Goal: Transaction & Acquisition: Purchase product/service

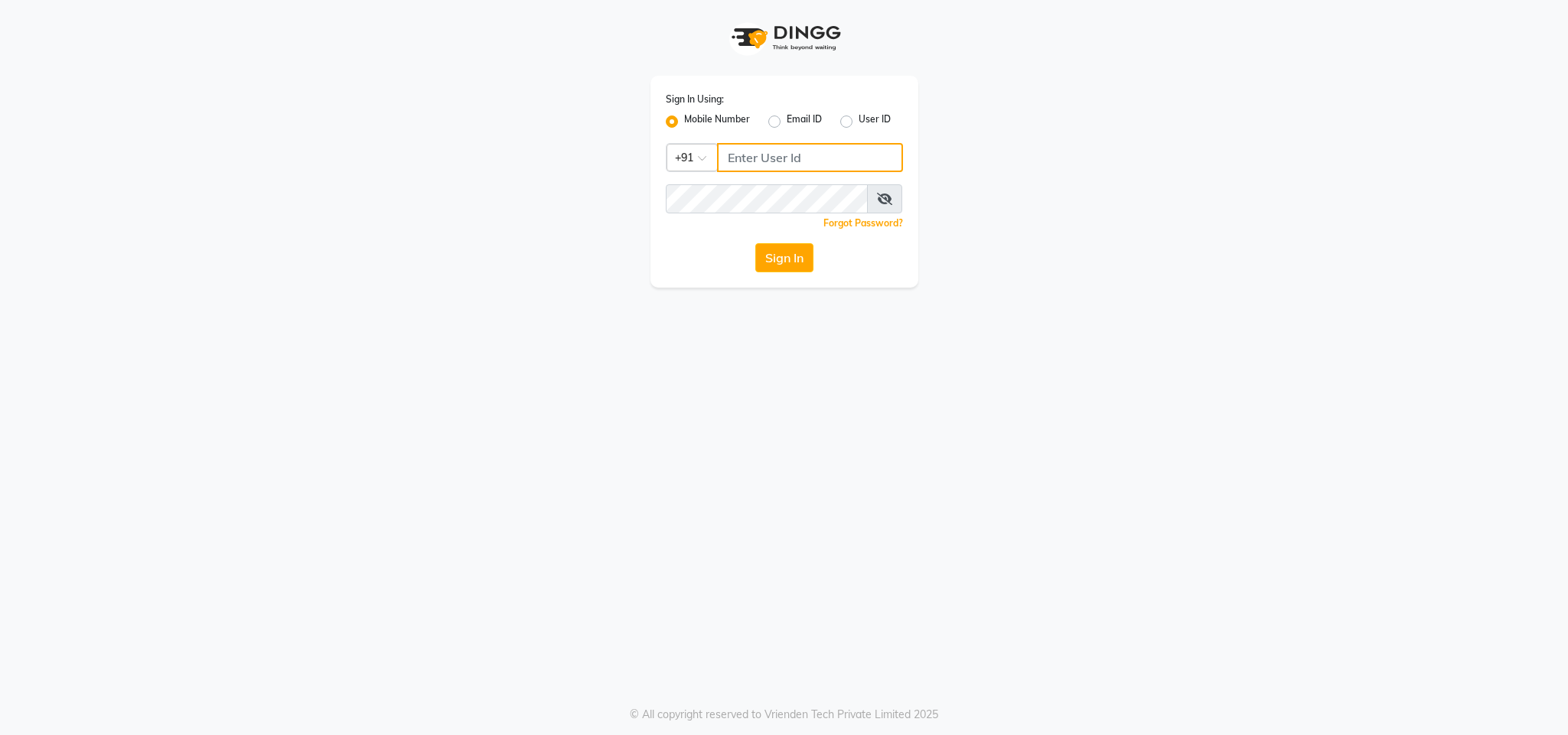
click at [761, 165] on input "Username" at bounding box center [810, 157] width 186 height 29
type input "8130105300"
click at [755, 244] on button "Sign In" at bounding box center [784, 258] width 58 height 29
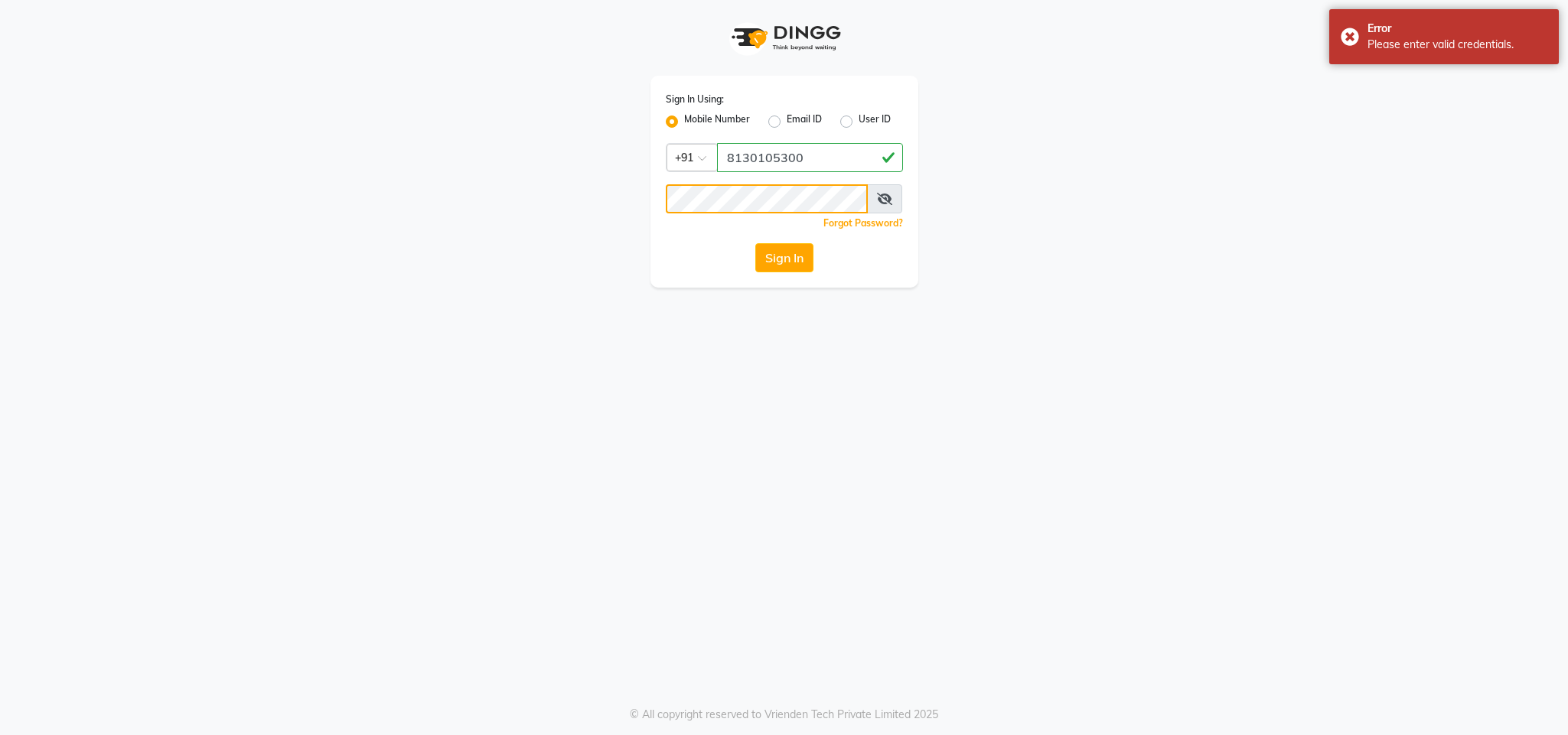
click at [755, 244] on button "Sign In" at bounding box center [784, 258] width 58 height 29
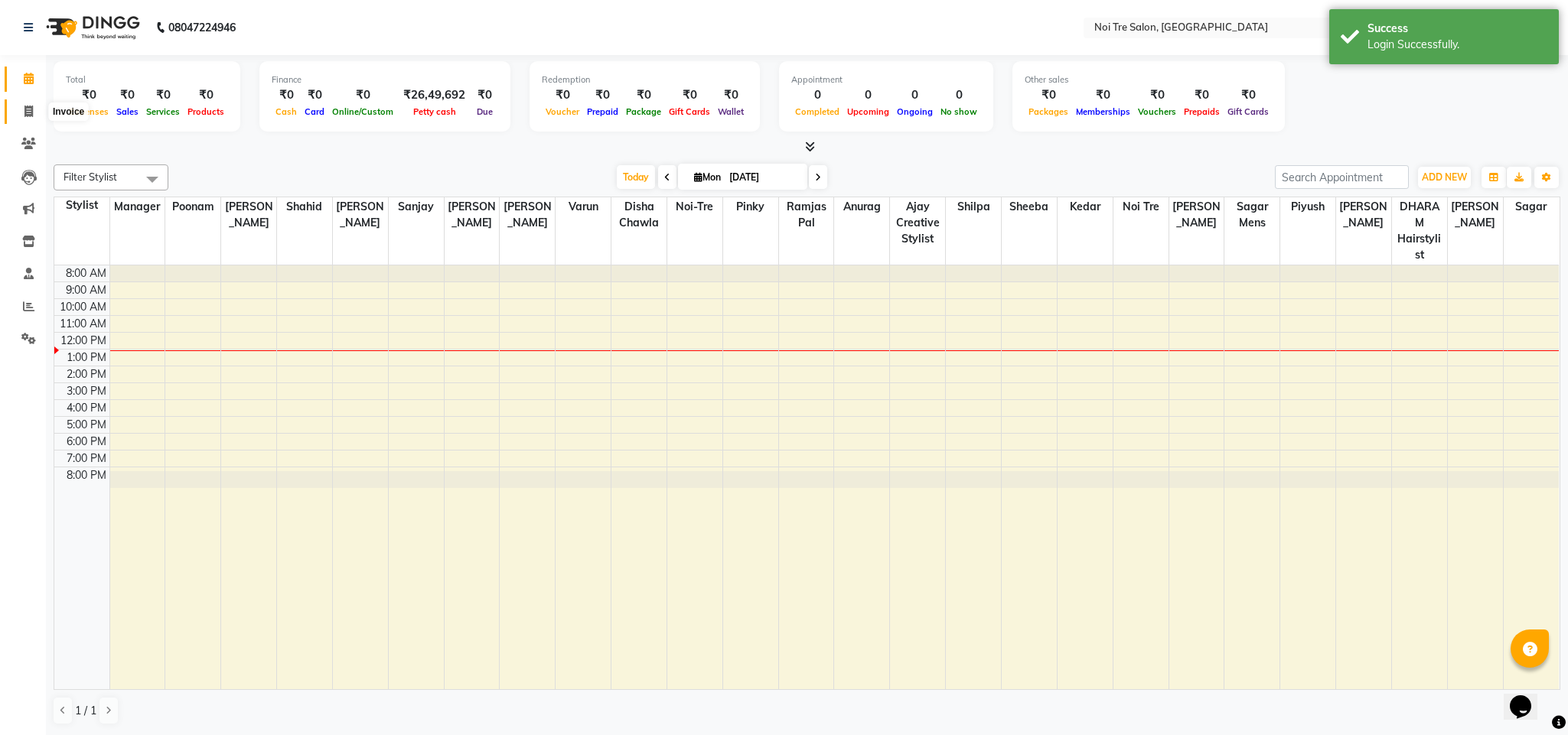
click at [25, 111] on icon at bounding box center [29, 111] width 9 height 11
select select "4307"
select select "service"
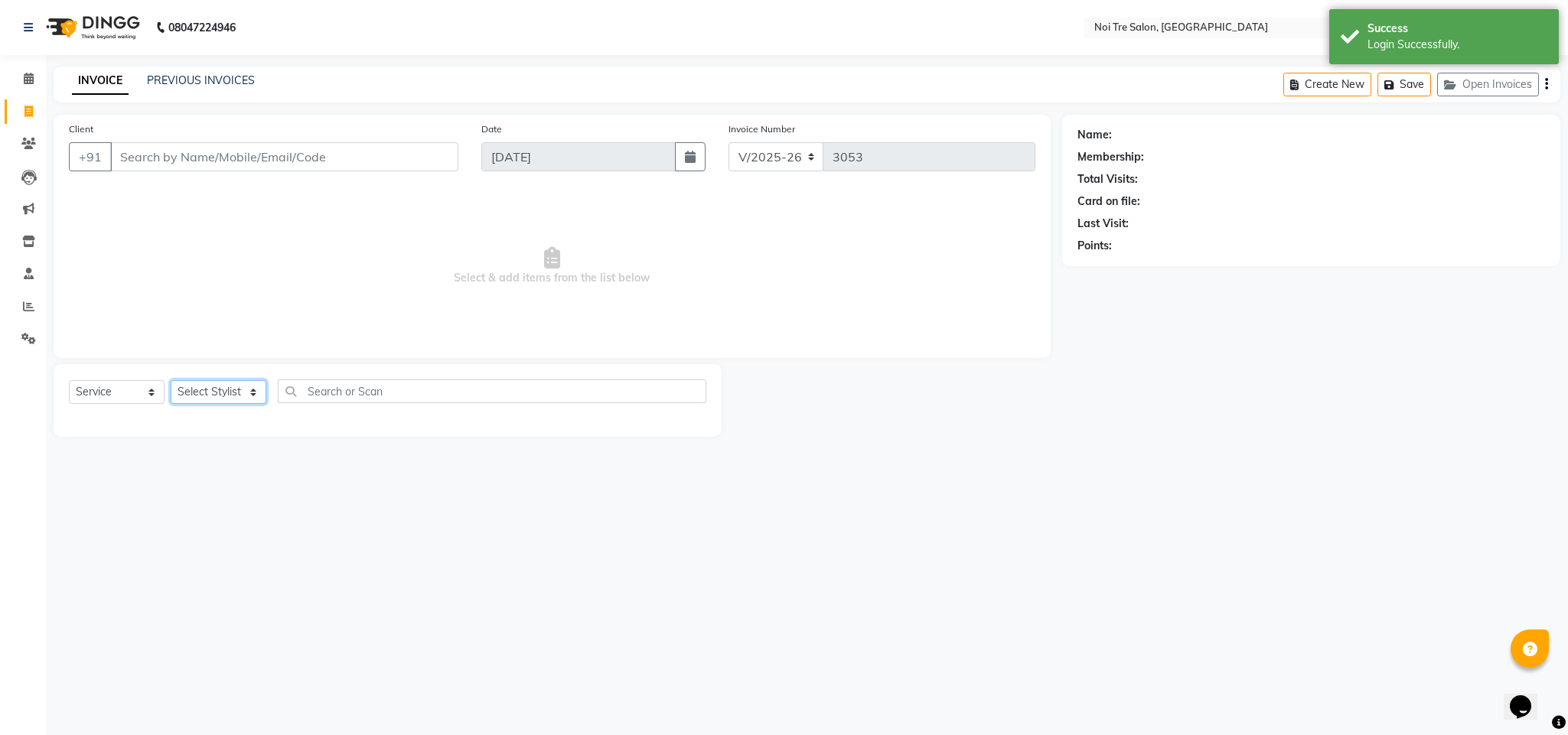
click at [222, 400] on select "Select Stylist Ajay Creative Stylist Anurag [PERSON_NAME] [PERSON_NAME] [PERSON…" at bounding box center [218, 392] width 95 height 24
select select "24877"
click at [171, 381] on select "Select Stylist Ajay Creative Stylist Anurag [PERSON_NAME] [PERSON_NAME] [PERSON…" at bounding box center [218, 392] width 95 height 24
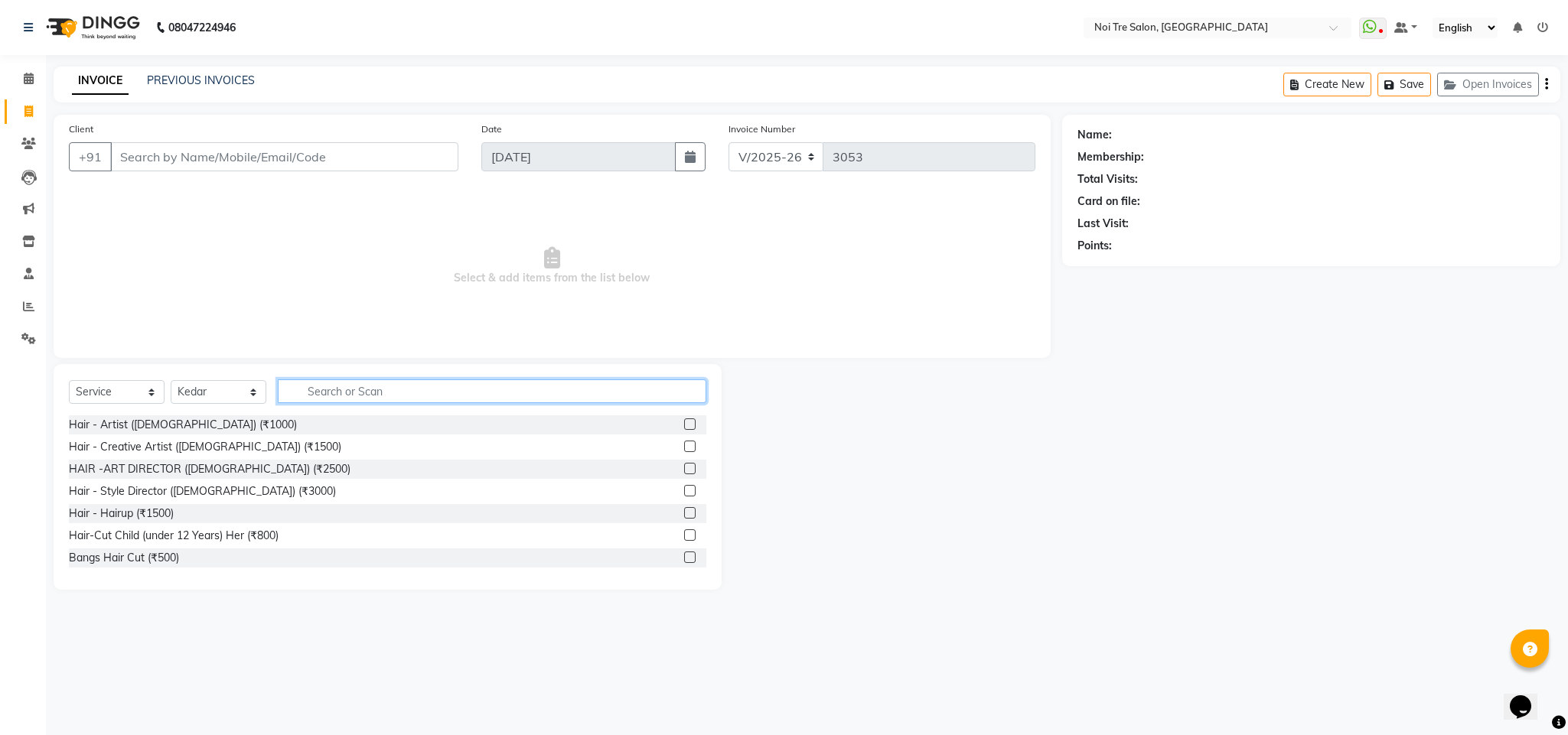
click at [340, 397] on input "text" at bounding box center [492, 391] width 429 height 24
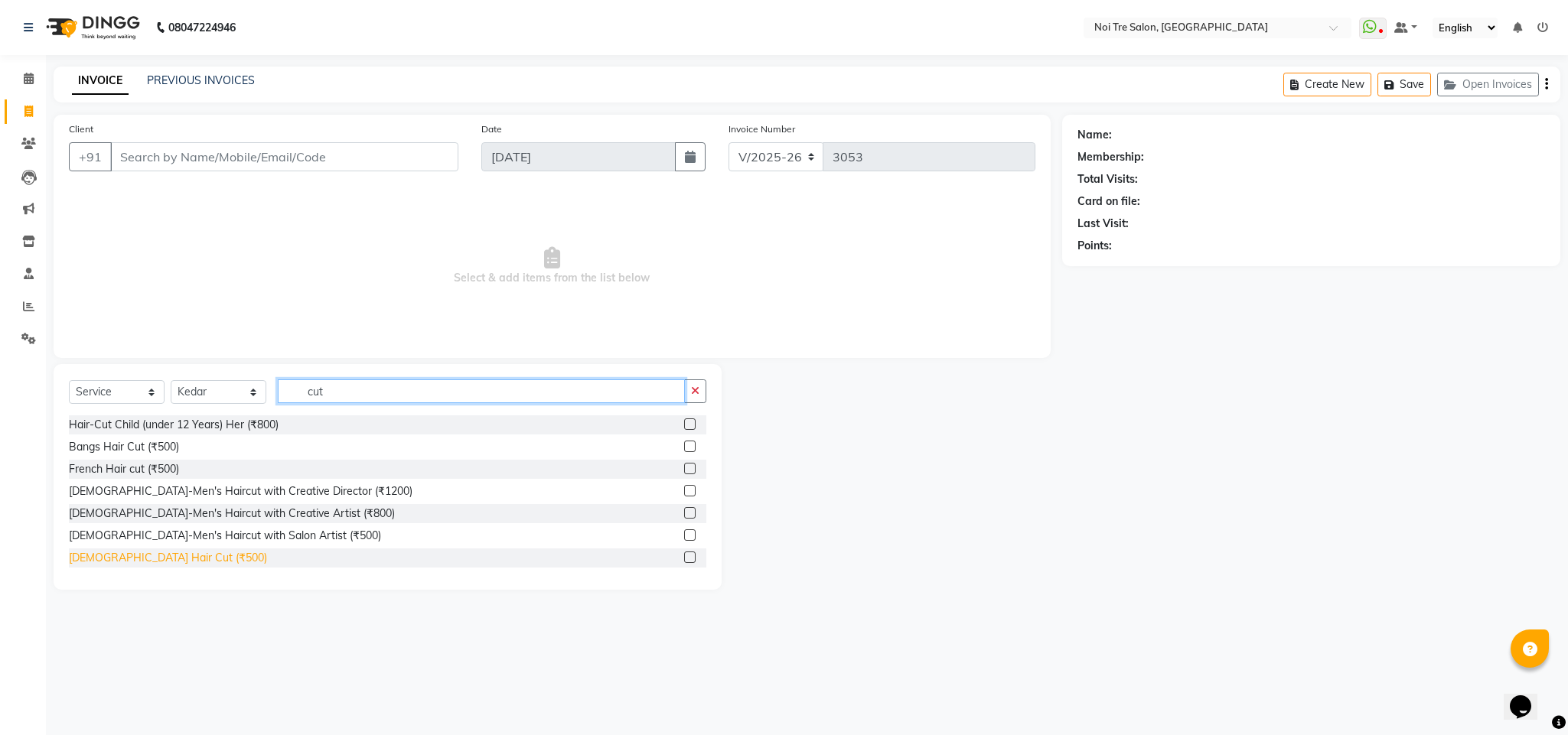
type input "cut"
click at [137, 563] on div "[DEMOGRAPHIC_DATA] Hair Cut (₹500)" at bounding box center [168, 558] width 198 height 16
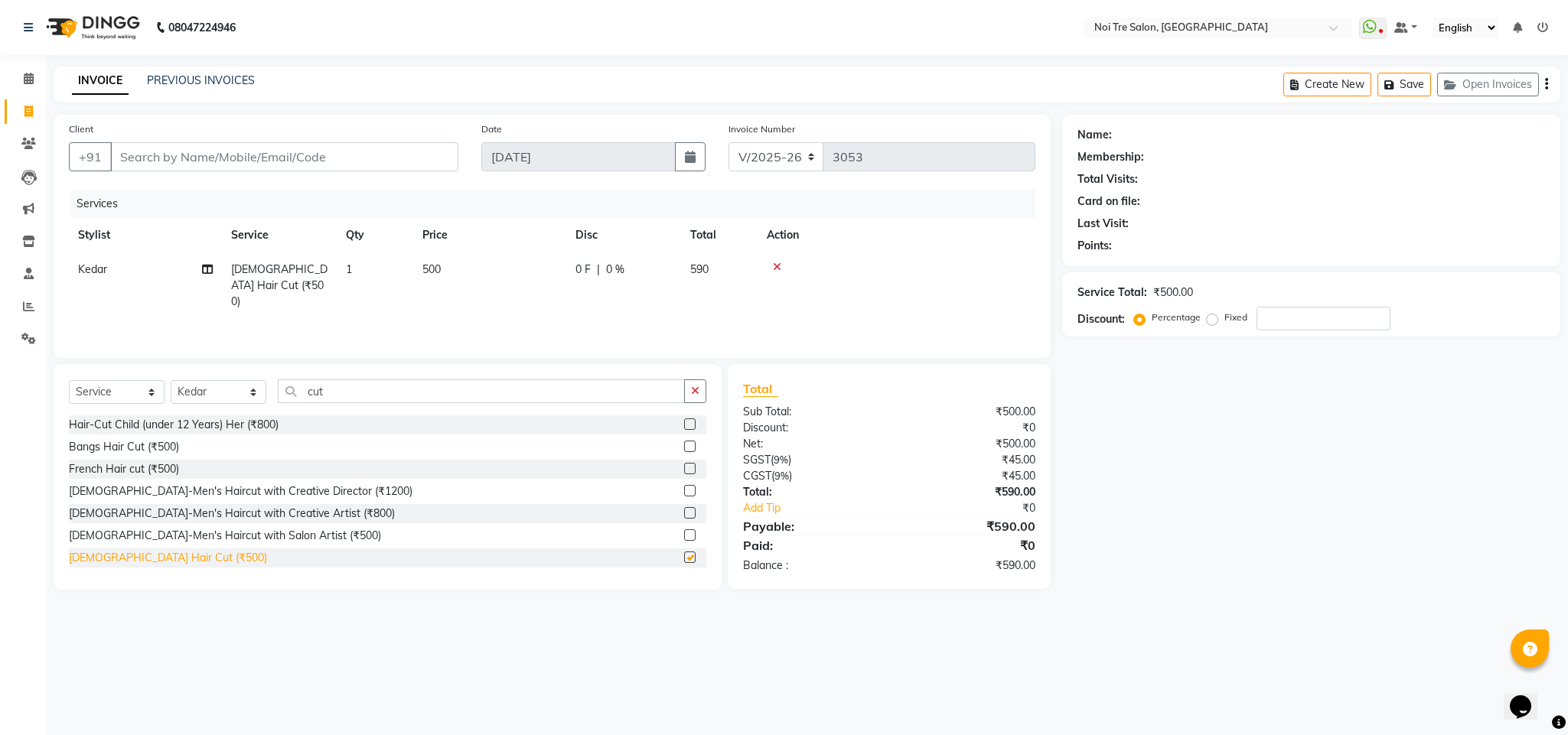
checkbox input "false"
click at [170, 145] on input "Client" at bounding box center [284, 156] width 349 height 29
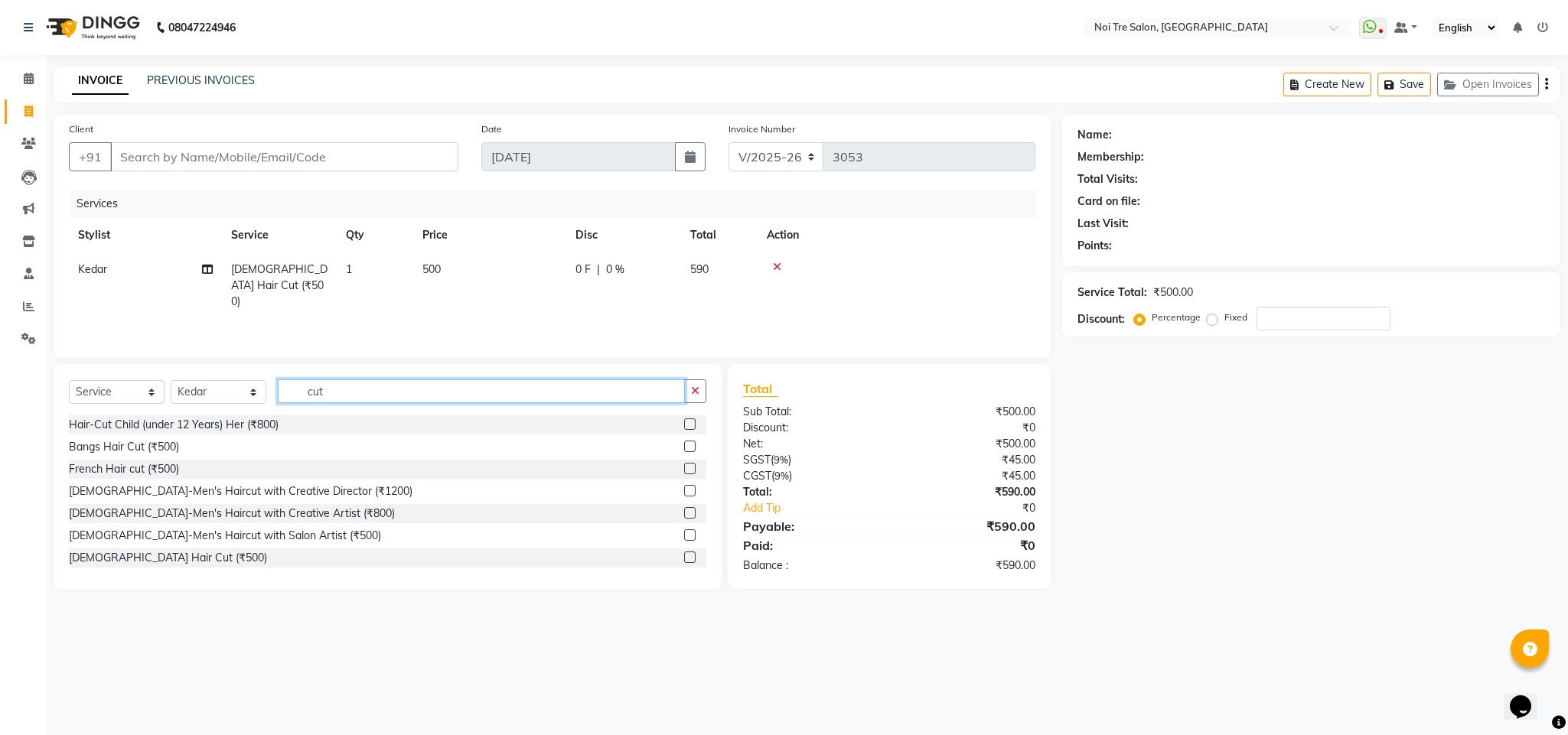
click at [313, 399] on input "cut" at bounding box center [481, 391] width 407 height 24
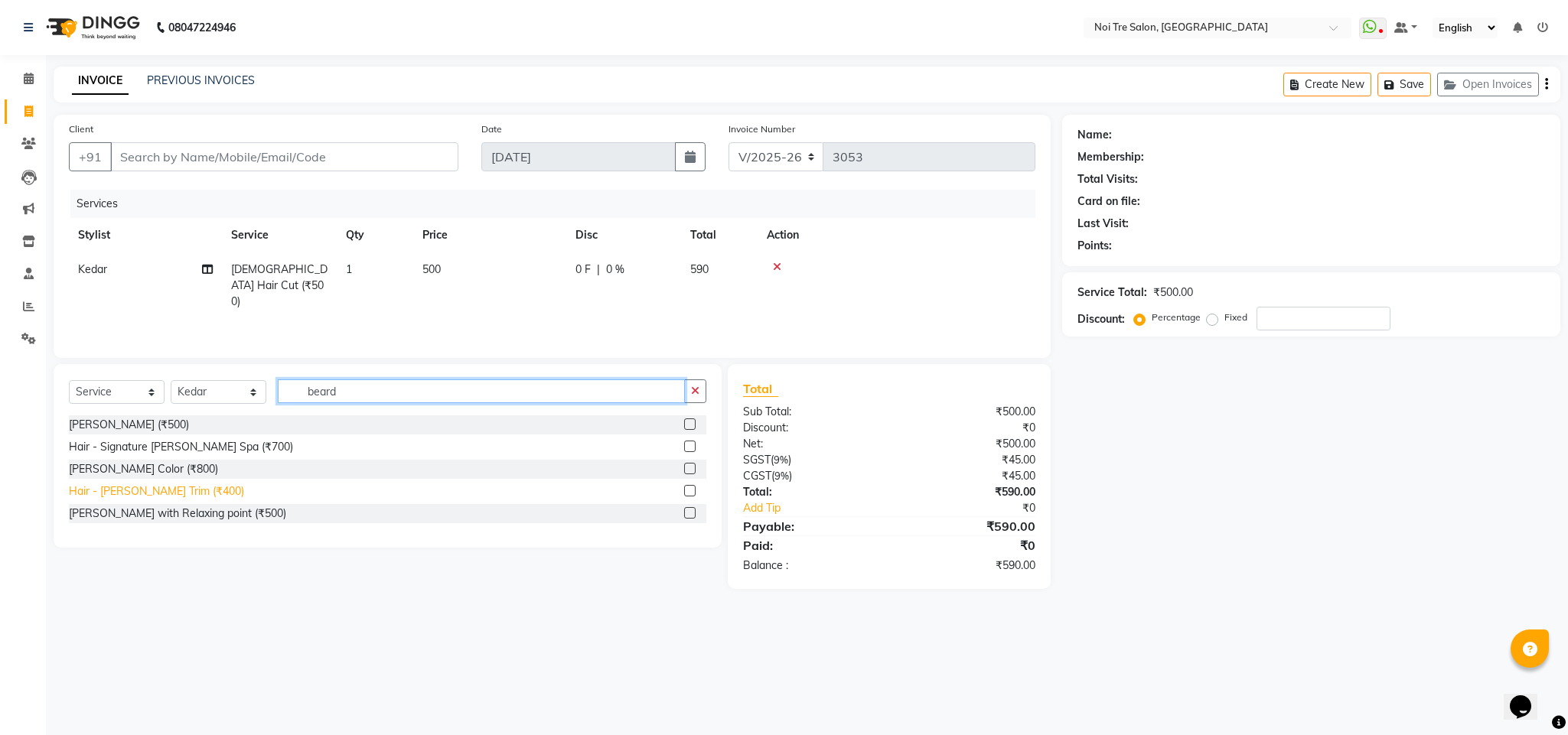
type input "beard"
click at [154, 487] on div "Hair - [PERSON_NAME] Trim (₹400)" at bounding box center [156, 491] width 175 height 16
checkbox input "false"
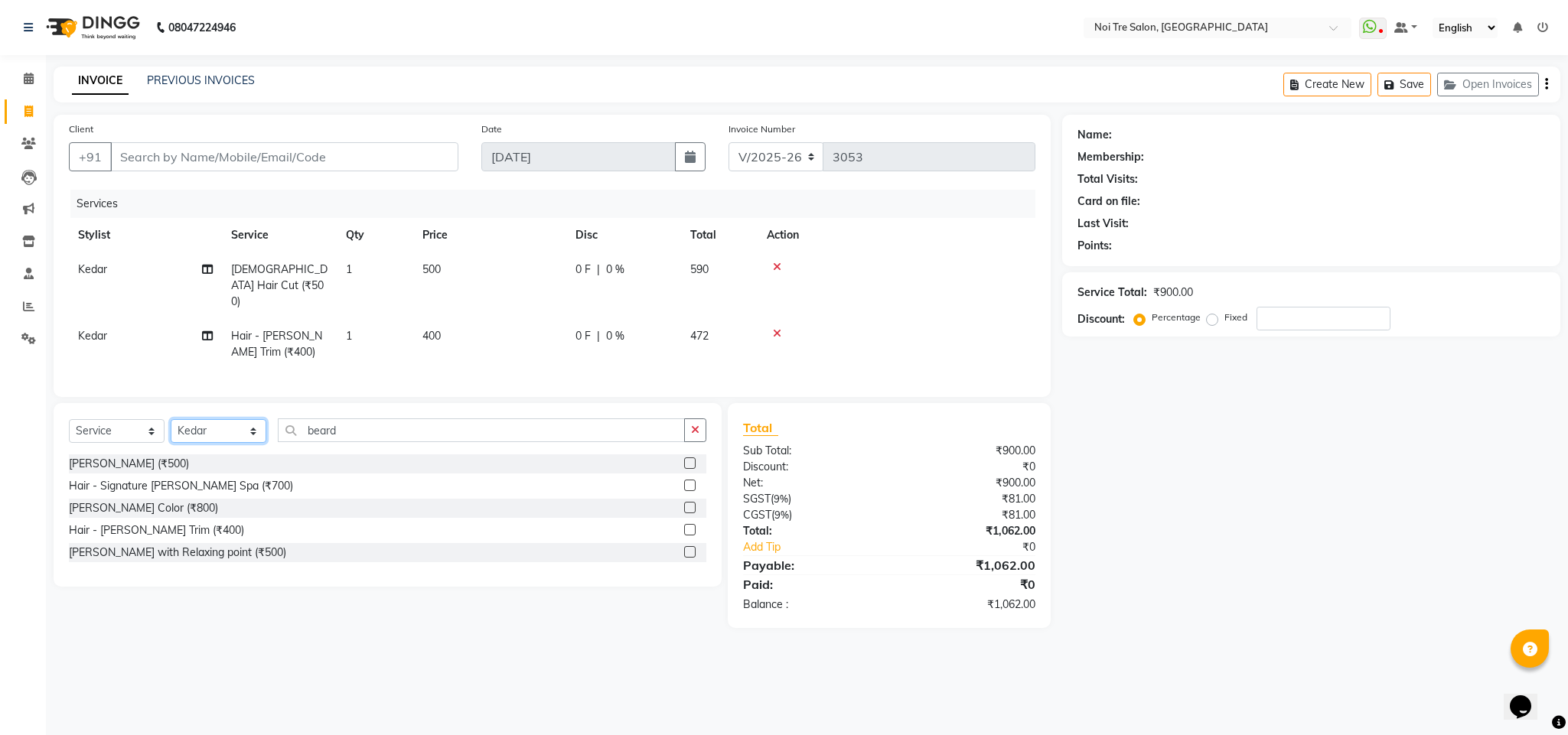
click at [221, 428] on select "Select Stylist Ajay Creative Stylist Anurag [PERSON_NAME] [PERSON_NAME] [PERSON…" at bounding box center [218, 431] width 95 height 24
select select "24510"
click at [171, 421] on select "Select Stylist Ajay Creative Stylist Anurag [PERSON_NAME] [PERSON_NAME] [PERSON…" at bounding box center [218, 431] width 95 height 24
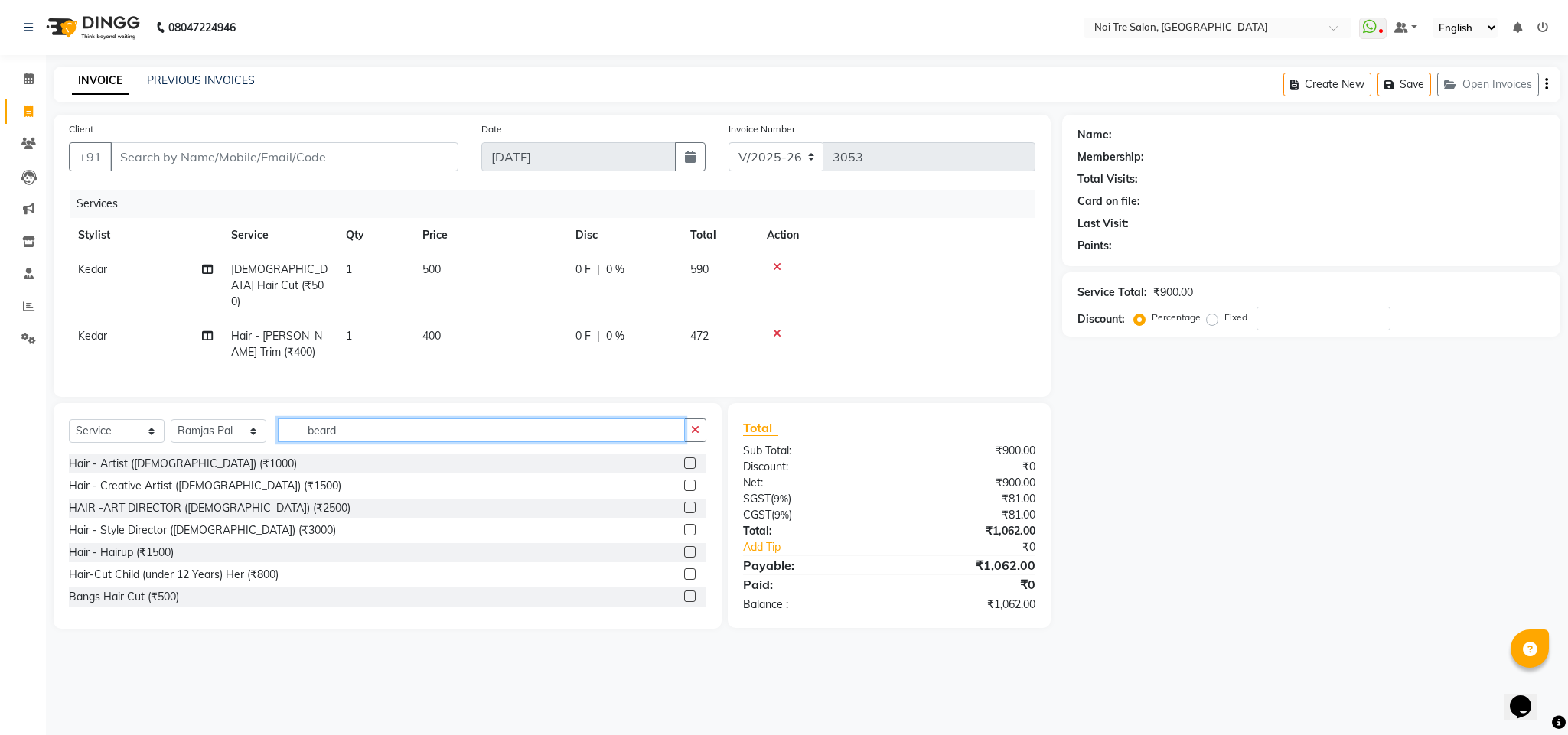
click at [310, 432] on input "beard" at bounding box center [481, 430] width 407 height 24
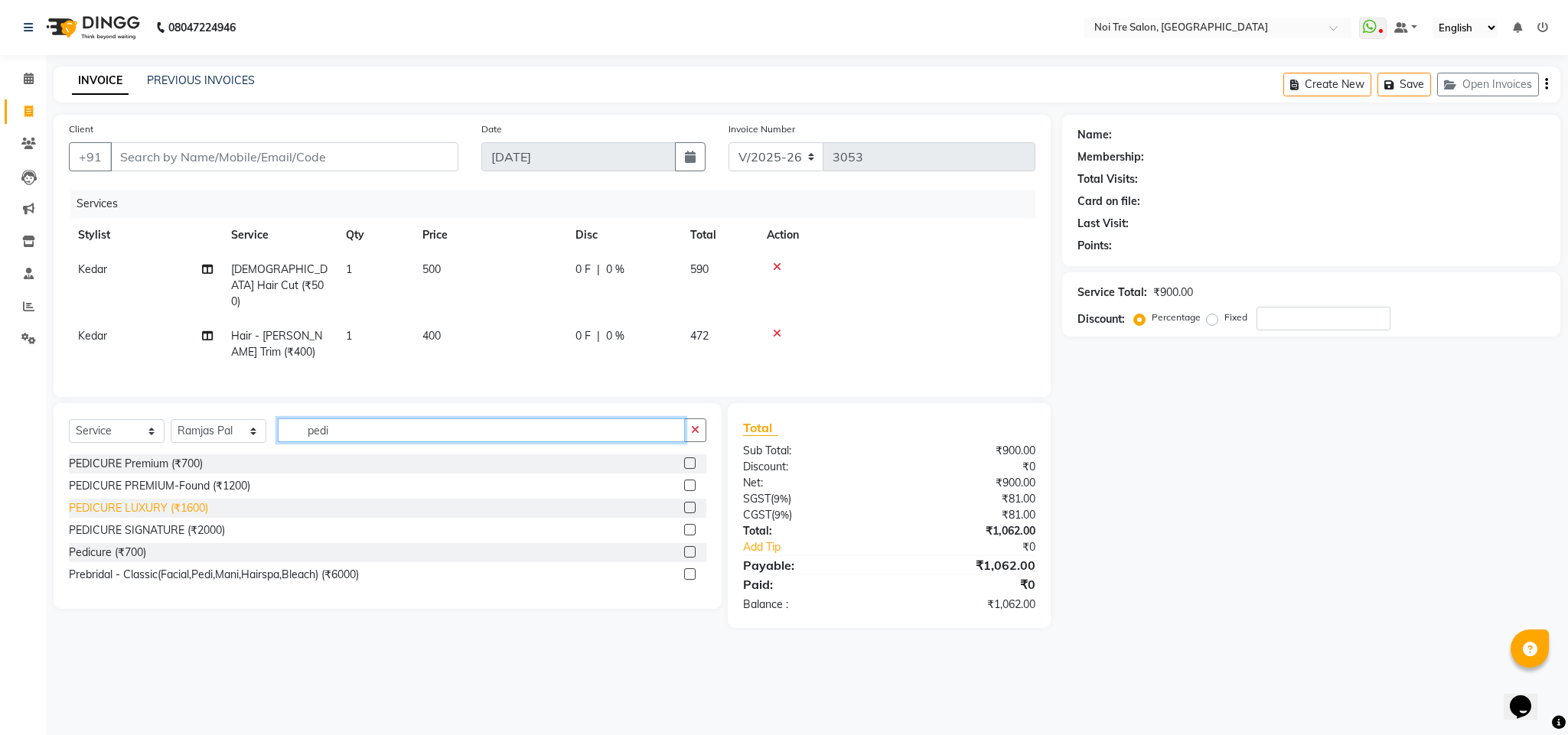
type input "pedi"
click at [184, 505] on div "PEDICURE LUXURY (₹1600)" at bounding box center [138, 508] width 139 height 16
checkbox input "false"
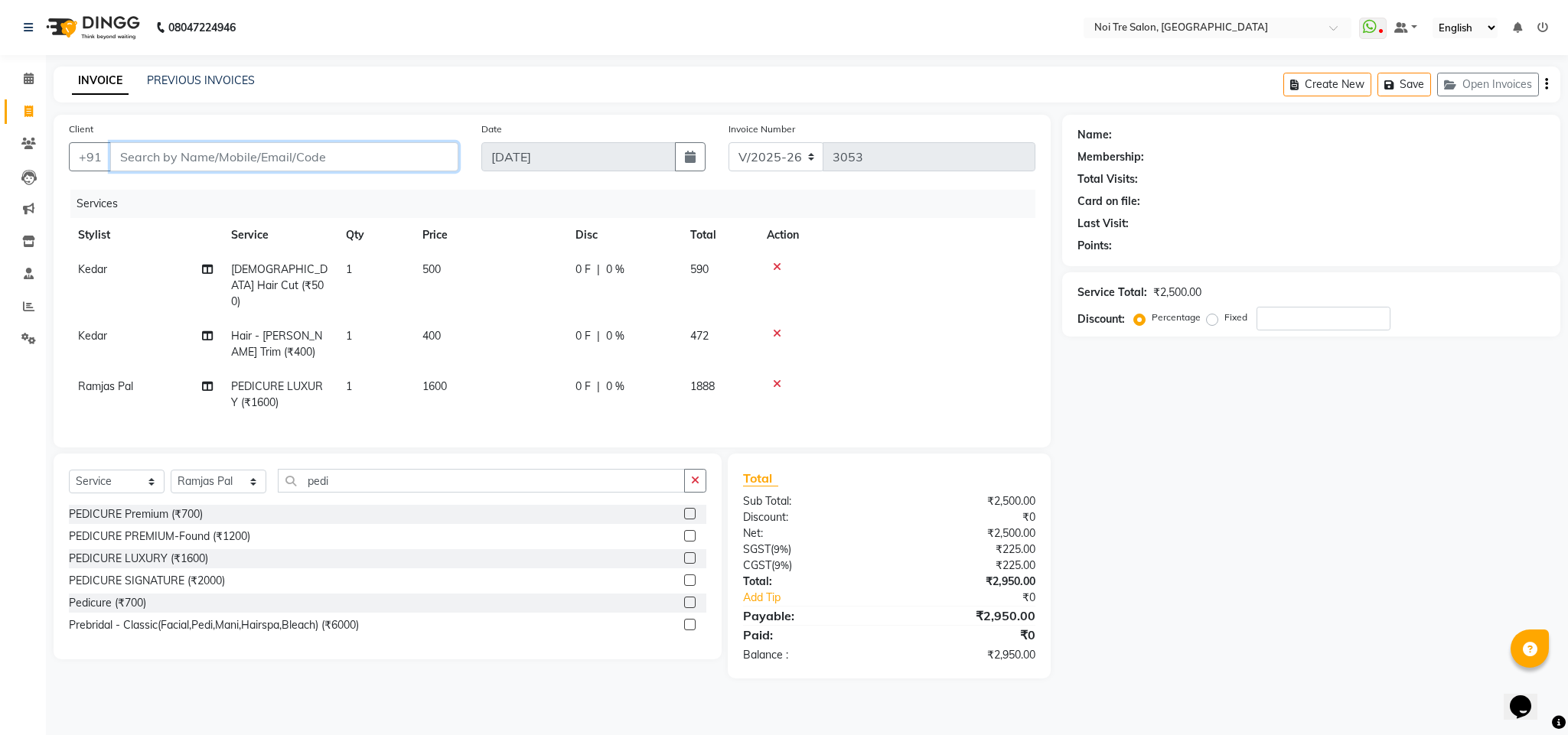
click at [196, 152] on input "Client" at bounding box center [284, 156] width 349 height 29
type input "s"
type input "0"
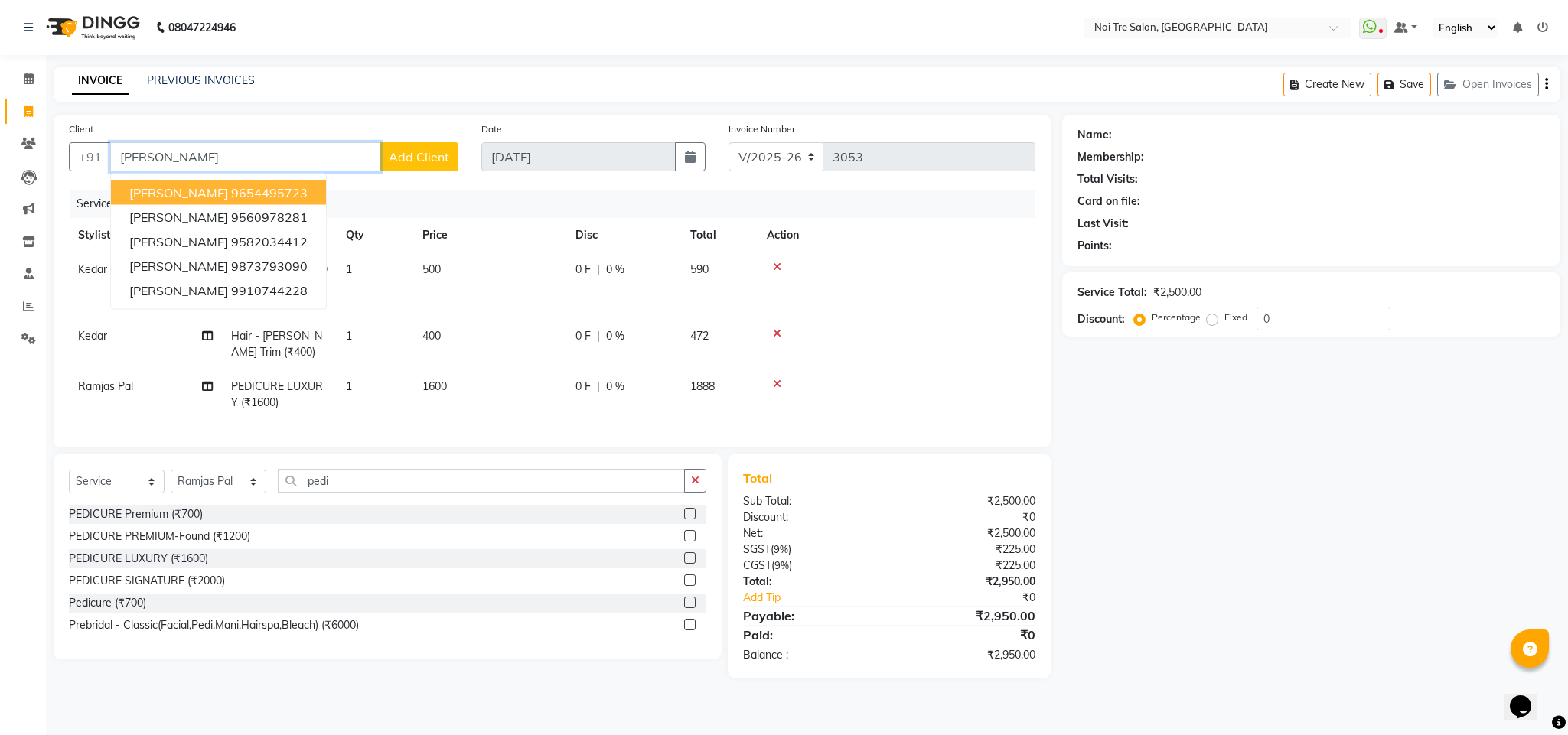
click at [244, 196] on ngb-highlight "9654495723" at bounding box center [269, 192] width 76 height 15
type input "9654495723"
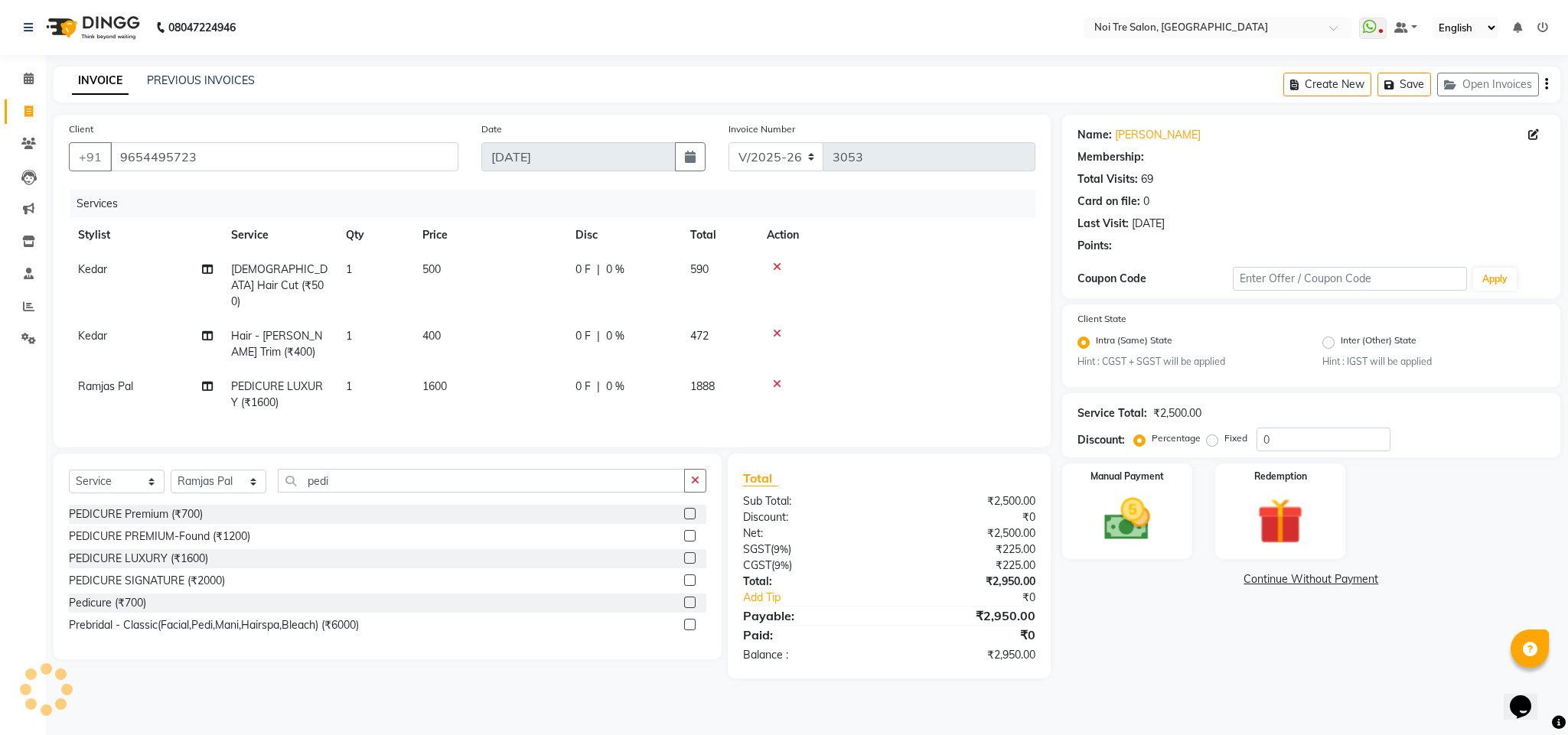
select select "1: Object"
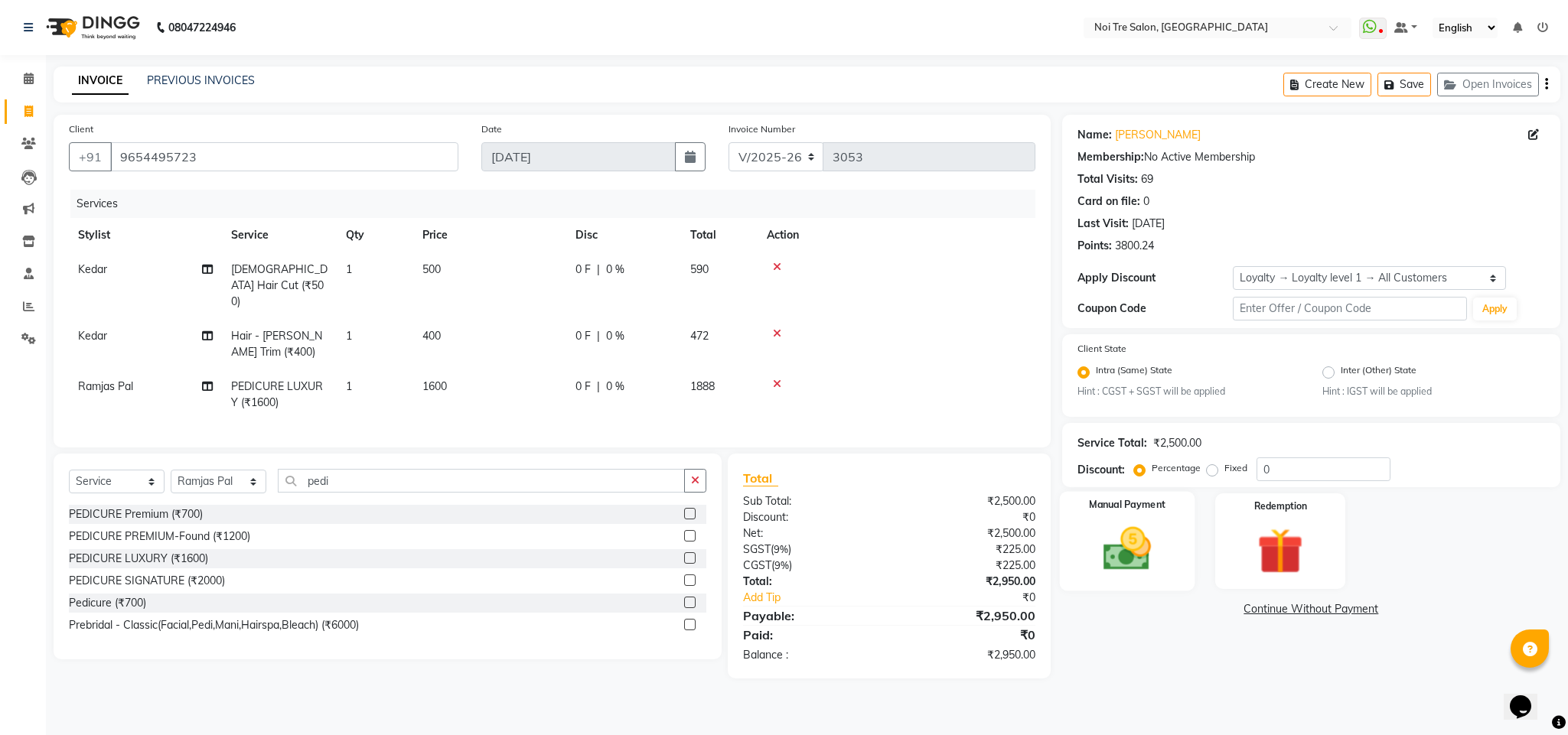
click at [1139, 538] on img at bounding box center [1127, 548] width 78 height 55
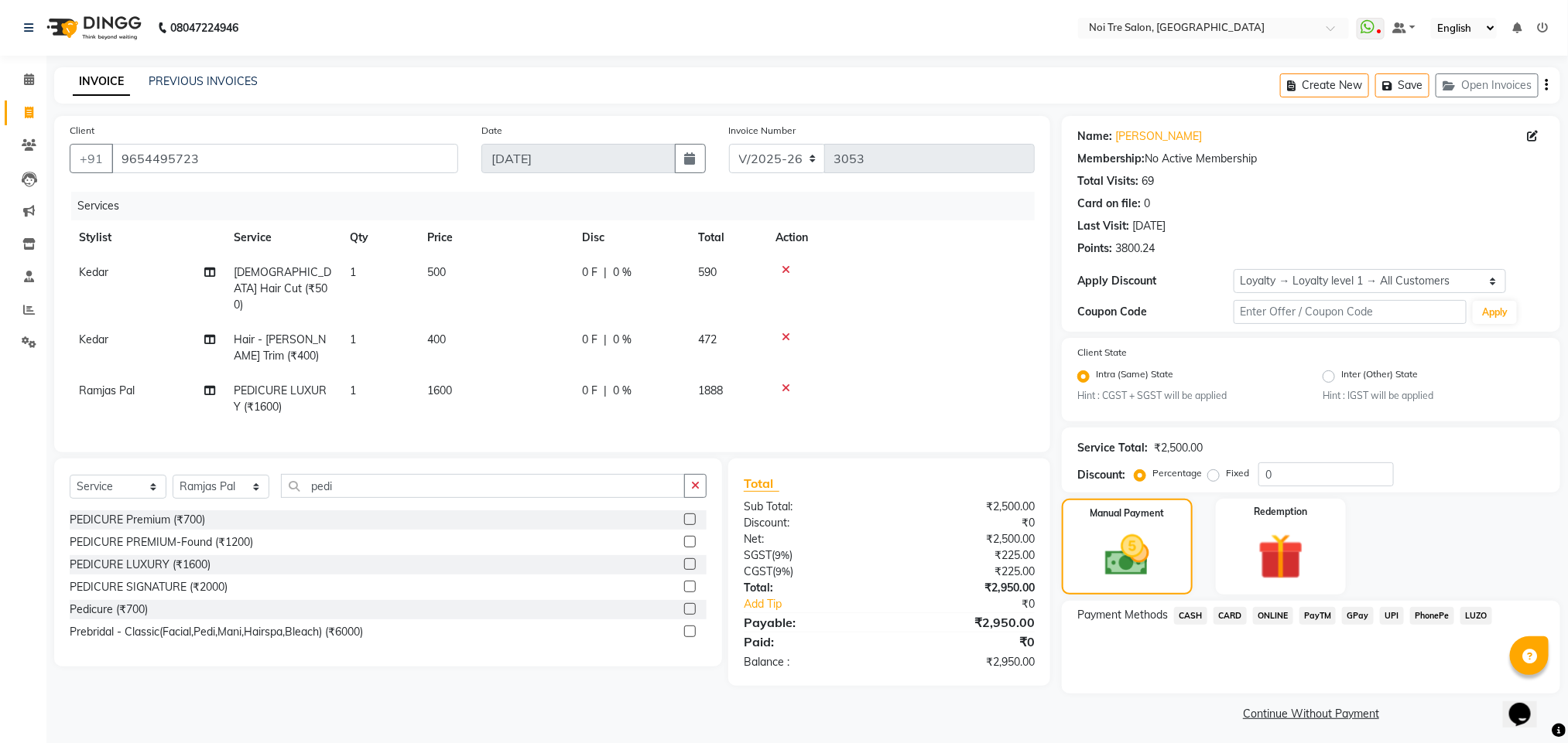
click at [1232, 611] on span "CARD" at bounding box center [1229, 616] width 33 height 18
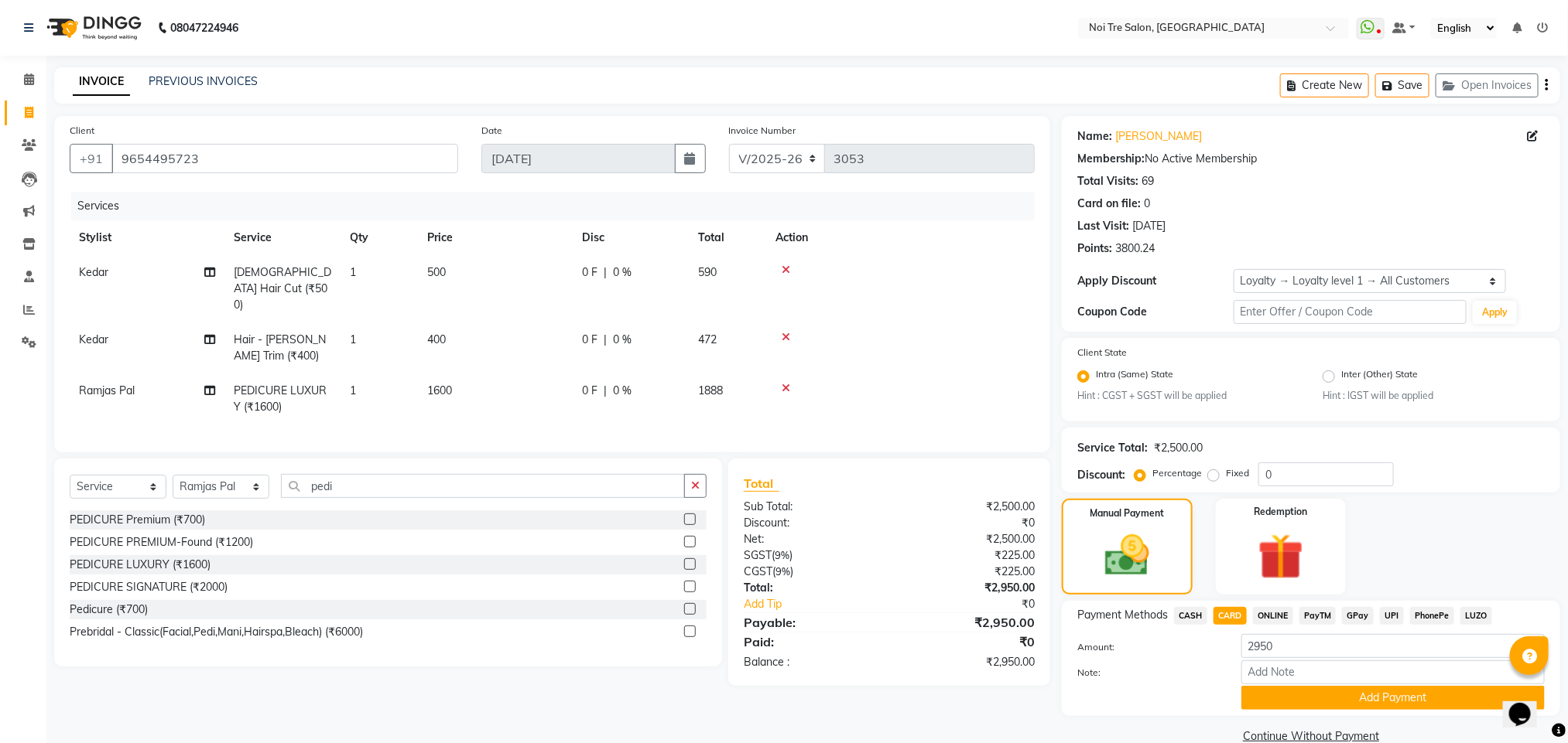
scroll to position [28, 0]
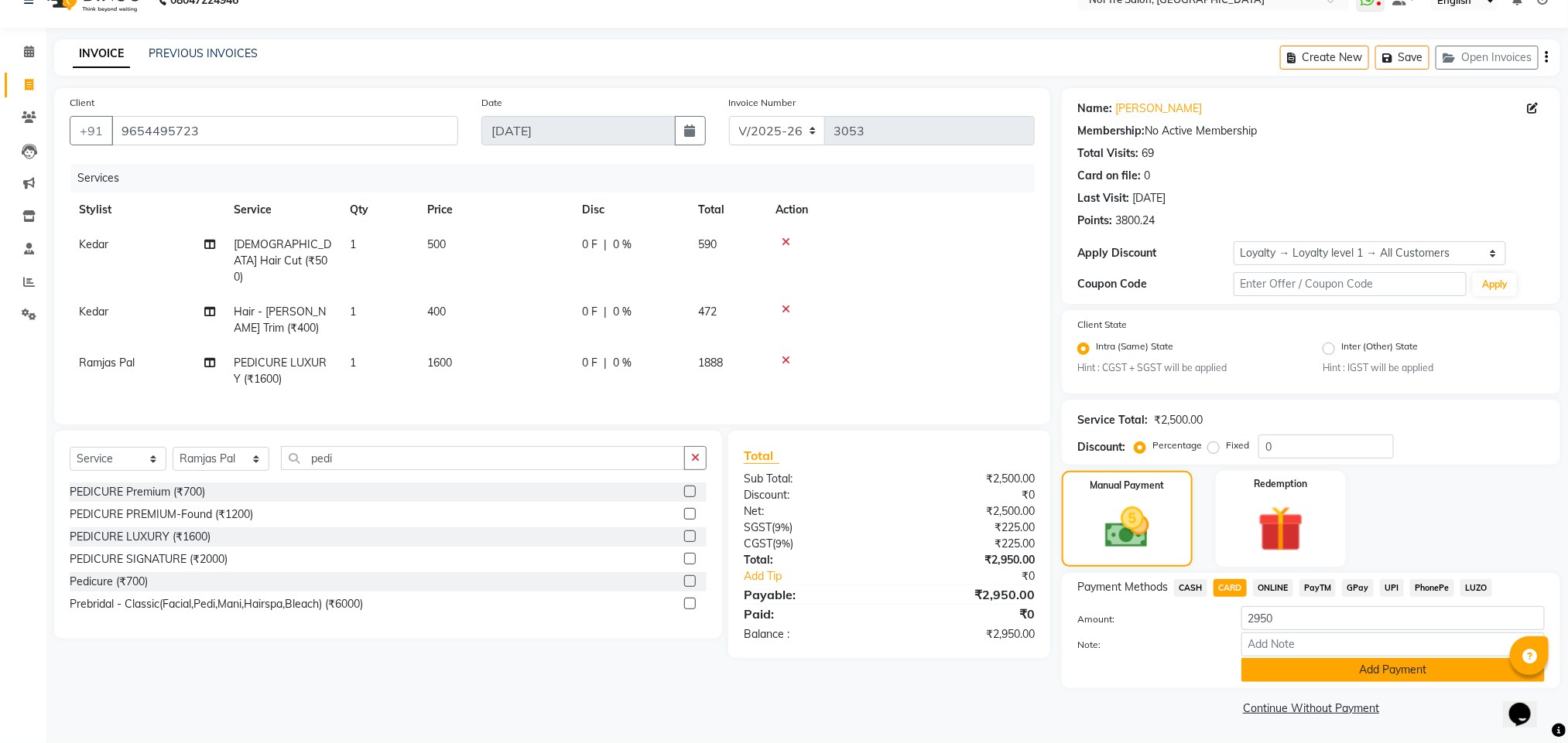
click at [1458, 662] on button "Add Payment" at bounding box center [1393, 670] width 303 height 24
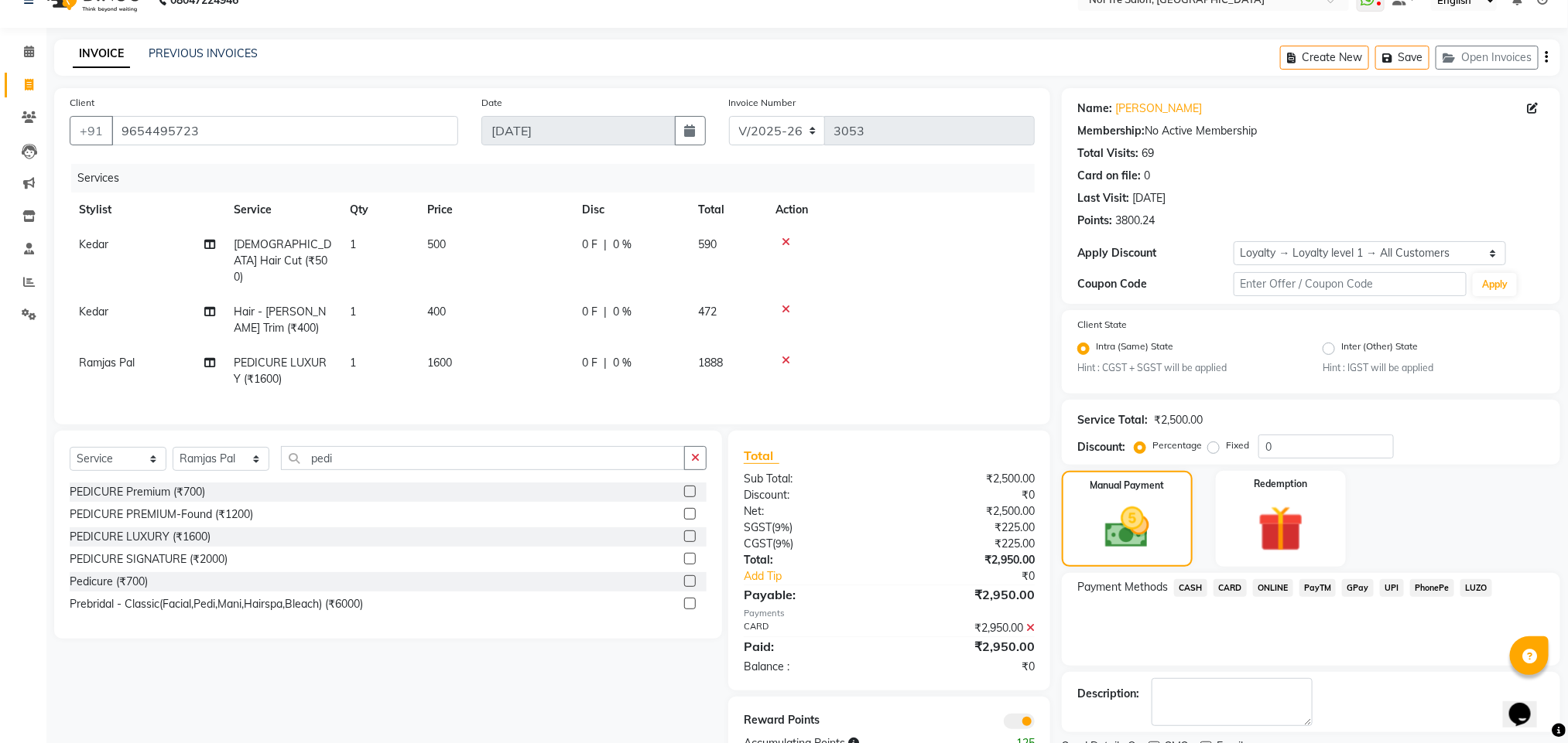
scroll to position [94, 0]
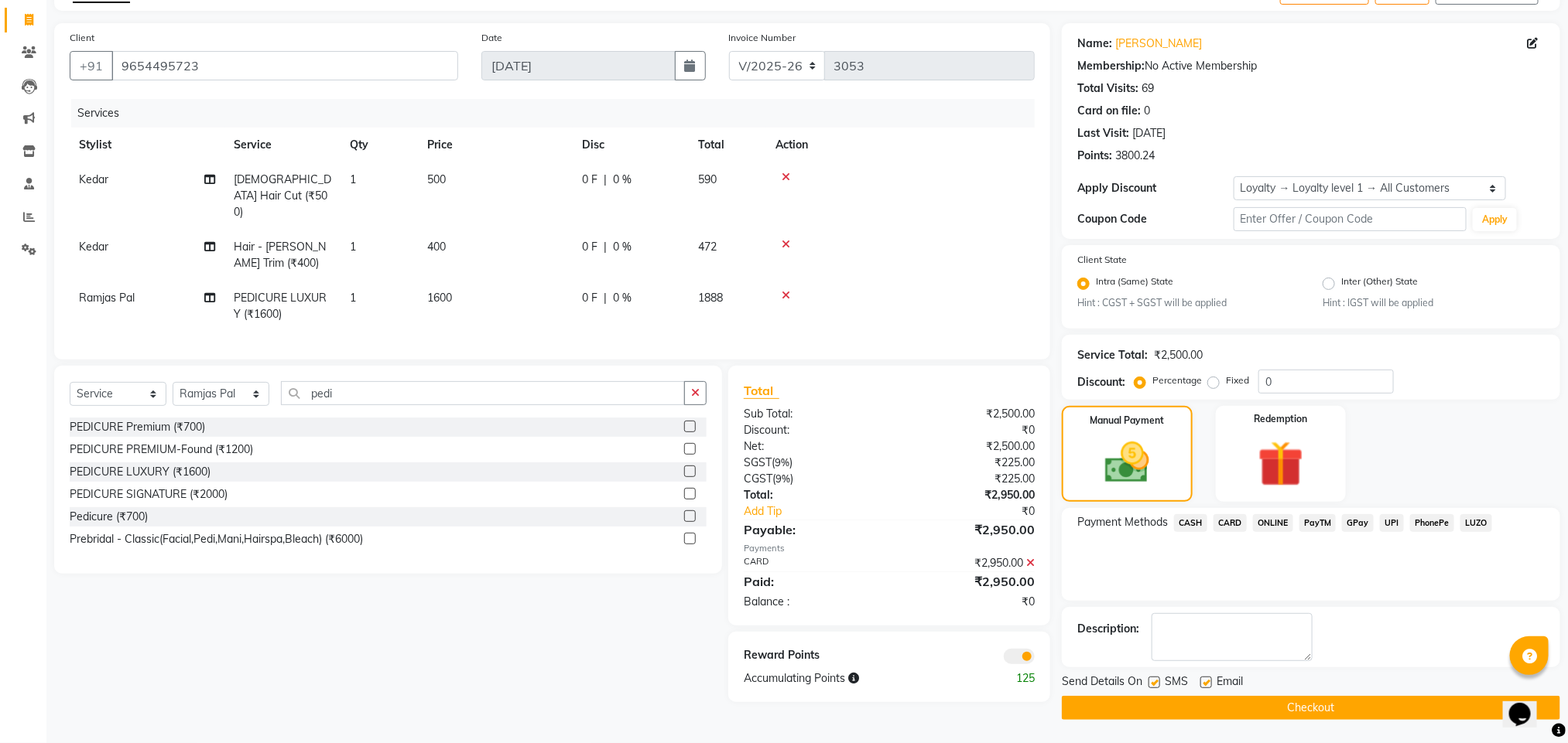
click at [1289, 713] on button "Checkout" at bounding box center [1310, 708] width 499 height 24
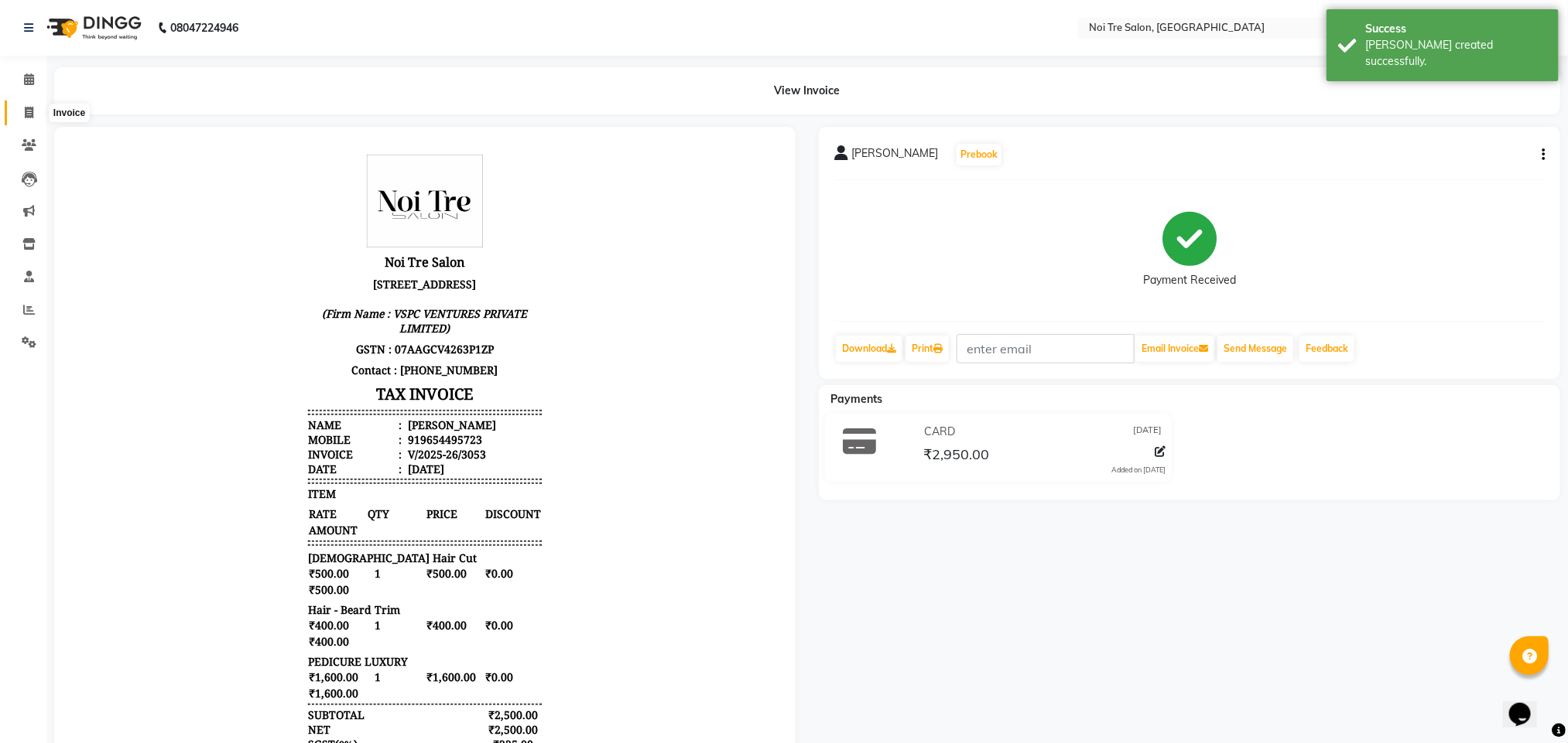
click at [33, 116] on span at bounding box center [29, 113] width 27 height 18
select select "service"
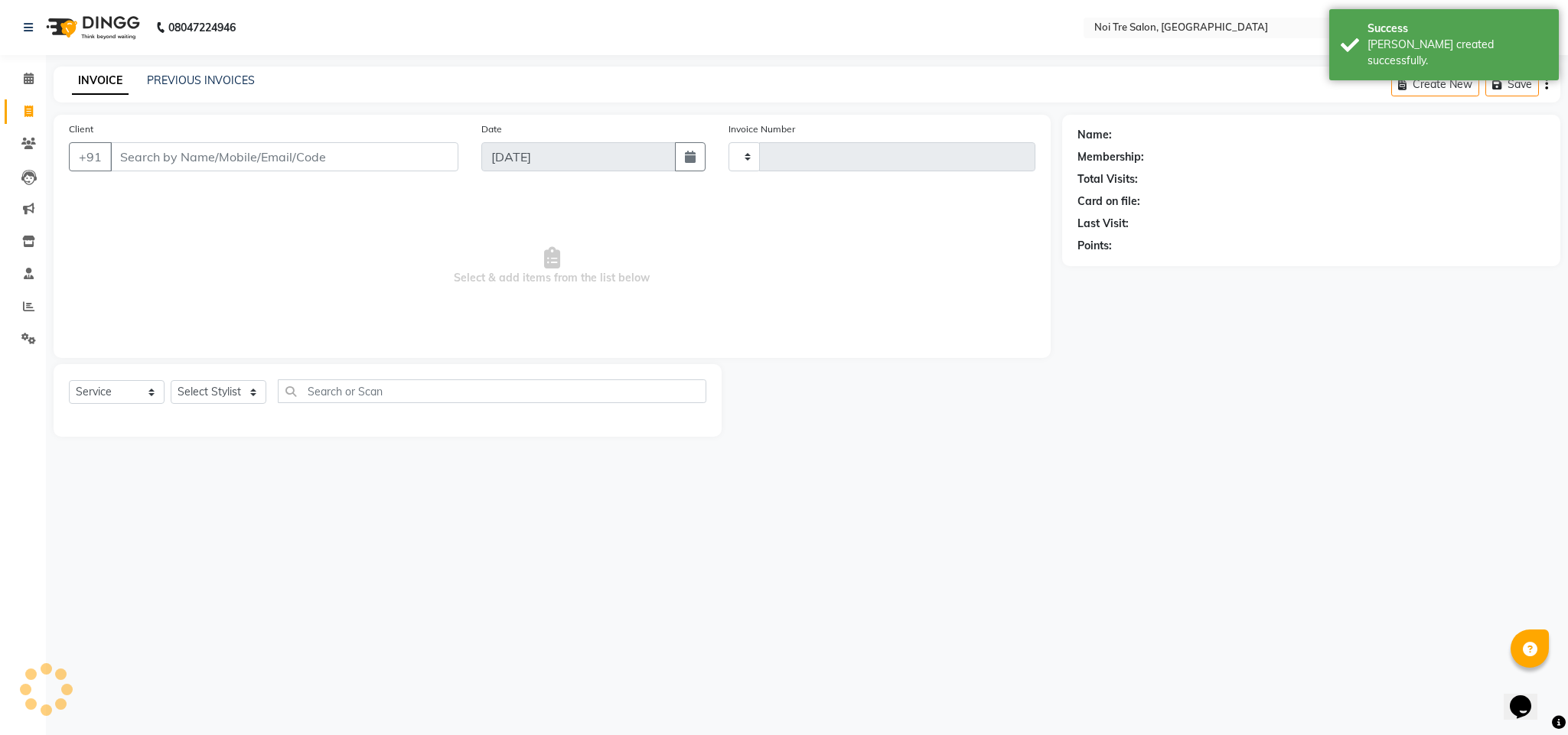
type input "3054"
select select "4307"
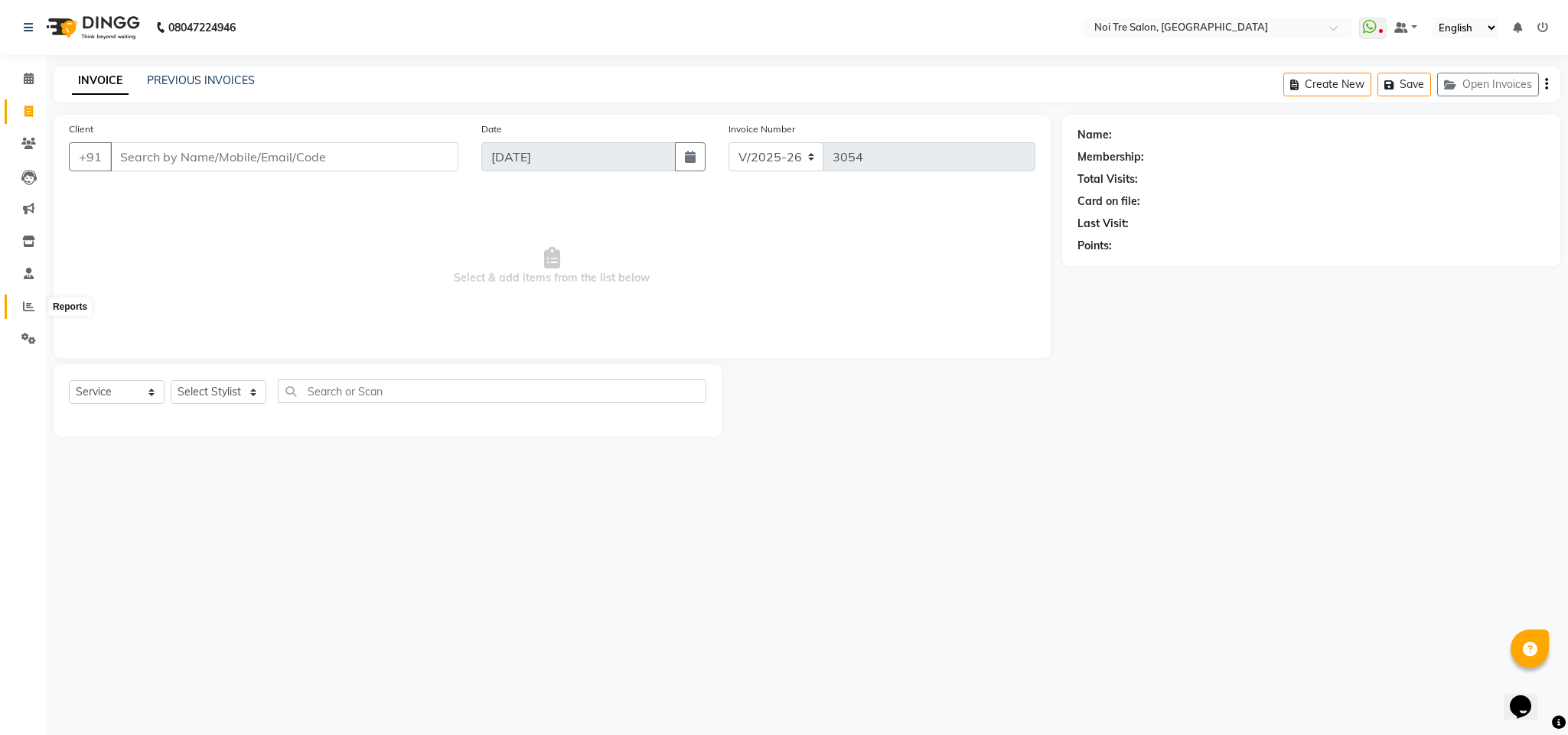
click at [24, 306] on icon at bounding box center [29, 306] width 11 height 11
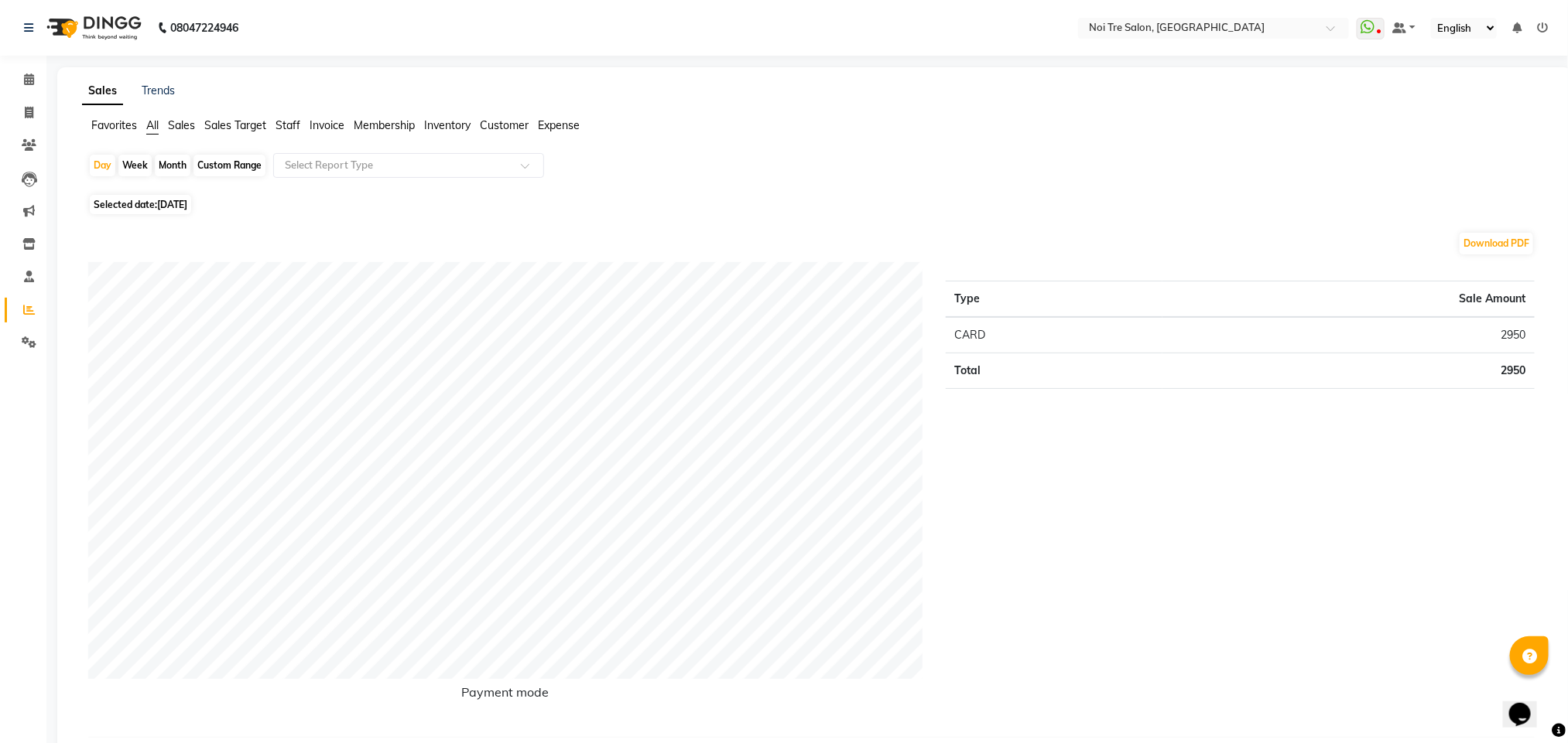
click at [167, 170] on div "Month" at bounding box center [173, 165] width 35 height 22
select select "9"
select select "2025"
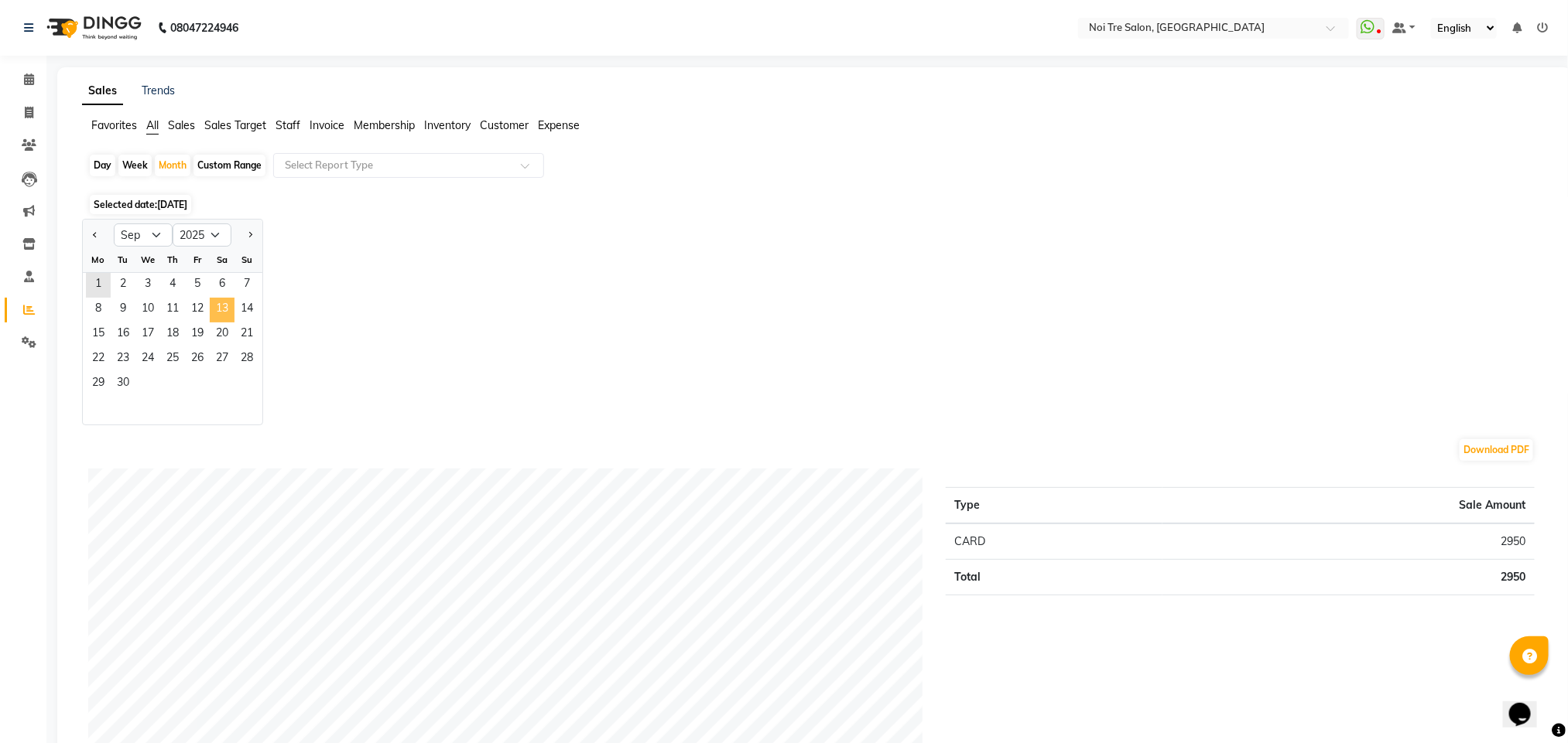
click at [211, 311] on span "13" at bounding box center [222, 310] width 25 height 25
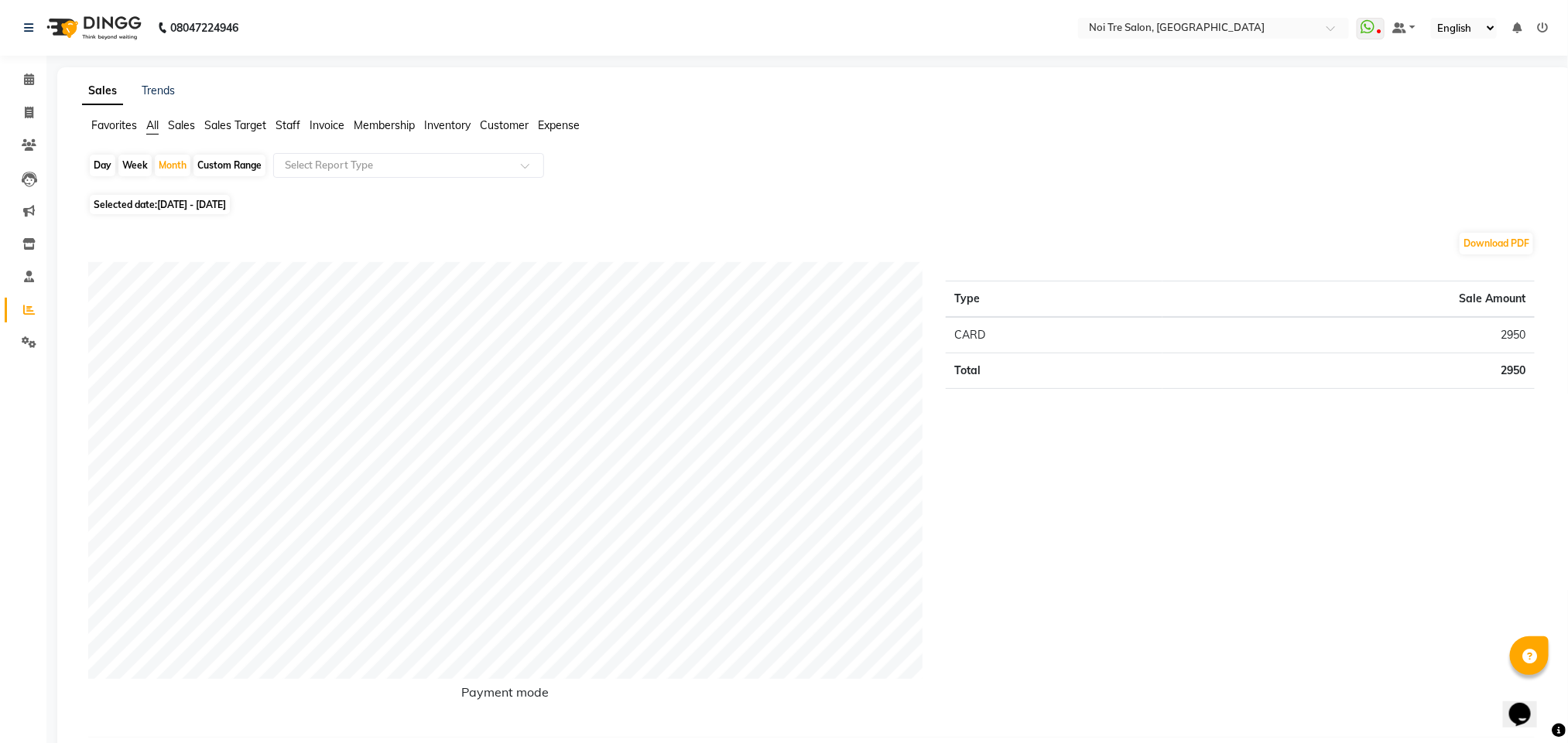
click at [290, 125] on span "Staff" at bounding box center [287, 124] width 25 height 14
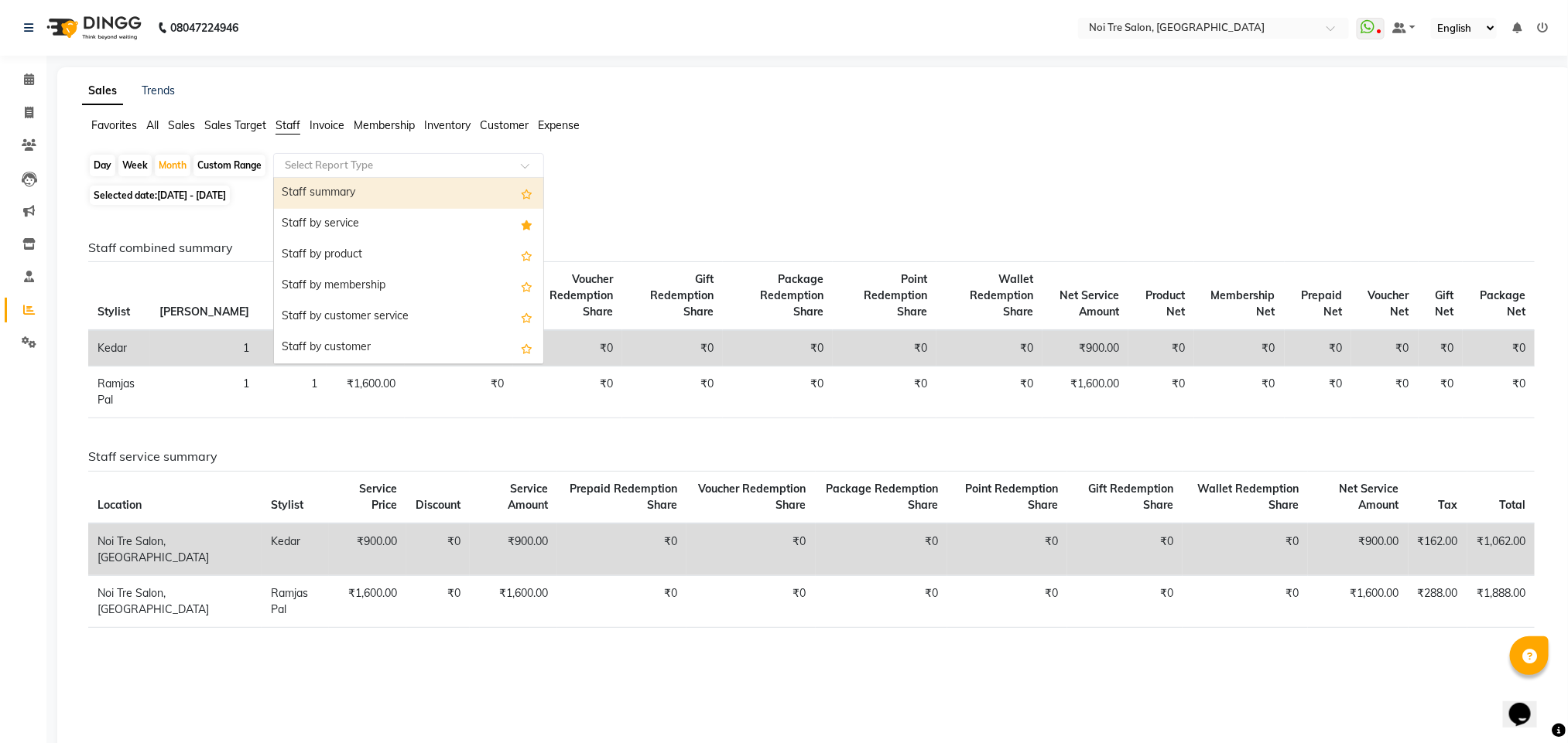
click at [341, 173] on input "text" at bounding box center [393, 165] width 223 height 15
click at [349, 211] on div "Staff by service" at bounding box center [408, 224] width 269 height 31
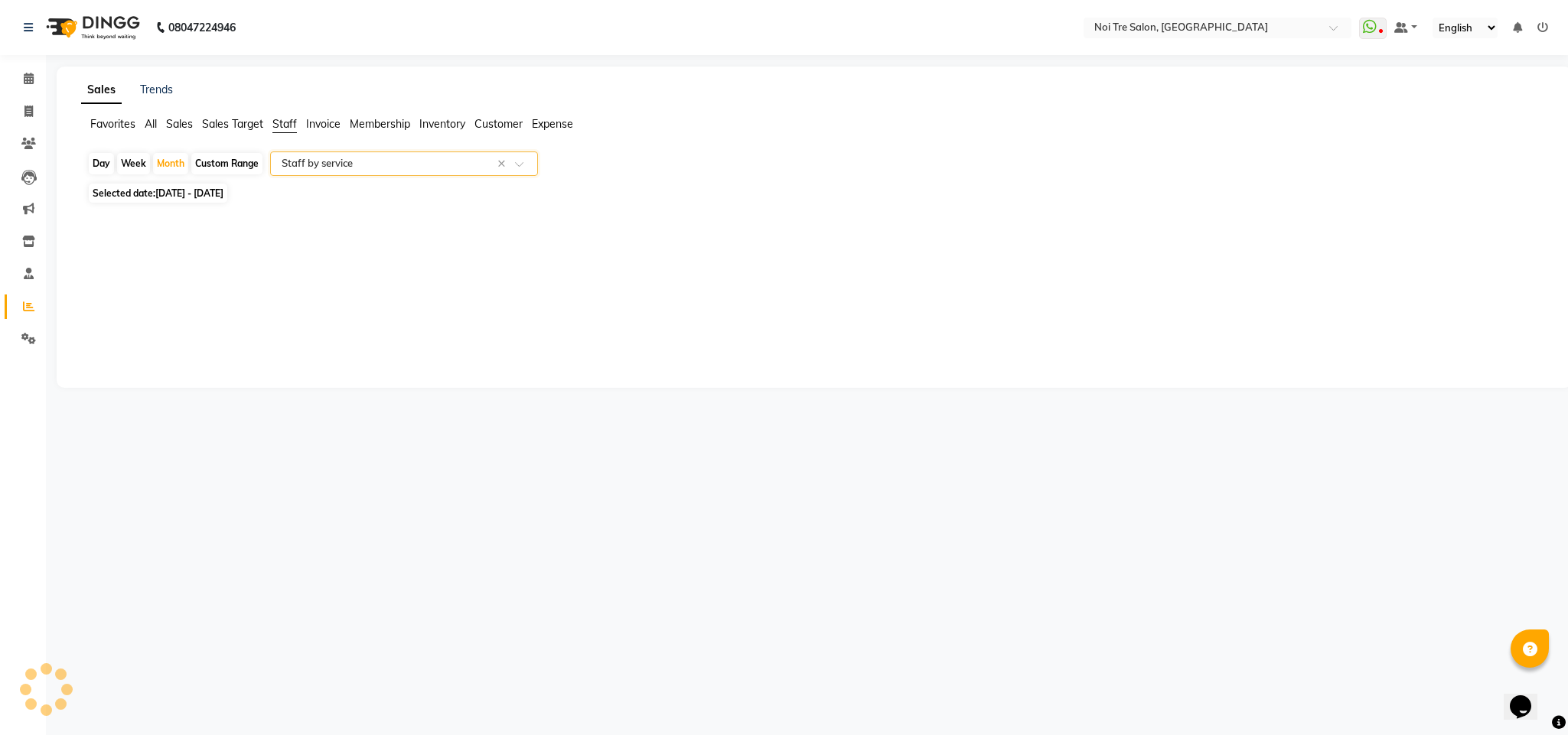
select select "full_report"
select select "csv"
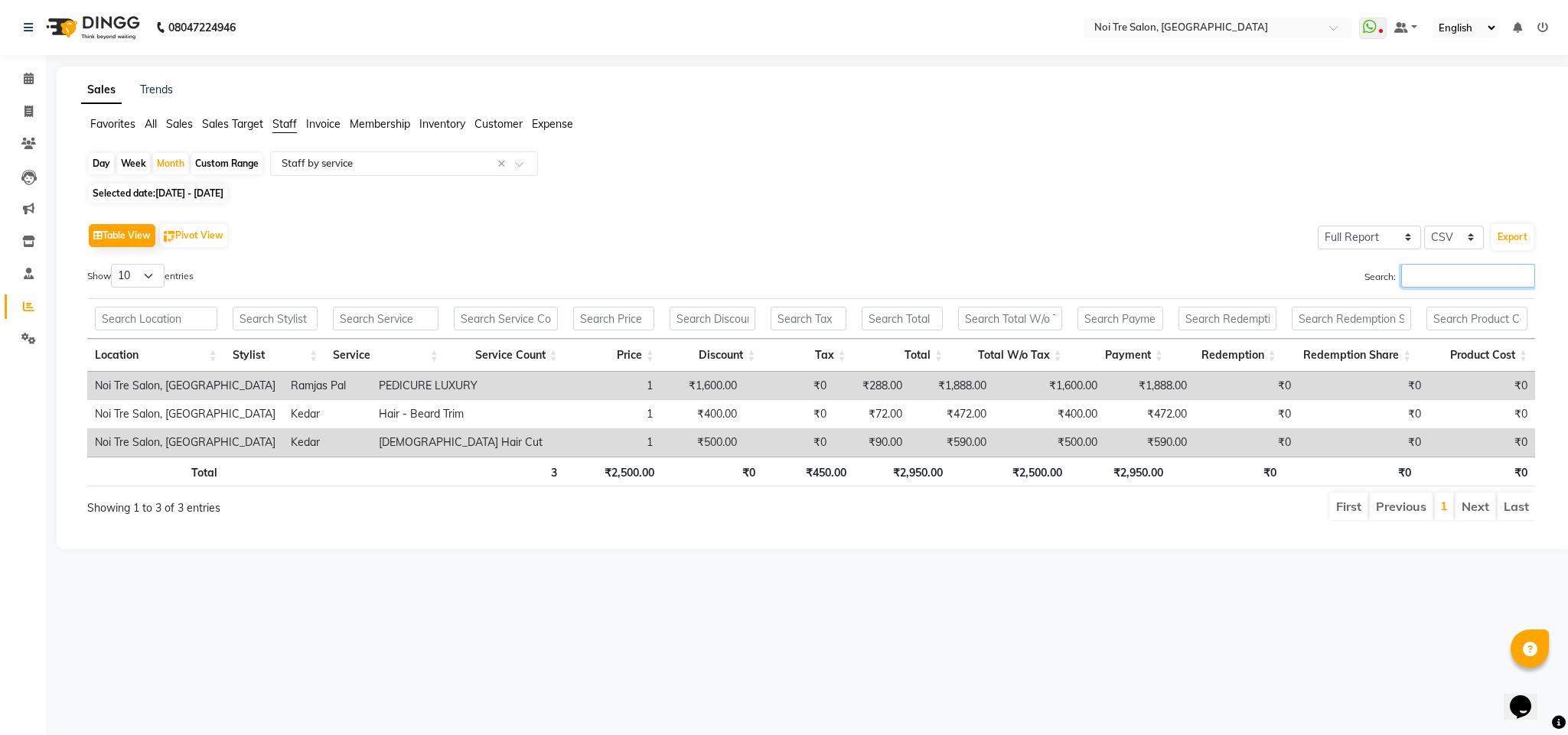
click at [1426, 273] on input "Search:" at bounding box center [1468, 276] width 134 height 24
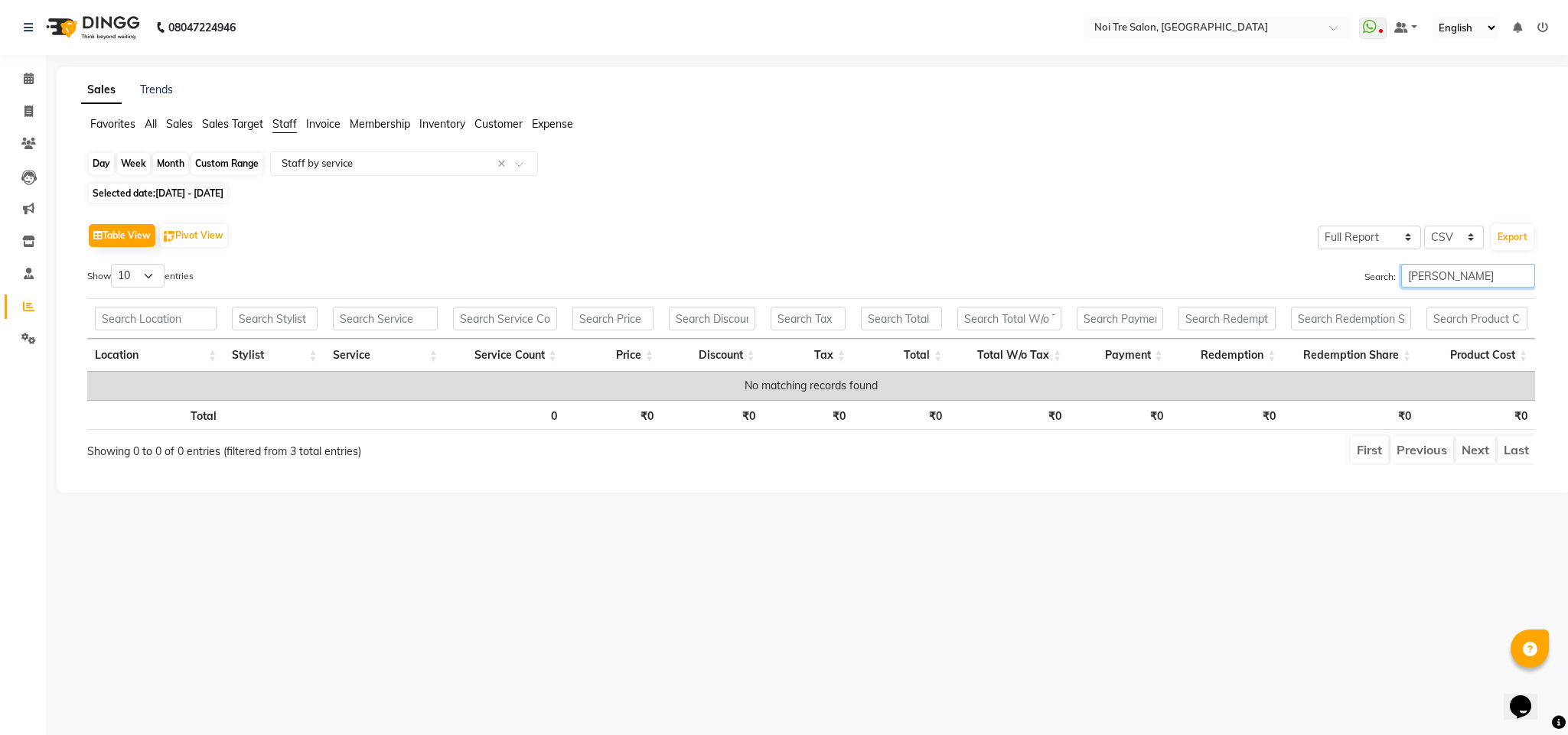
type input "[PERSON_NAME]"
click at [159, 154] on div "Month" at bounding box center [171, 164] width 35 height 21
select select "9"
select select "2025"
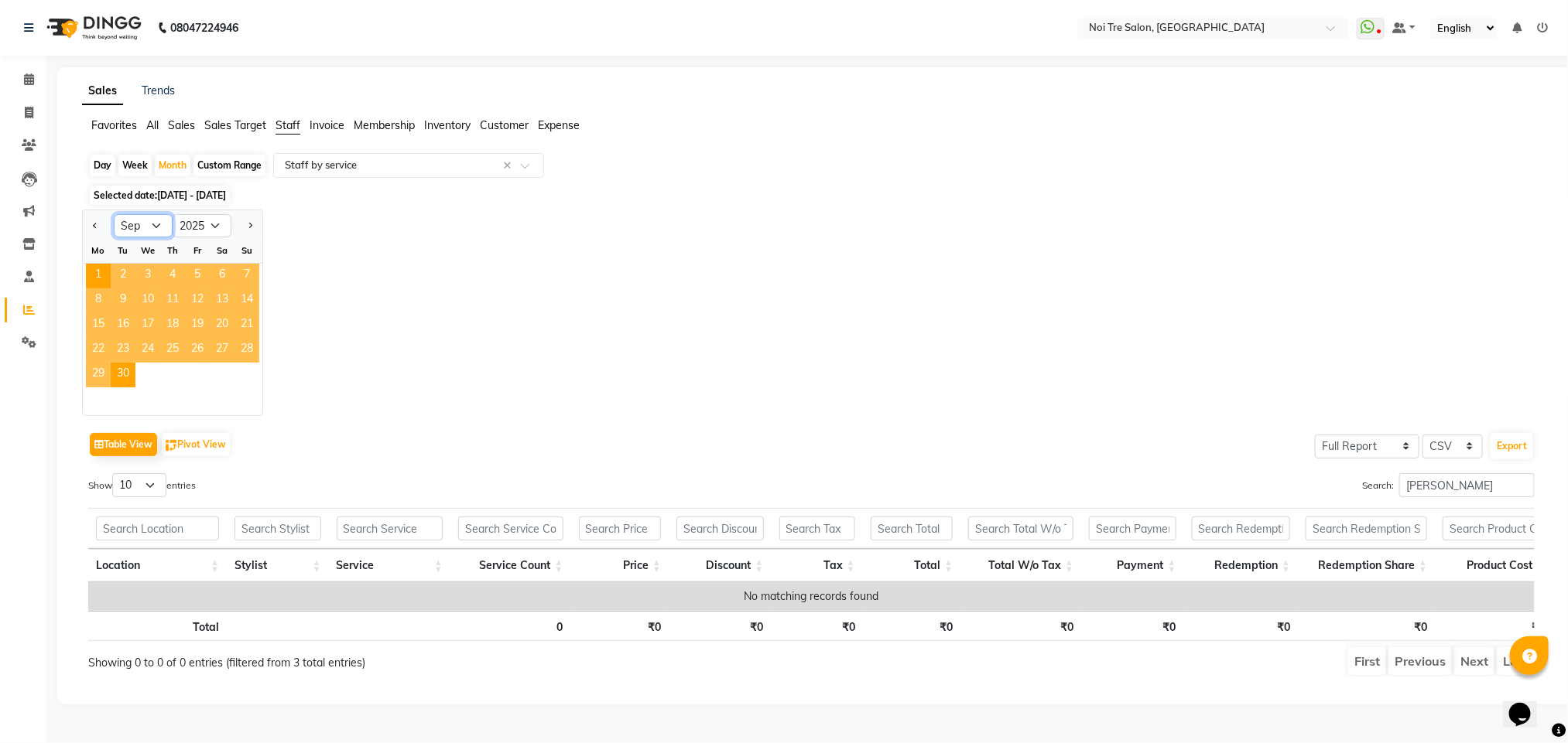
click at [139, 224] on select "Jan Feb Mar Apr May Jun [DATE] Aug Sep Oct Nov Dec" at bounding box center [143, 225] width 59 height 23
select select "8"
click at [114, 216] on select "Jan Feb Mar Apr May Jun [DATE] Aug Sep Oct Nov Dec" at bounding box center [143, 225] width 59 height 23
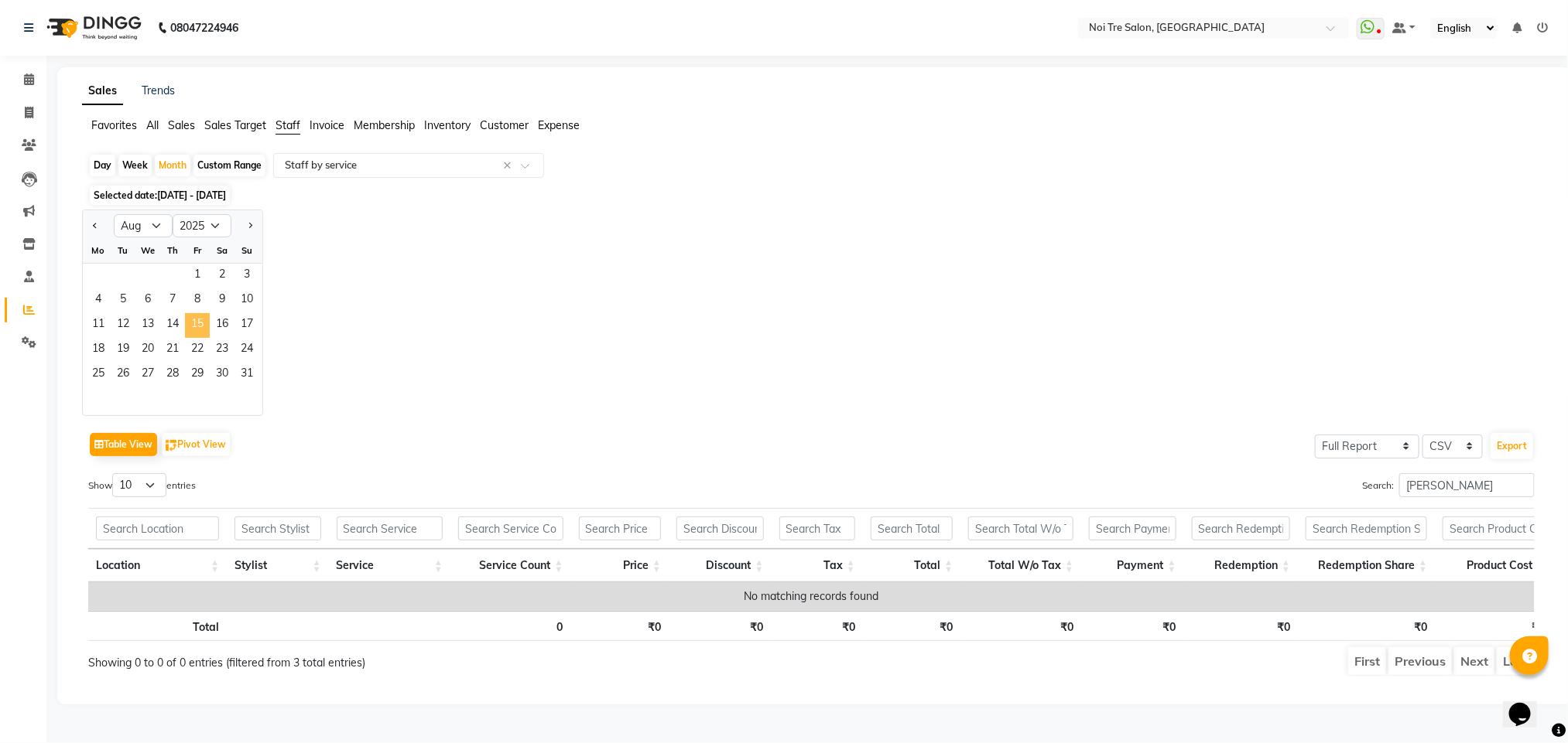
click at [206, 335] on span "15" at bounding box center [197, 325] width 25 height 25
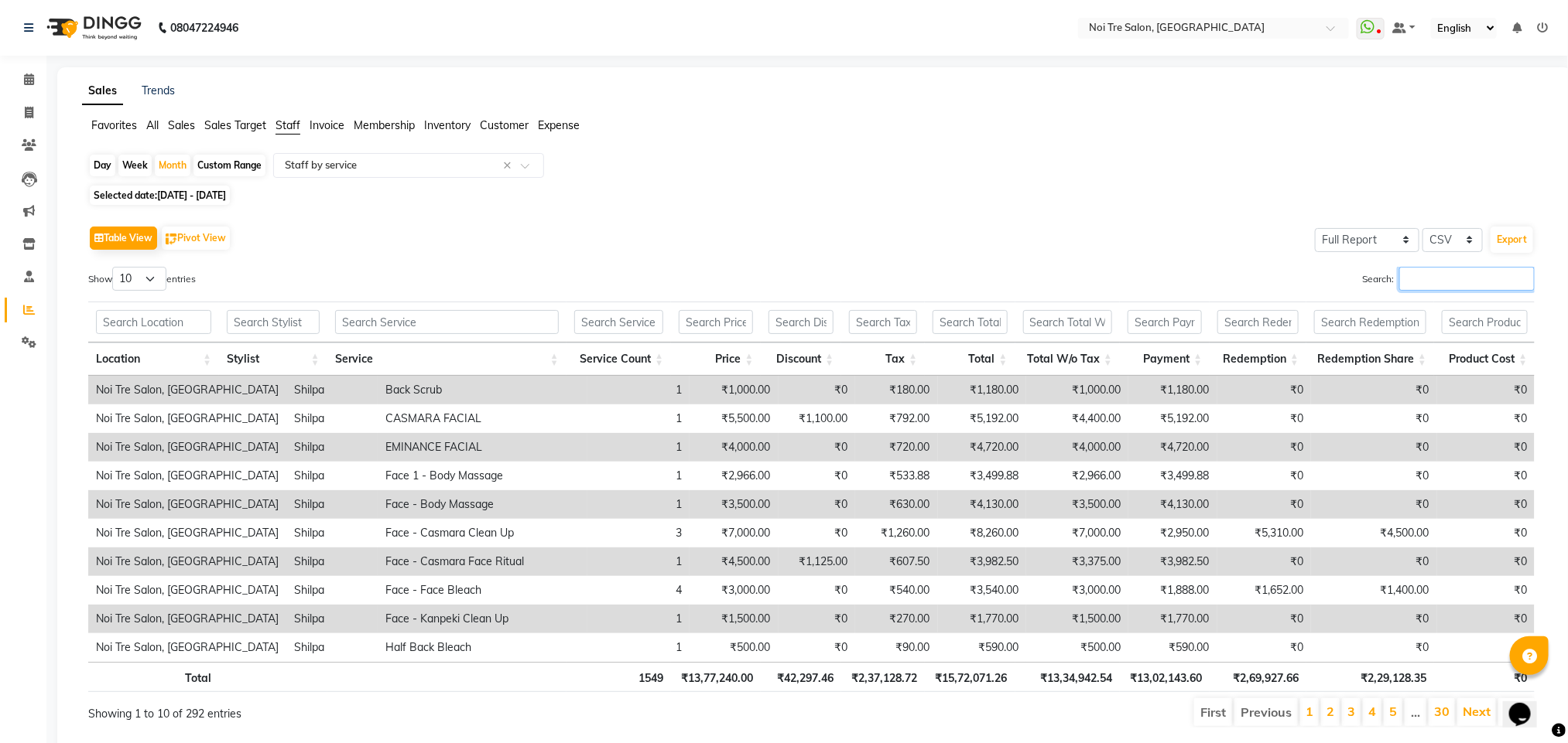
click at [1417, 286] on input "Search:" at bounding box center [1467, 279] width 136 height 24
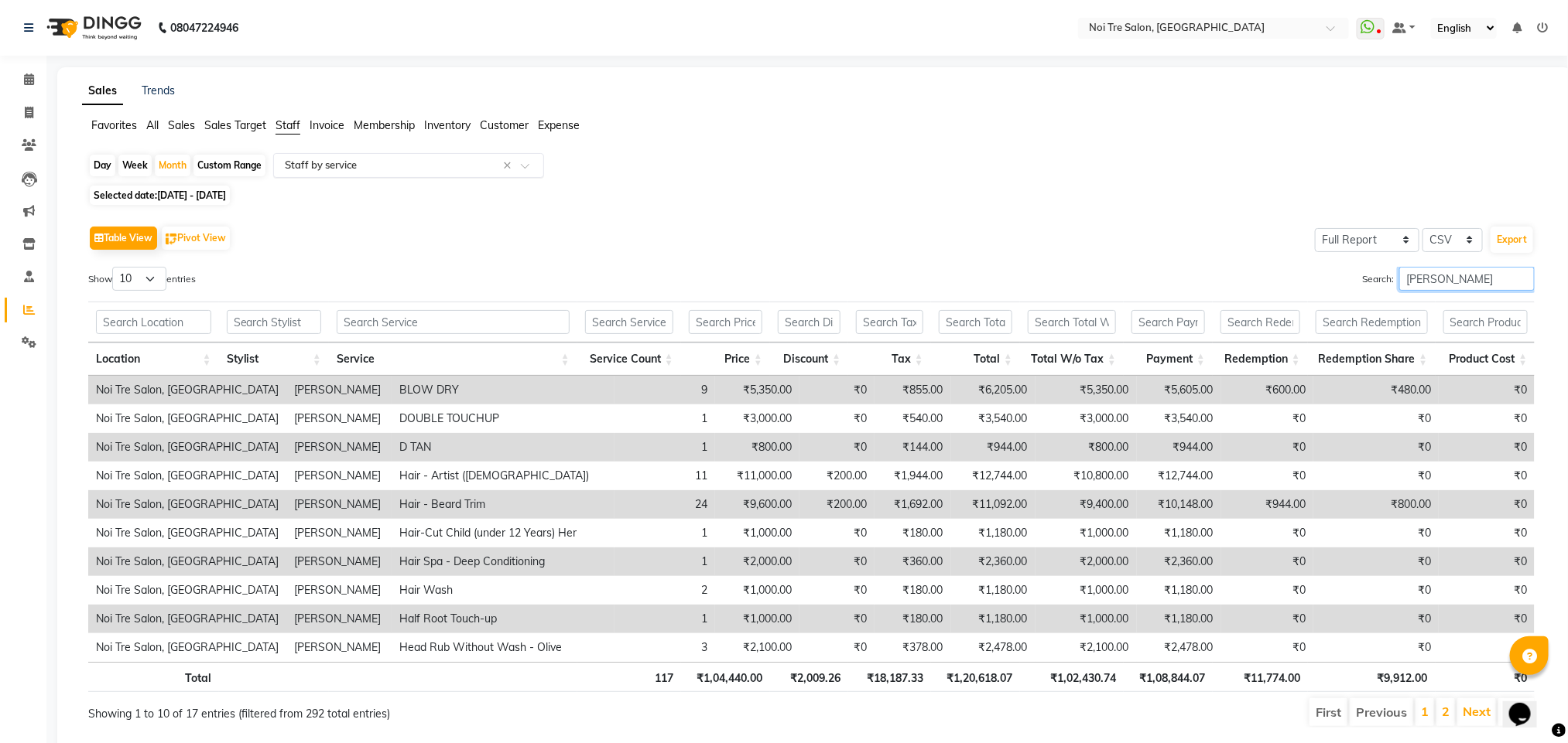
type input "[PERSON_NAME]"
click at [365, 168] on input "text" at bounding box center [393, 165] width 223 height 15
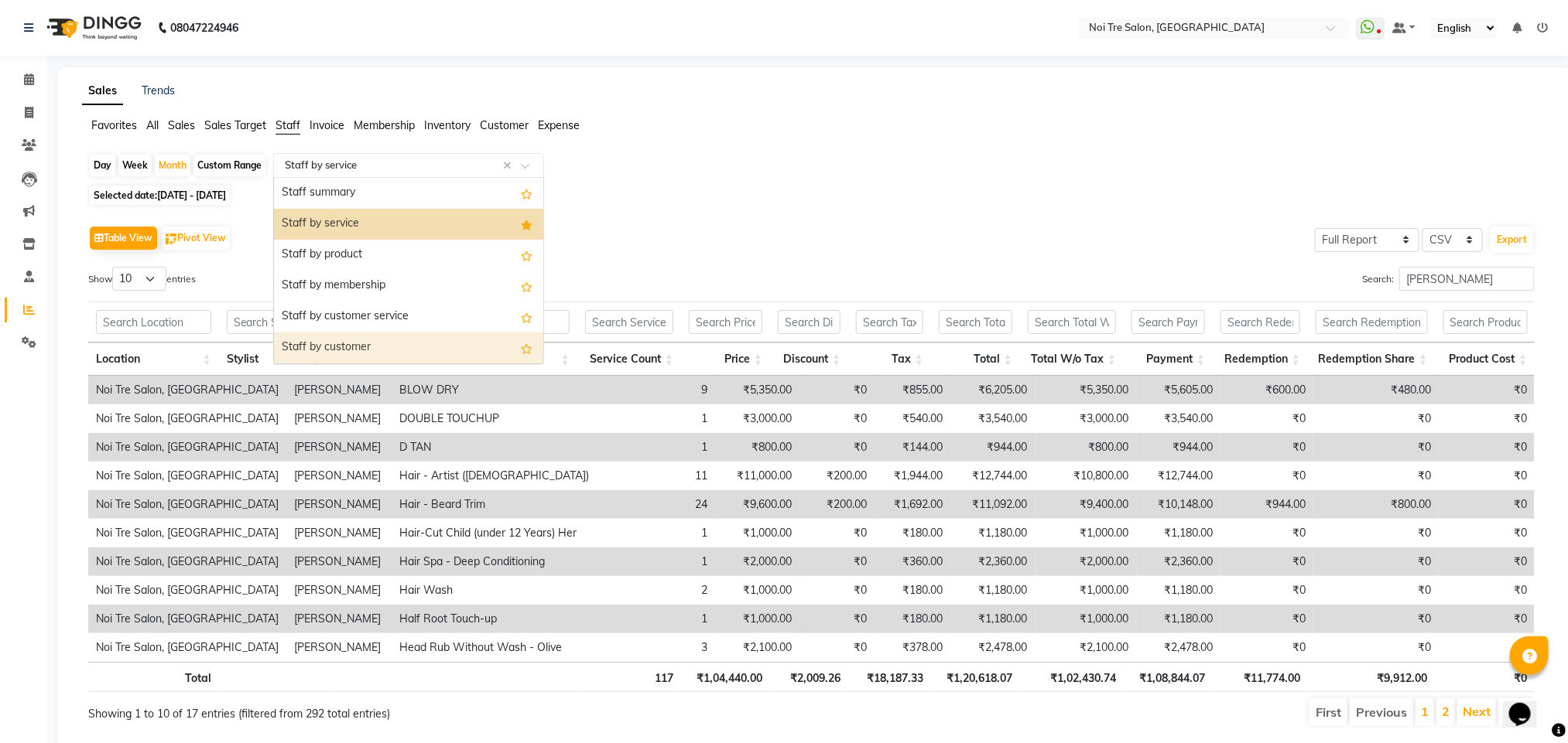
click at [369, 344] on div "Staff by customer" at bounding box center [408, 347] width 269 height 31
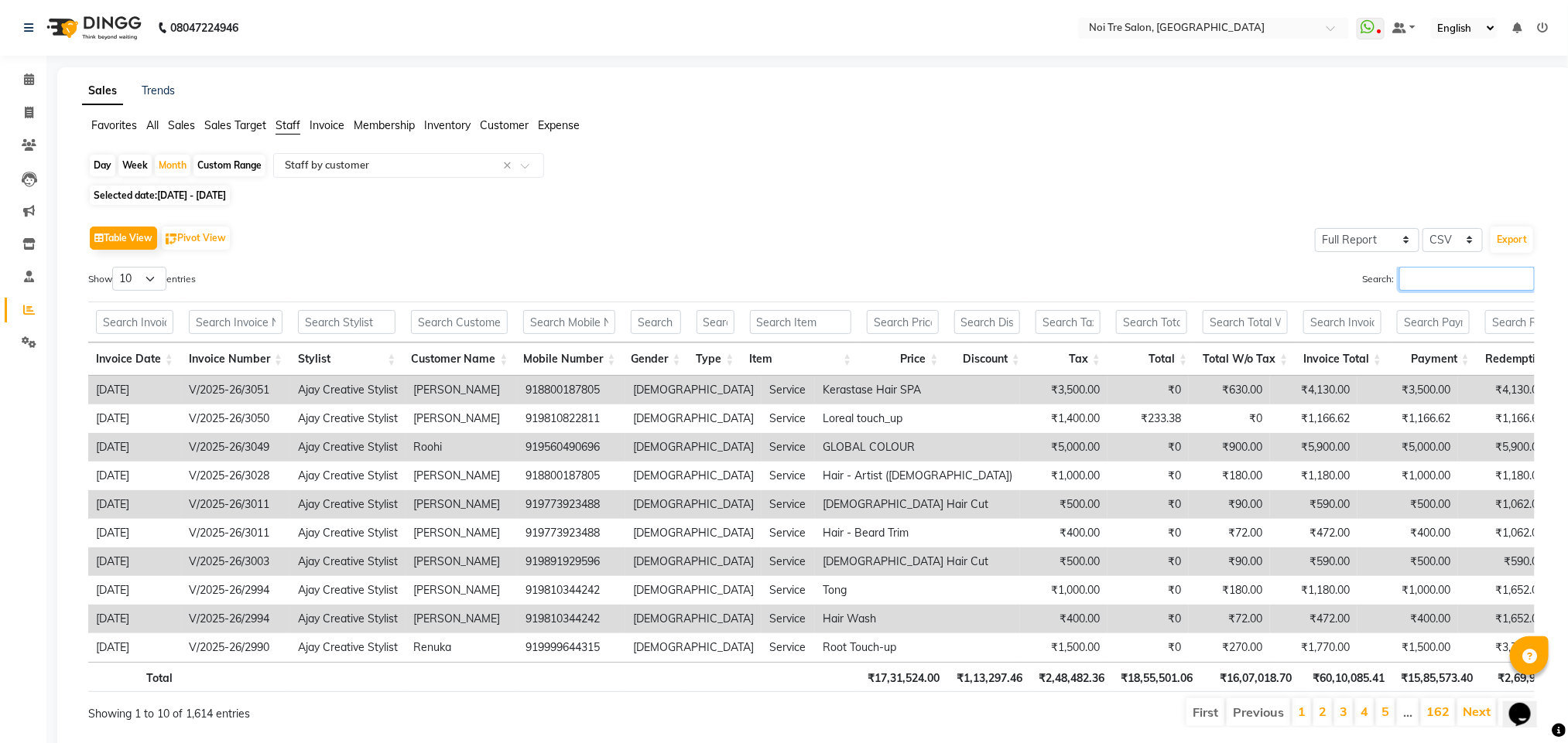
click at [1407, 277] on input "Search:" at bounding box center [1467, 279] width 136 height 24
click at [29, 140] on icon at bounding box center [29, 144] width 14 height 11
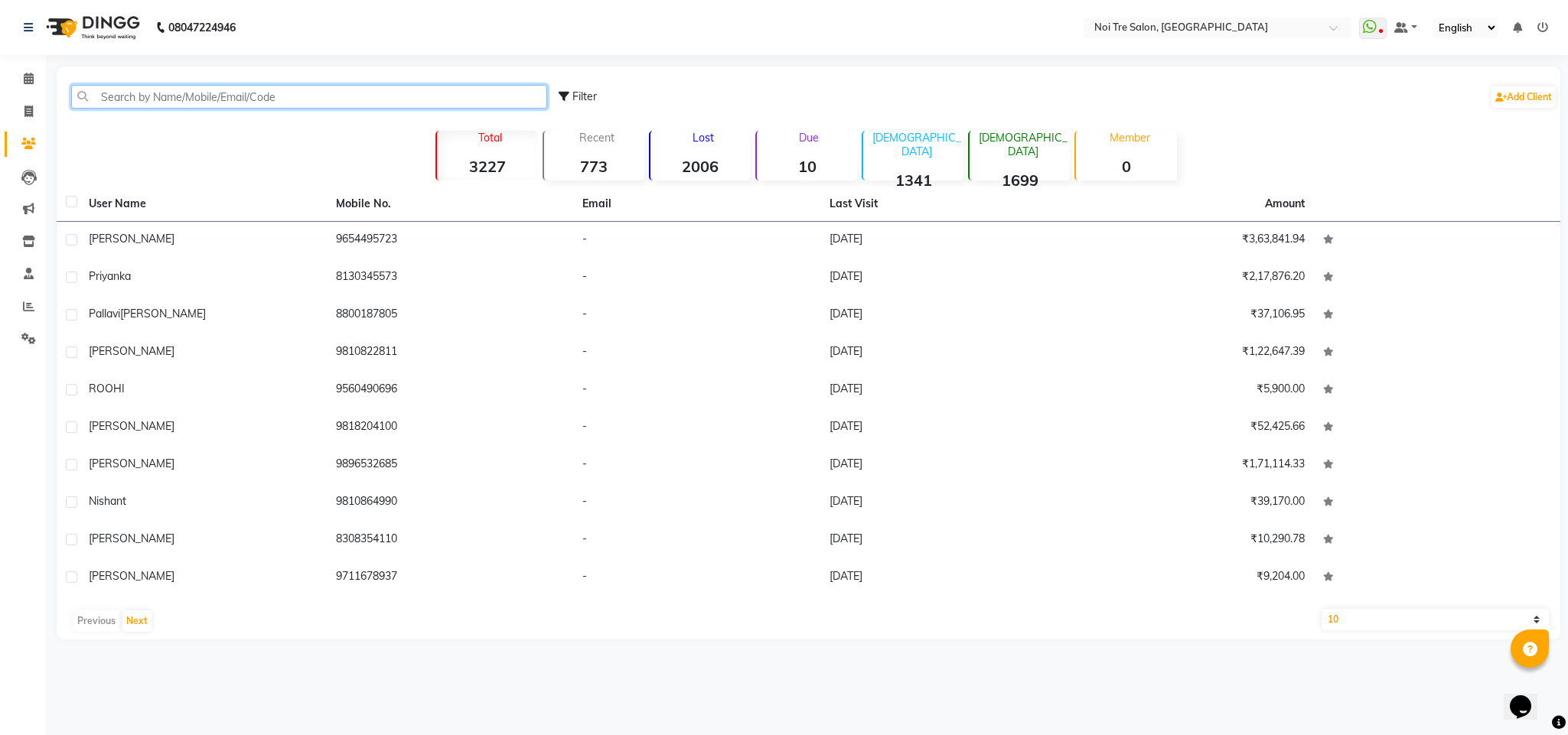
click at [205, 93] on input "text" at bounding box center [310, 97] width 476 height 24
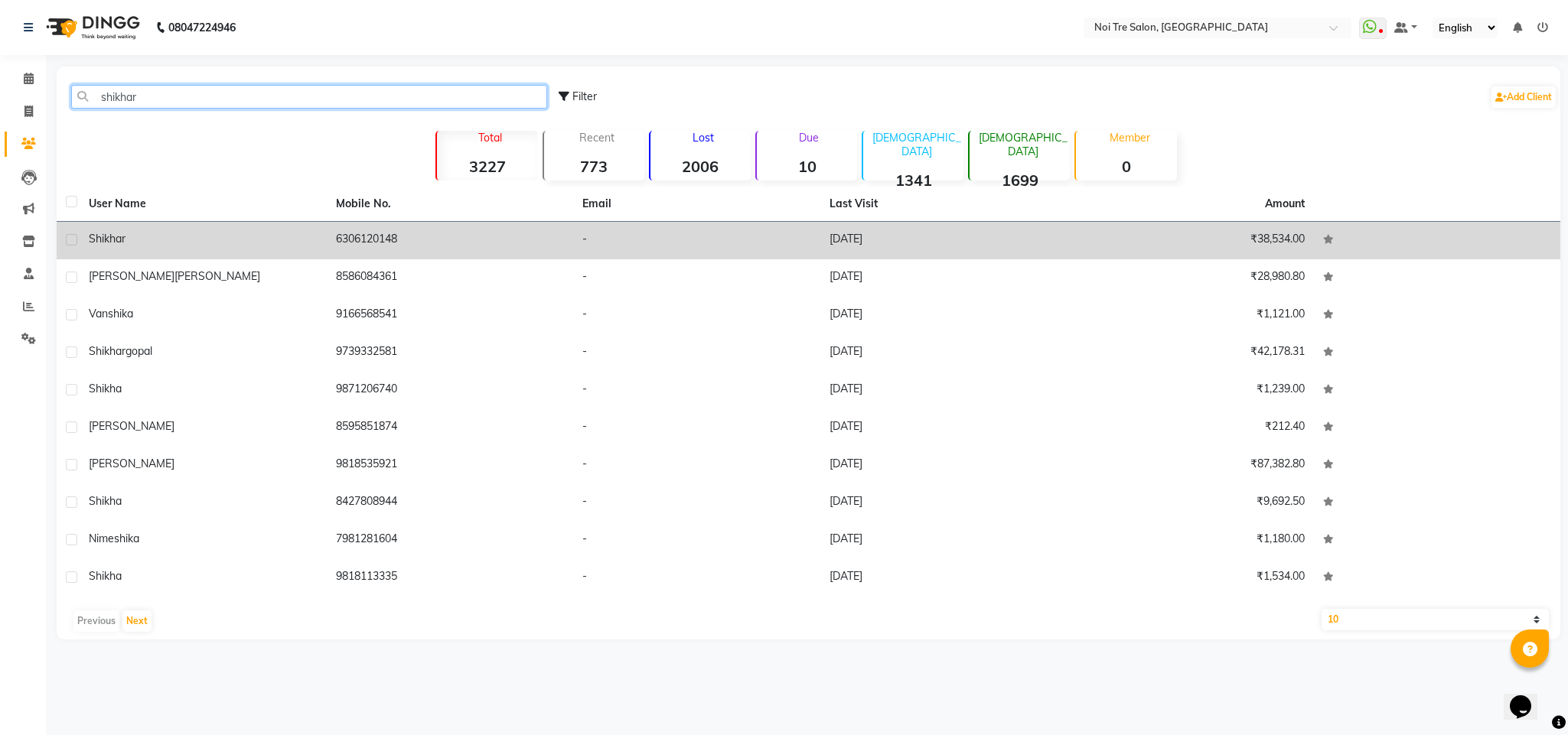
type input "shikhar"
click at [365, 237] on td "6306120148" at bounding box center [450, 241] width 247 height 37
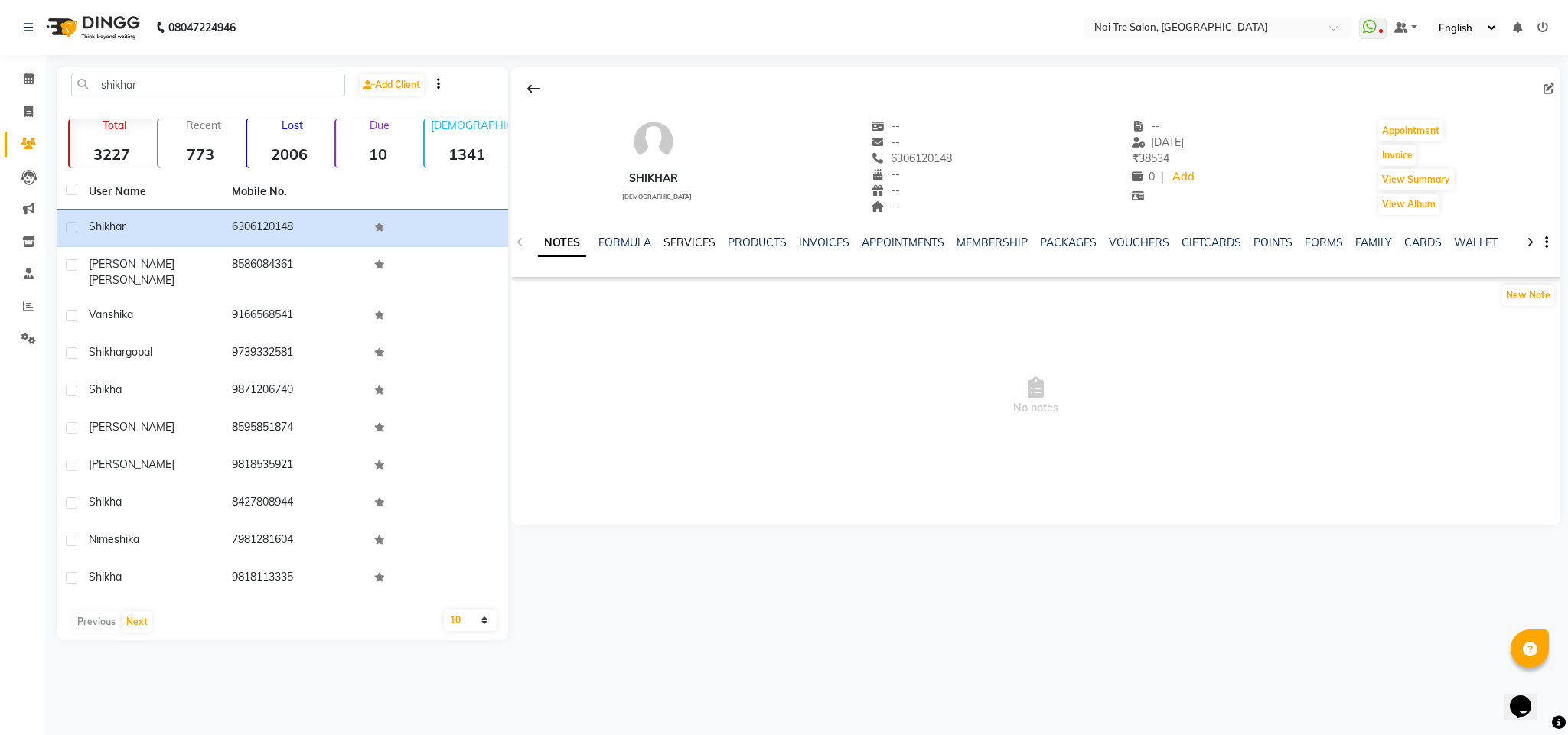
click at [694, 242] on link "SERVICES" at bounding box center [690, 242] width 52 height 13
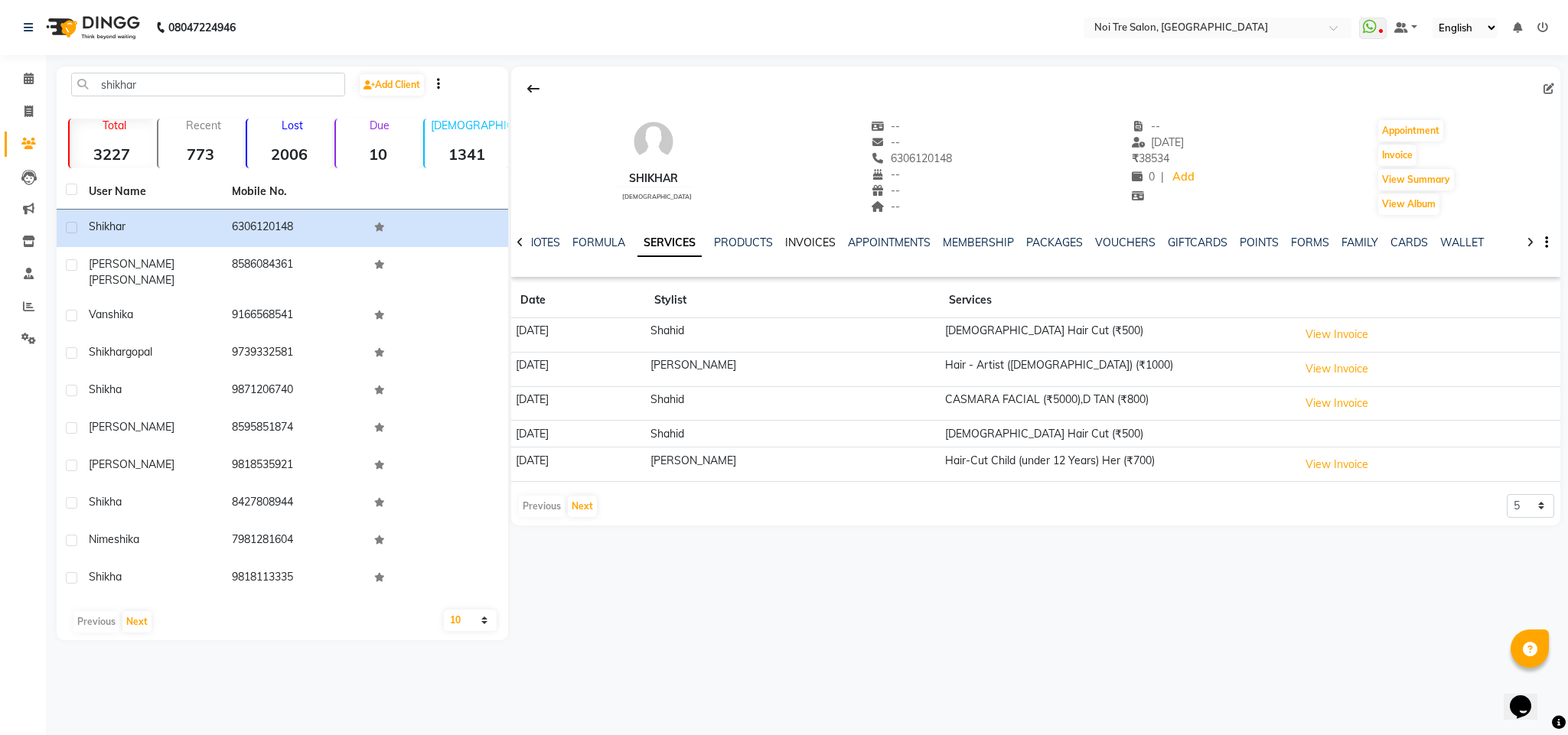
click at [799, 244] on link "INVOICES" at bounding box center [811, 242] width 51 height 13
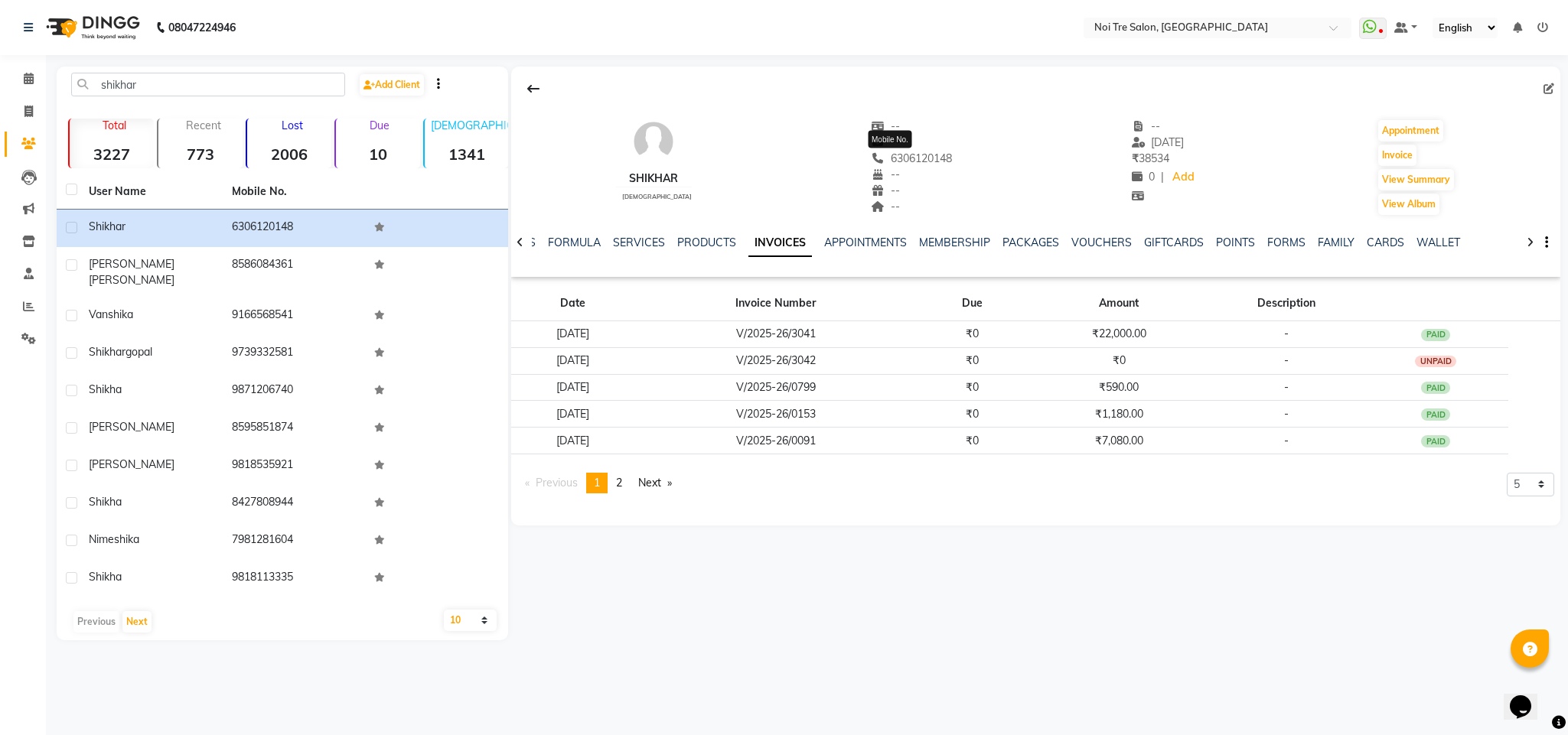
click at [894, 161] on span "6306120148" at bounding box center [911, 158] width 81 height 13
copy span "6306120148"
click at [23, 109] on span at bounding box center [29, 112] width 27 height 17
select select "service"
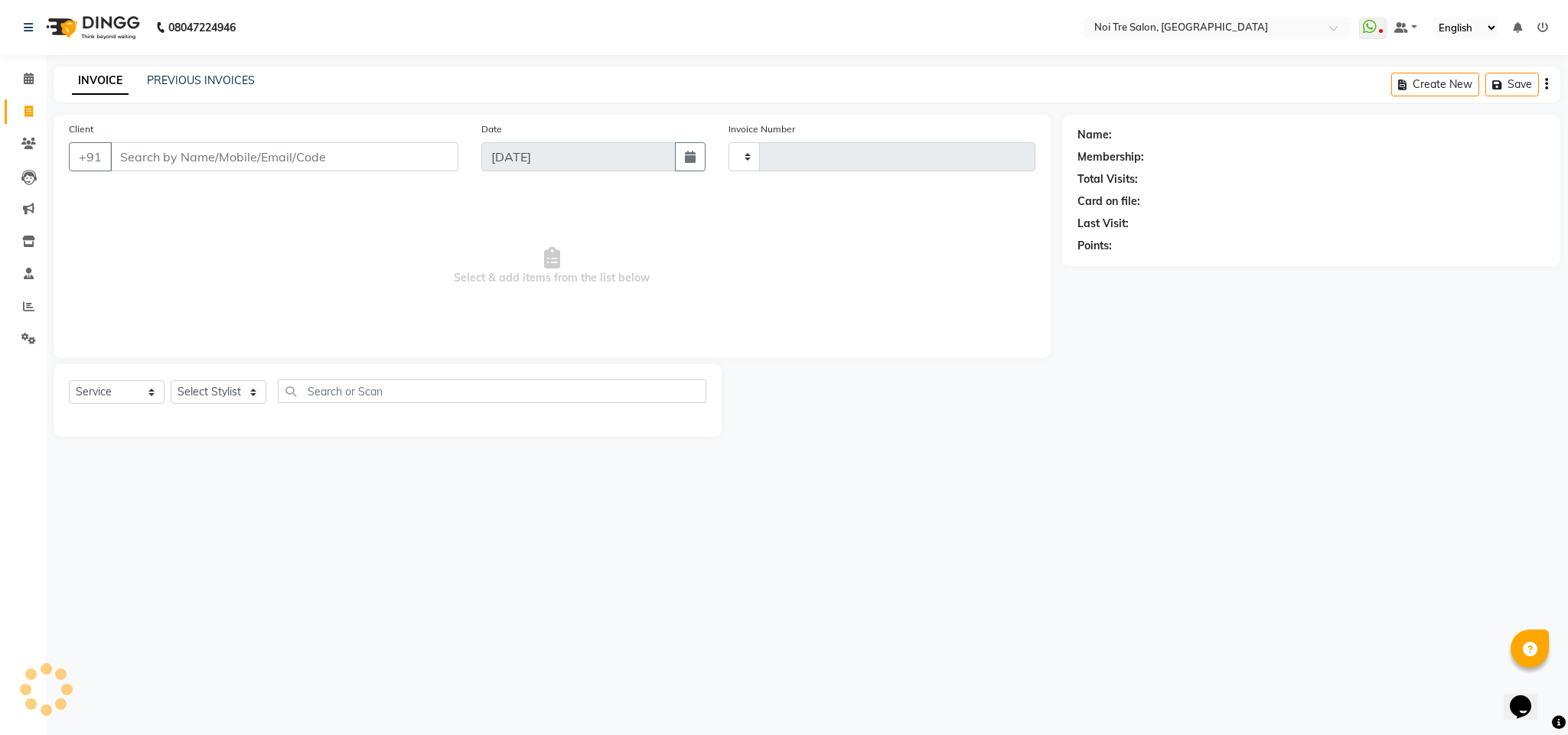
type input "3054"
select select "4307"
click at [31, 304] on icon at bounding box center [29, 306] width 11 height 11
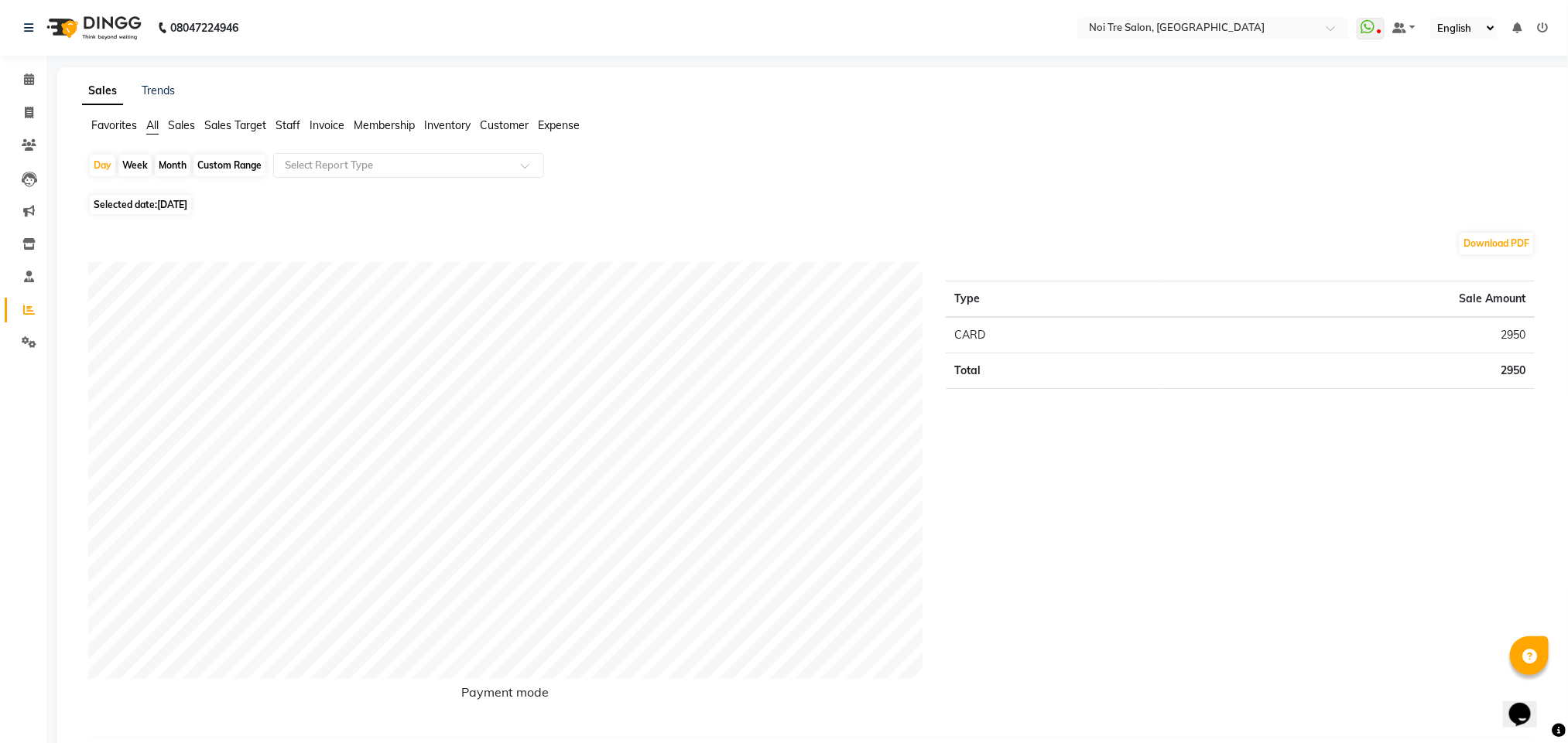
click at [291, 126] on span "Staff" at bounding box center [287, 124] width 25 height 14
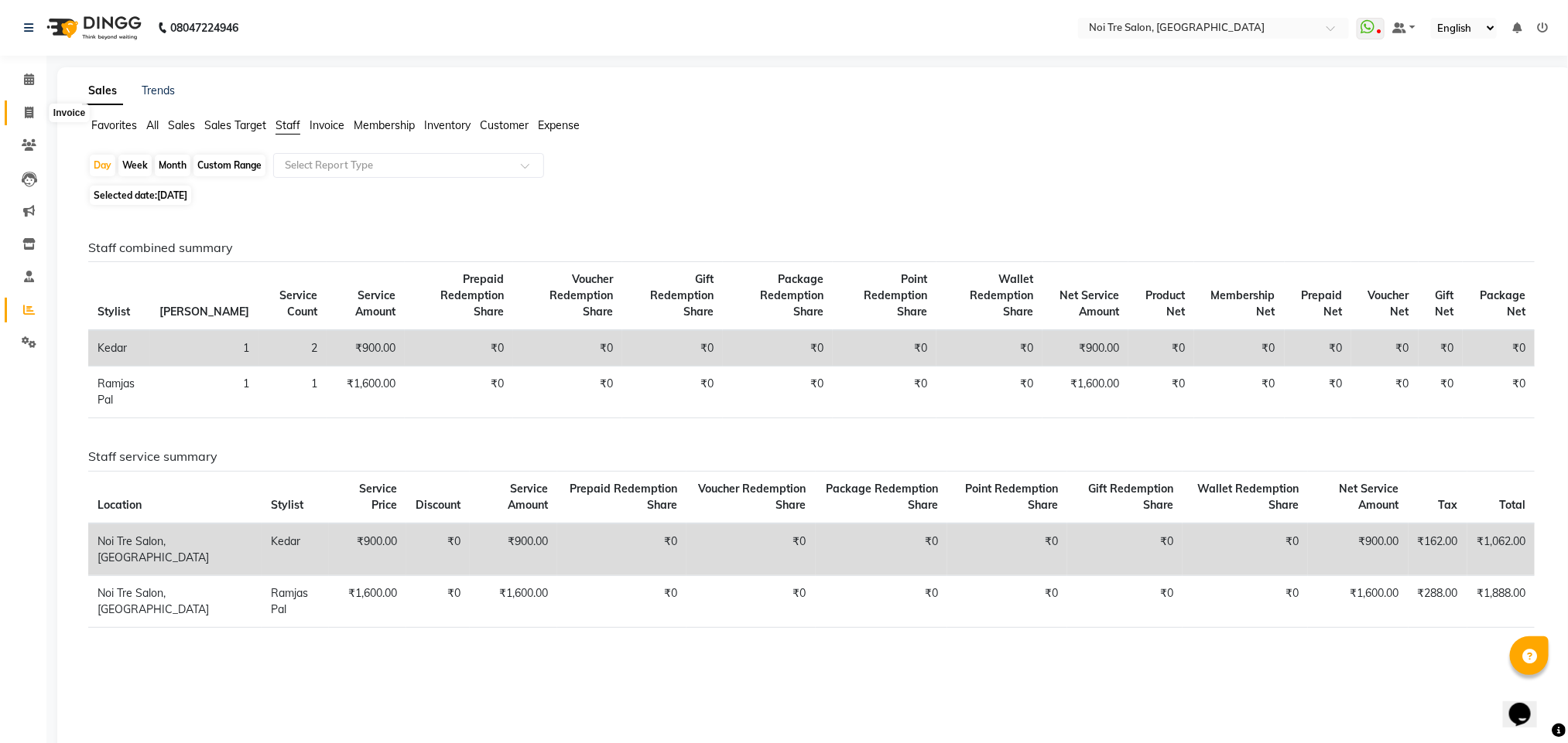
click at [32, 109] on icon at bounding box center [29, 112] width 9 height 11
select select "service"
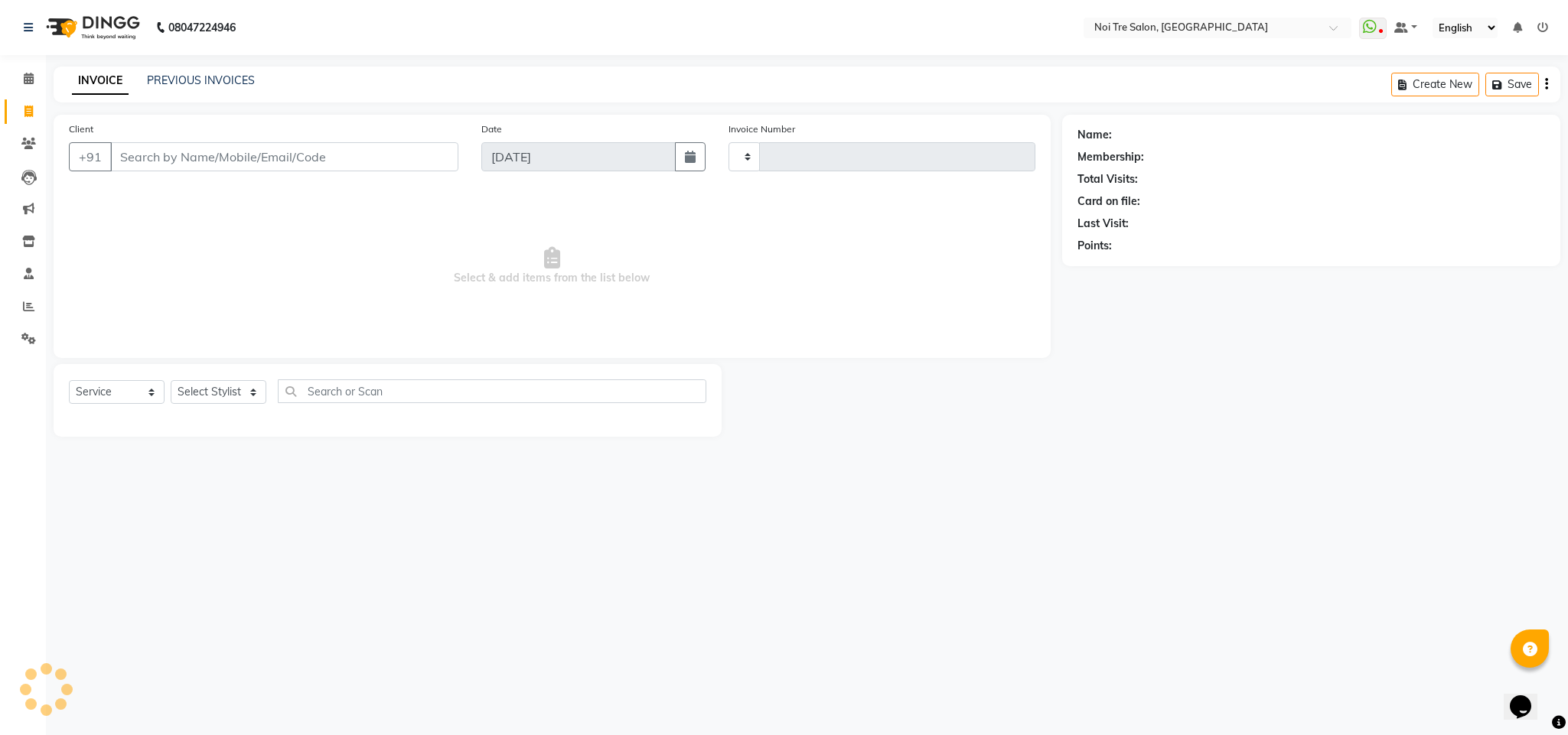
type input "3054"
select select "4307"
click at [210, 157] on input "Client" at bounding box center [284, 156] width 349 height 29
type input "6306120148"
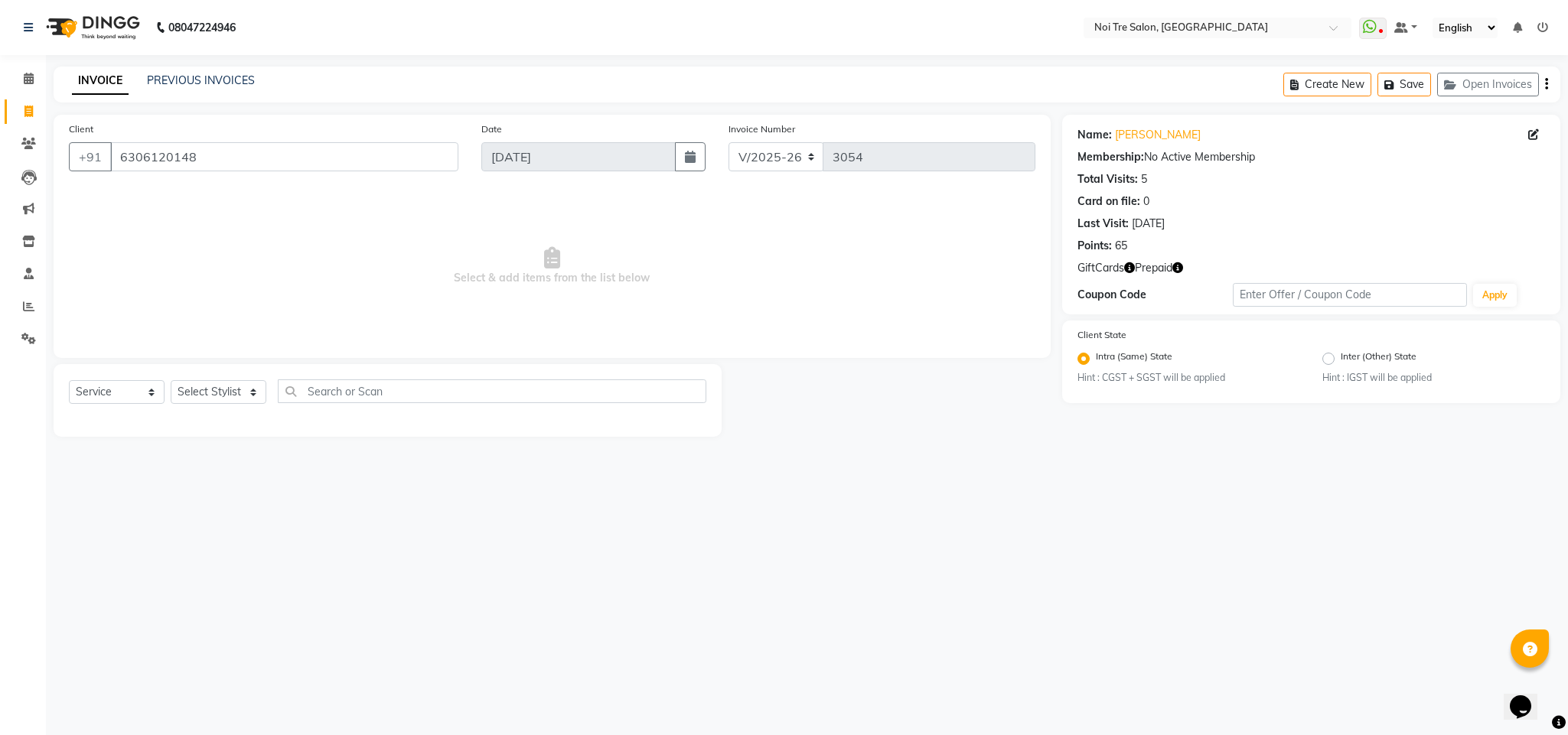
click at [1178, 268] on icon "button" at bounding box center [1177, 267] width 10 height 10
click at [1181, 294] on div "Coupon Code" at bounding box center [1155, 294] width 156 height 16
click at [1128, 266] on icon "button" at bounding box center [1129, 267] width 10 height 10
click at [1171, 317] on div "Name: [PERSON_NAME] Membership: No Active Membership Total Visits: 5 Card on fi…" at bounding box center [1317, 276] width 510 height 322
click at [1177, 269] on icon "button" at bounding box center [1177, 267] width 10 height 10
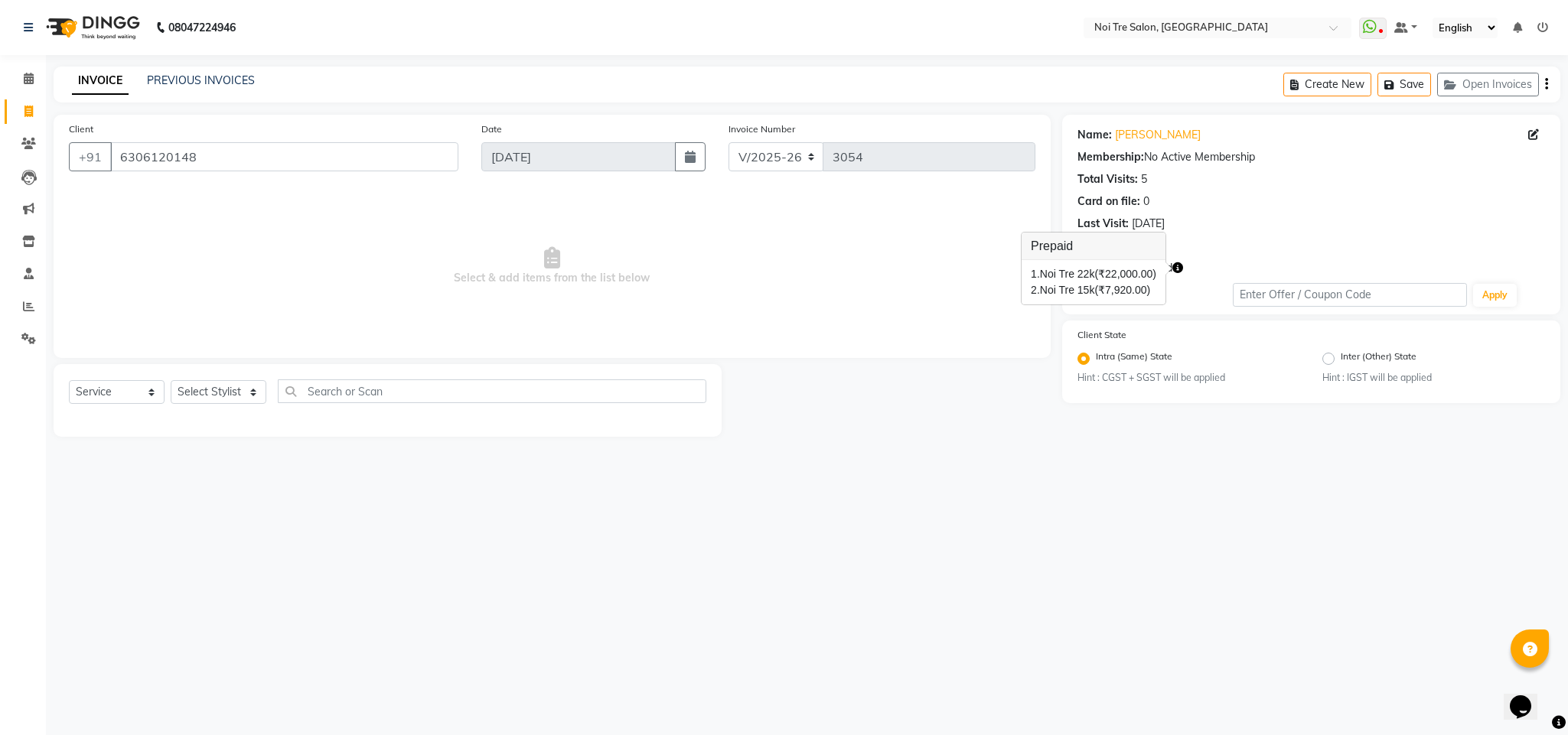
click at [1177, 310] on div "Name: [PERSON_NAME] Membership: No Active Membership Total Visits: 5 Card on fi…" at bounding box center [1311, 215] width 498 height 200
click at [1128, 269] on icon "button" at bounding box center [1129, 267] width 10 height 10
click at [1189, 324] on div "Client State Intra (Same) State Hint : CGST + SGST will be applied Inter (Other…" at bounding box center [1311, 362] width 498 height 83
click at [1178, 263] on icon "button" at bounding box center [1177, 267] width 10 height 10
click at [1180, 294] on div "Coupon Code" at bounding box center [1155, 294] width 156 height 16
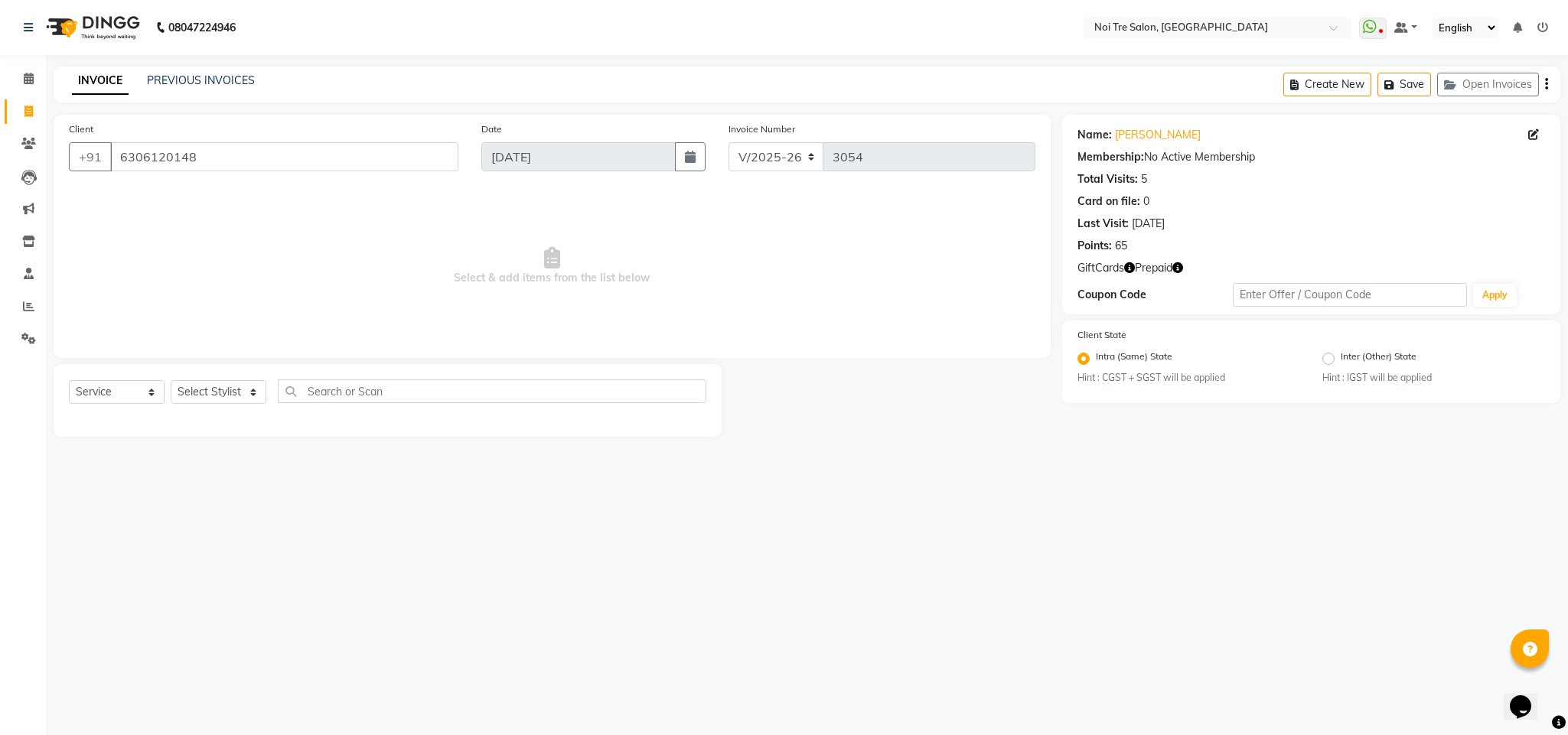
click at [1128, 269] on icon "button" at bounding box center [1129, 267] width 10 height 10
click at [1174, 294] on div "Coupon Code" at bounding box center [1155, 294] width 156 height 16
click at [1181, 268] on icon "button" at bounding box center [1177, 267] width 10 height 10
click at [1169, 324] on div "Client State Intra (Same) State Hint : CGST + SGST will be applied Inter (Other…" at bounding box center [1311, 362] width 498 height 83
click at [29, 306] on icon at bounding box center [29, 306] width 11 height 11
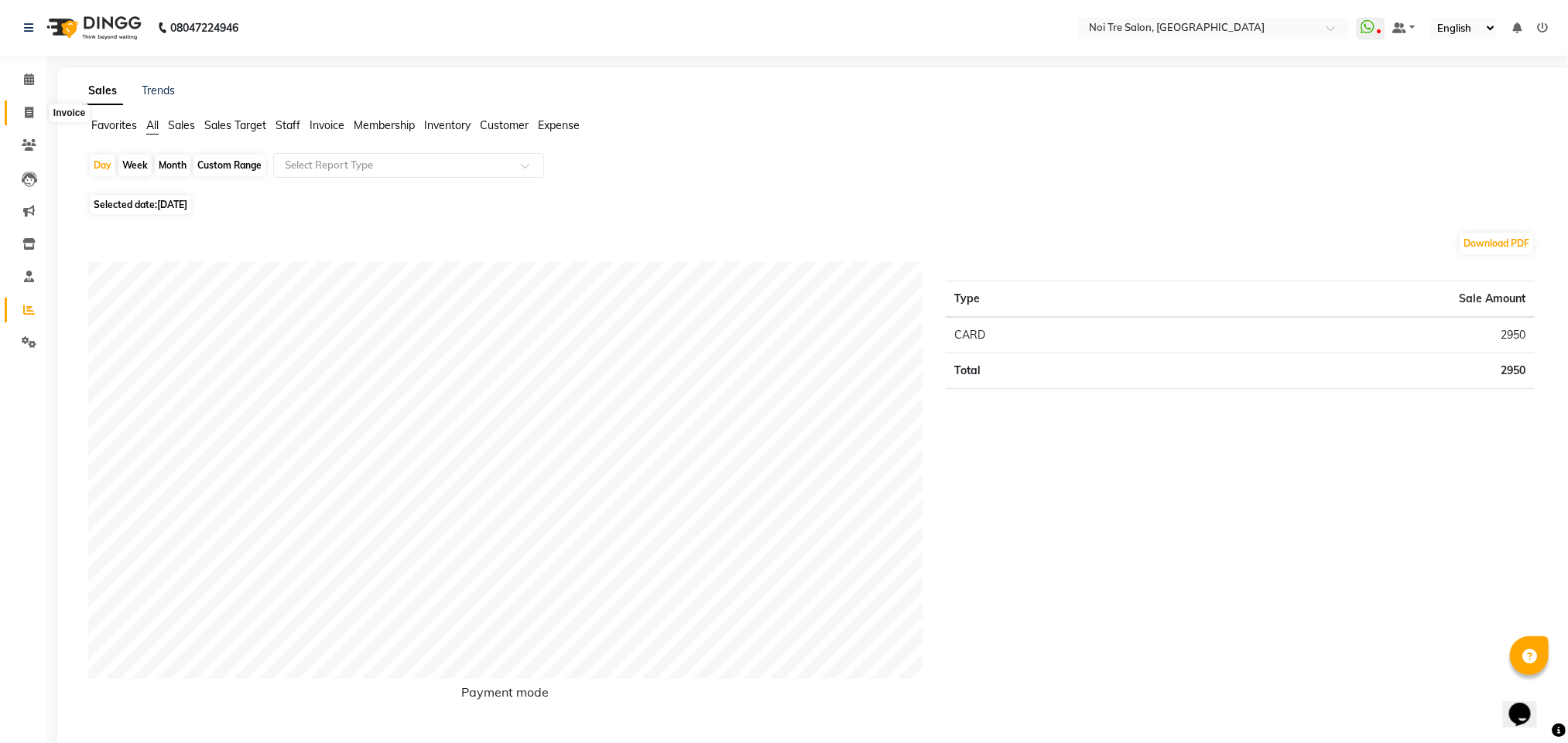
click at [26, 110] on icon at bounding box center [29, 112] width 9 height 11
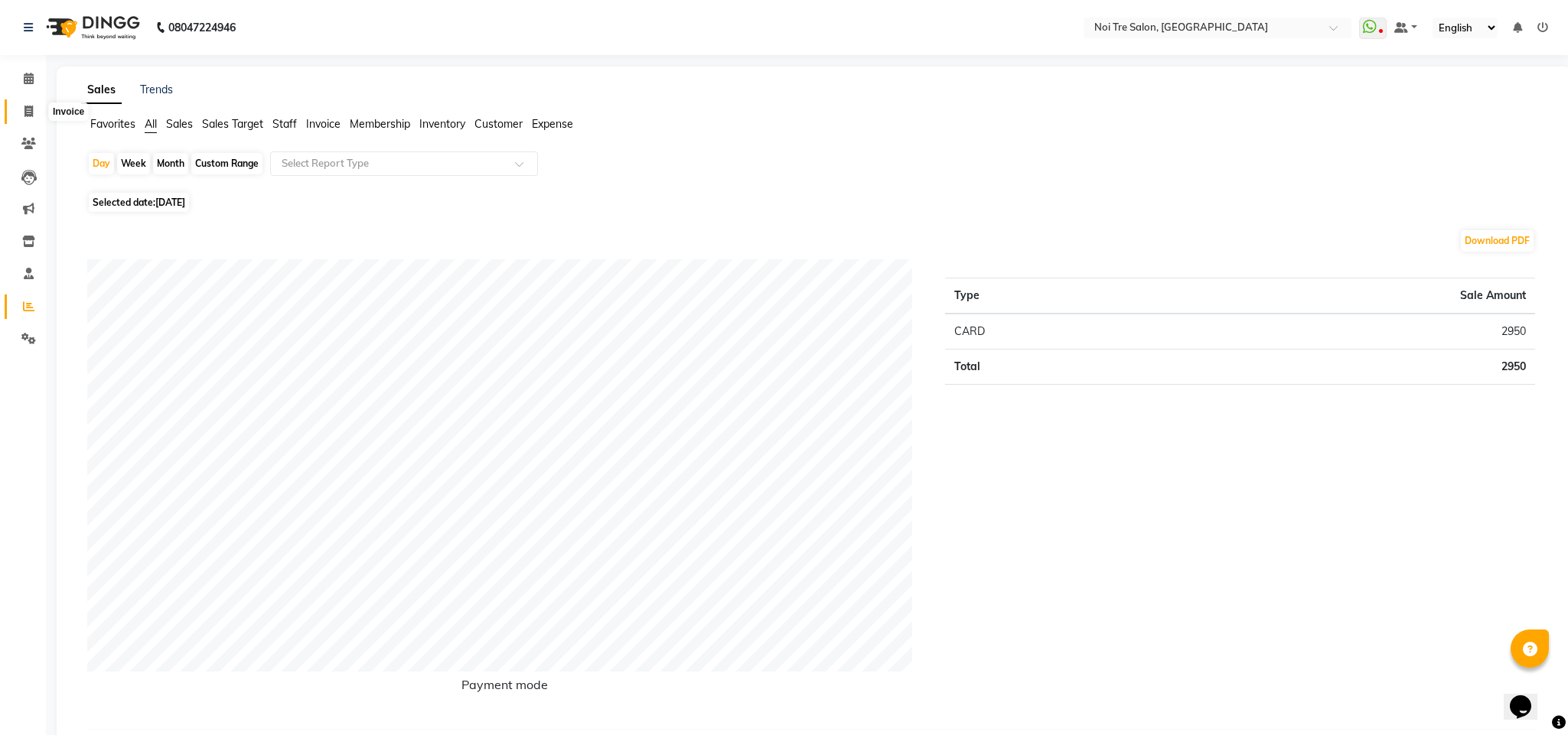
select select "4307"
select select "service"
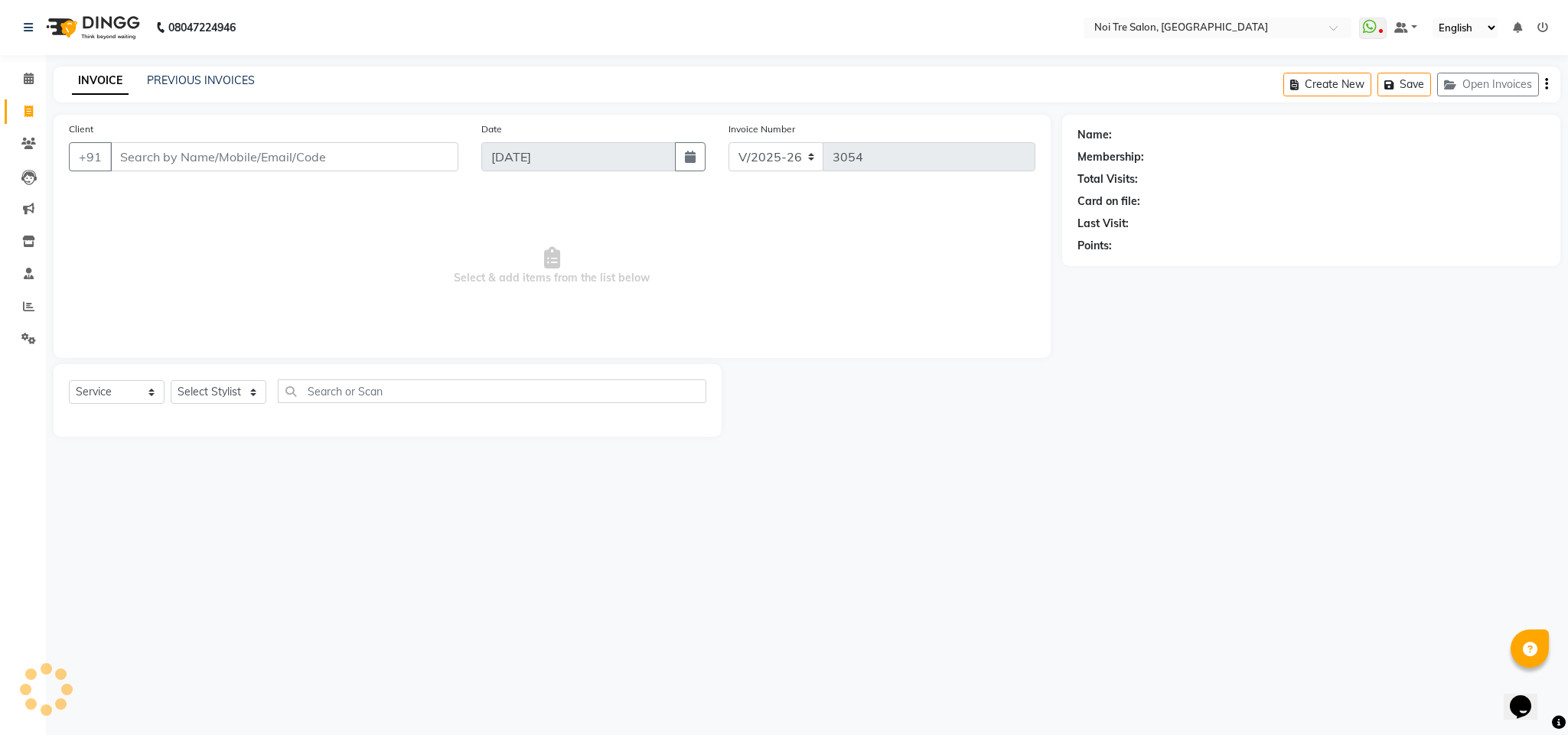
click at [191, 159] on input "Client" at bounding box center [284, 156] width 349 height 29
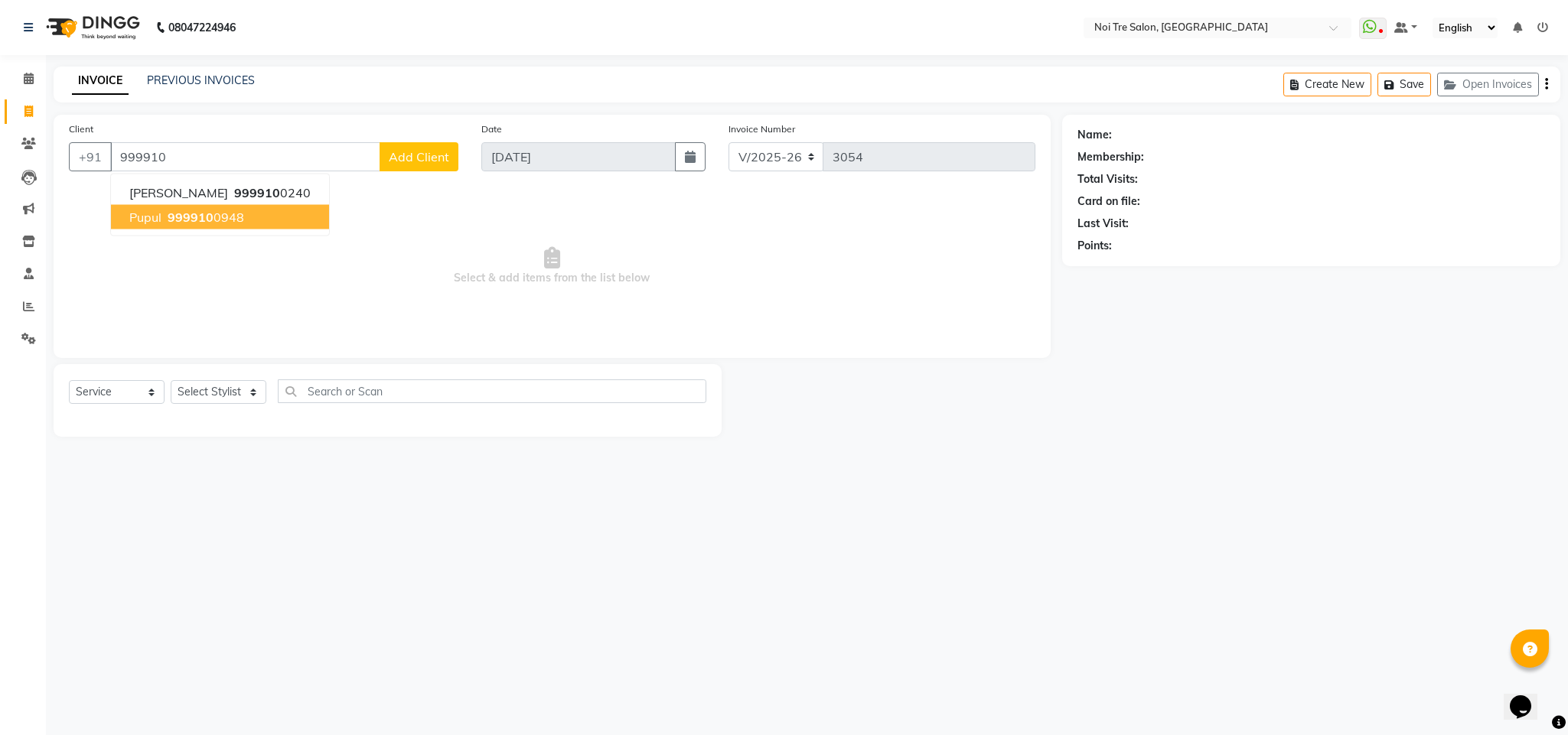
click at [246, 217] on button "pupul 999910 0948" at bounding box center [220, 217] width 218 height 25
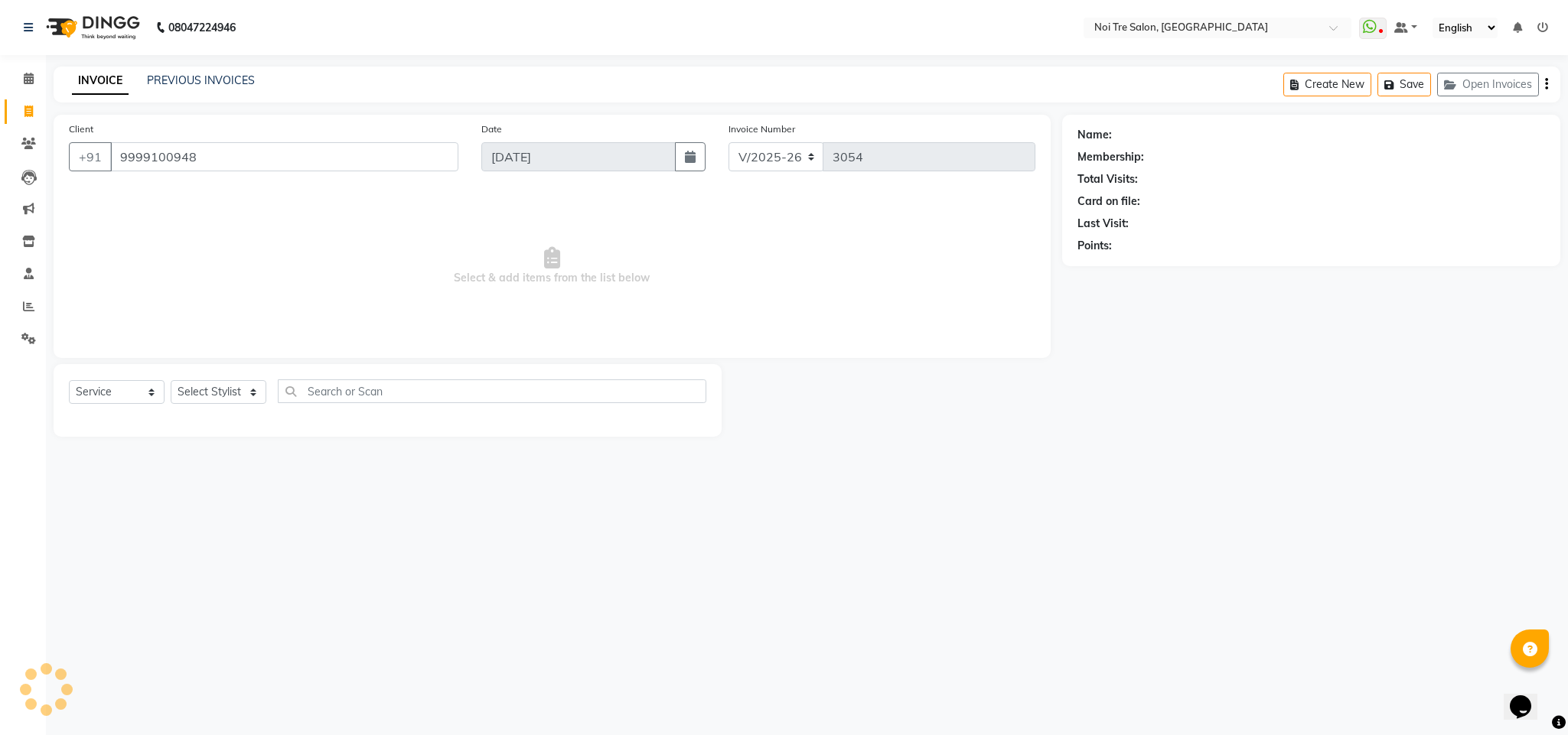
type input "9999100948"
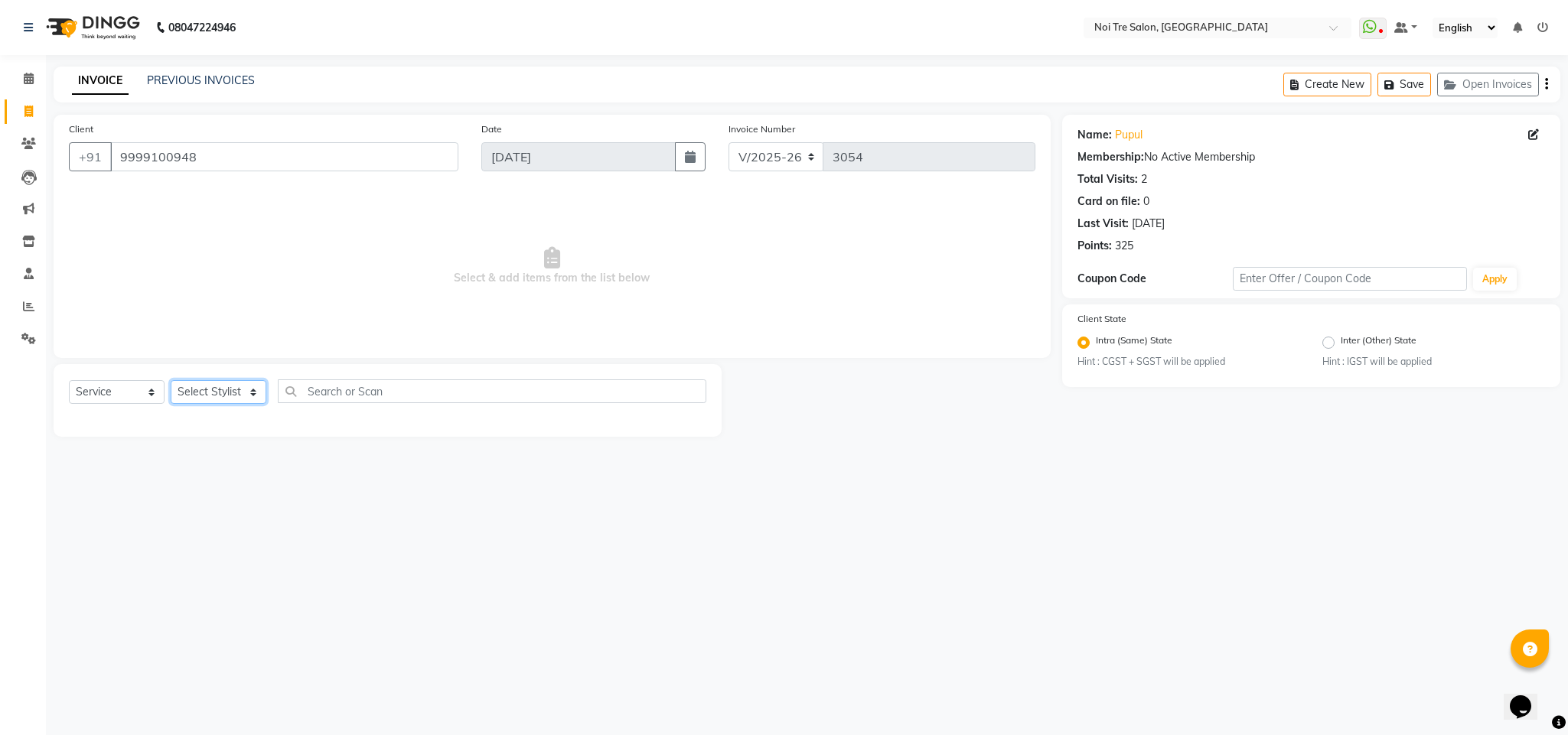
click at [240, 389] on select "Select Stylist Ajay Creative Stylist Anurag [PERSON_NAME] [PERSON_NAME] [PERSON…" at bounding box center [218, 392] width 95 height 24
select select "24877"
click at [171, 381] on select "Select Stylist Ajay Creative Stylist Anurag [PERSON_NAME] [PERSON_NAME] [PERSON…" at bounding box center [218, 392] width 95 height 24
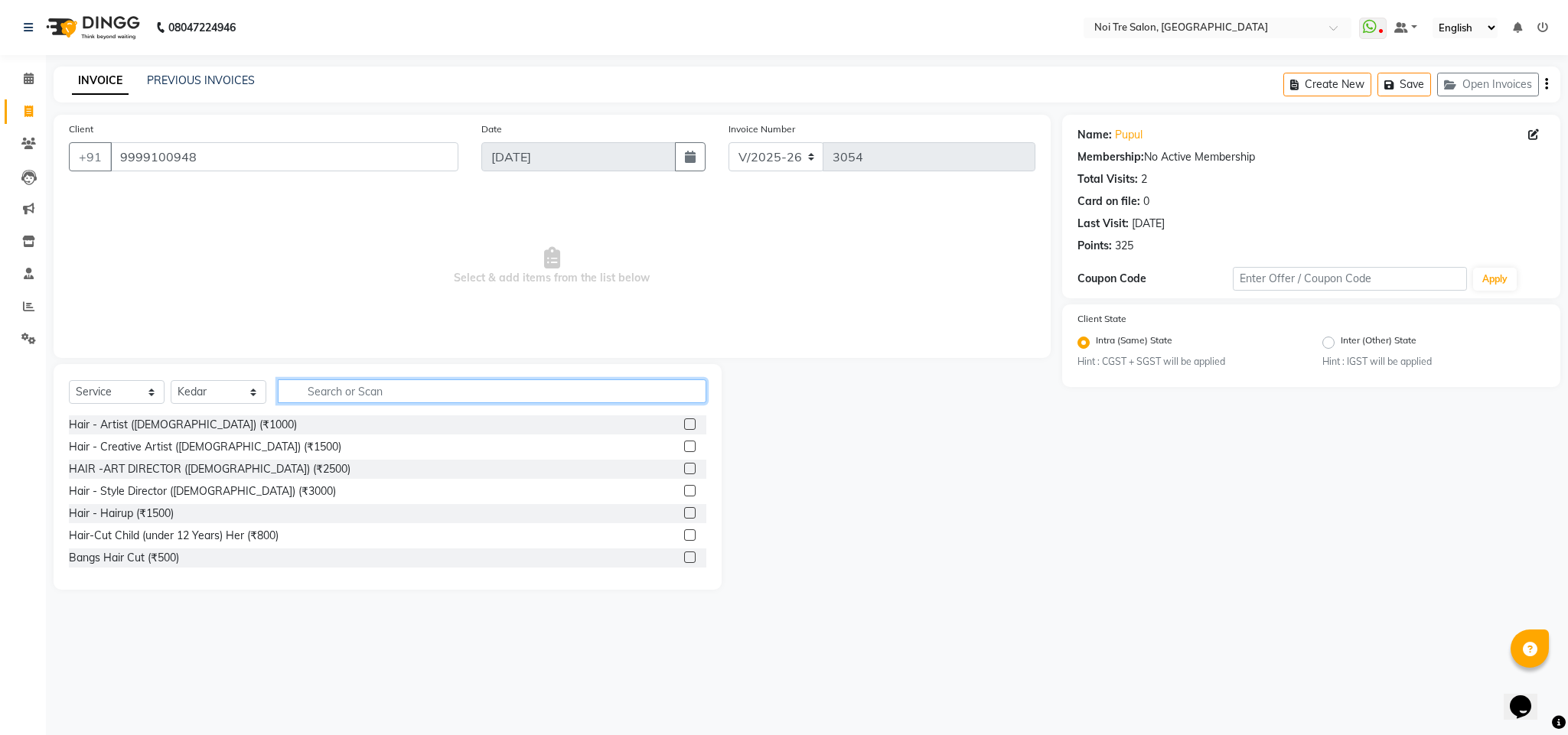
click at [358, 389] on input "text" at bounding box center [492, 391] width 429 height 24
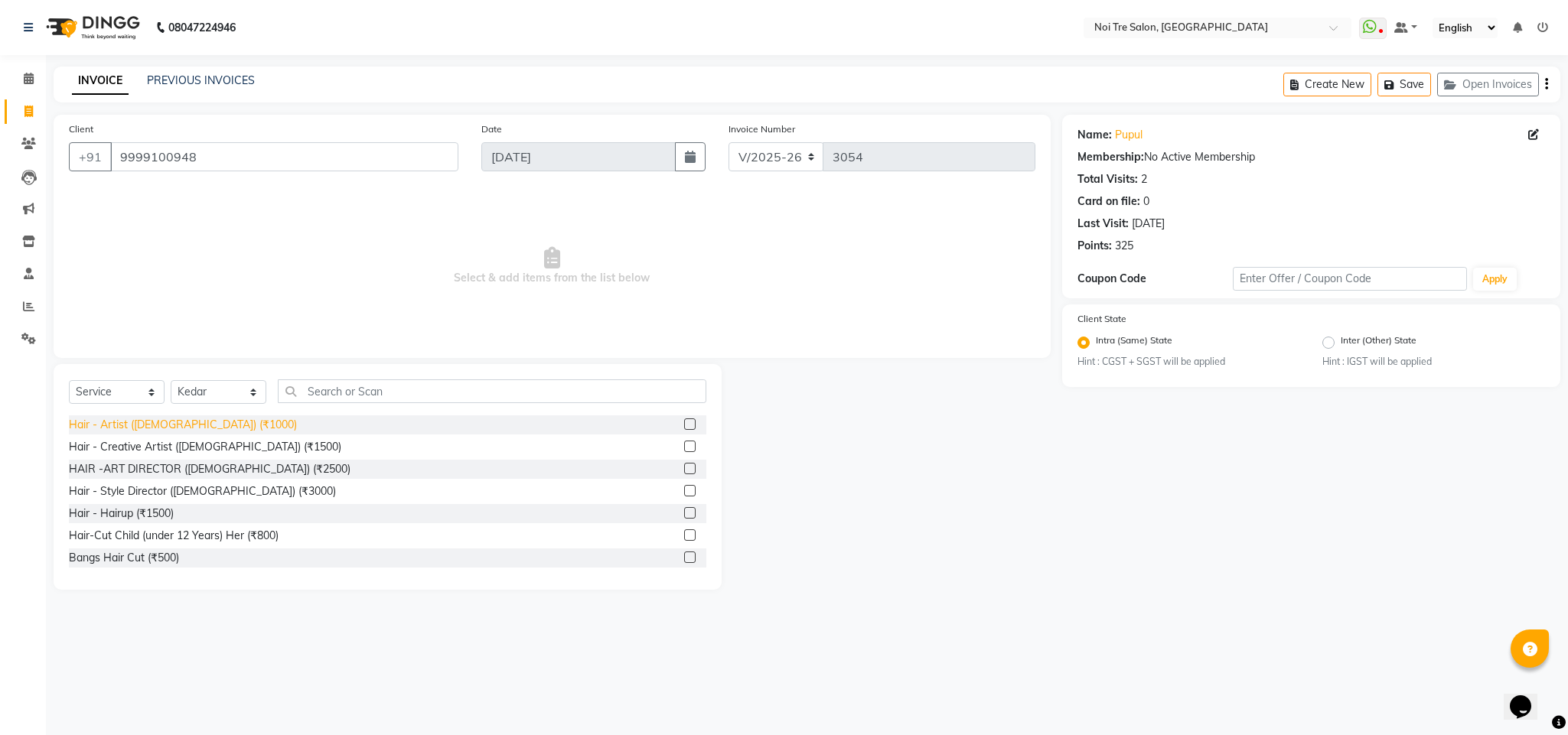
click at [200, 428] on div "Hair - Artist ([DEMOGRAPHIC_DATA]) (₹1000)" at bounding box center [183, 425] width 228 height 16
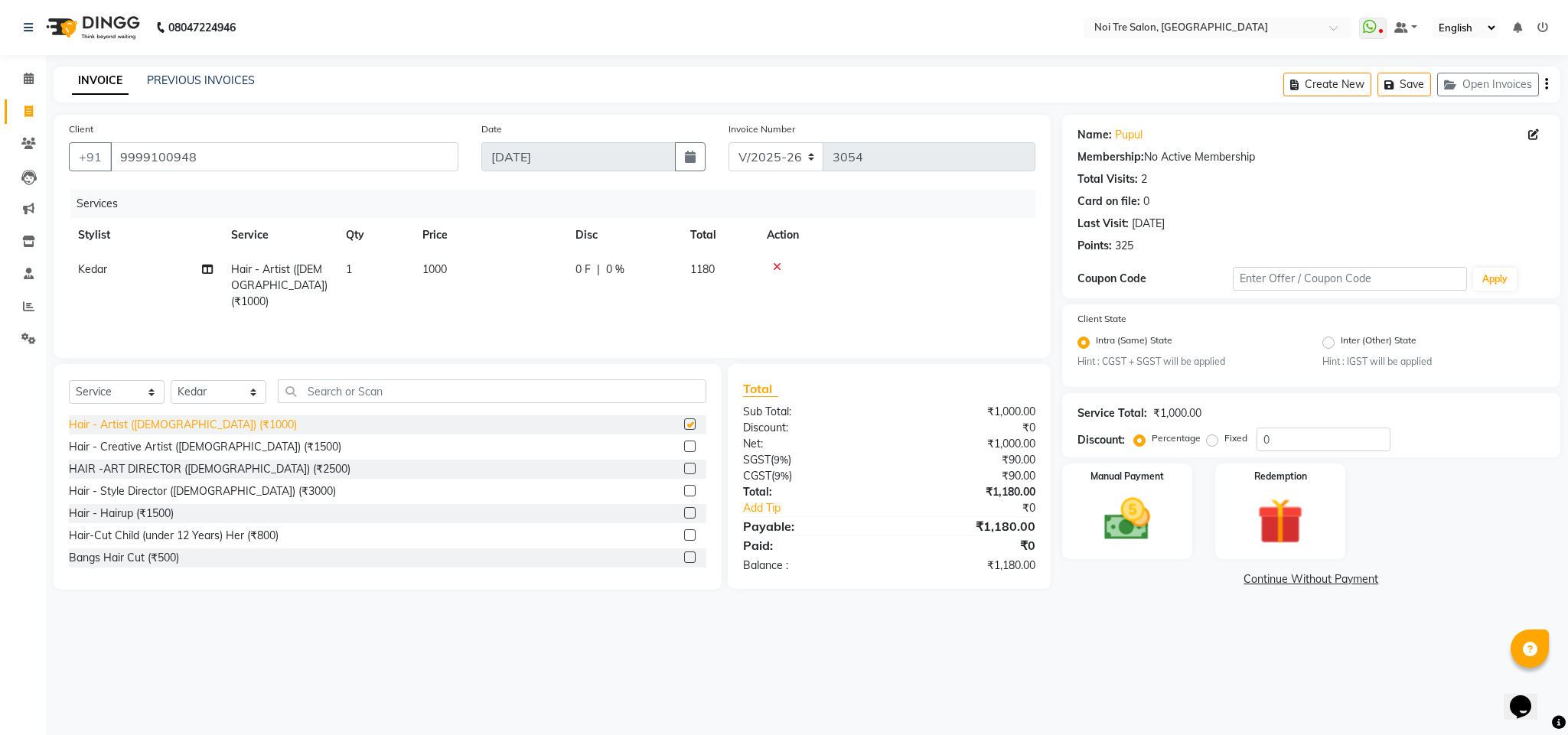
checkbox input "false"
click at [439, 260] on td "1000" at bounding box center [489, 286] width 153 height 67
select select "24877"
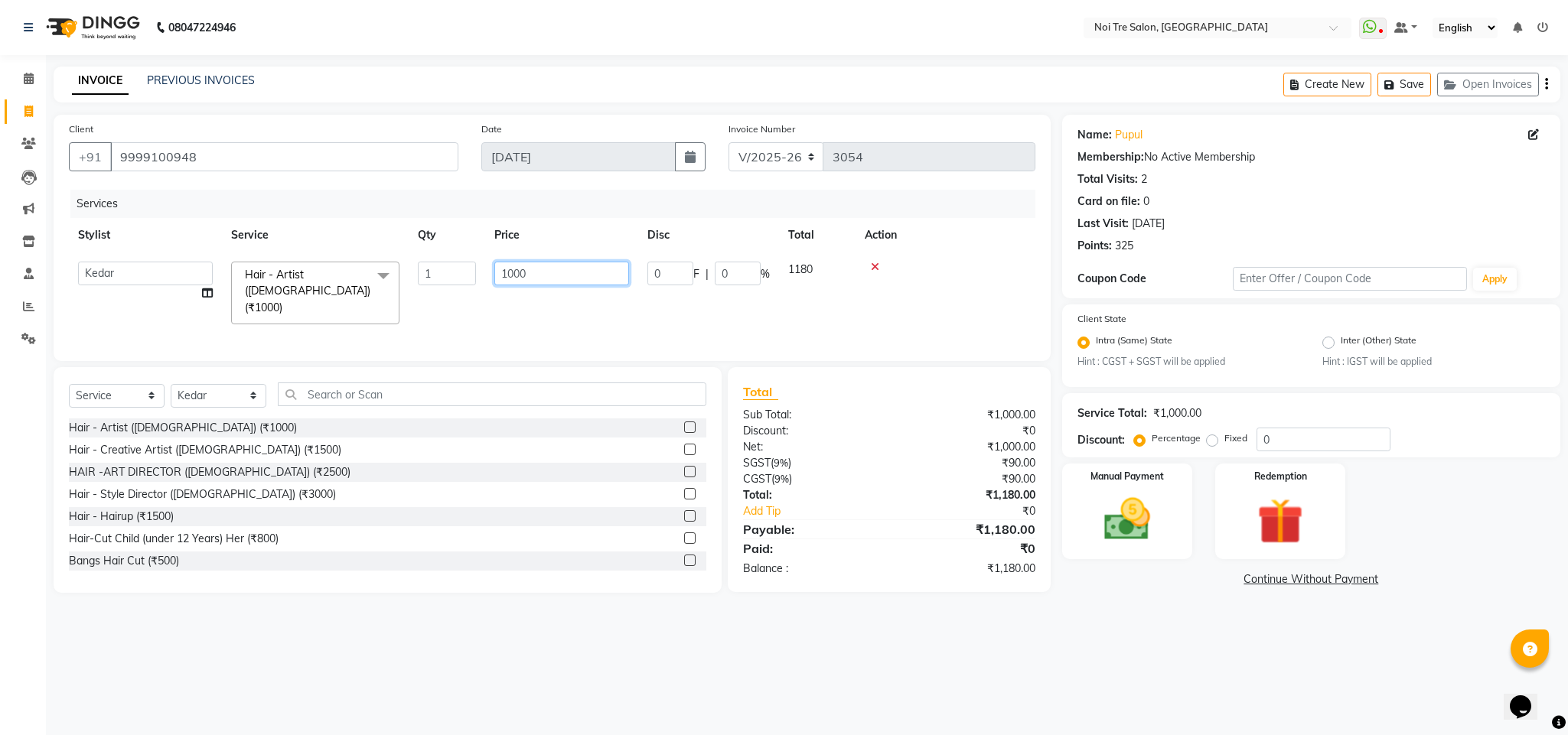
click at [510, 273] on input "1000" at bounding box center [562, 274] width 135 height 24
type input "1200"
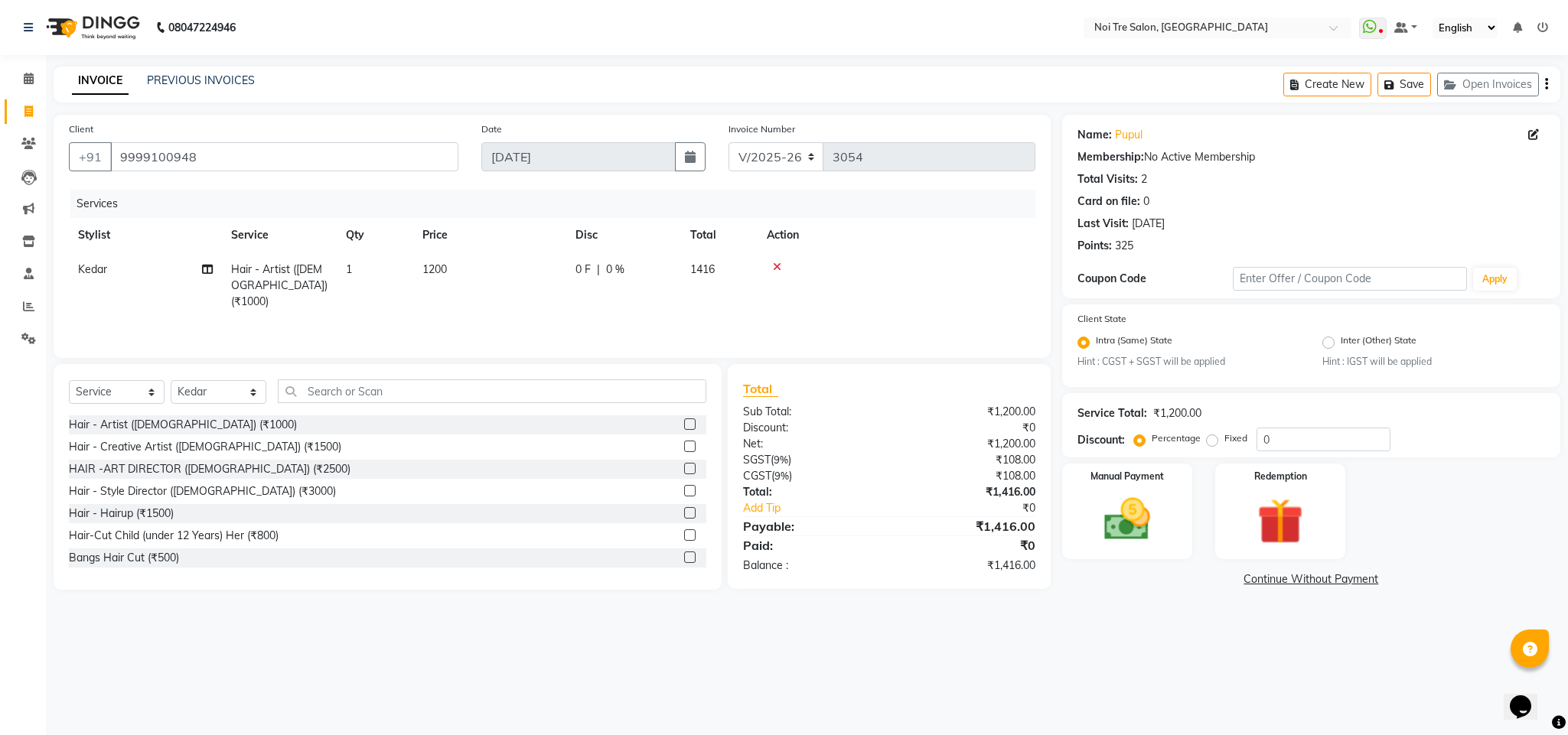
click at [985, 217] on div "Services" at bounding box center [559, 204] width 977 height 29
click at [1107, 551] on div "Manual Payment" at bounding box center [1127, 511] width 136 height 99
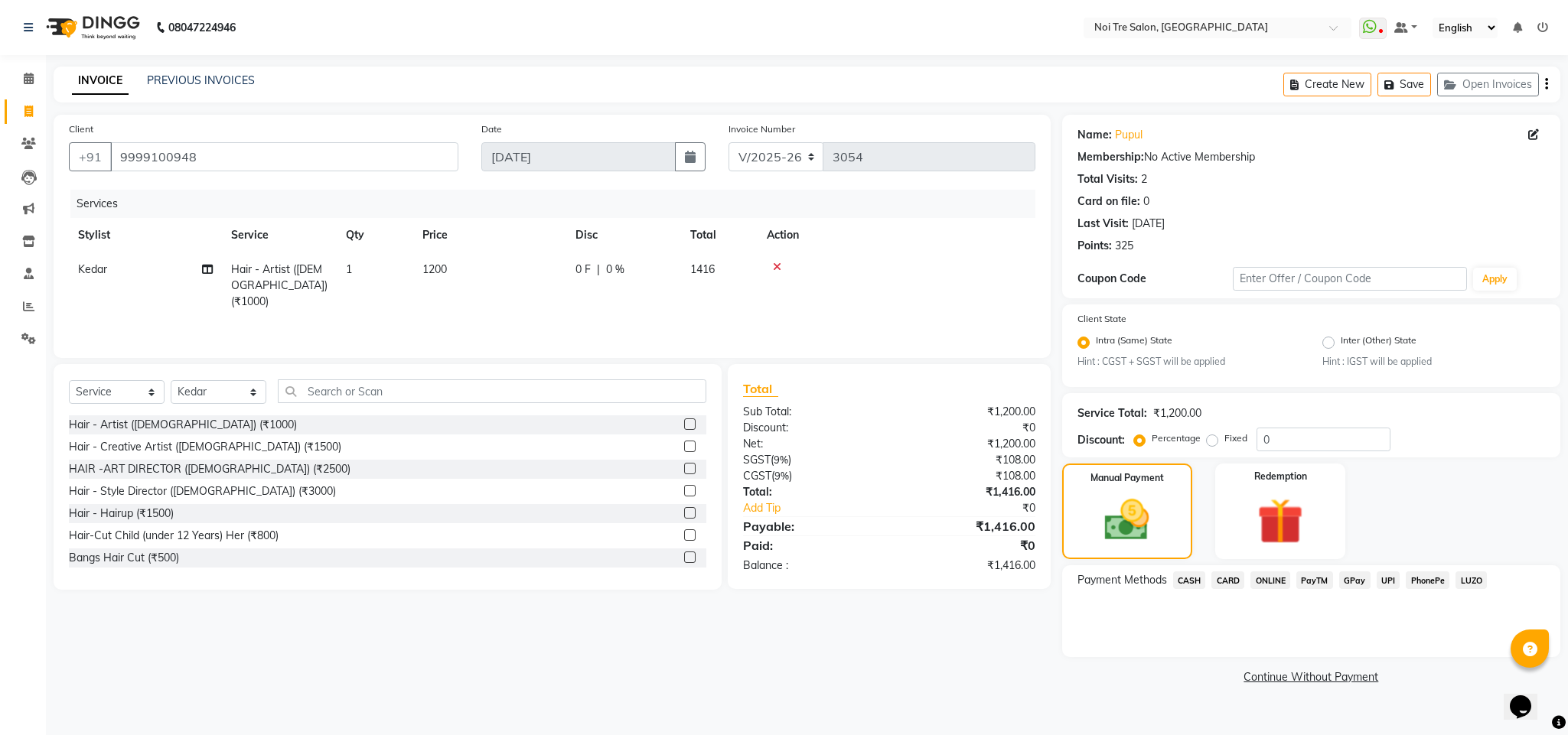
click at [1277, 579] on span "ONLINE" at bounding box center [1270, 580] width 40 height 17
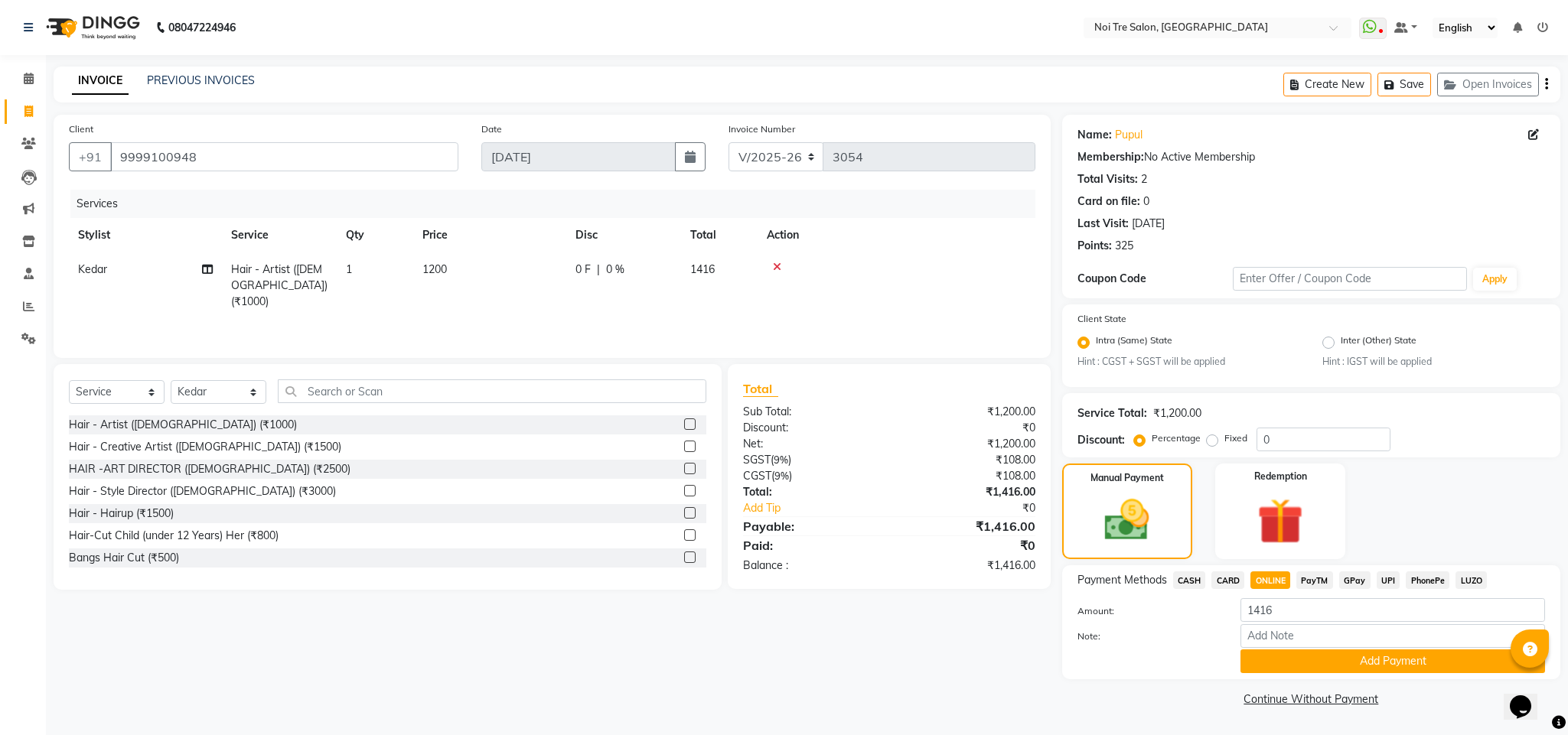
click at [1236, 583] on span "CARD" at bounding box center [1227, 580] width 33 height 17
click at [1321, 656] on button "Add Payment" at bounding box center [1393, 661] width 305 height 24
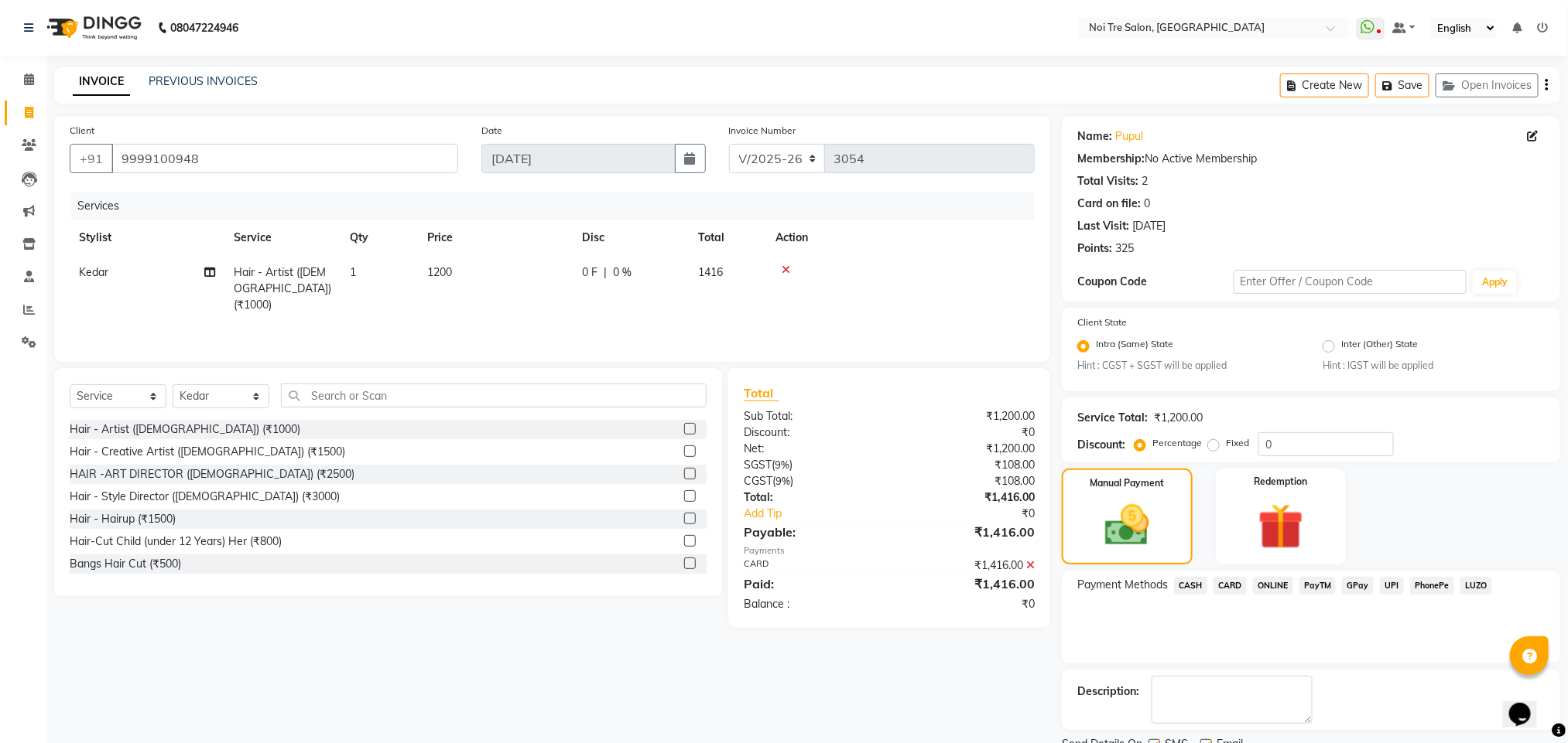
scroll to position [63, 0]
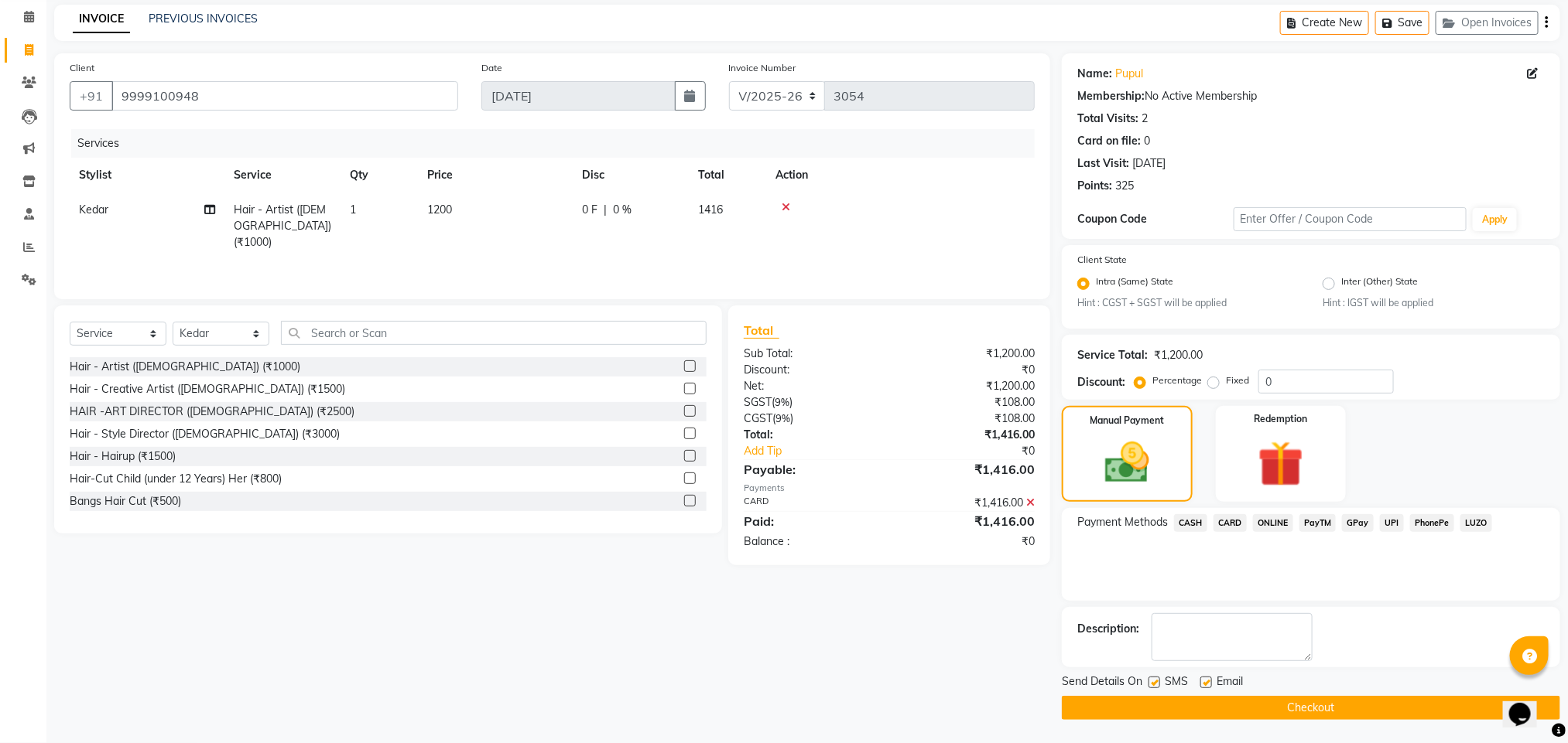
click at [1308, 716] on button "Checkout" at bounding box center [1310, 708] width 499 height 24
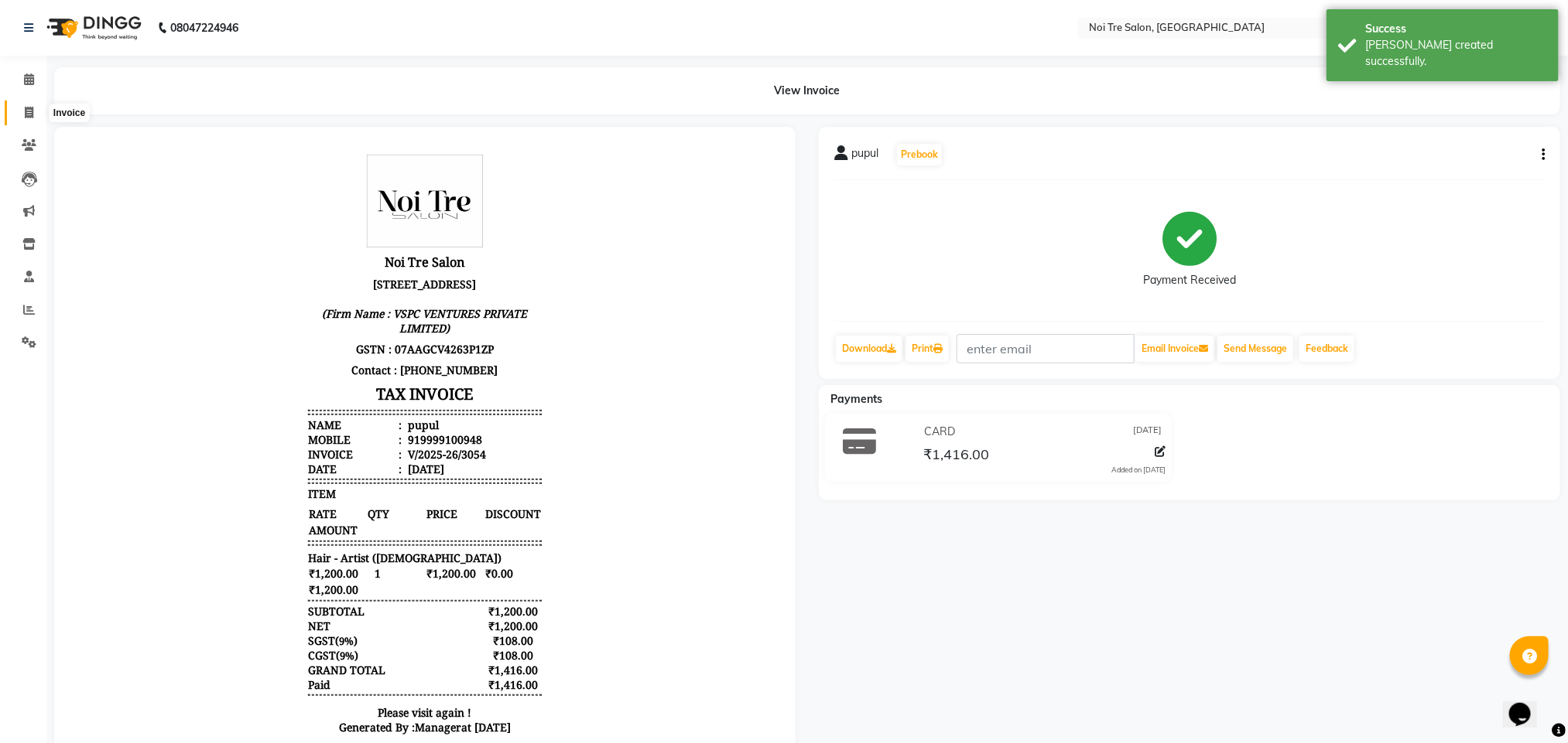
click at [26, 110] on icon at bounding box center [29, 112] width 9 height 11
select select "service"
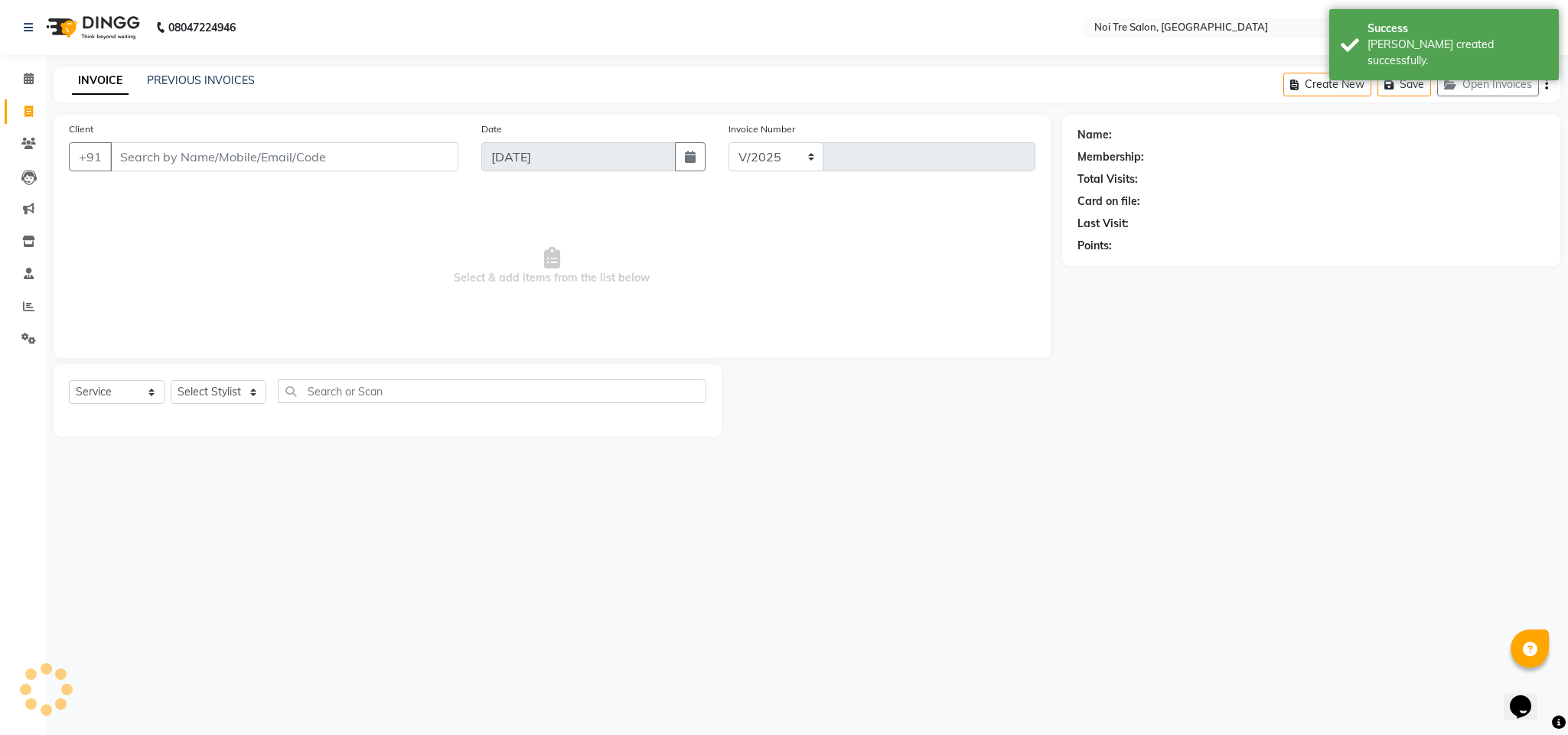
select select "4307"
type input "3055"
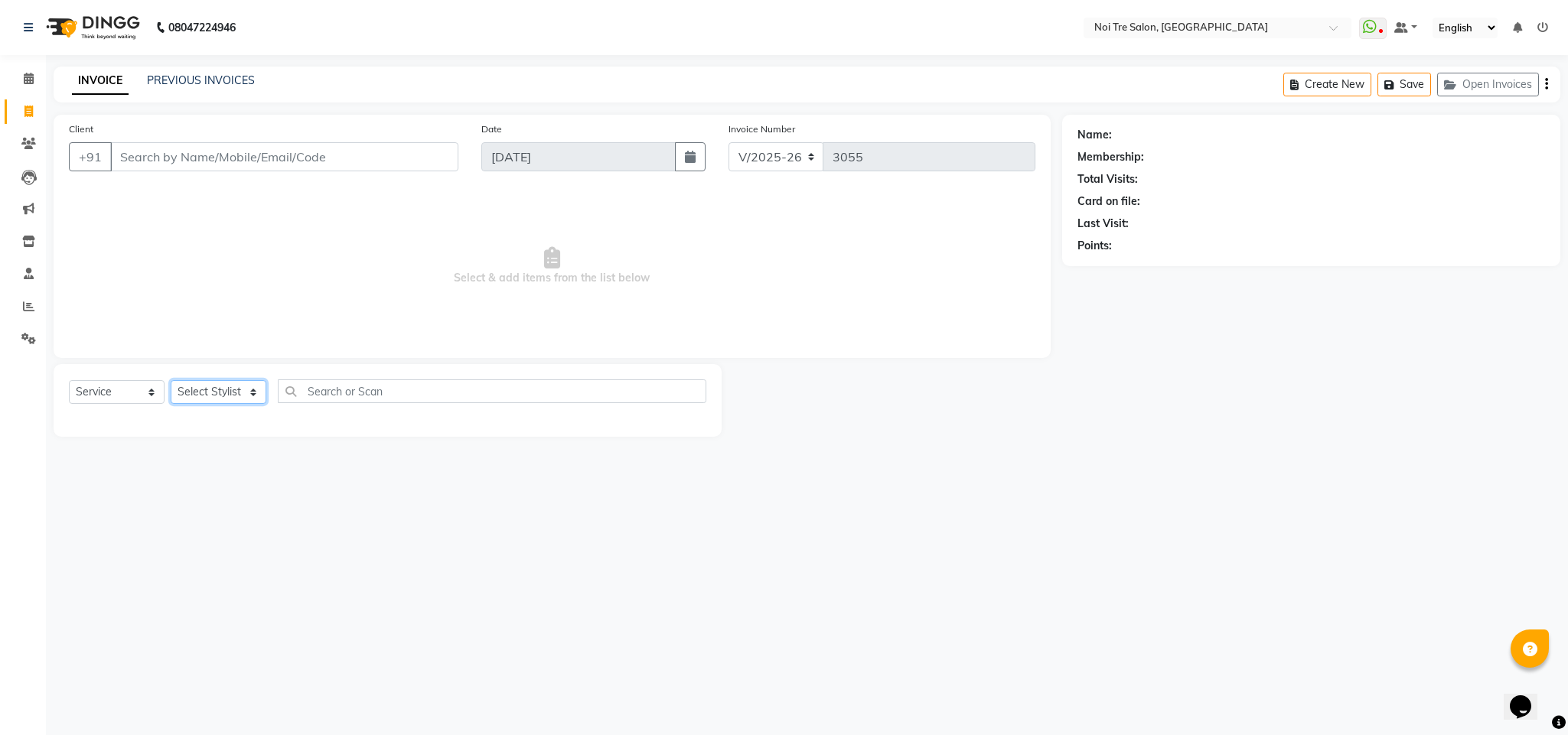
click at [219, 386] on select "Select Stylist Ajay Creative Stylist Anurag [PERSON_NAME] [PERSON_NAME] [PERSON…" at bounding box center [218, 392] width 95 height 24
select select "23277"
click at [171, 381] on select "Select Stylist Ajay Creative Stylist Anurag [PERSON_NAME] [PERSON_NAME] [PERSON…" at bounding box center [218, 392] width 95 height 24
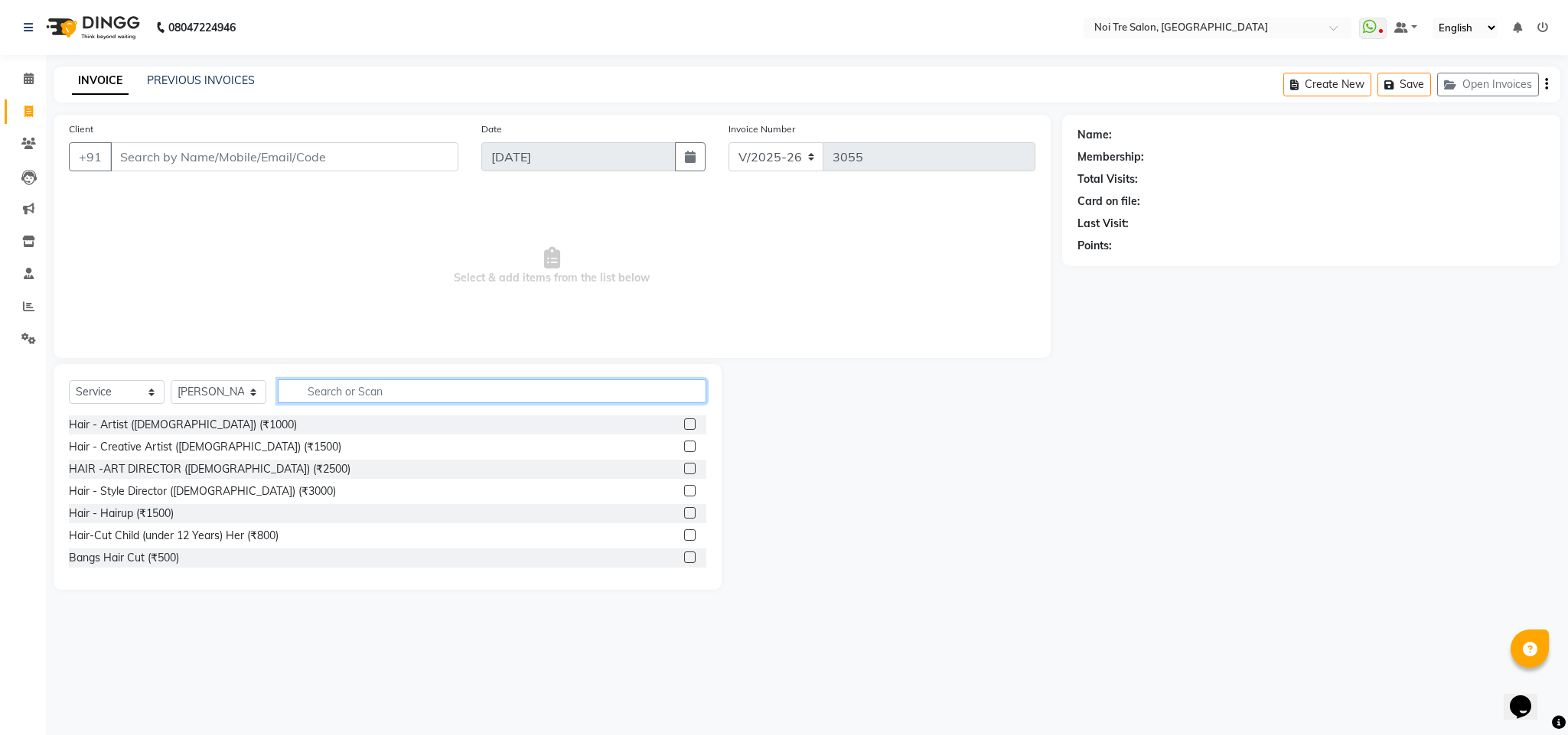
click at [356, 391] on input "text" at bounding box center [492, 391] width 429 height 24
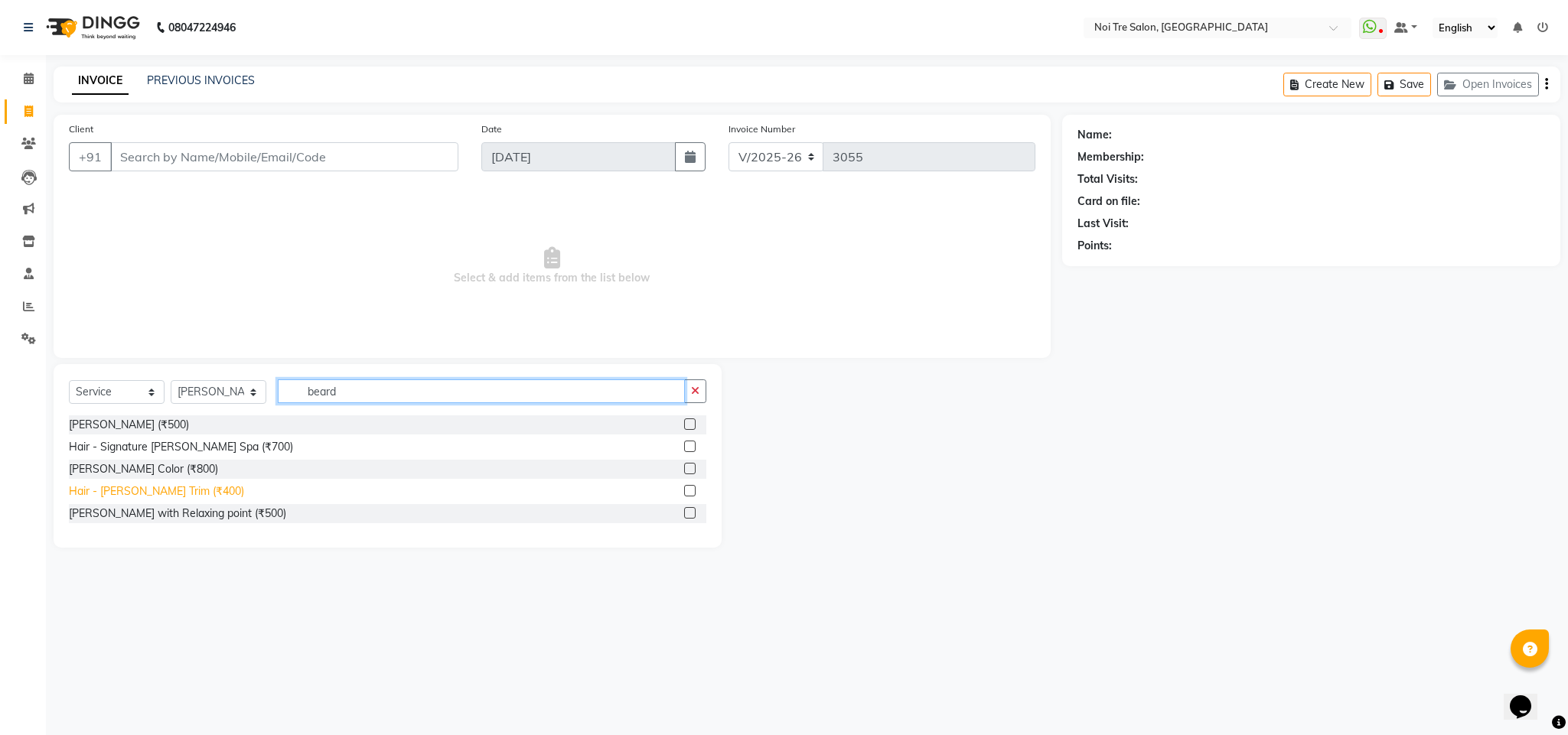
type input "beard"
click at [175, 489] on div "Hair - [PERSON_NAME] Trim (₹400)" at bounding box center [156, 491] width 175 height 16
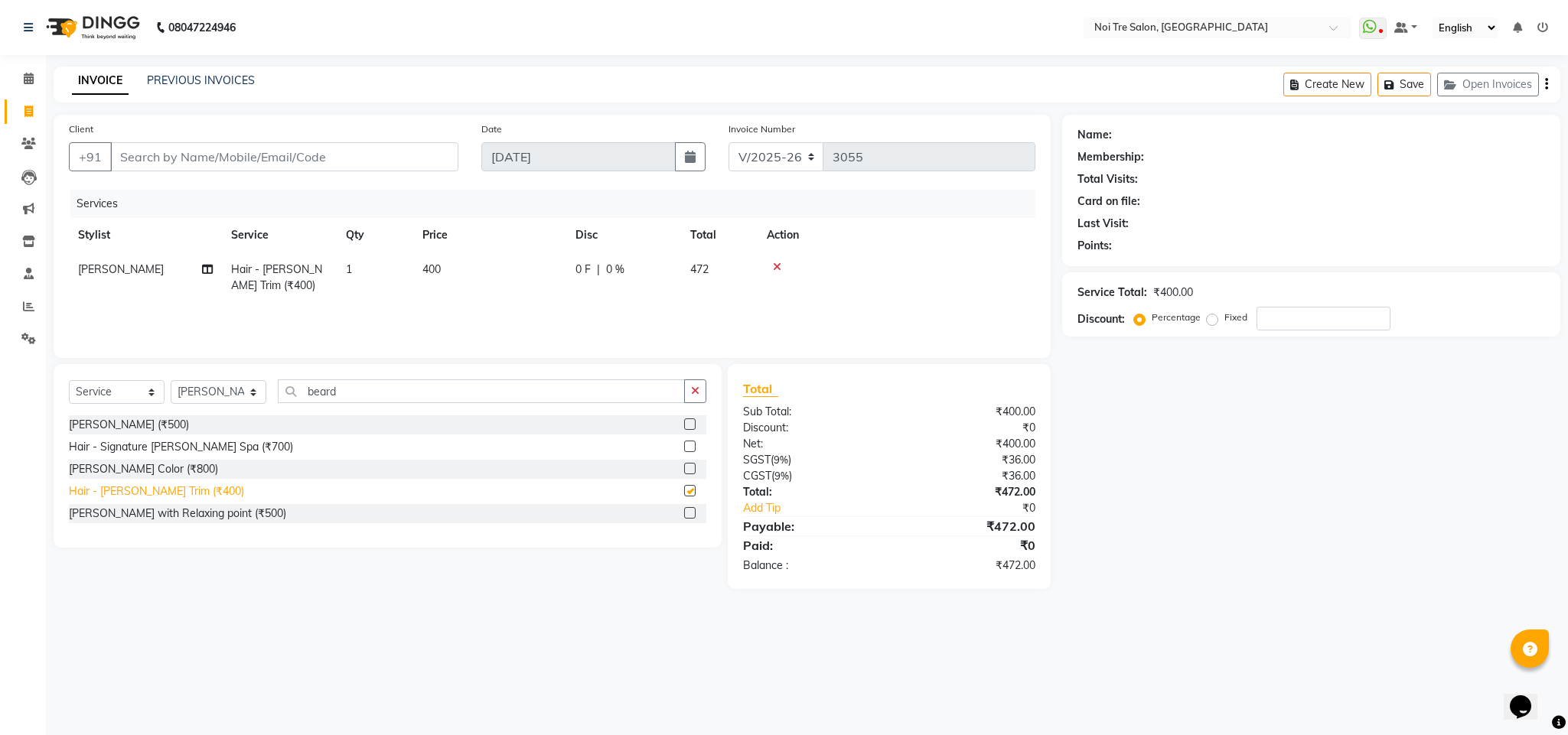
checkbox input "false"
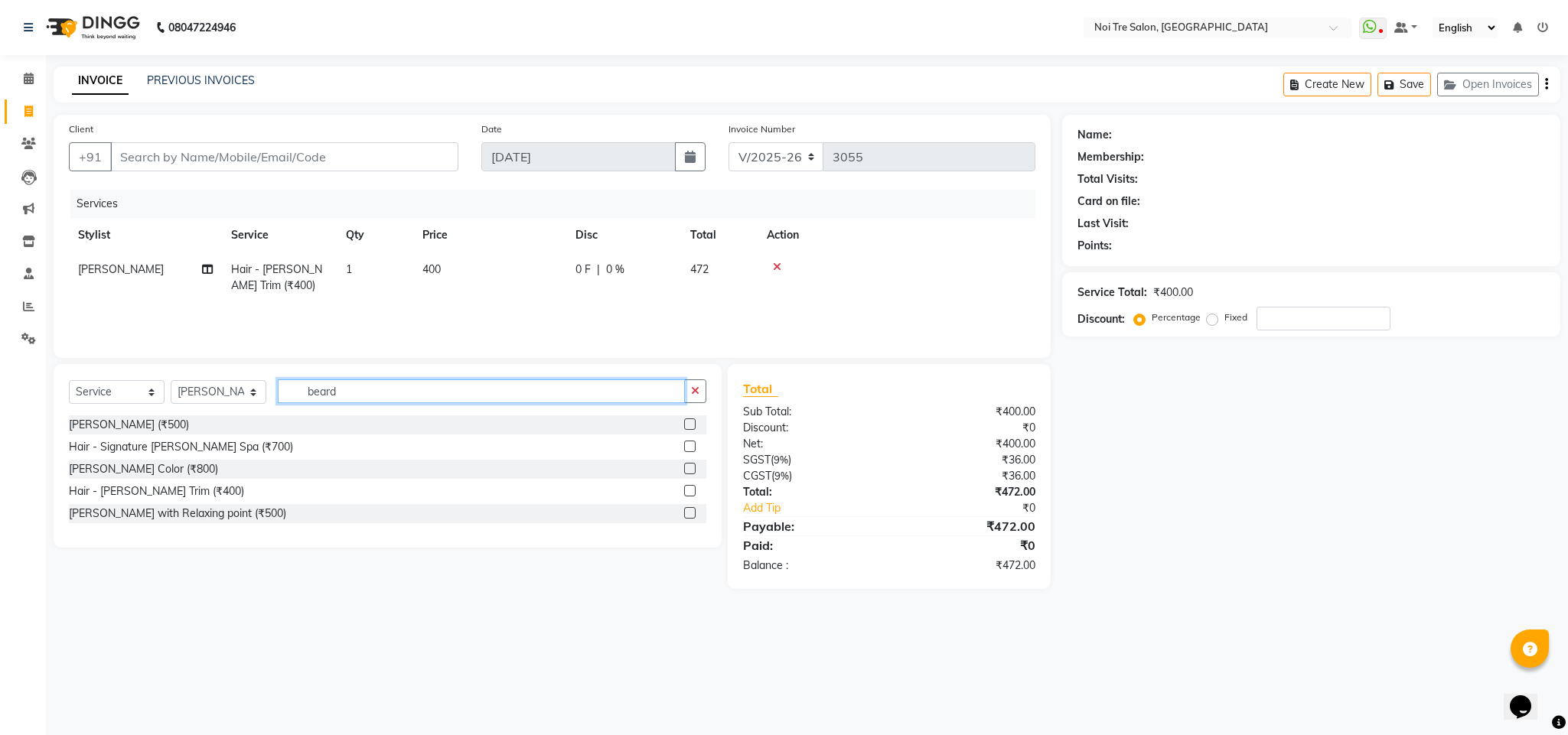
click at [328, 381] on input "beard" at bounding box center [481, 391] width 407 height 24
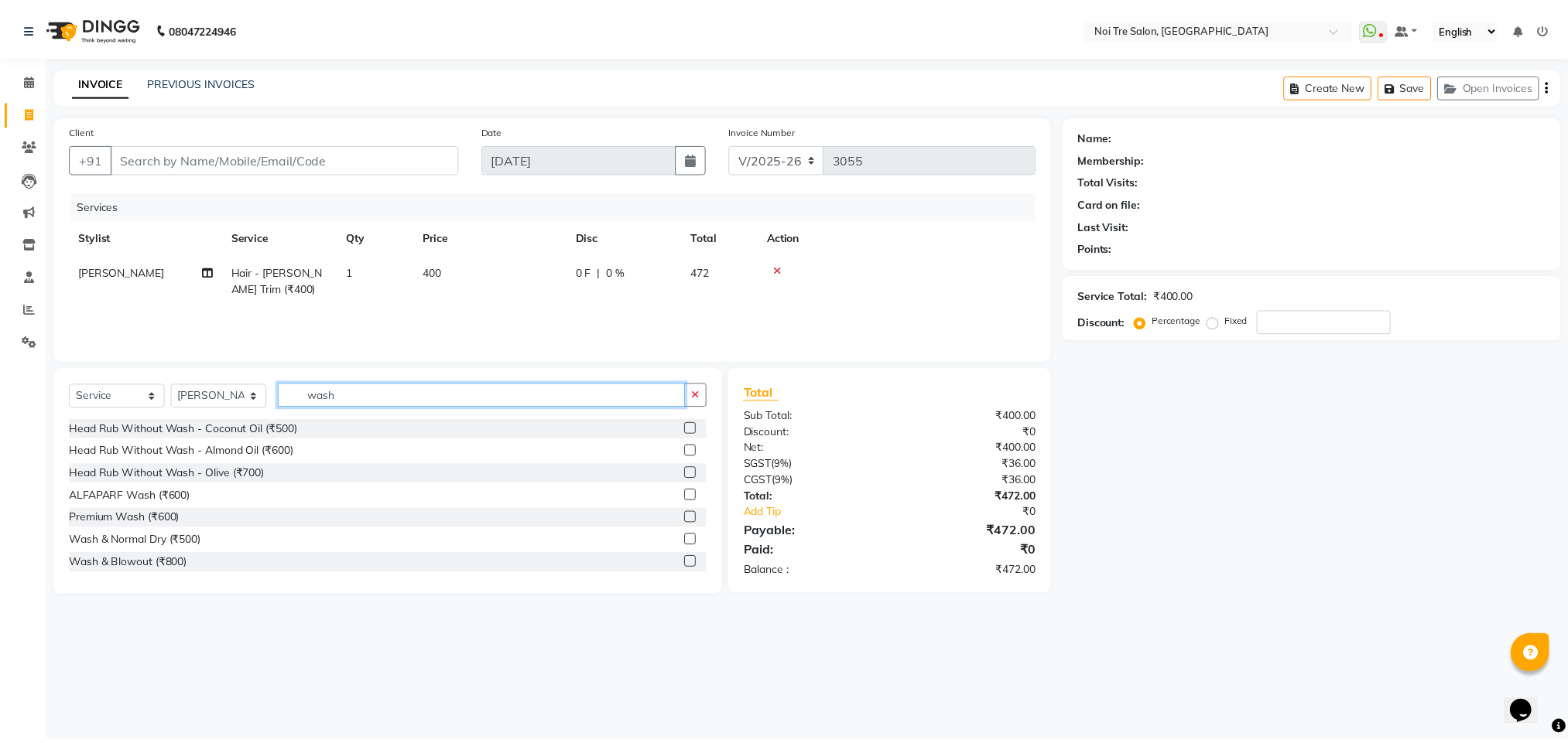
scroll to position [91, 0]
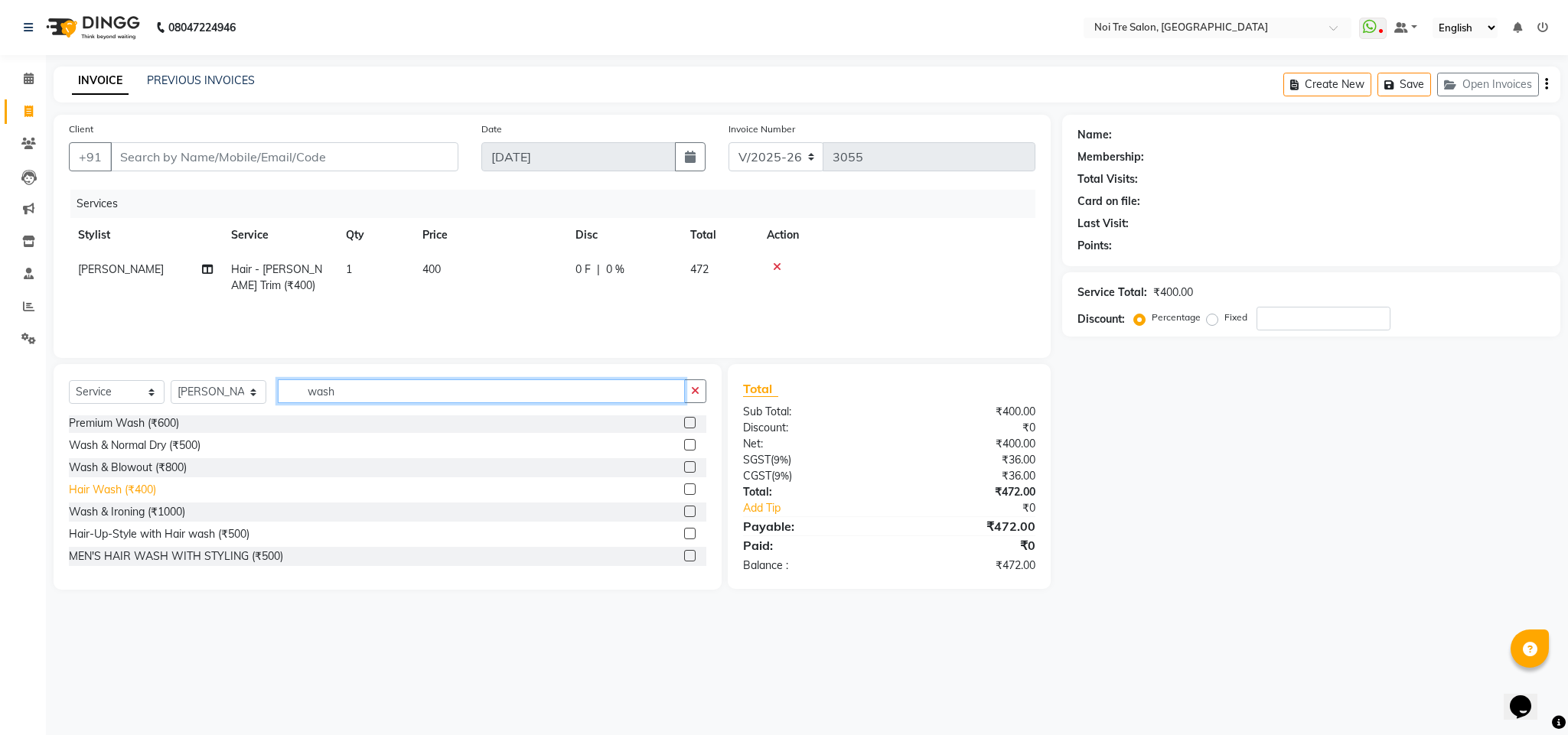
type input "wash"
click at [124, 497] on div "Hair Wash (₹400)" at bounding box center [113, 490] width 87 height 16
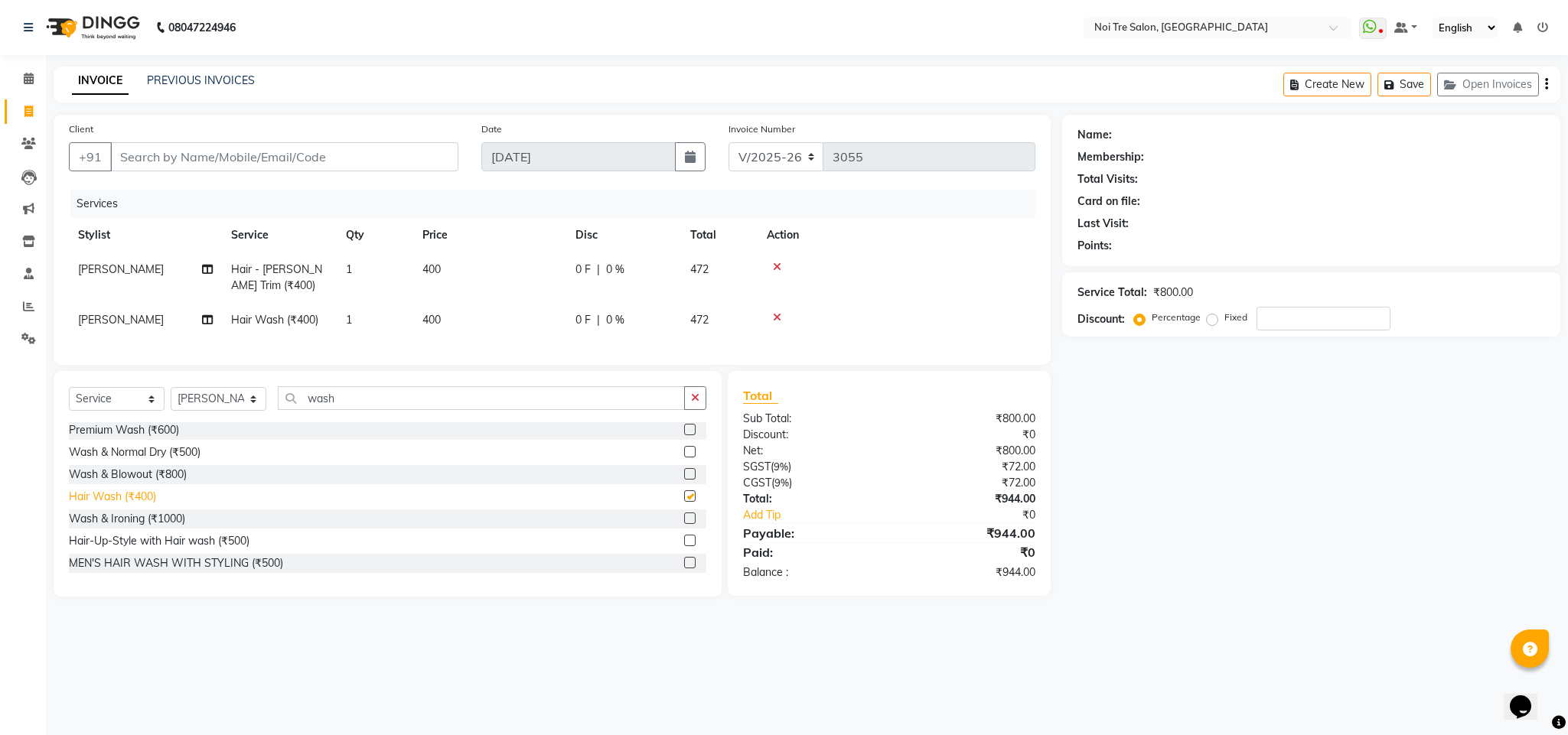
checkbox input "false"
click at [438, 314] on span "400" at bounding box center [431, 319] width 18 height 13
select select "23277"
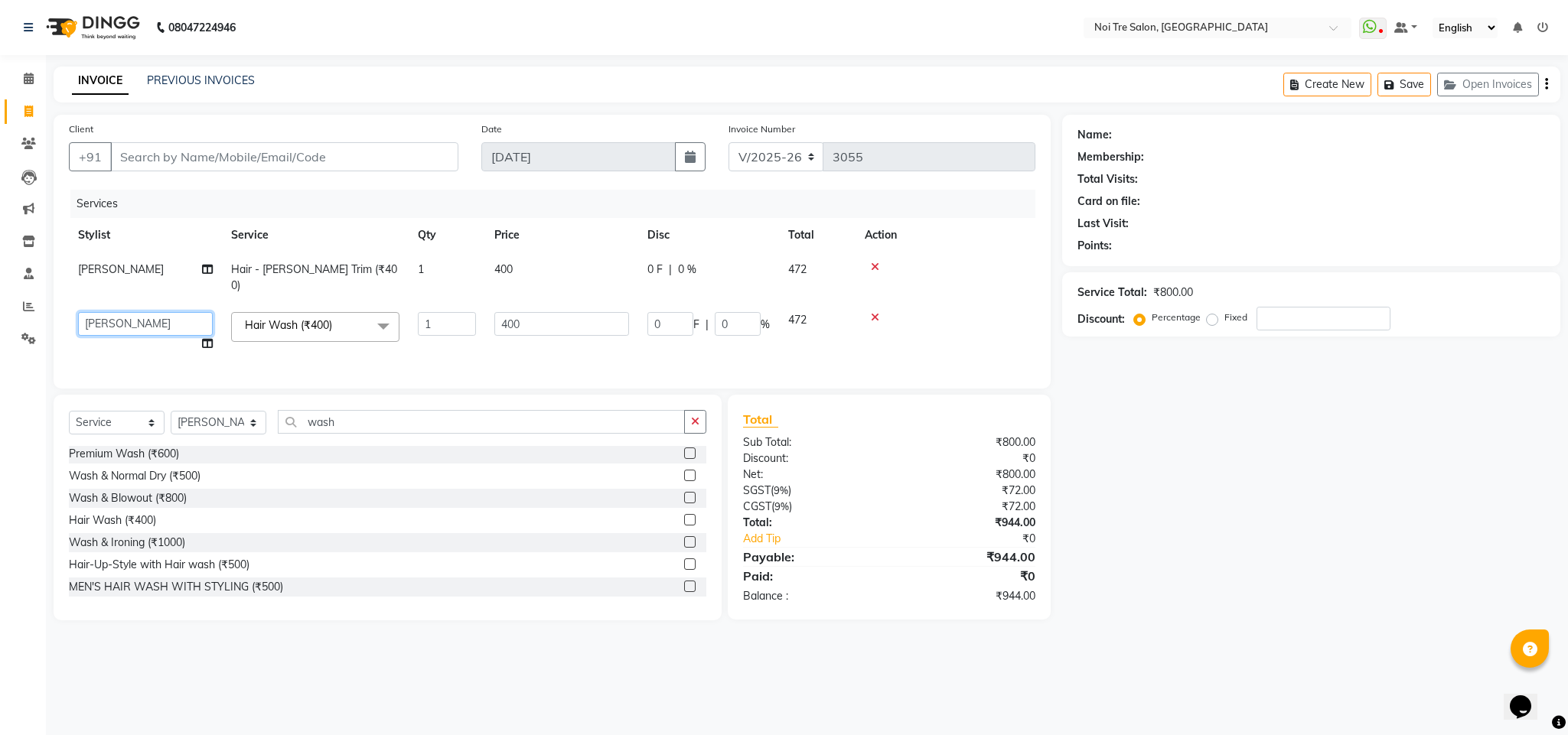
click at [104, 312] on select "Ajay Creative Stylist Anurag [PERSON_NAME] [PERSON_NAME] [PERSON_NAME] hairstyl…" at bounding box center [145, 324] width 135 height 24
select select "24614"
click at [503, 312] on input "400" at bounding box center [562, 324] width 135 height 24
click at [508, 312] on input "400" at bounding box center [562, 324] width 135 height 24
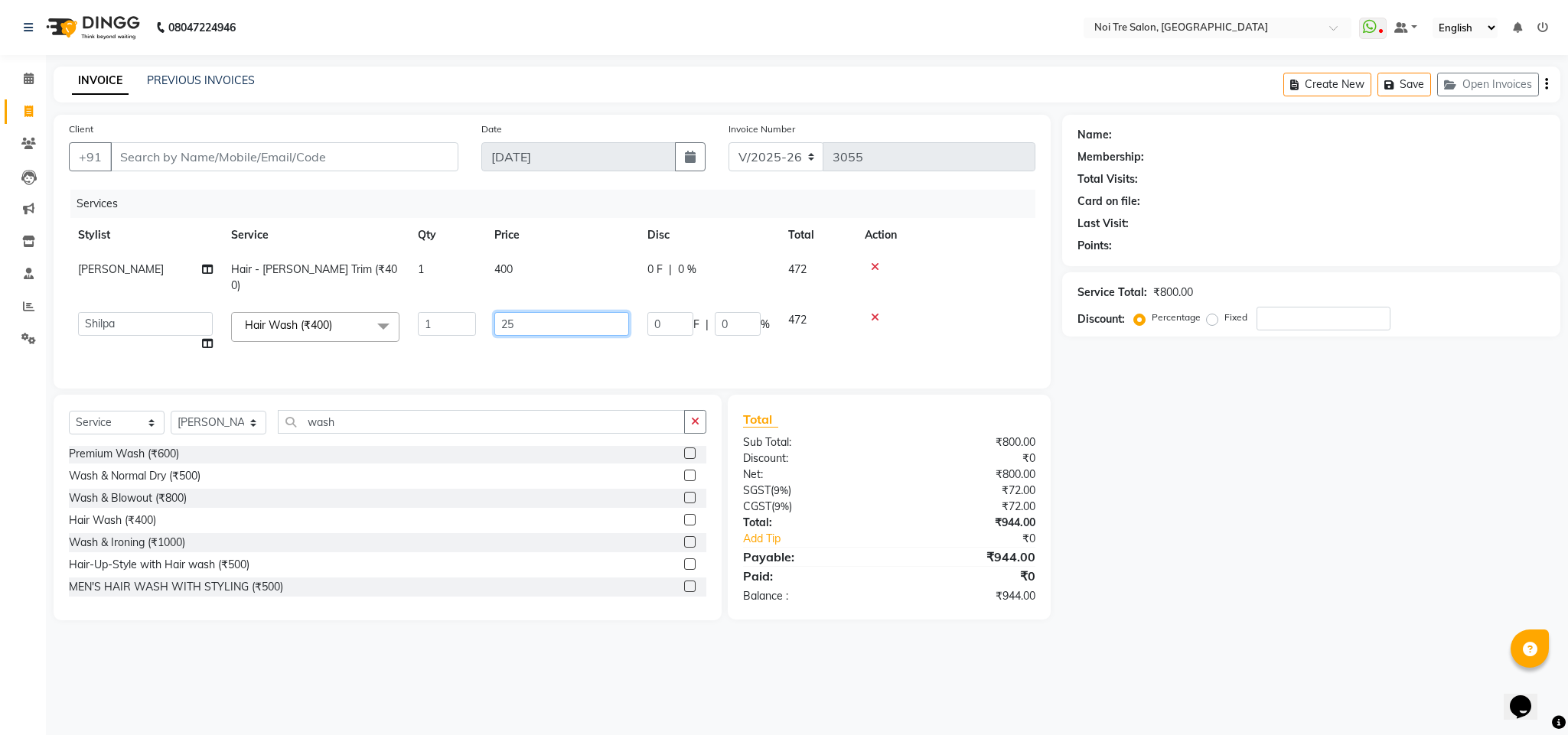
type input "250"
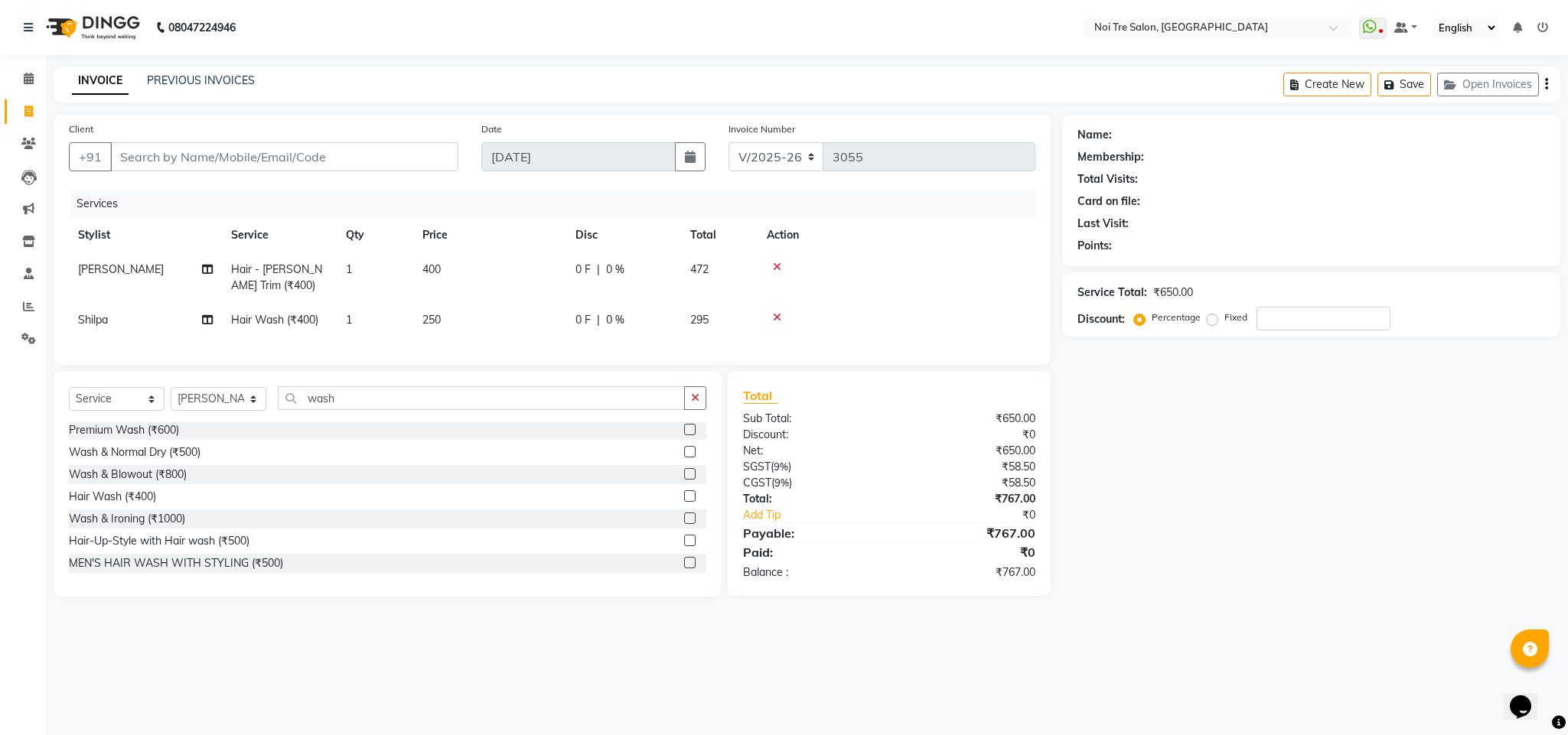
click at [965, 287] on tbody "Rashid Hair - [PERSON_NAME] Trim (₹400) 1 400 0 F | 0 % 472 Shilpa Hair Wash (₹…" at bounding box center [552, 294] width 966 height 85
click at [96, 320] on span "Shilpa" at bounding box center [93, 319] width 30 height 13
select select "24614"
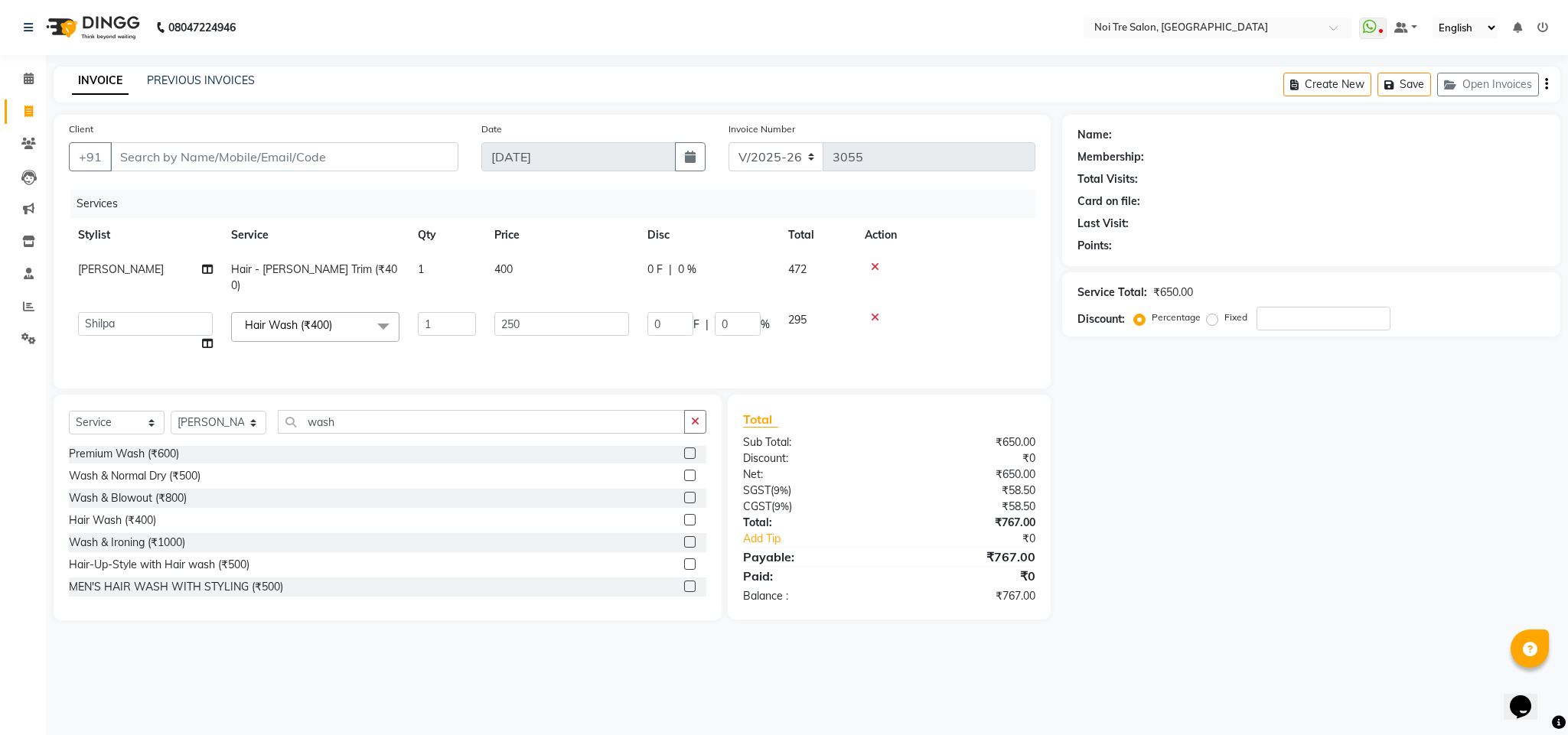
click at [96, 320] on td "Ajay Creative Stylist Anurag [PERSON_NAME] [PERSON_NAME] [PERSON_NAME] hairstyl…" at bounding box center [145, 332] width 153 height 58
click at [101, 312] on select "Ajay Creative Stylist Anurag [PERSON_NAME] [PERSON_NAME] [PERSON_NAME] hairstyl…" at bounding box center [145, 324] width 135 height 24
select select "23278"
click at [214, 140] on div "Client +91" at bounding box center [264, 152] width 413 height 63
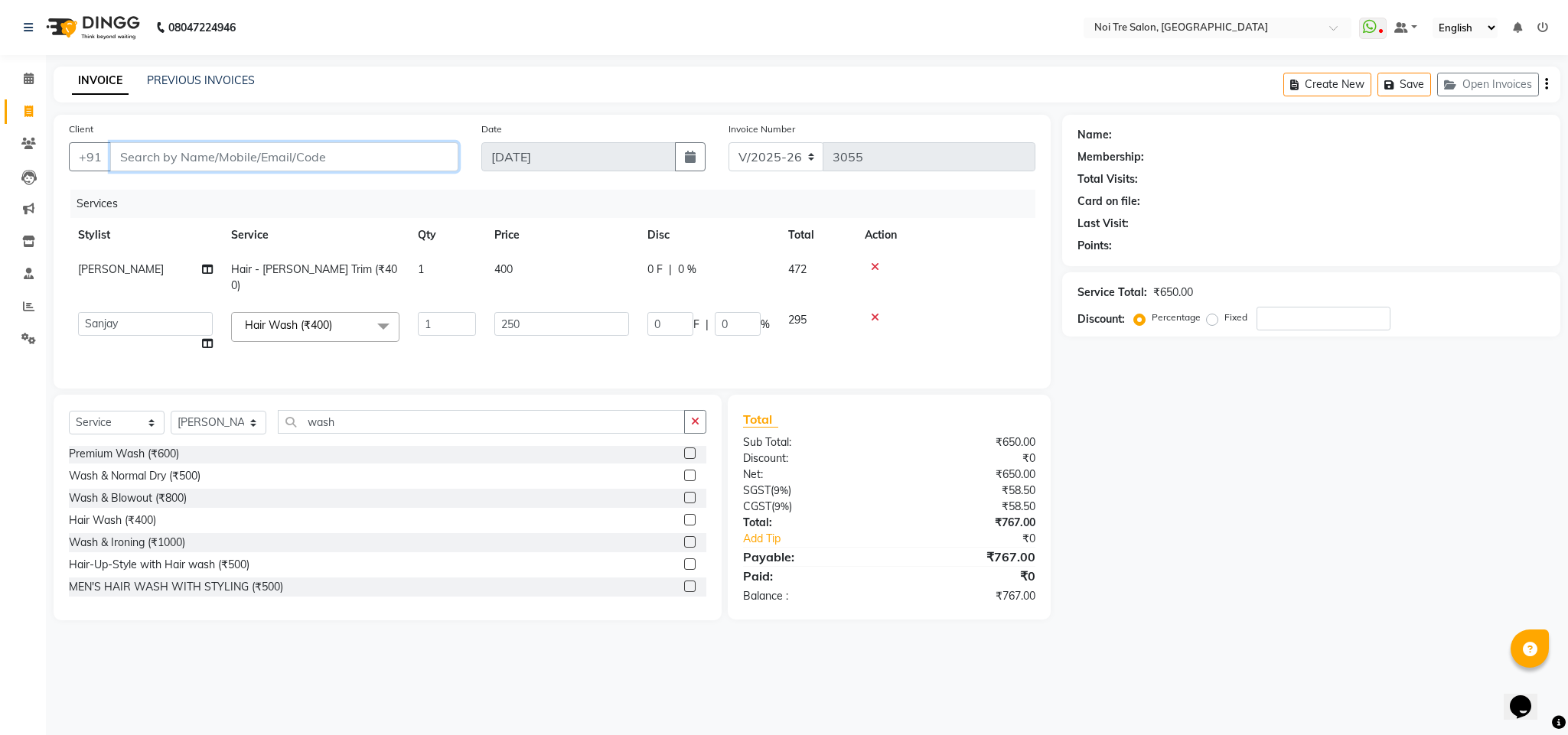
click at [214, 148] on input "Client" at bounding box center [284, 156] width 349 height 29
type input "9"
type input "0"
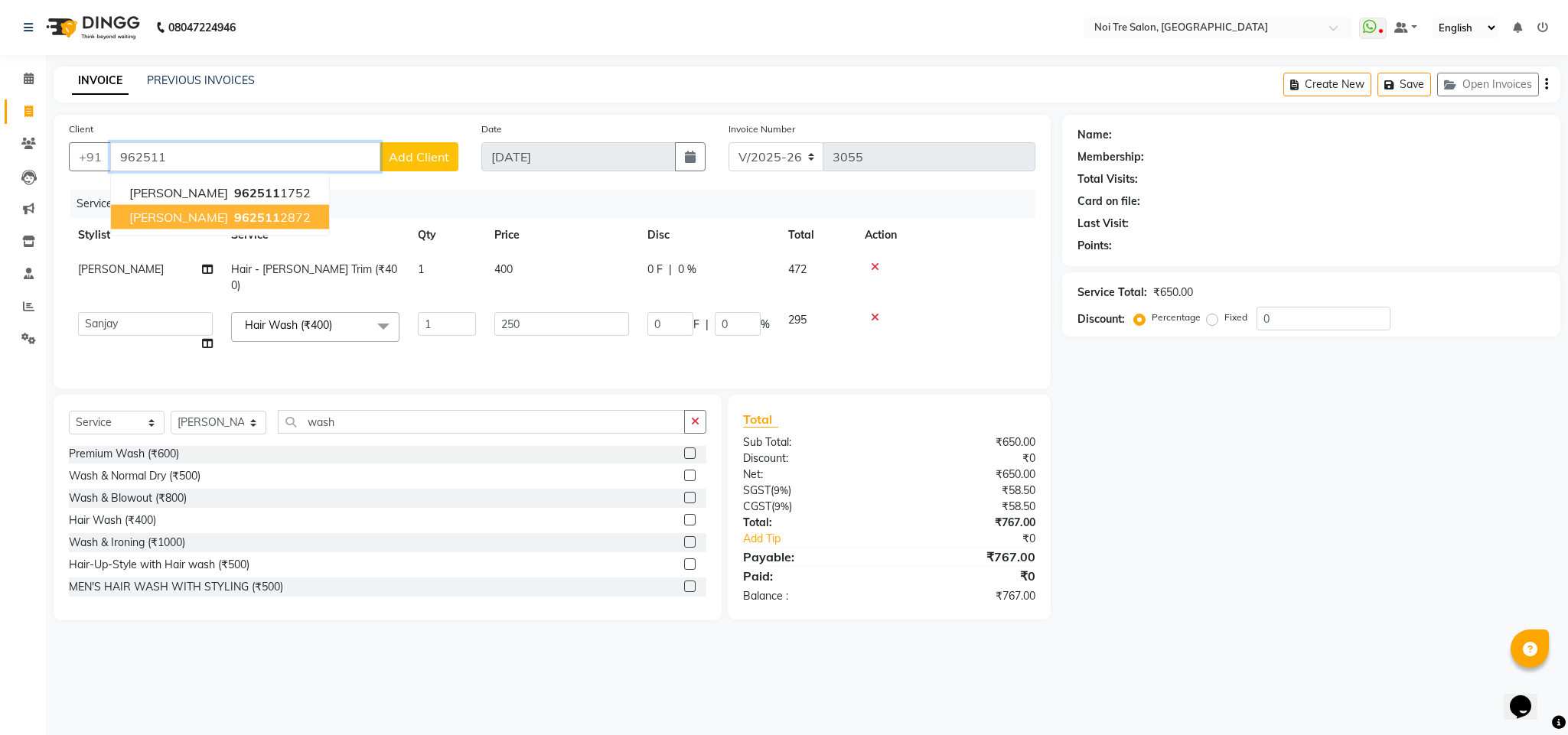
click at [248, 214] on ngb-highlight "962511 2872" at bounding box center [271, 217] width 79 height 15
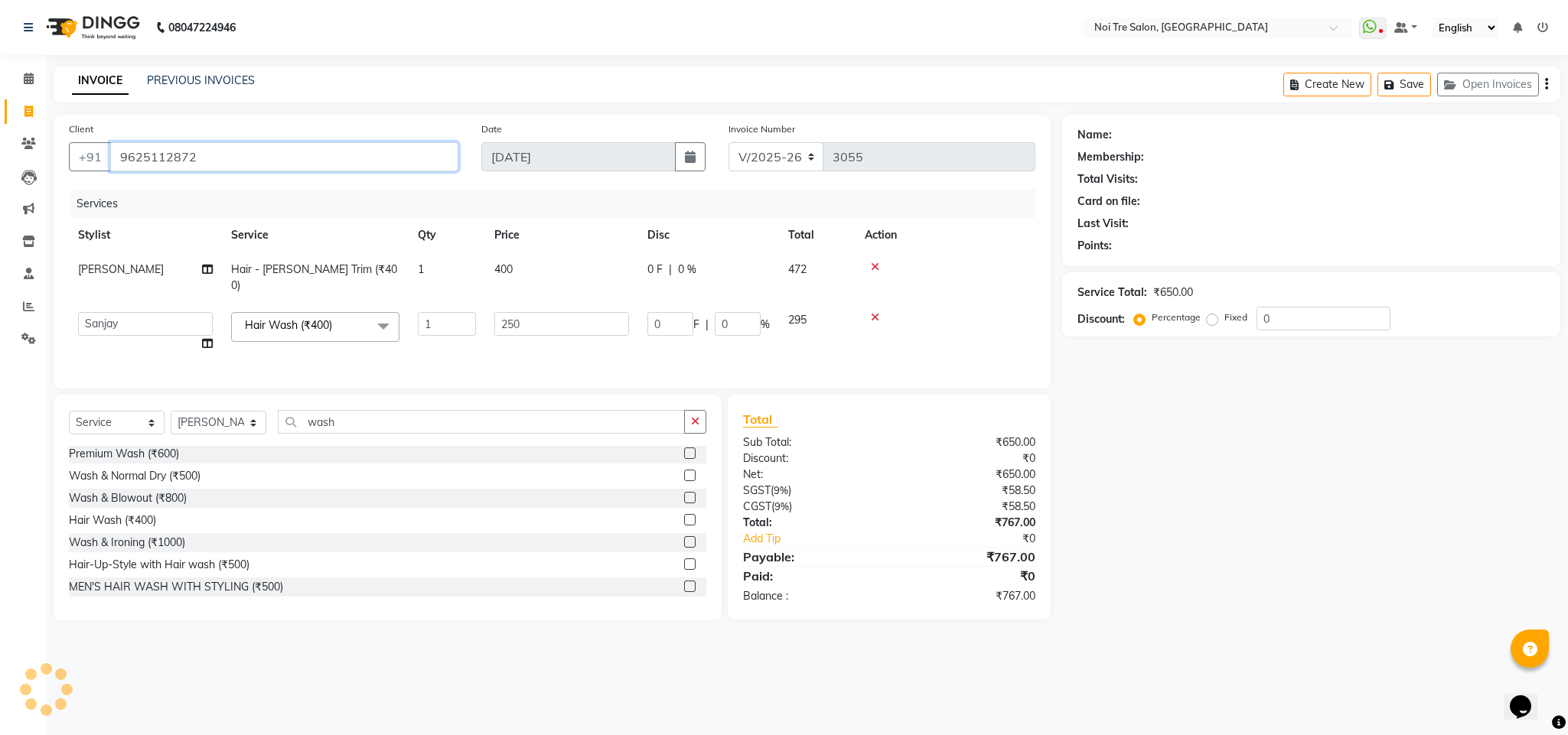
type input "9625112872"
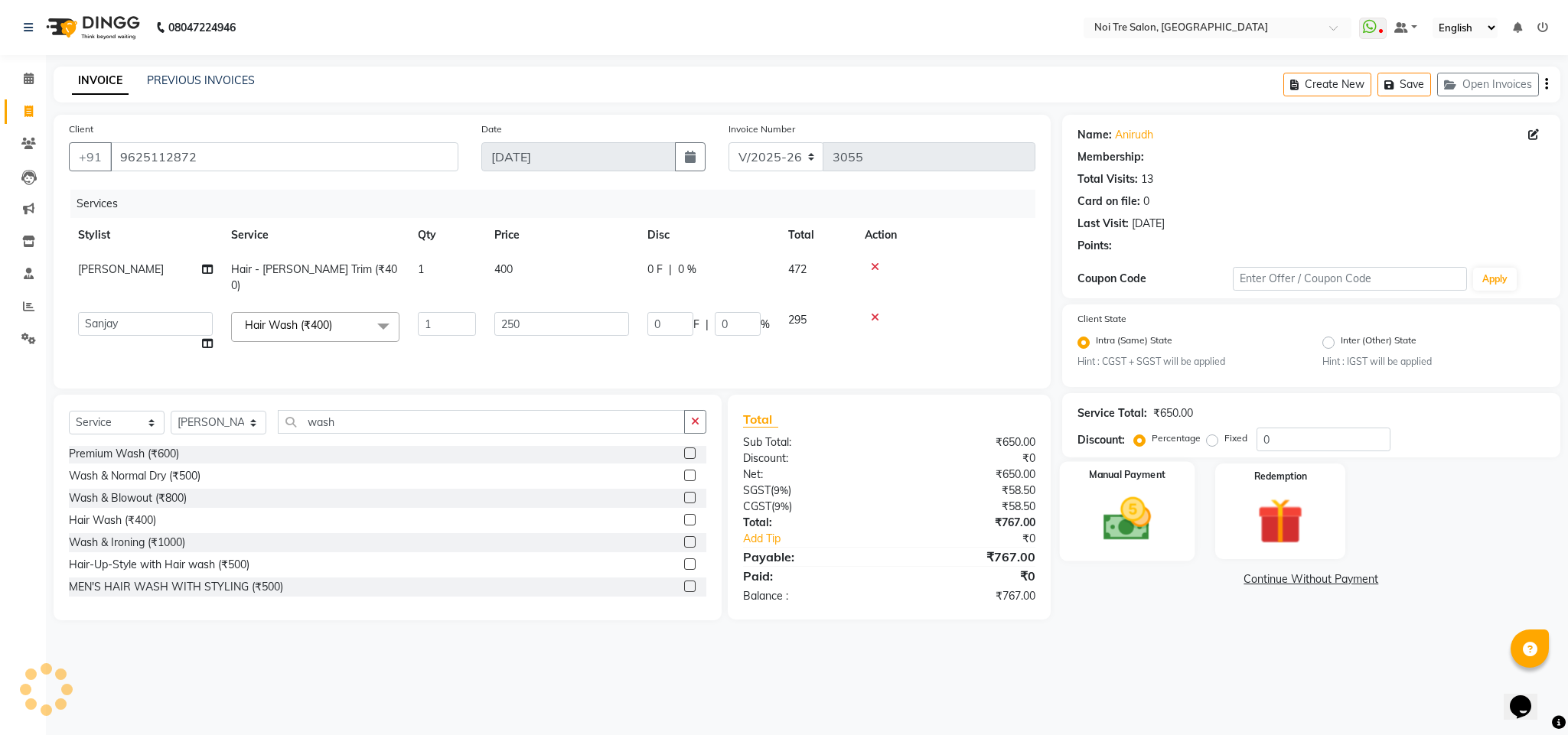
click at [1127, 540] on img at bounding box center [1127, 519] width 78 height 55
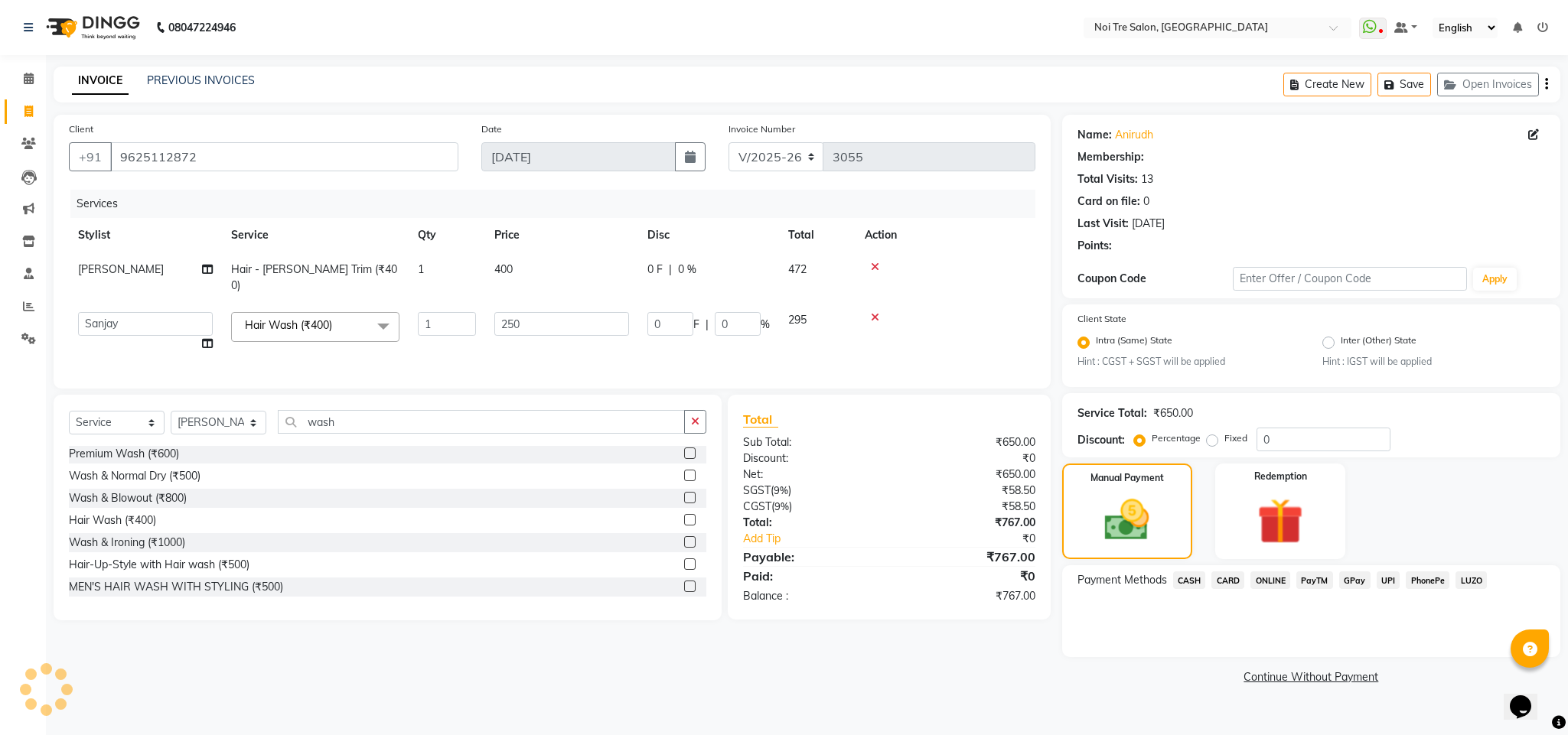
select select "1: Object"
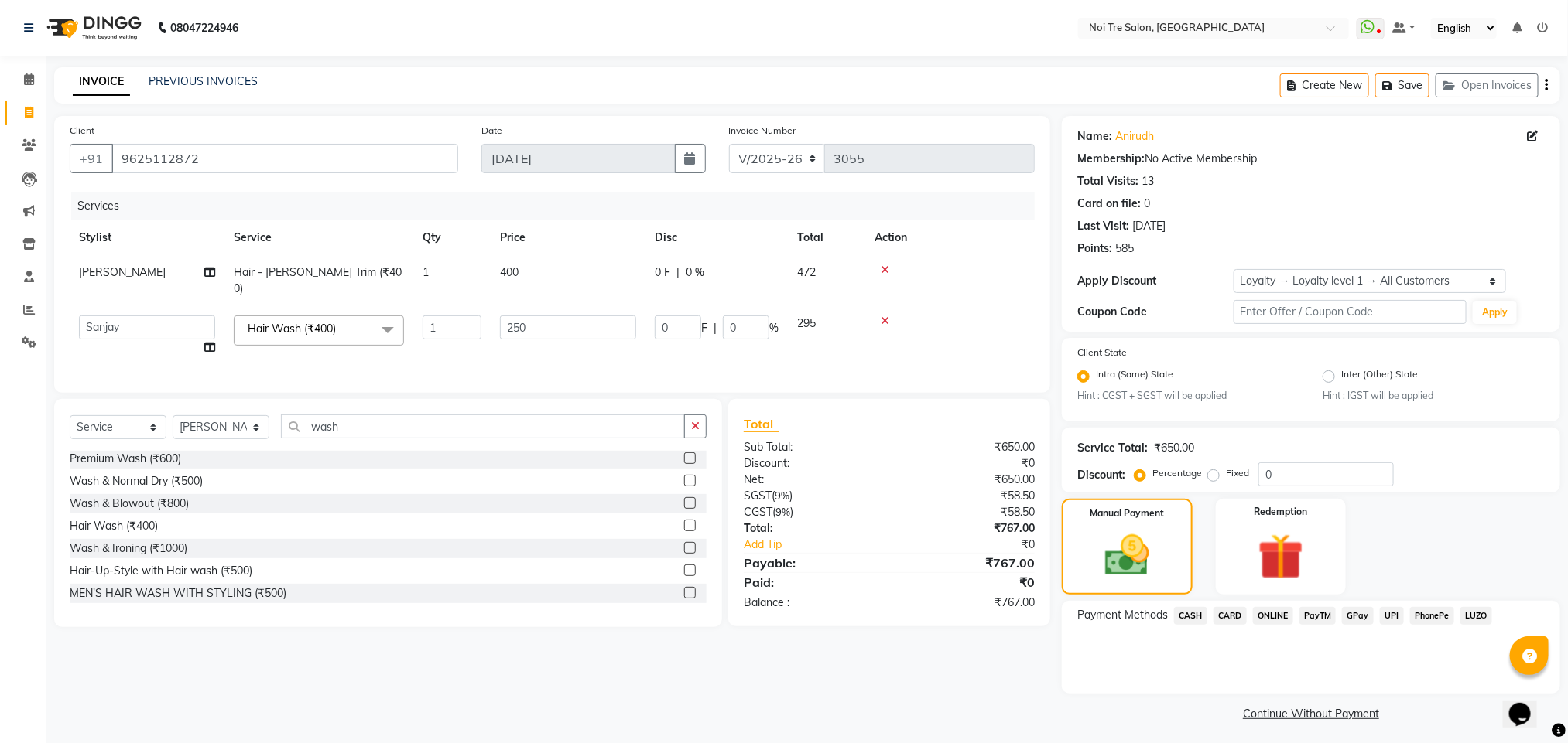
click at [1273, 622] on span "ONLINE" at bounding box center [1273, 616] width 40 height 18
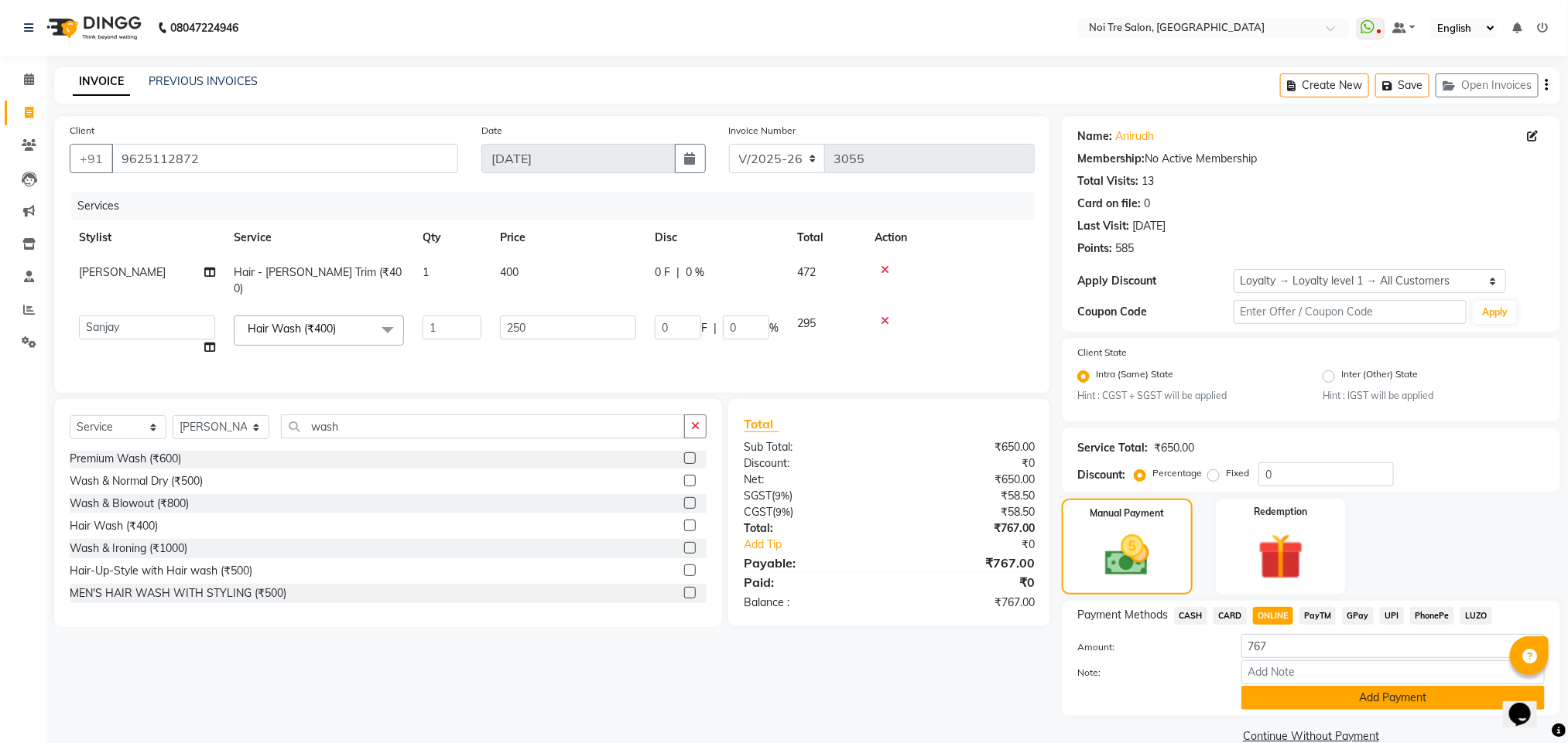
click at [1289, 703] on button "Add Payment" at bounding box center [1393, 698] width 303 height 24
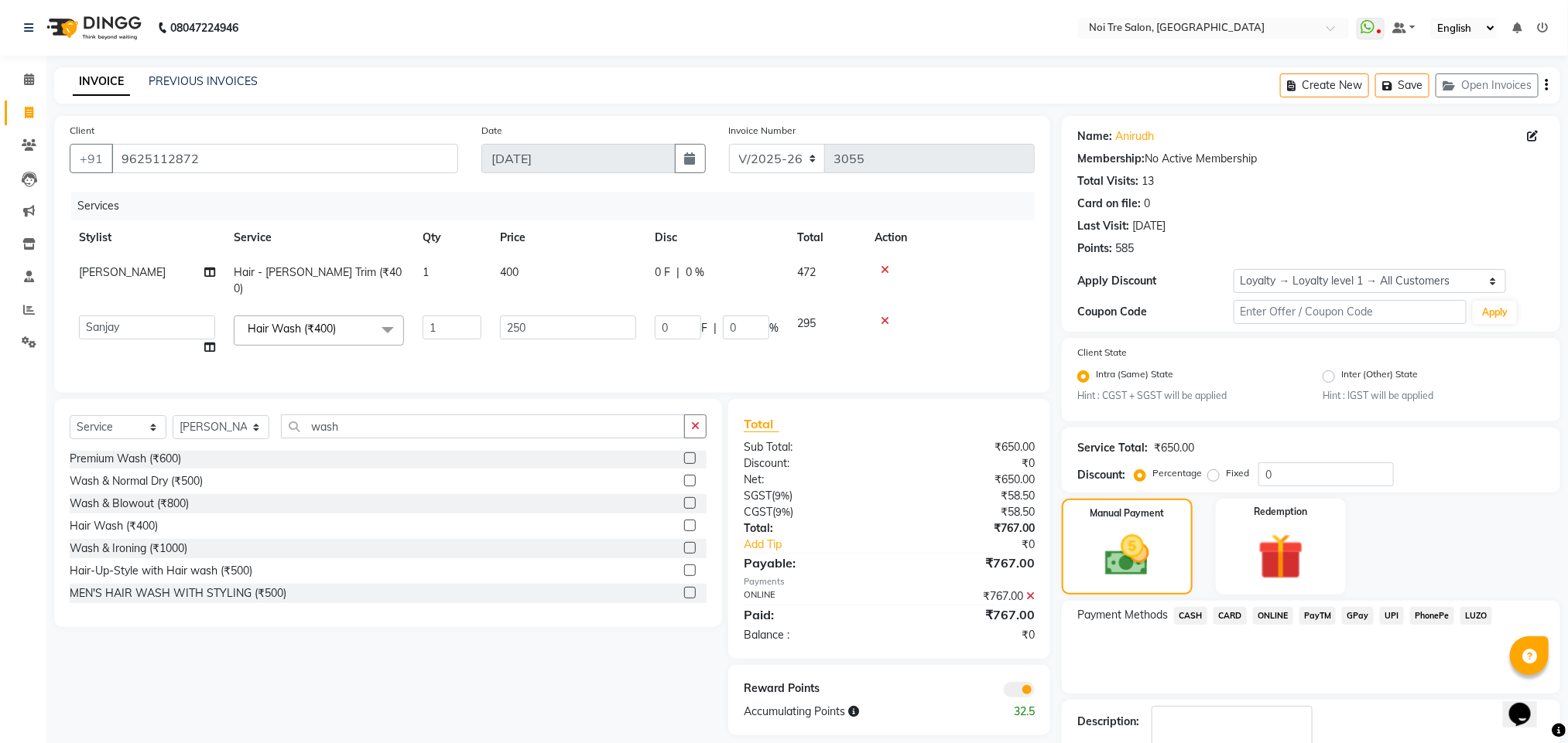
scroll to position [94, 0]
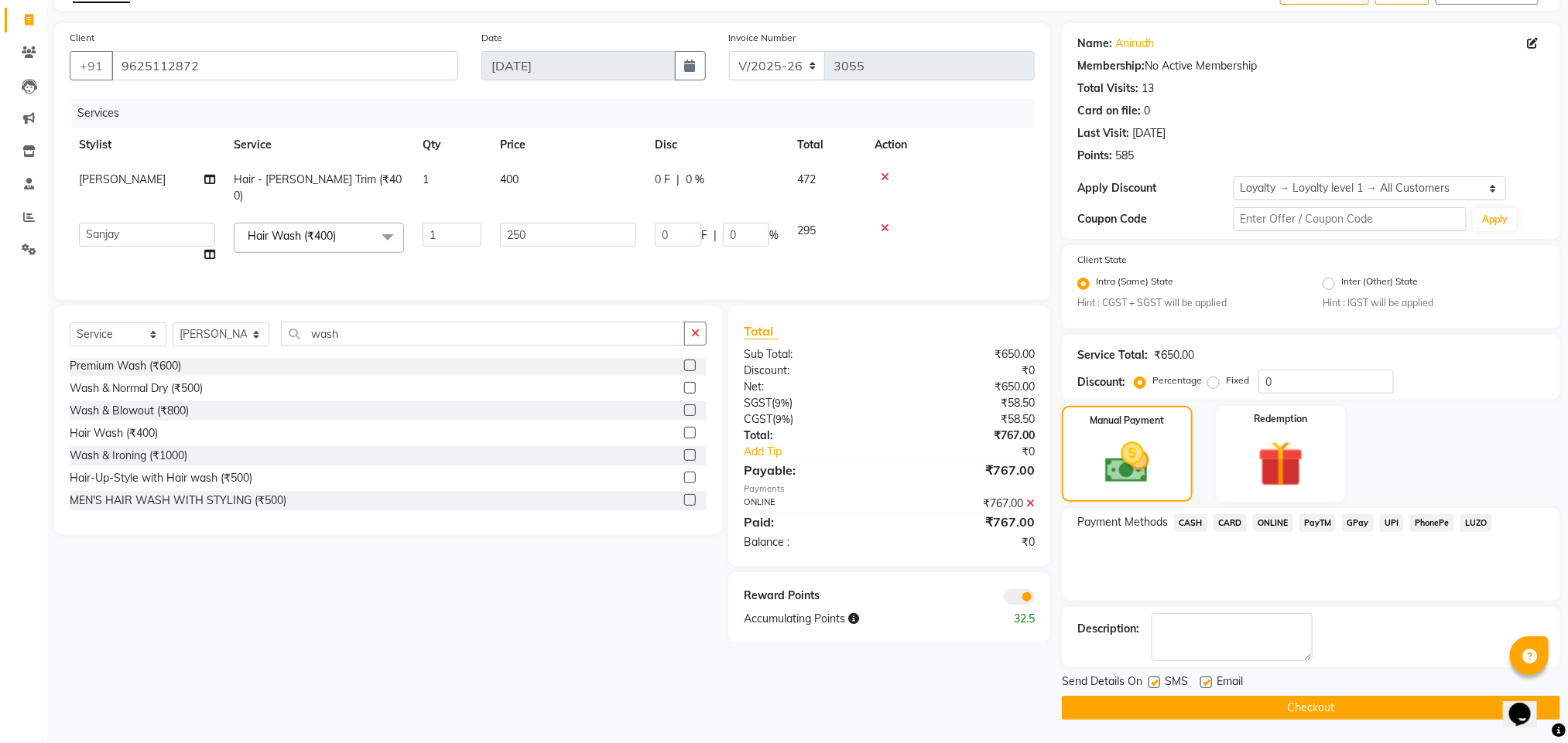
click at [1154, 684] on label at bounding box center [1154, 682] width 11 height 11
click at [1154, 684] on input "checkbox" at bounding box center [1153, 683] width 10 height 10
checkbox input "false"
click at [1171, 708] on button "Checkout" at bounding box center [1310, 708] width 499 height 24
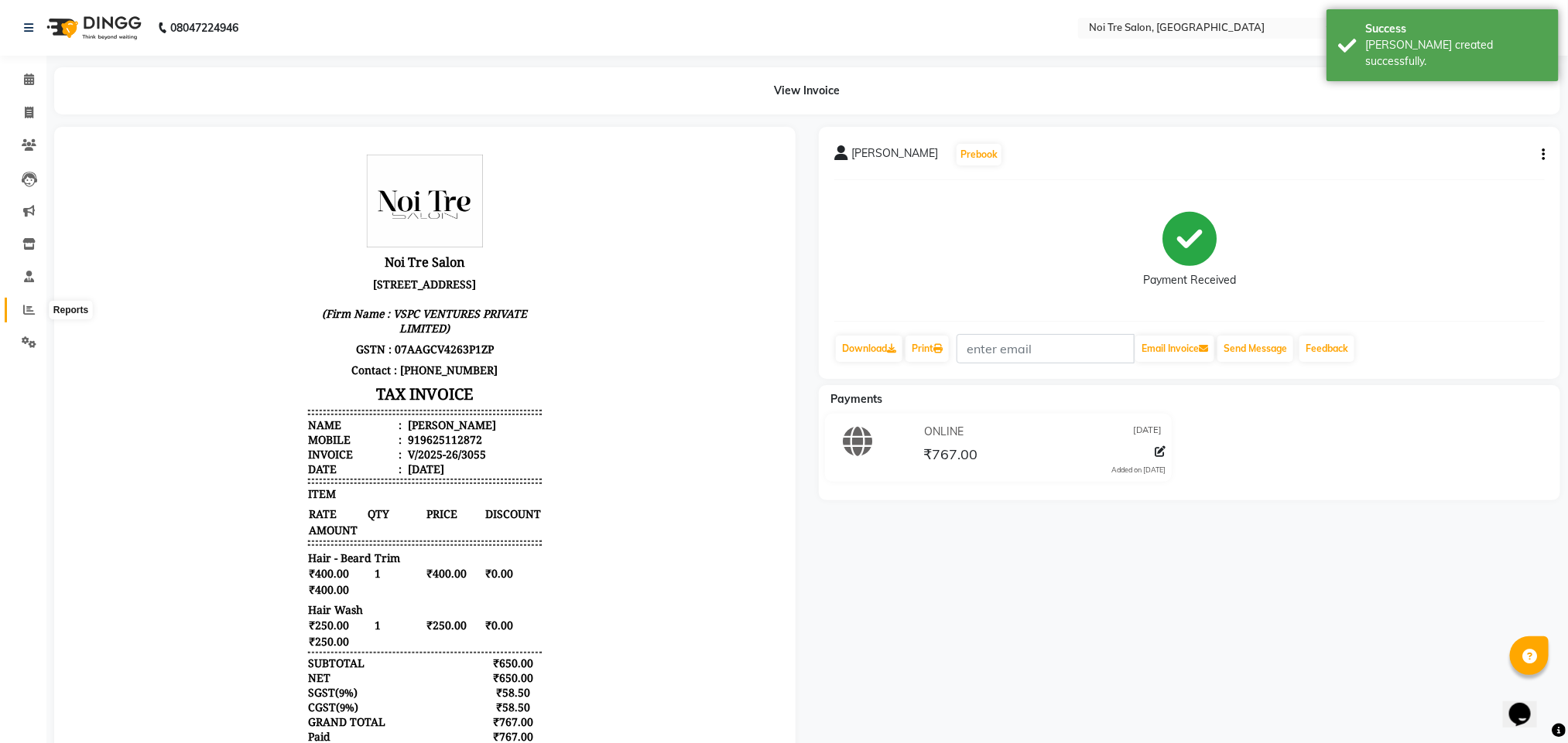
click at [24, 307] on icon at bounding box center [29, 310] width 11 height 11
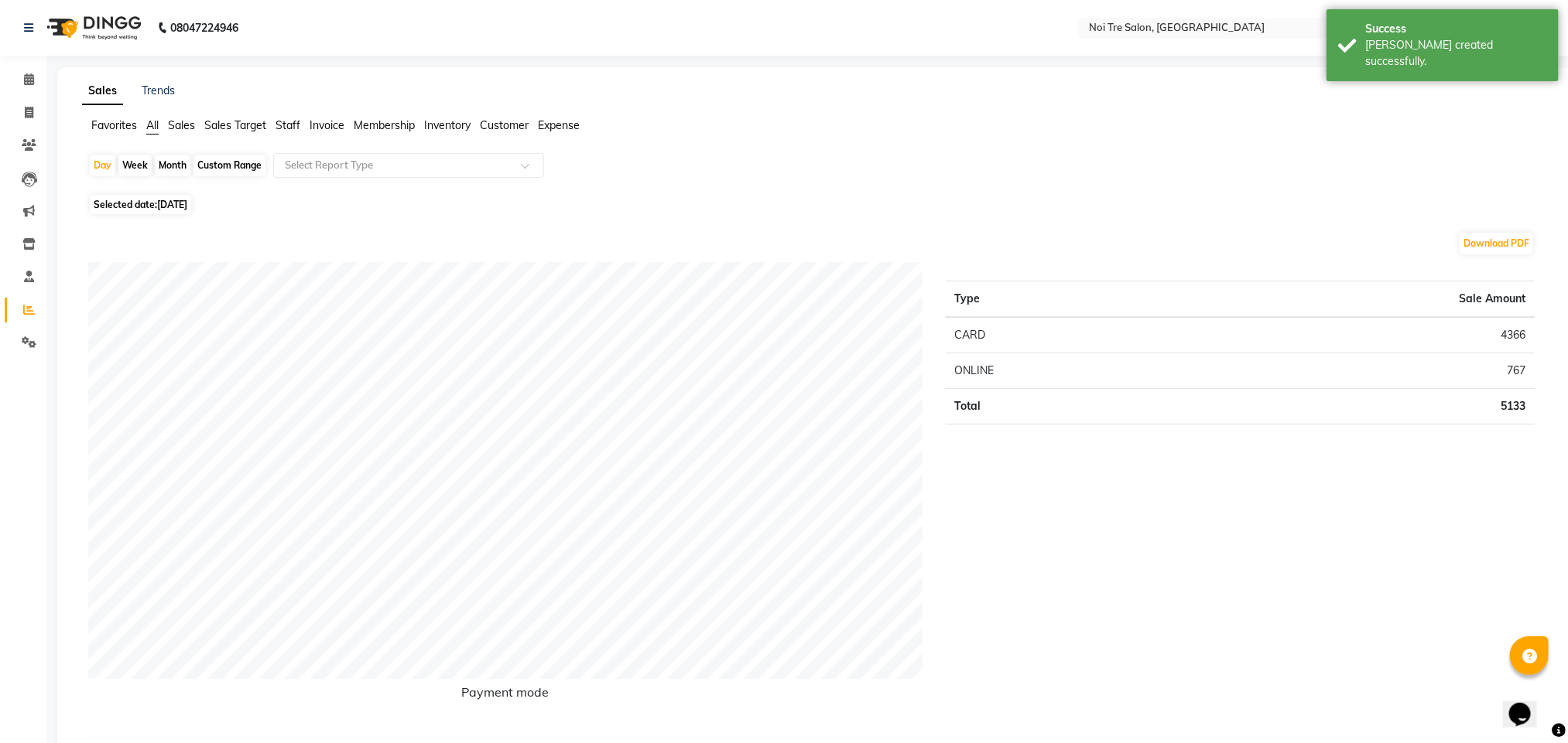
click at [180, 163] on div "Month" at bounding box center [173, 165] width 35 height 22
select select "9"
select select "2025"
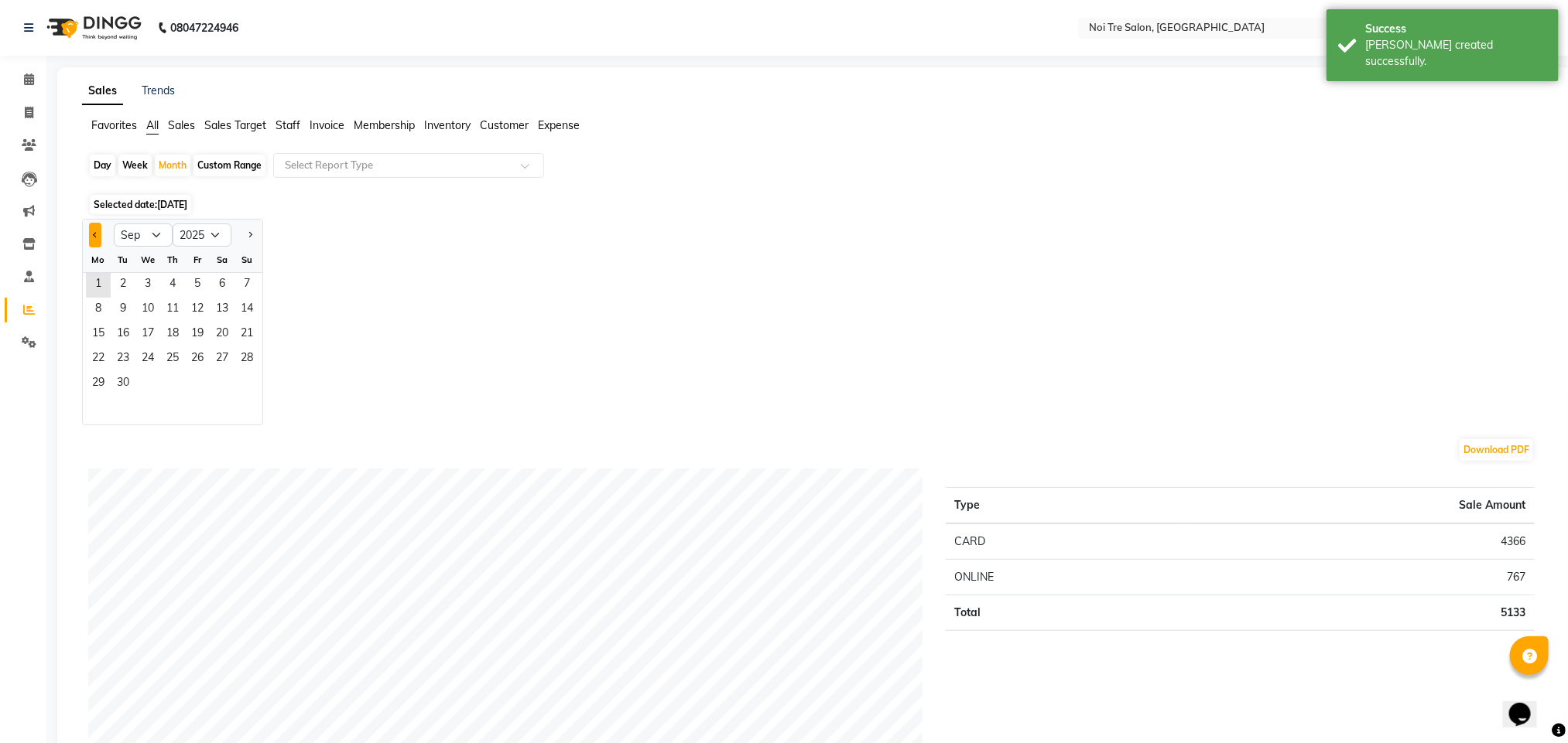
click at [94, 229] on button "Previous month" at bounding box center [95, 235] width 12 height 25
select select "8"
click at [147, 320] on span "6" at bounding box center [148, 310] width 25 height 25
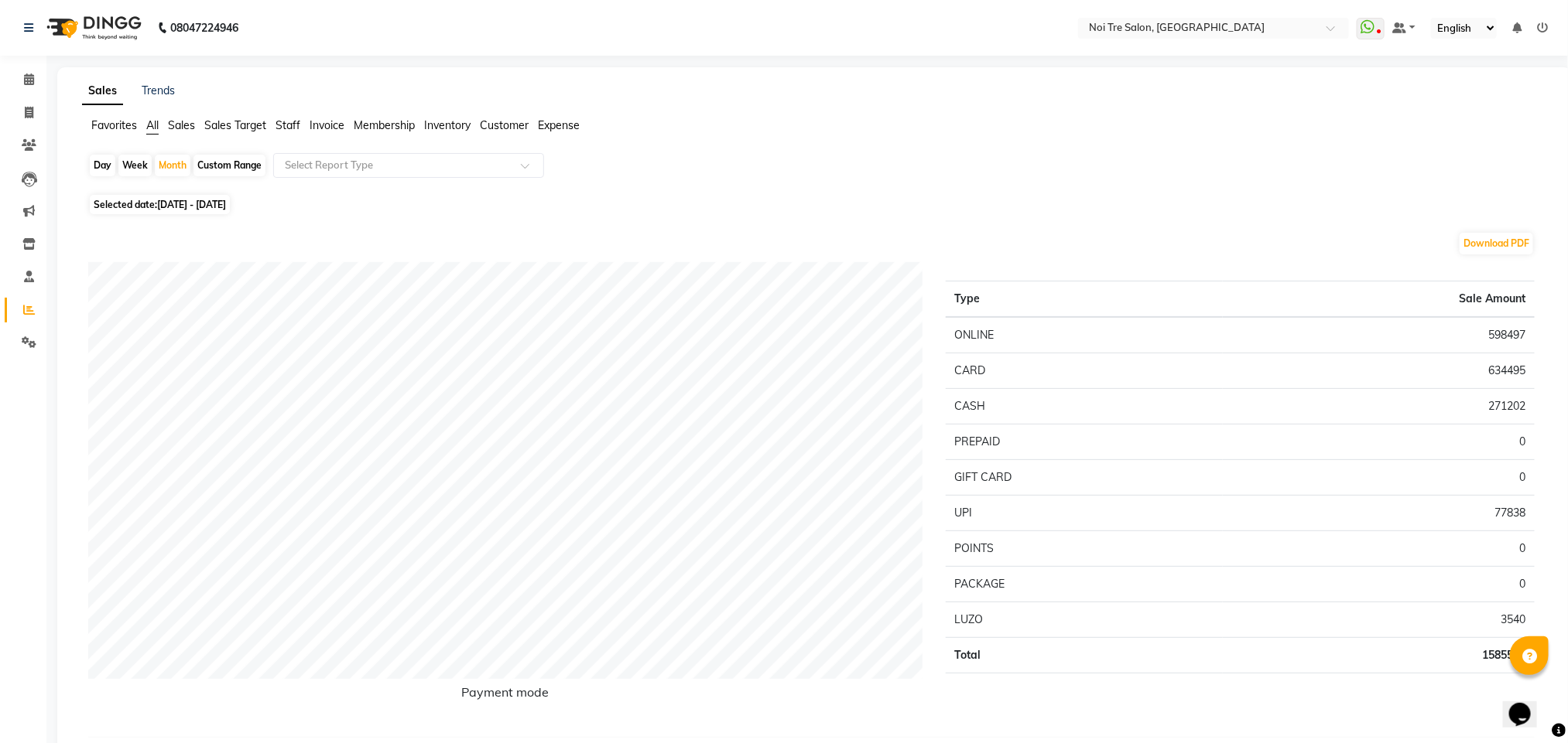
click at [292, 128] on span "Staff" at bounding box center [287, 124] width 25 height 14
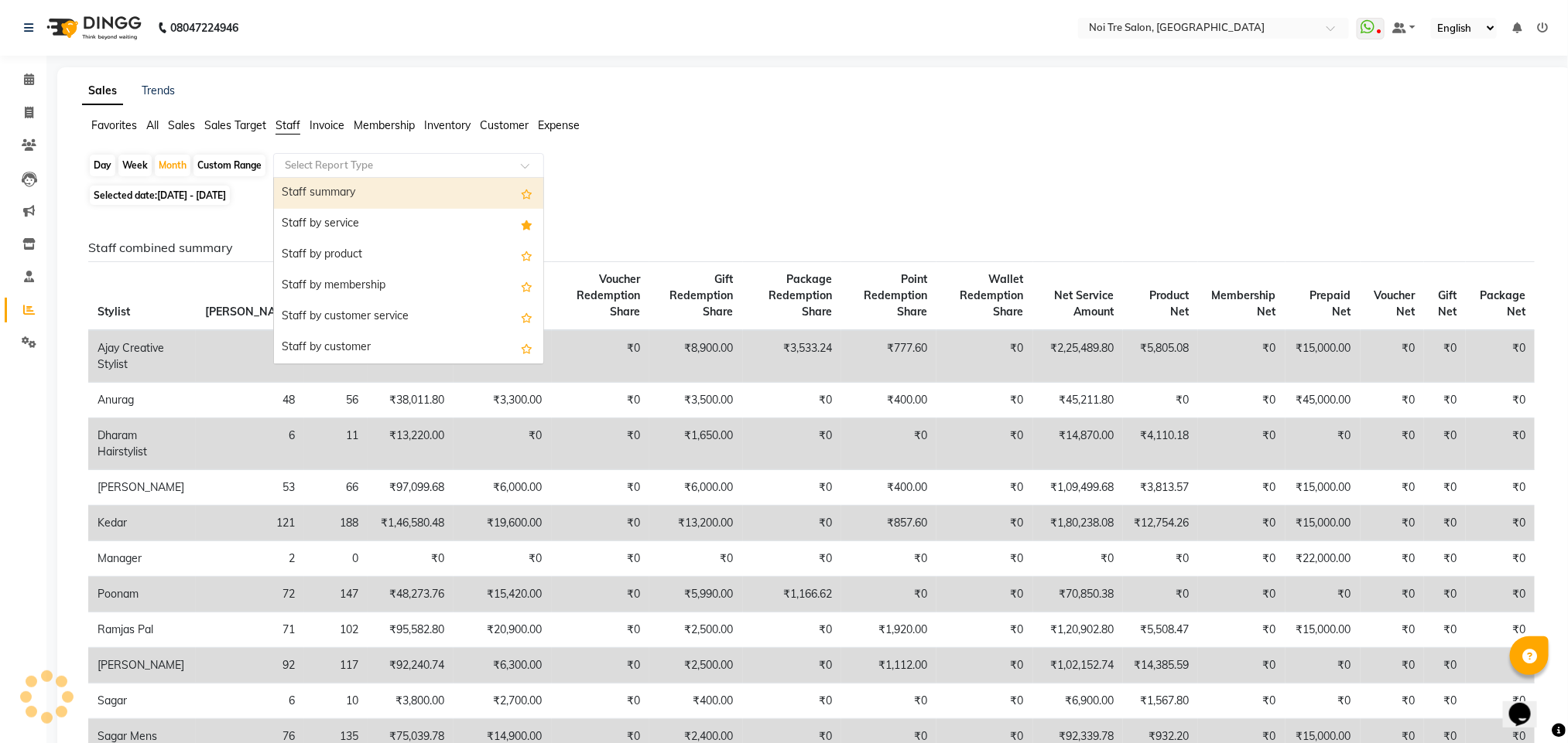
click at [318, 170] on input "text" at bounding box center [393, 165] width 223 height 15
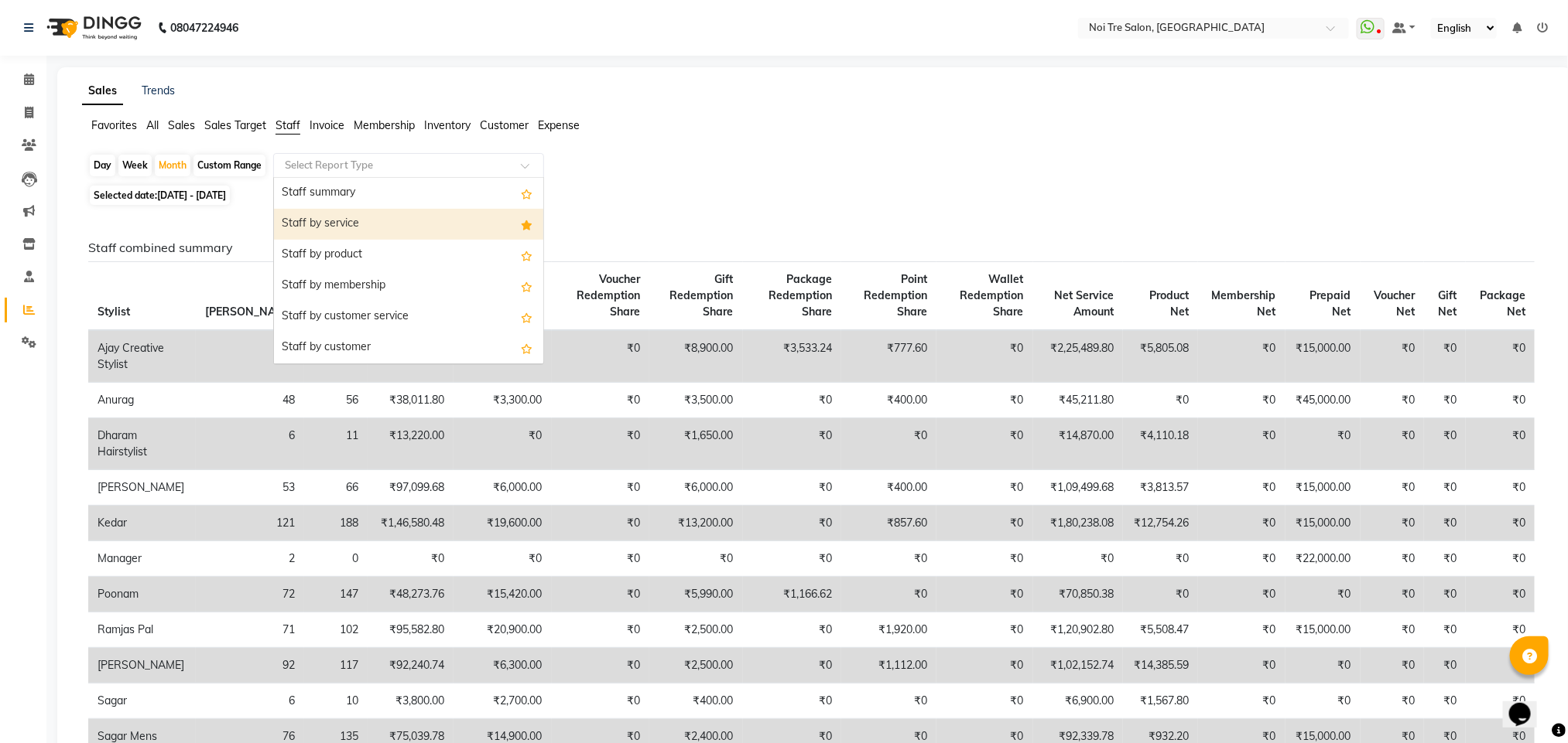
click at [324, 229] on div "Staff by service" at bounding box center [408, 224] width 269 height 31
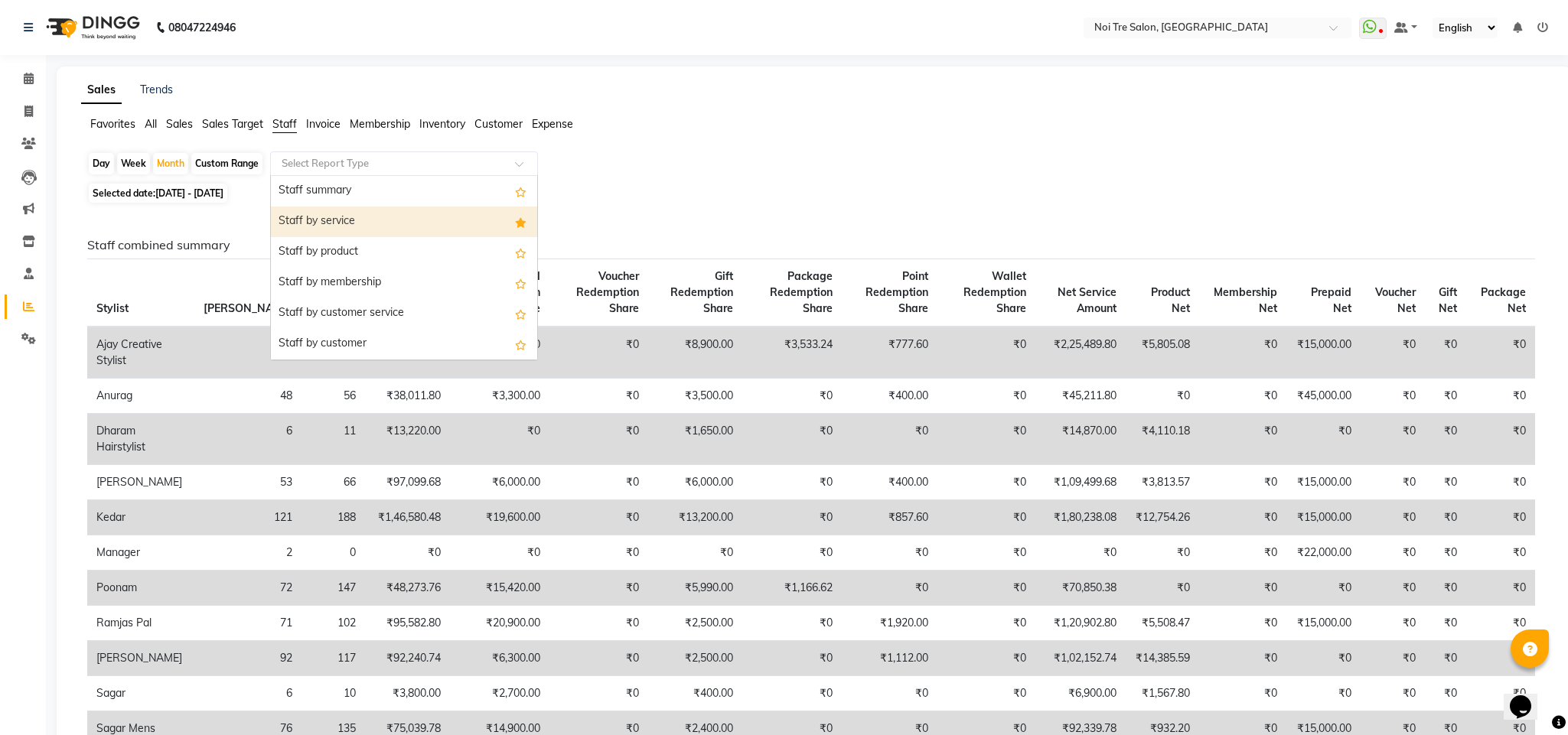
select select "full_report"
select select "csv"
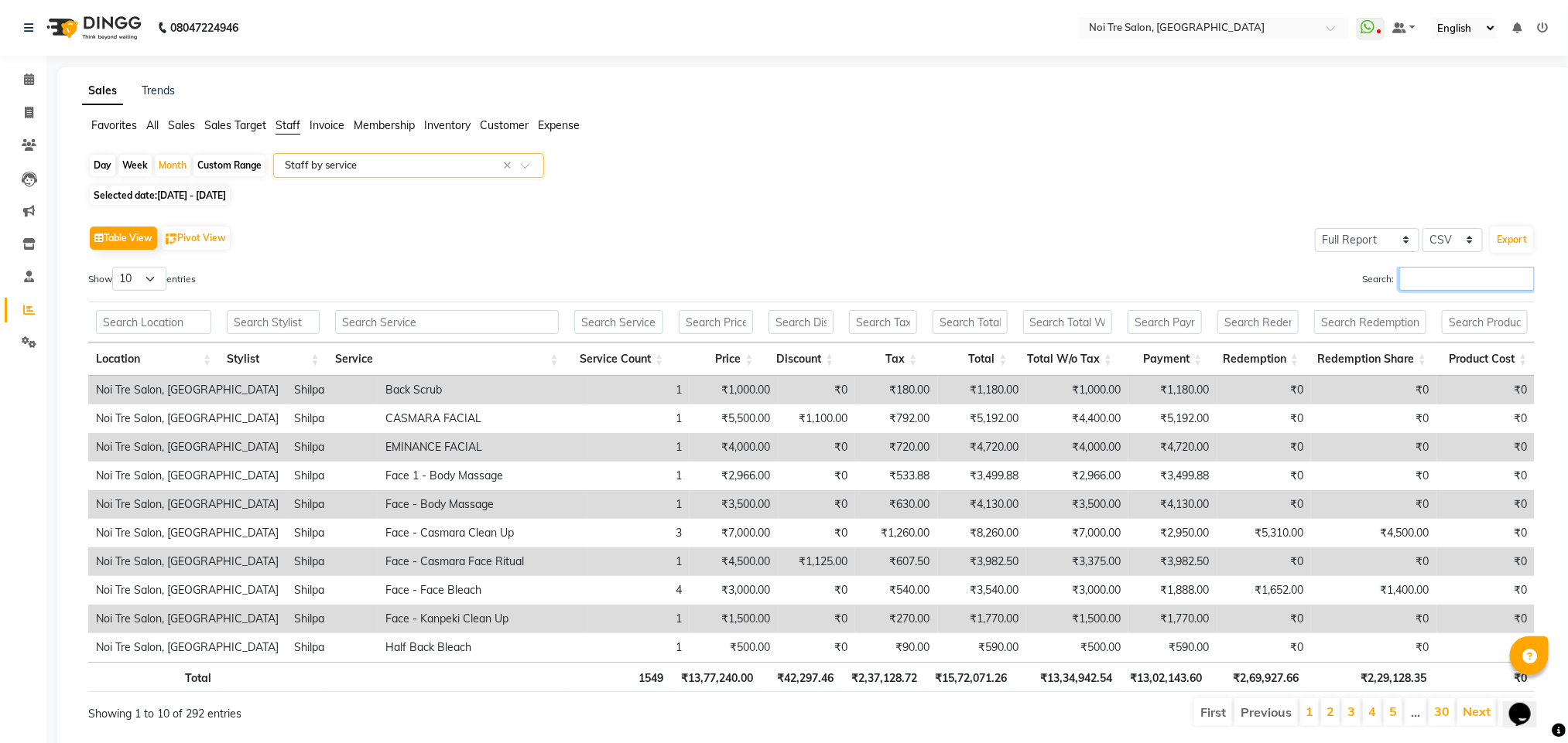
click at [1430, 283] on input "Search:" at bounding box center [1467, 279] width 136 height 24
type input "s"
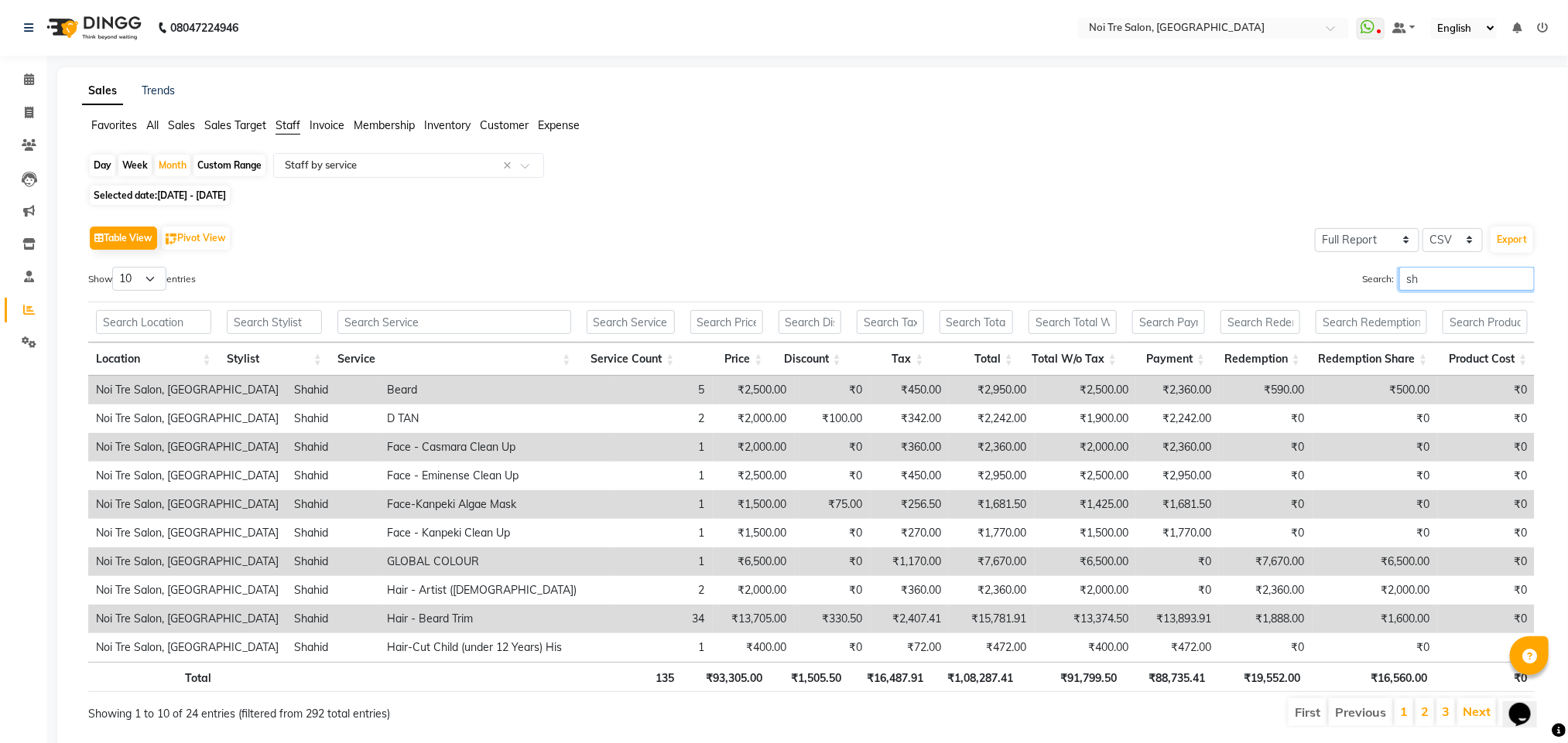
type input "s"
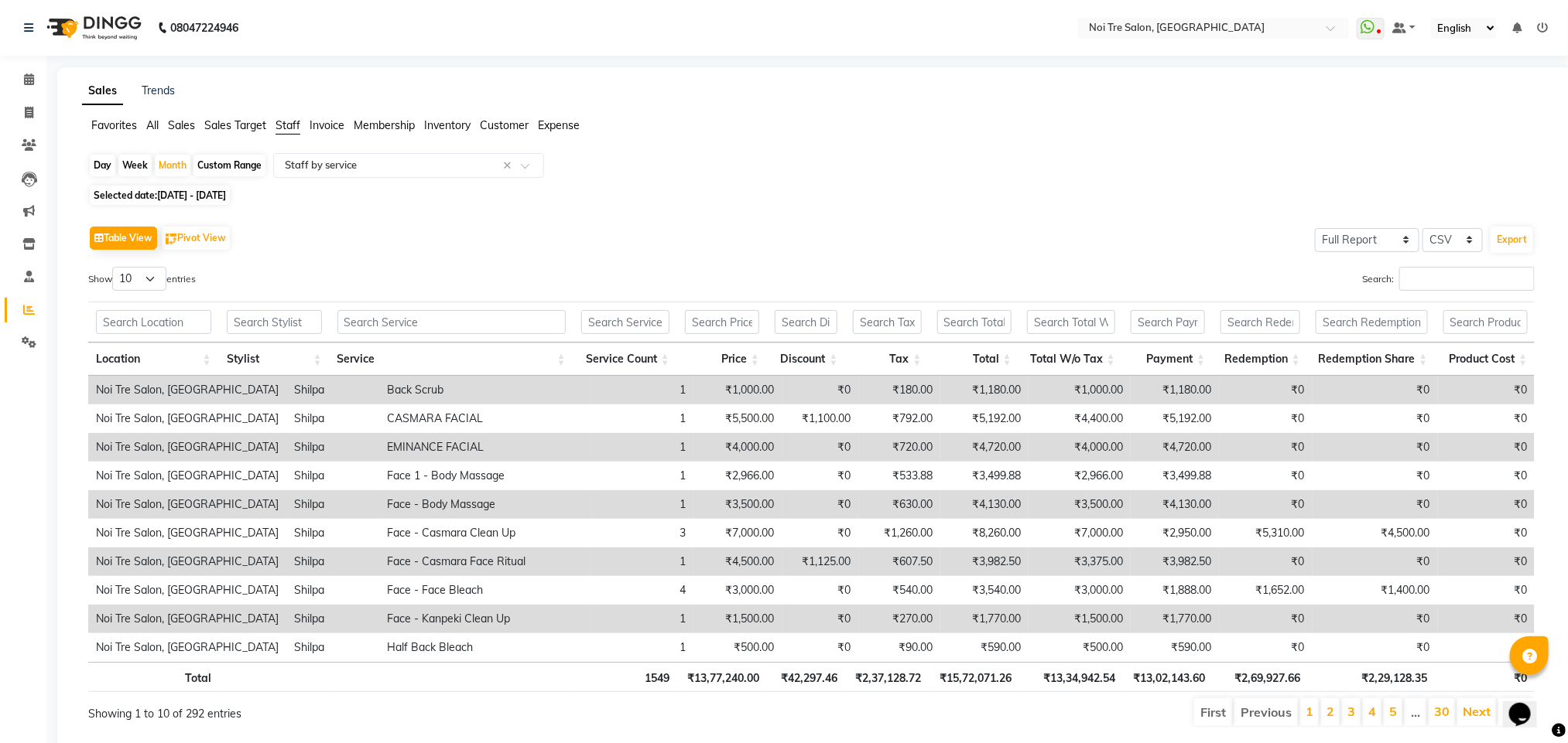
click at [1033, 131] on ul "Favorites All Sales Sales Target Staff Invoice Membership Inventory Customer Ex…" at bounding box center [814, 126] width 1465 height 17
click at [1437, 282] on input "Search:" at bounding box center [1467, 279] width 136 height 24
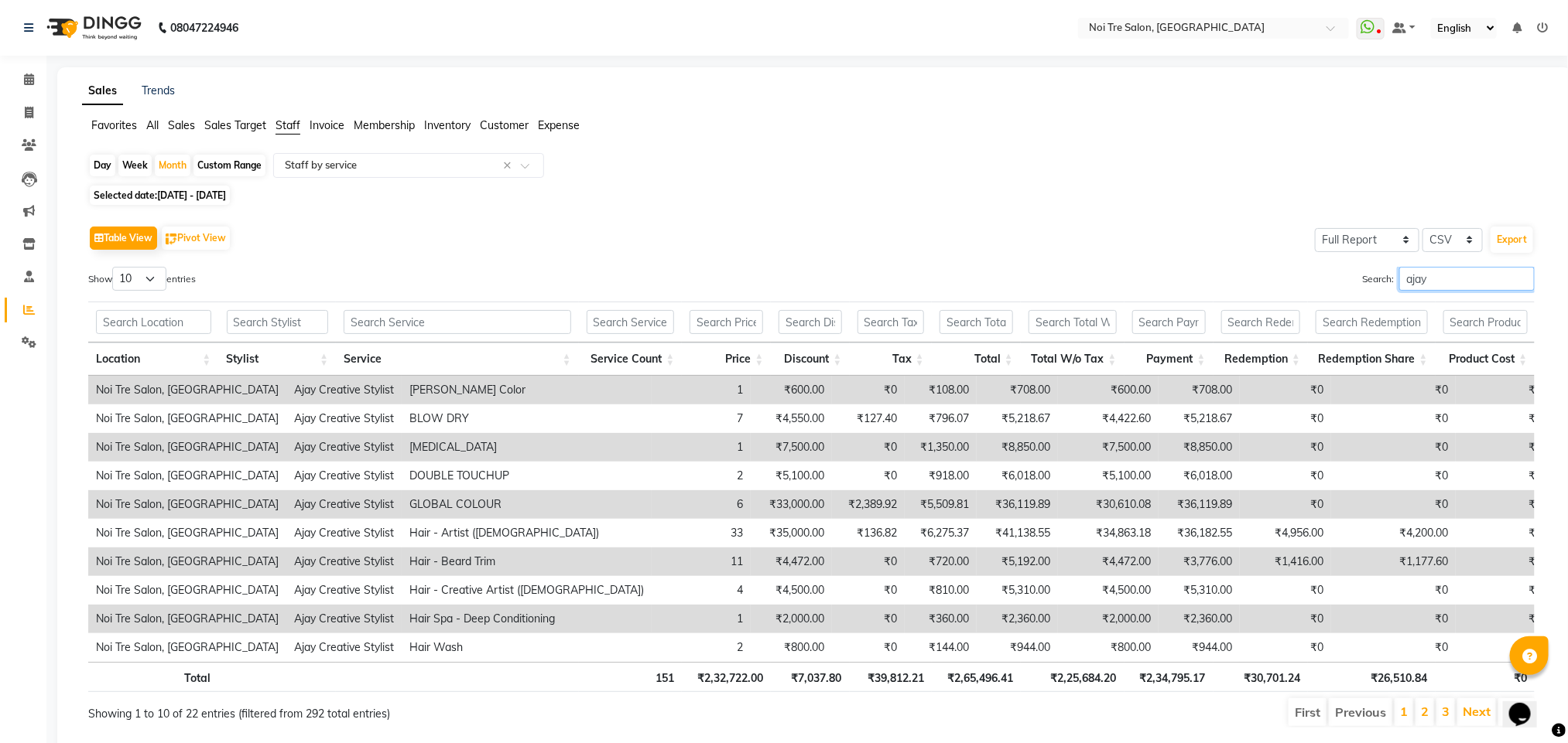
drag, startPoint x: 1433, startPoint y: 277, endPoint x: 1370, endPoint y: 277, distance: 63.0
click at [1370, 277] on label "Search: ajay" at bounding box center [1448, 279] width 173 height 24
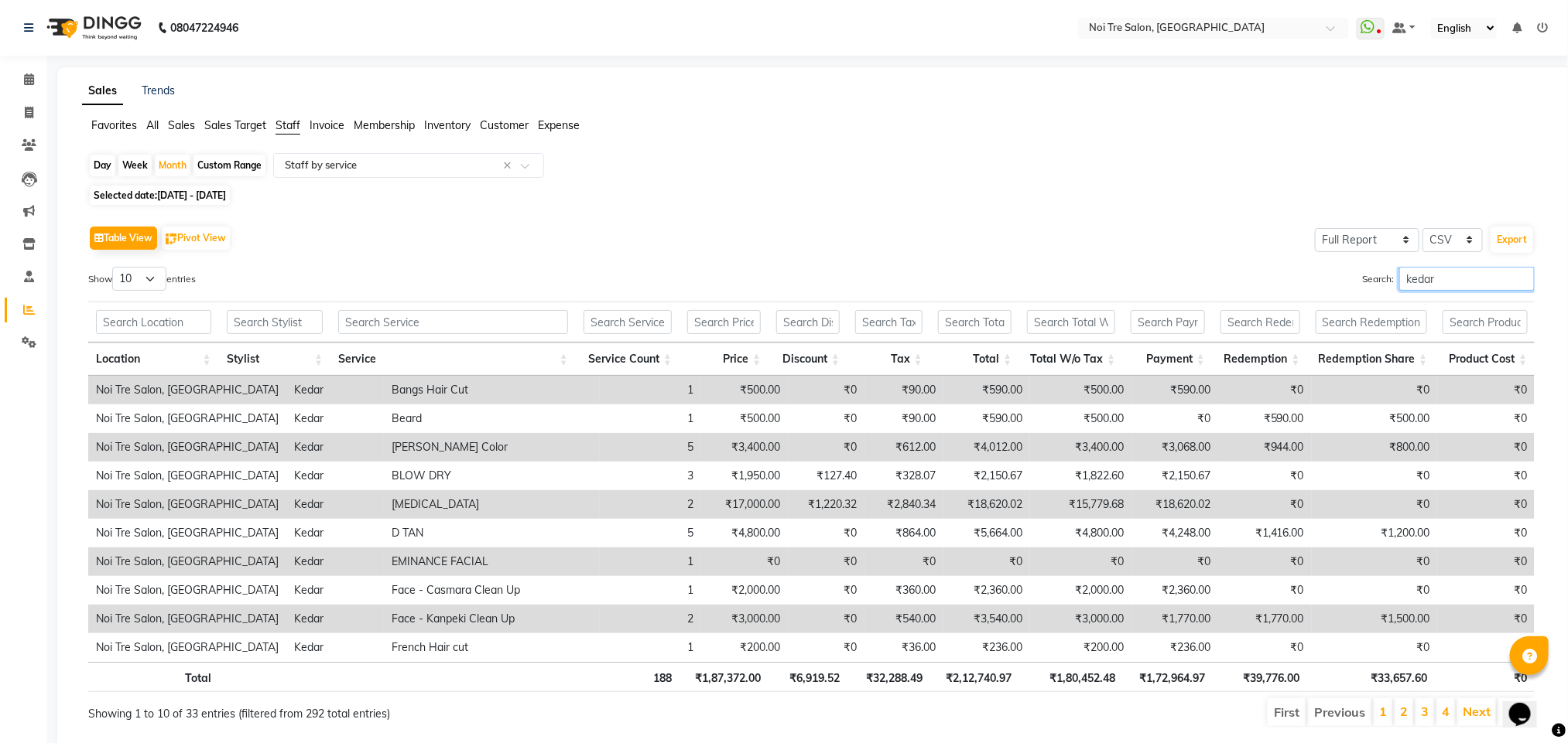
drag, startPoint x: 1447, startPoint y: 286, endPoint x: 1380, endPoint y: 274, distance: 68.1
click at [1380, 274] on label "Search: kedar" at bounding box center [1448, 279] width 173 height 24
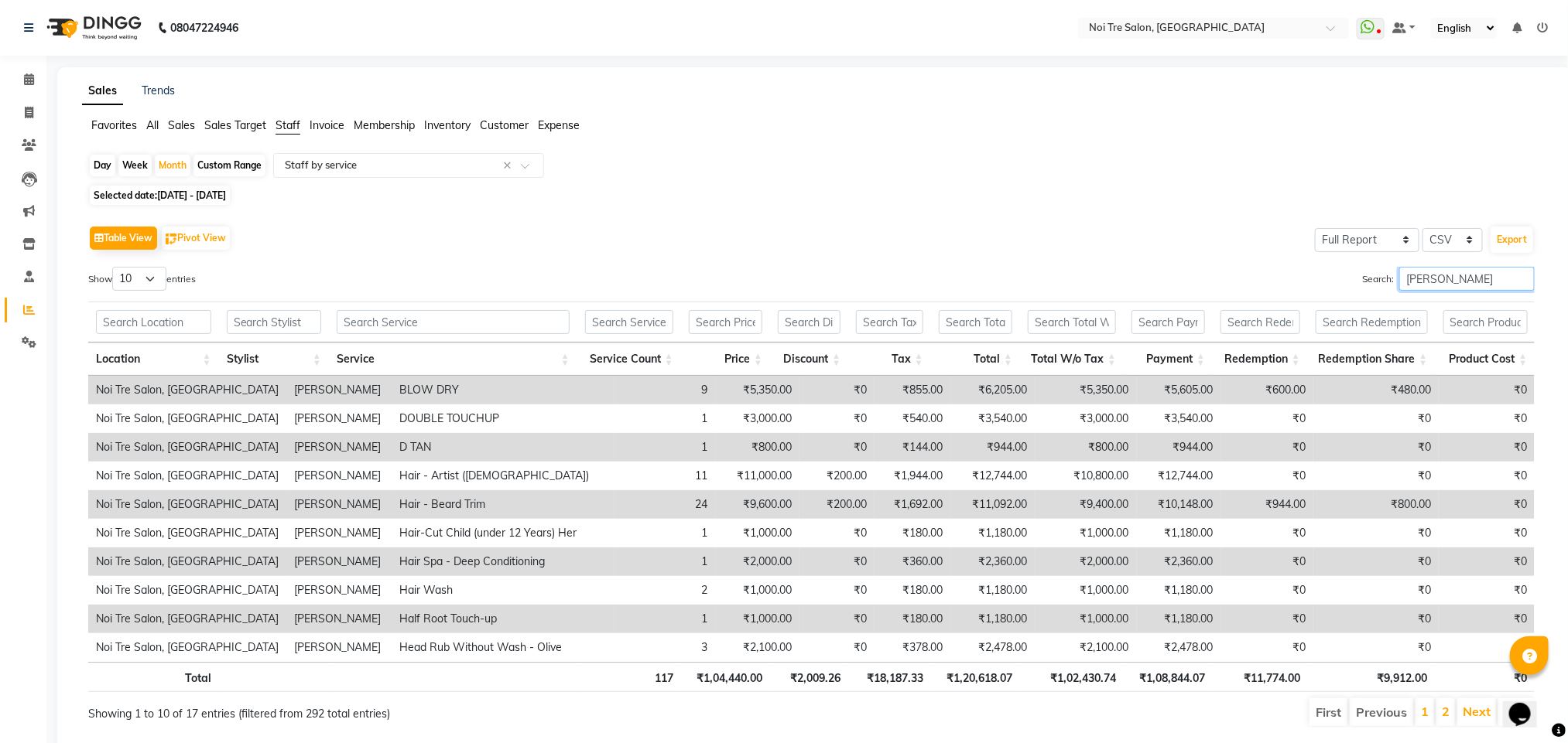
type input "[PERSON_NAME]"
drag, startPoint x: 1451, startPoint y: 277, endPoint x: 1314, endPoint y: 278, distance: 137.0
click at [1314, 278] on div "Search: [PERSON_NAME]" at bounding box center [1179, 282] width 712 height 30
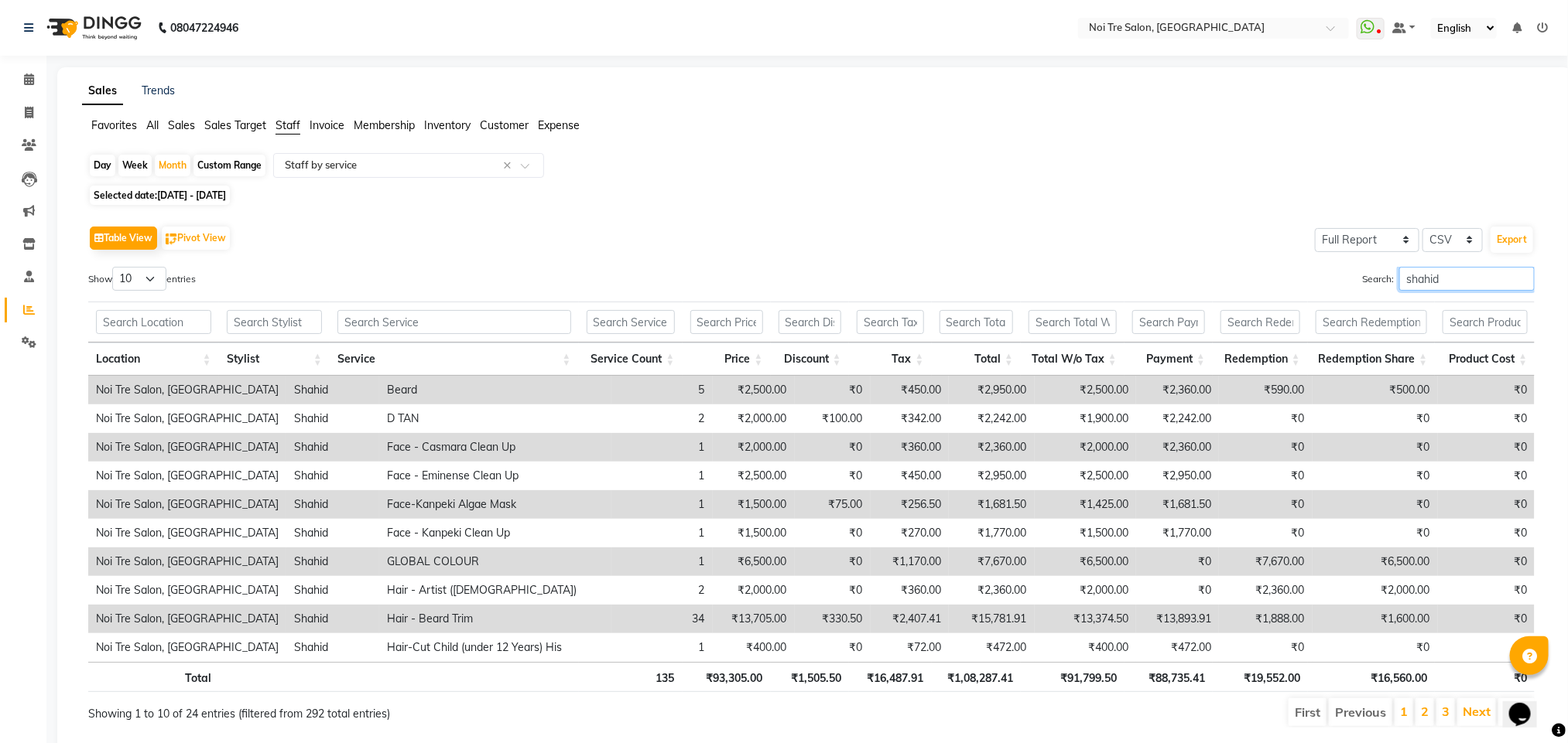
drag, startPoint x: 1448, startPoint y: 286, endPoint x: 1382, endPoint y: 292, distance: 66.3
click at [1382, 292] on div "Search: shahid" at bounding box center [1179, 282] width 712 height 30
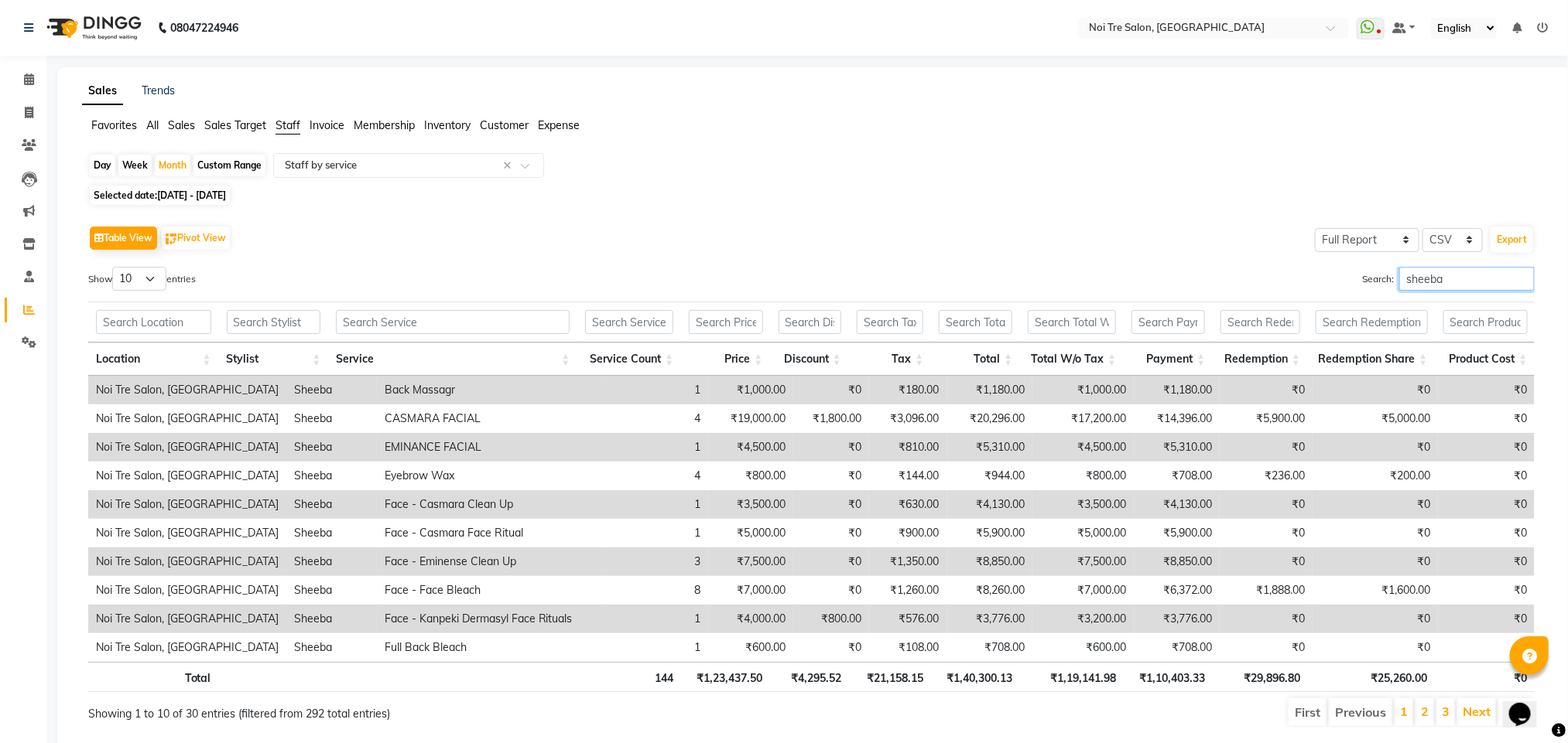
drag, startPoint x: 1451, startPoint y: 282, endPoint x: 1394, endPoint y: 286, distance: 57.1
click at [1399, 286] on input "sheeba" at bounding box center [1467, 279] width 136 height 24
type input "s"
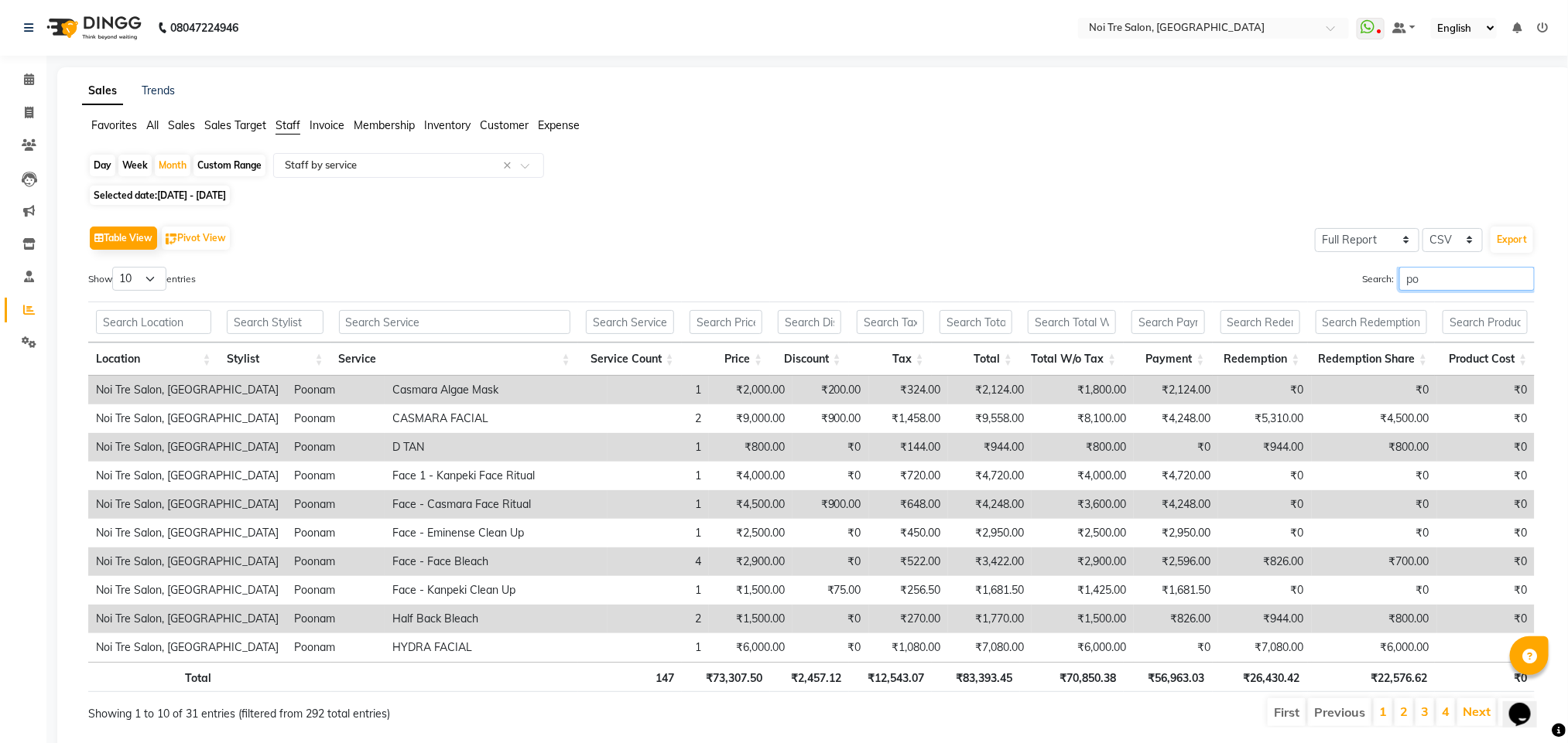
type input "p"
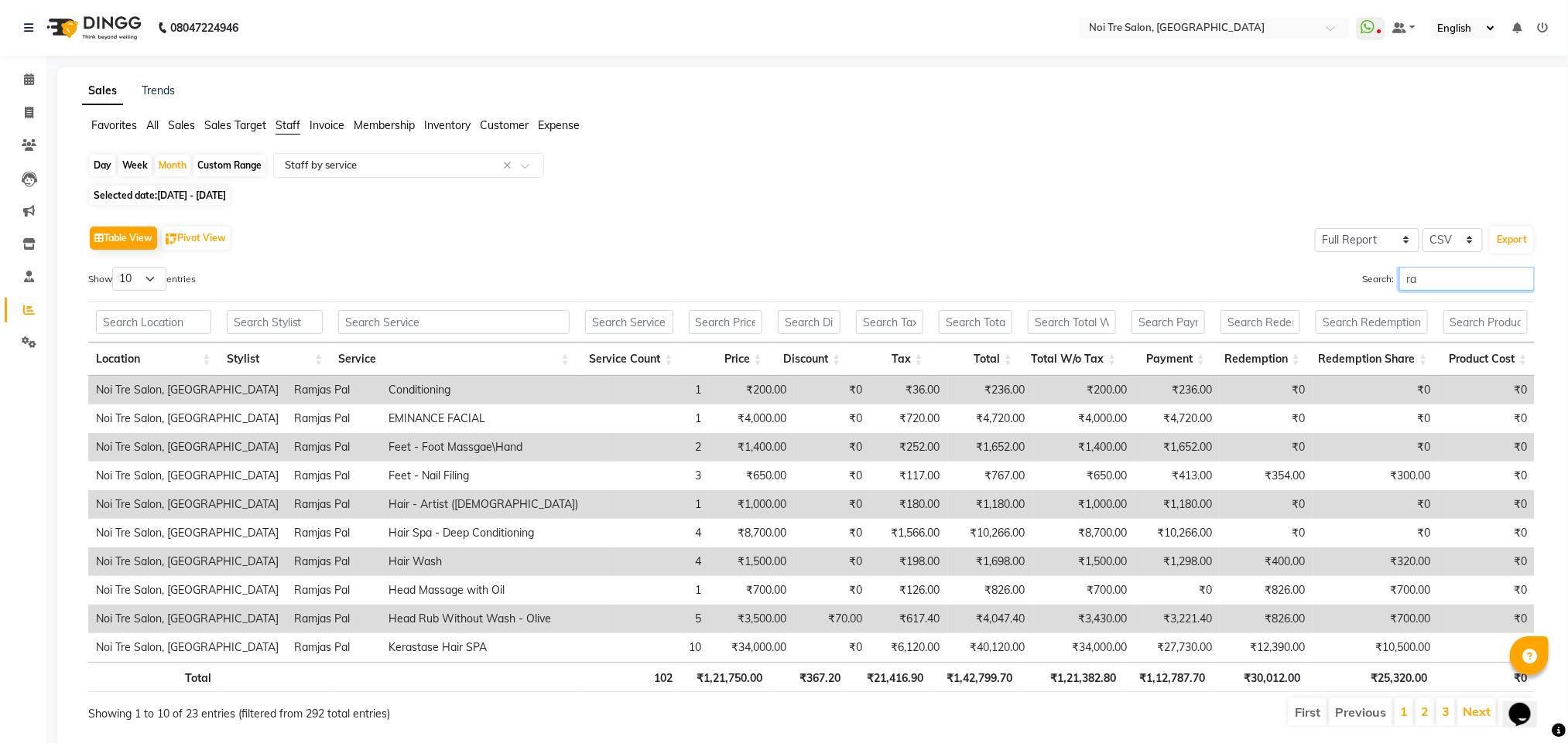
type input "r"
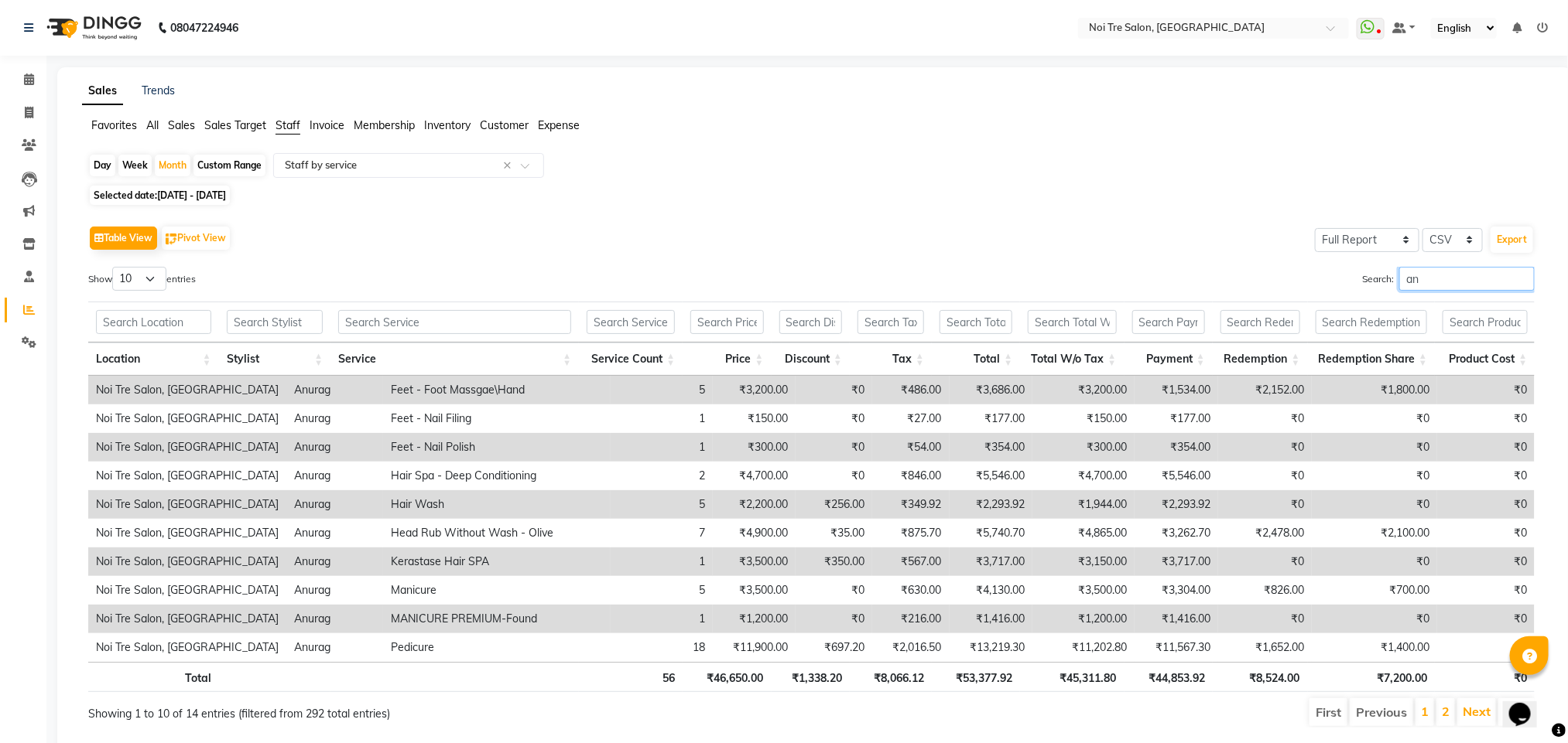
type input "a"
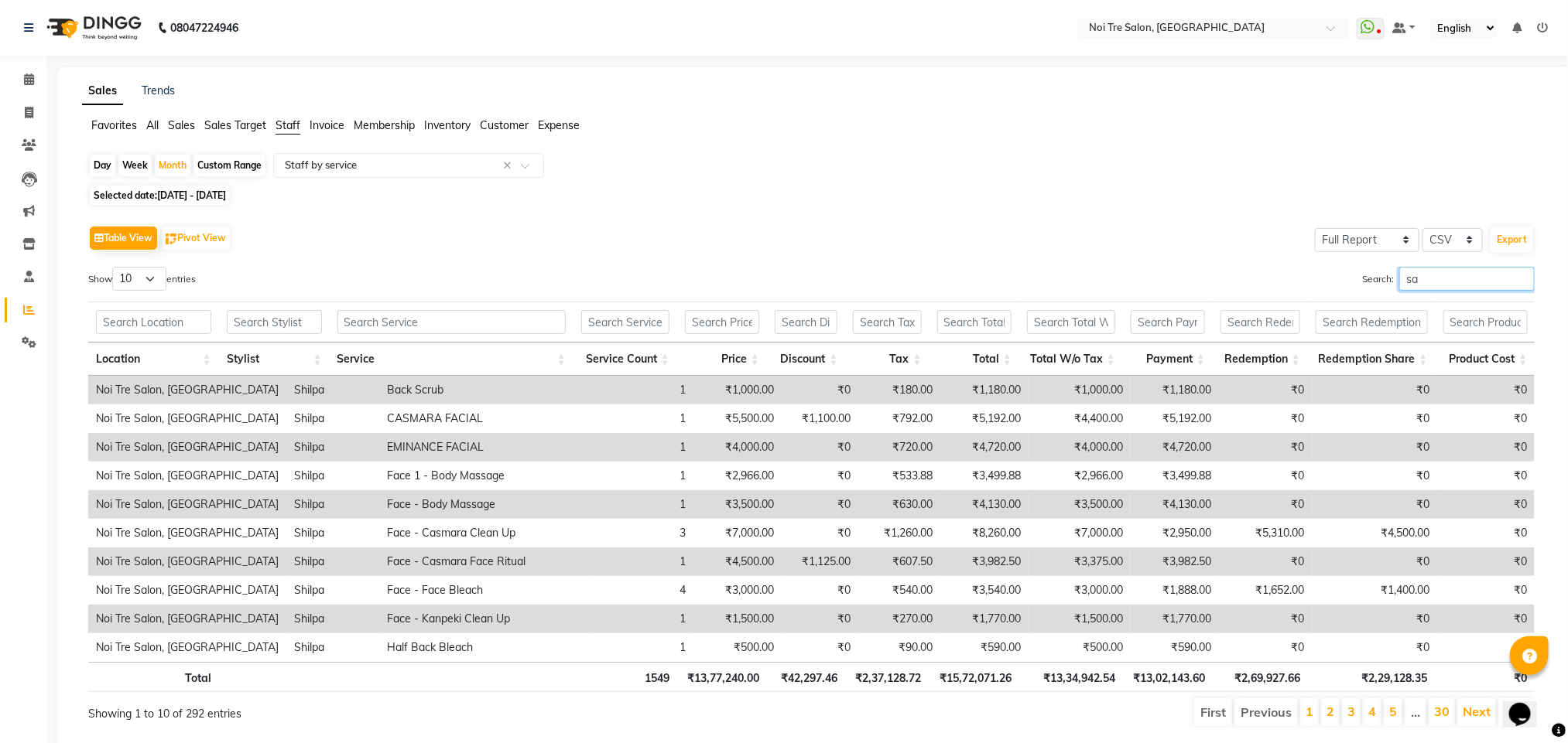
type input "s"
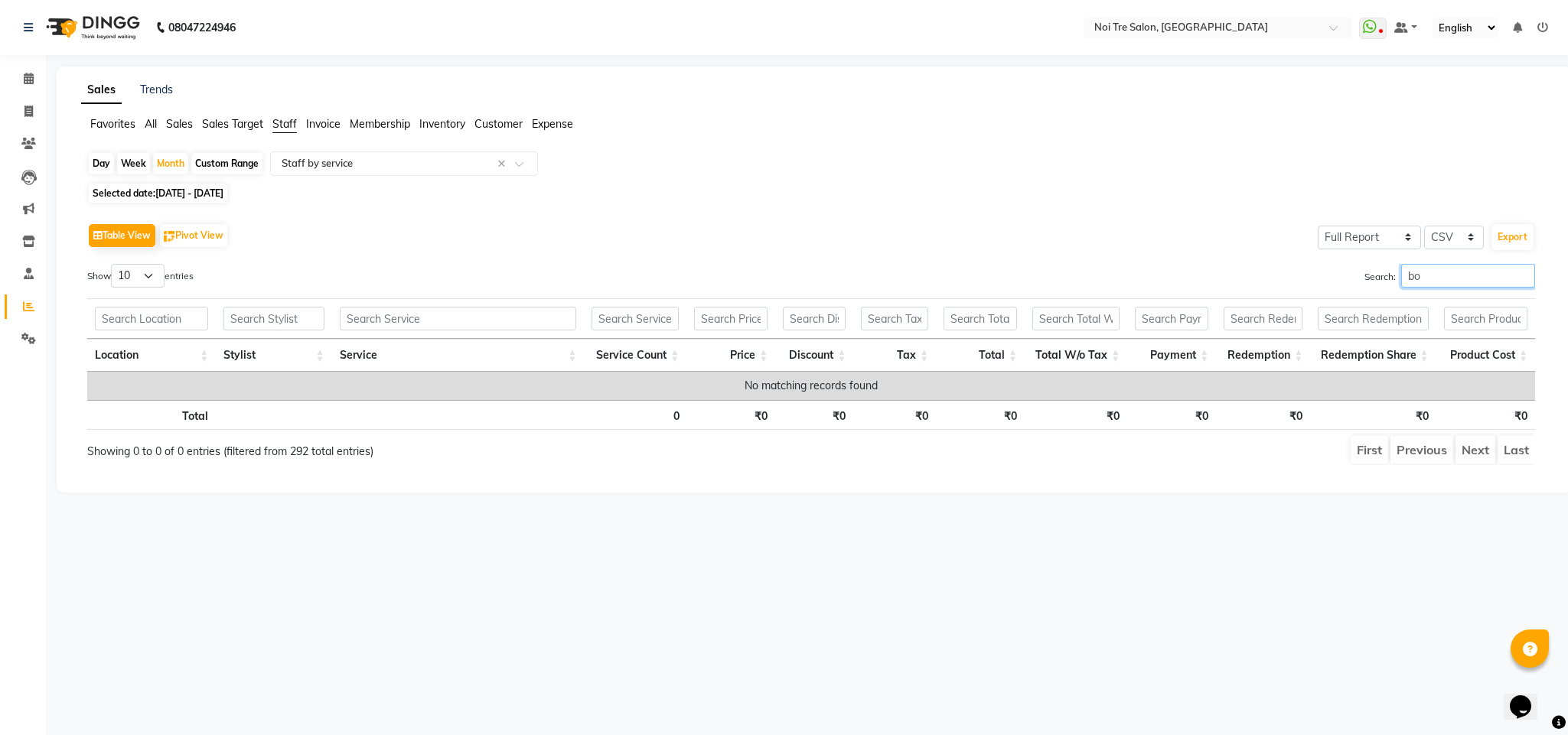
type input "b"
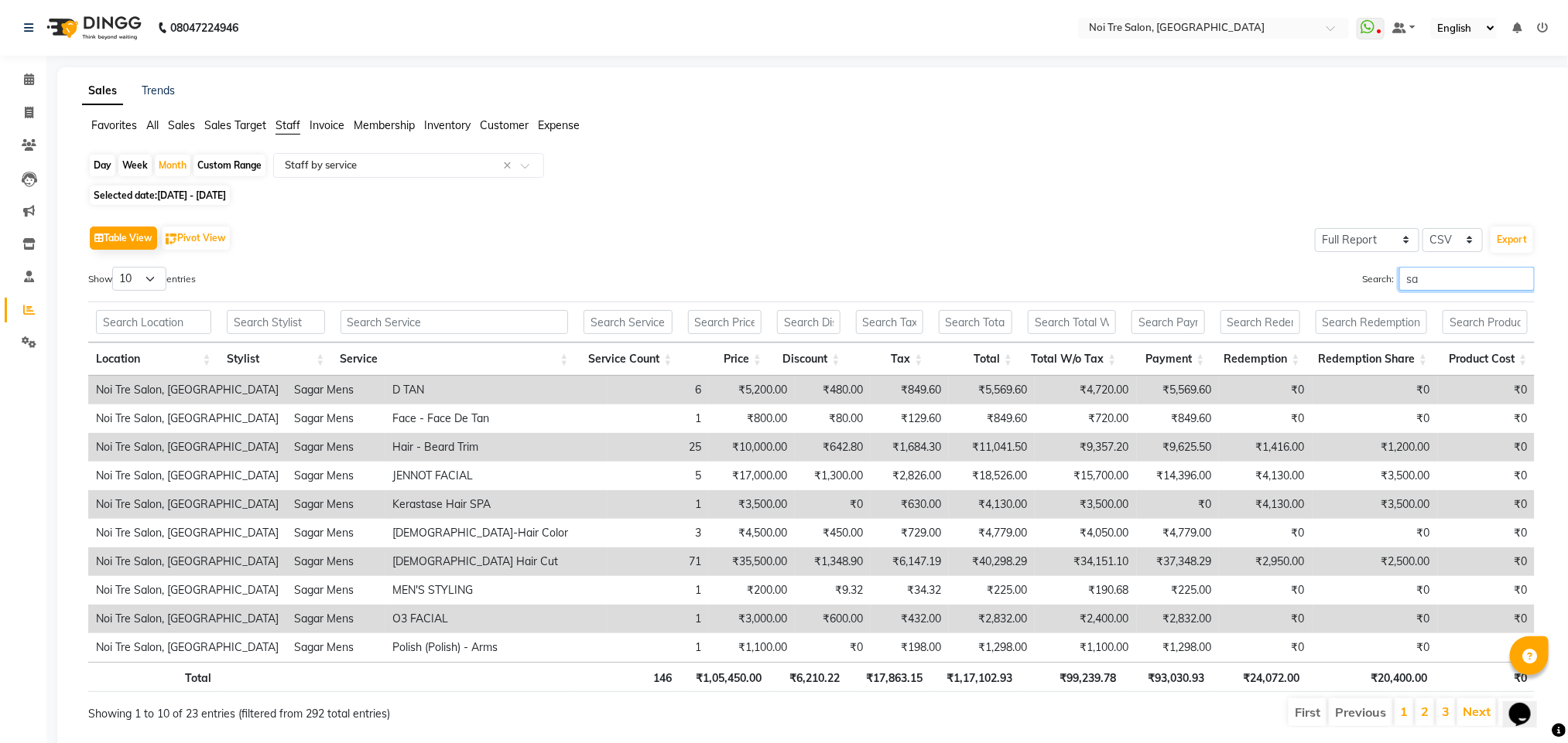
type input "s"
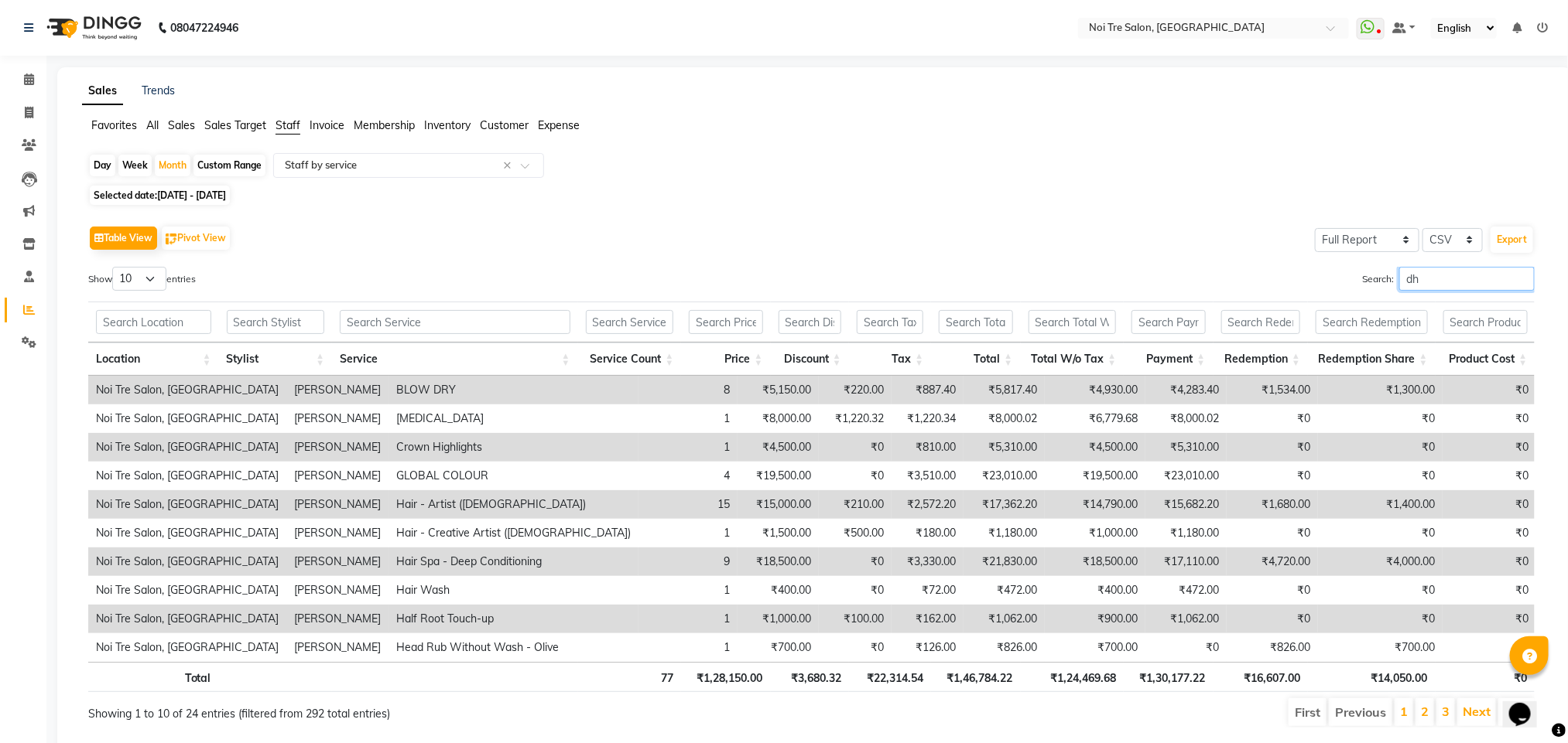
type input "d"
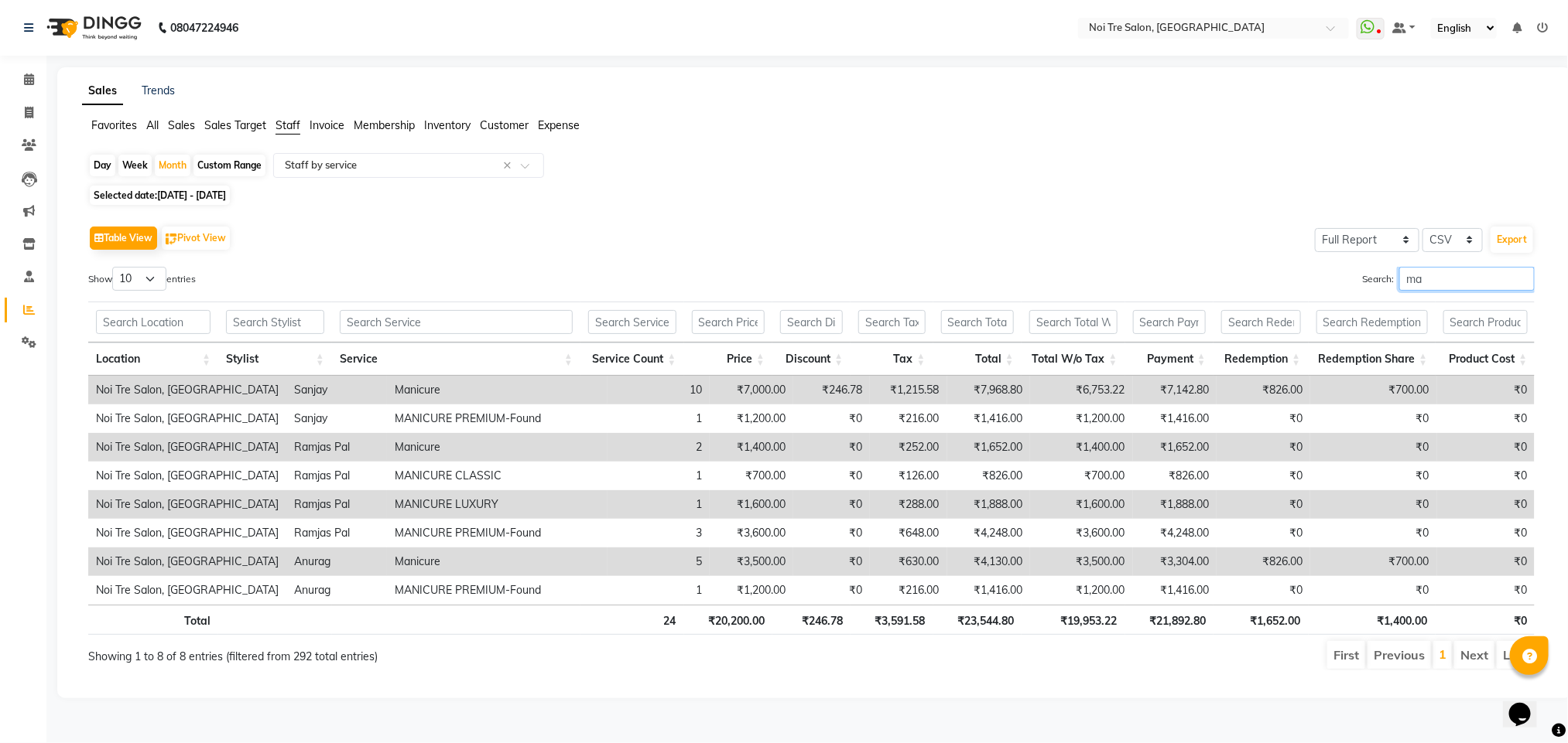
type input "m"
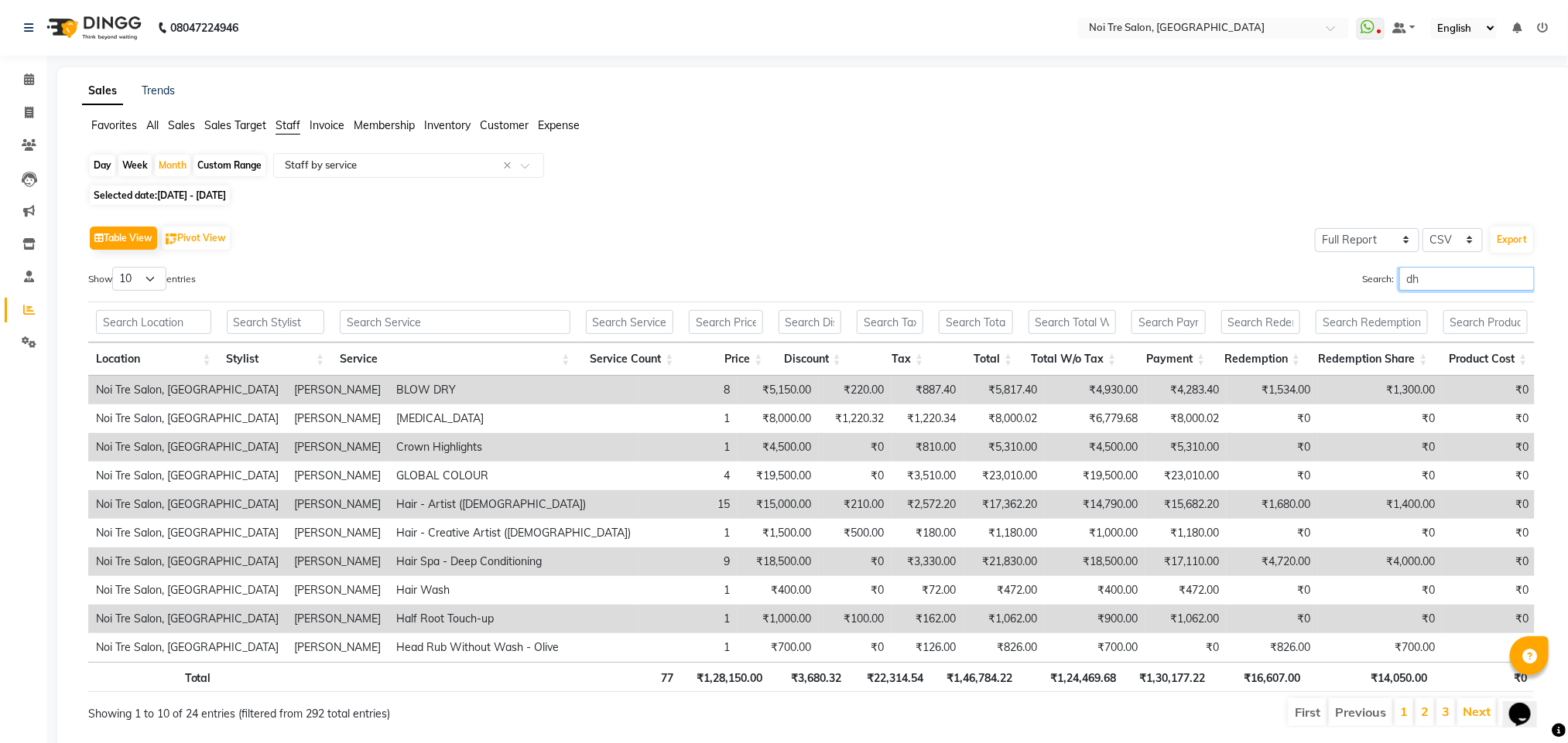
type input "d"
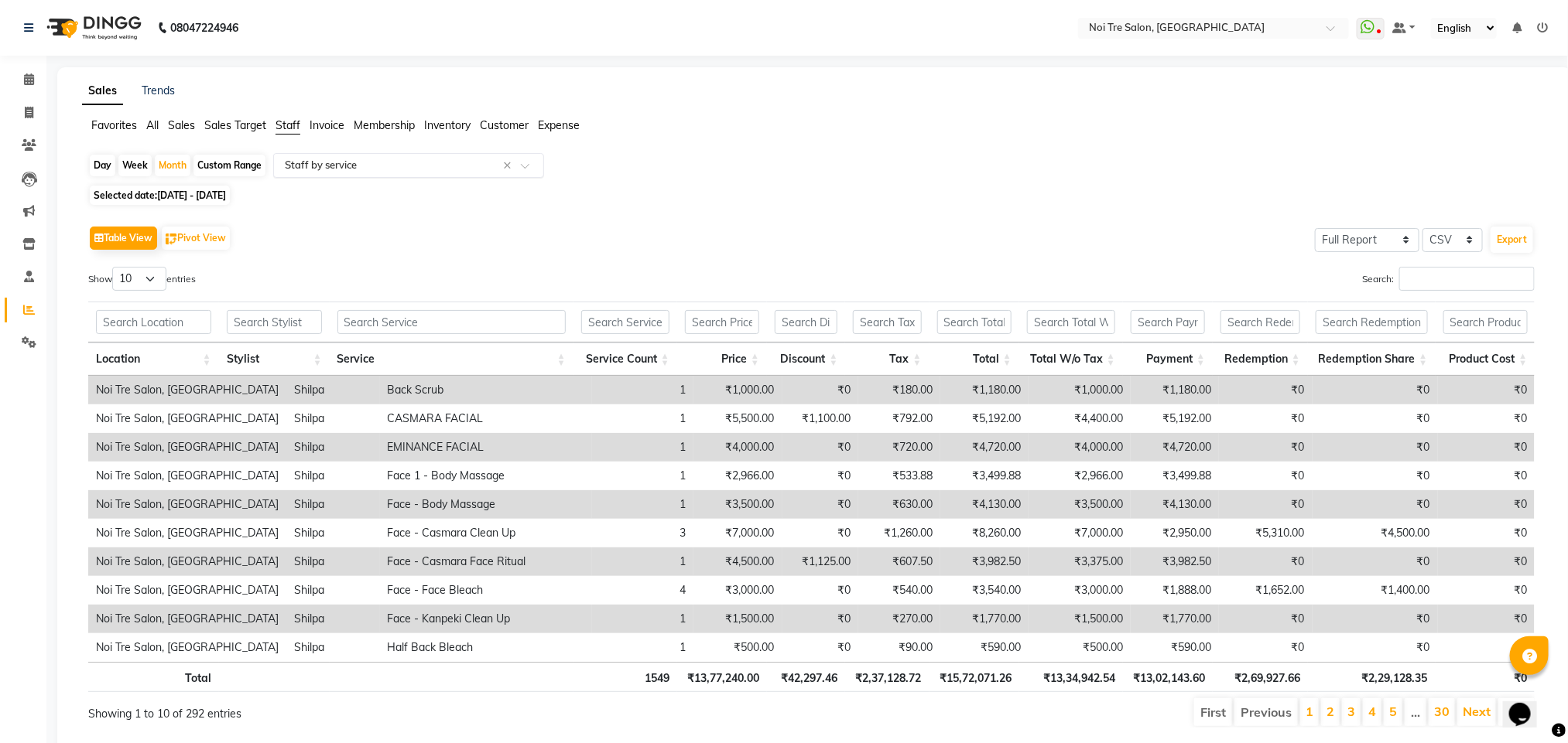
click at [344, 167] on input "text" at bounding box center [393, 165] width 223 height 15
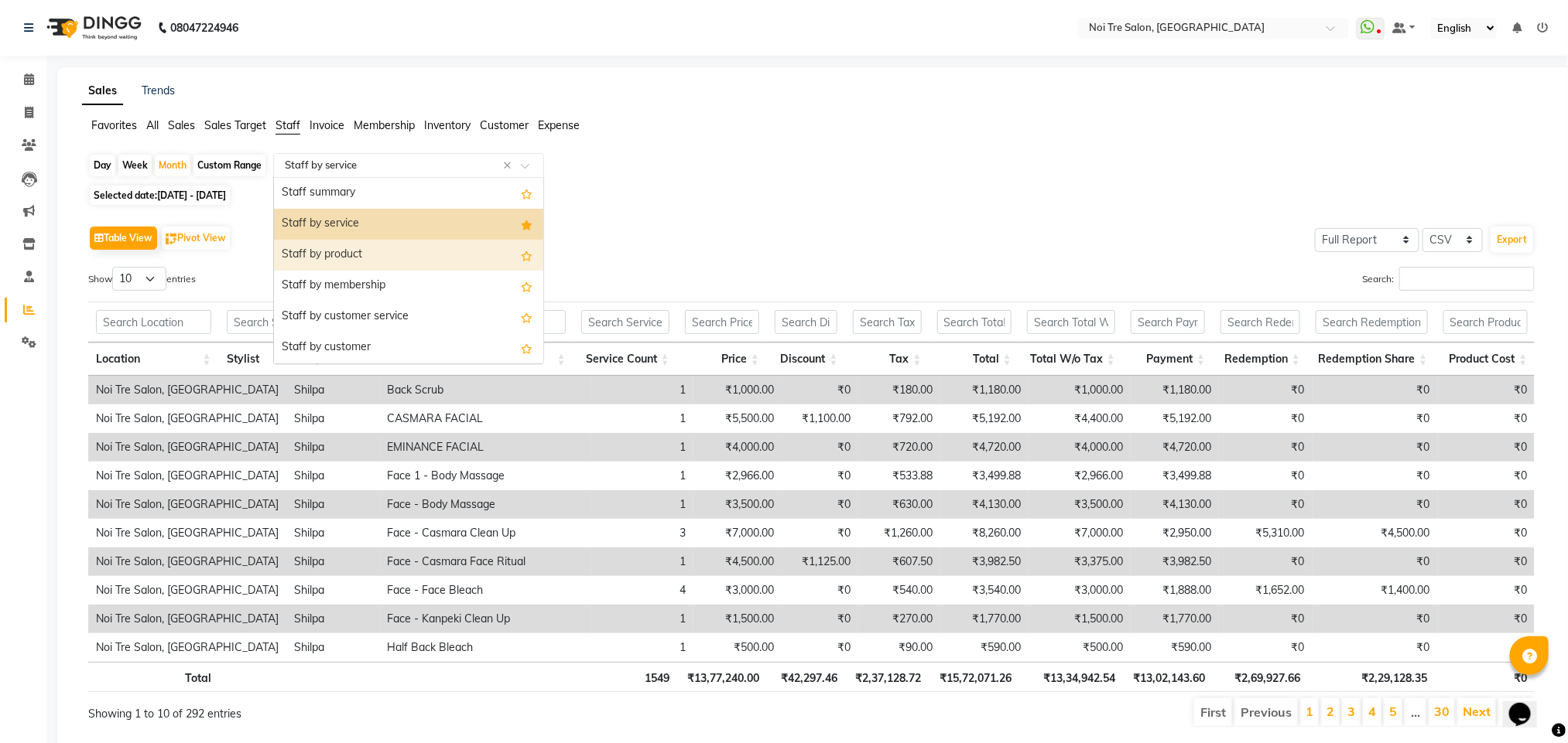
click at [340, 251] on div "Staff by product" at bounding box center [408, 255] width 269 height 31
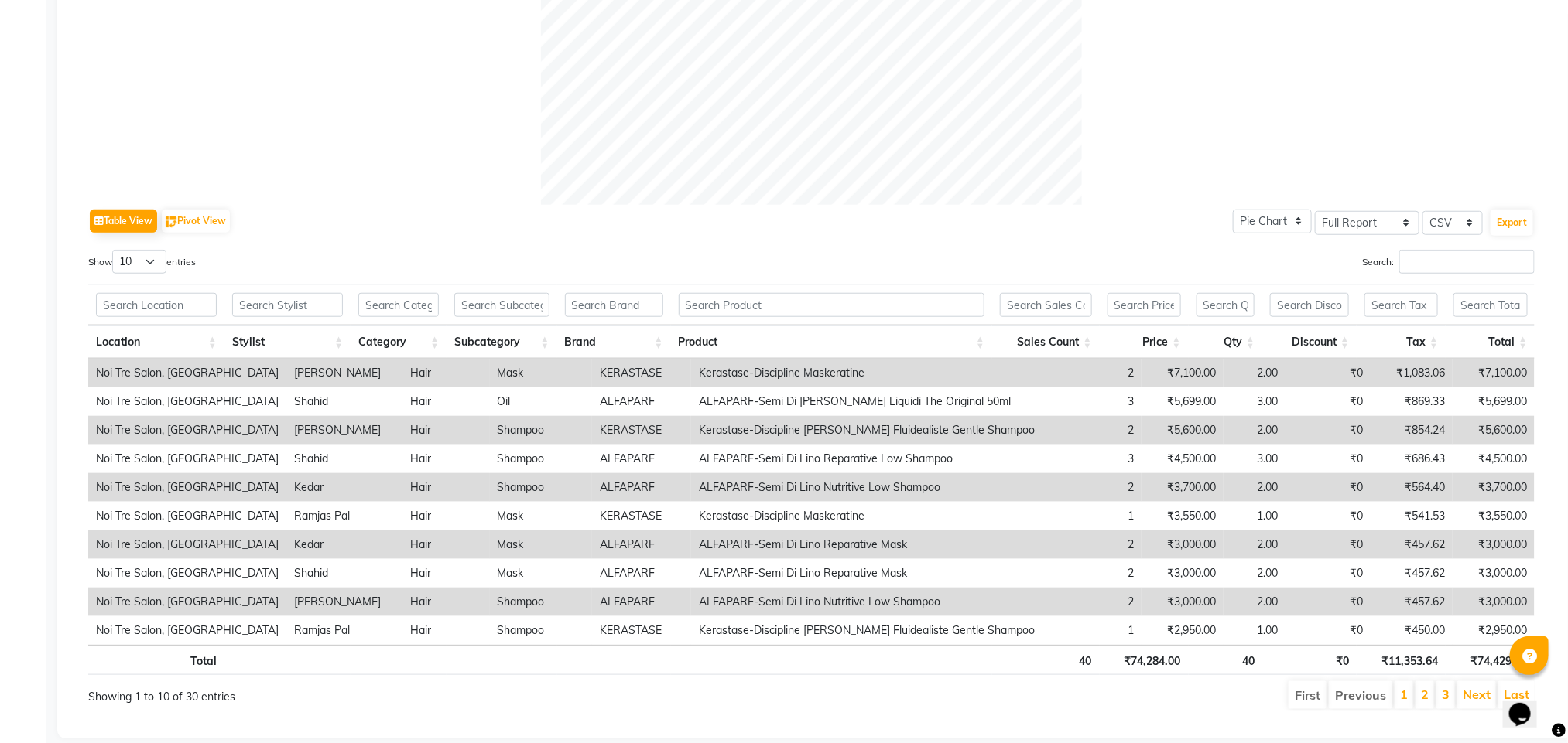
scroll to position [599, 0]
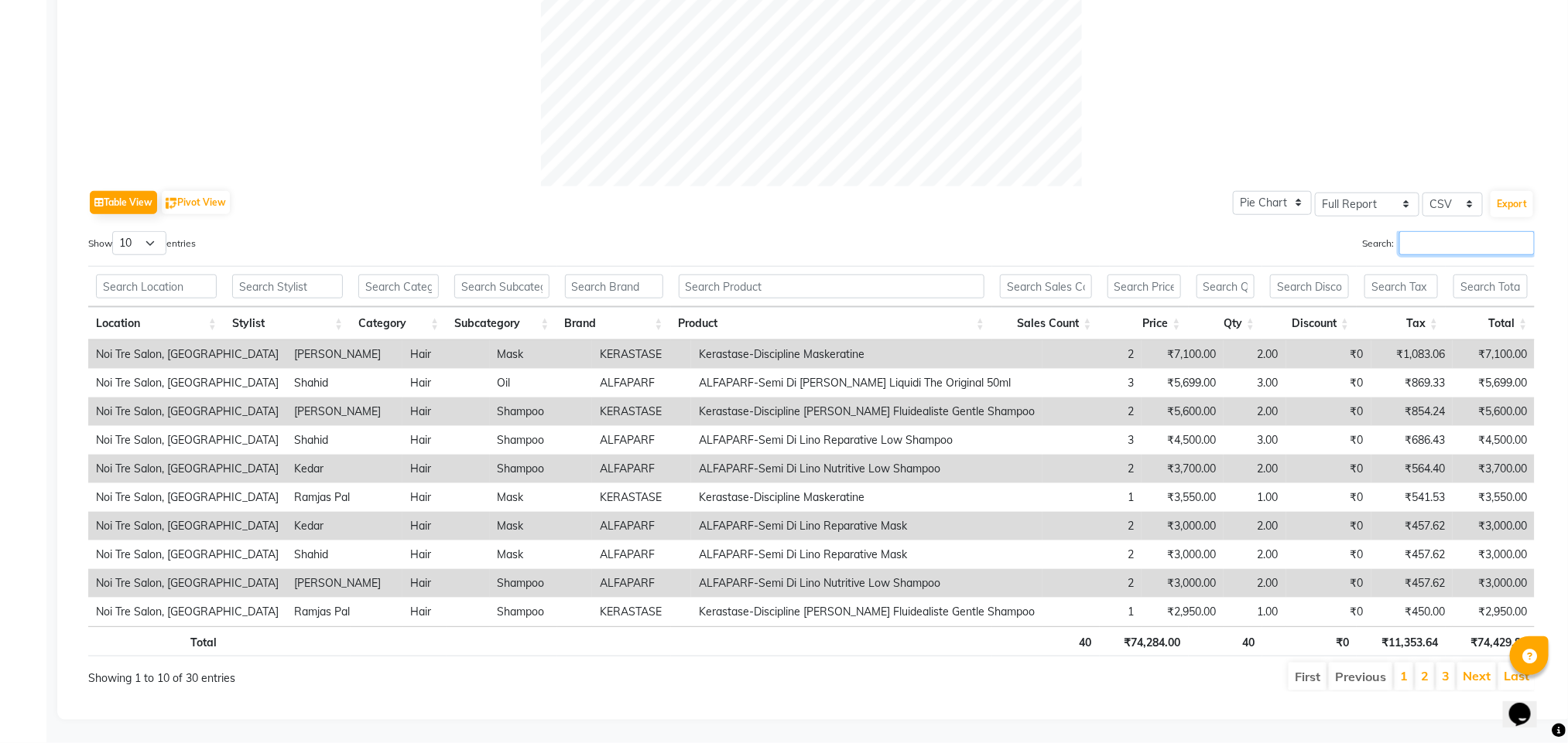
click at [1423, 242] on input "Search:" at bounding box center [1467, 243] width 136 height 24
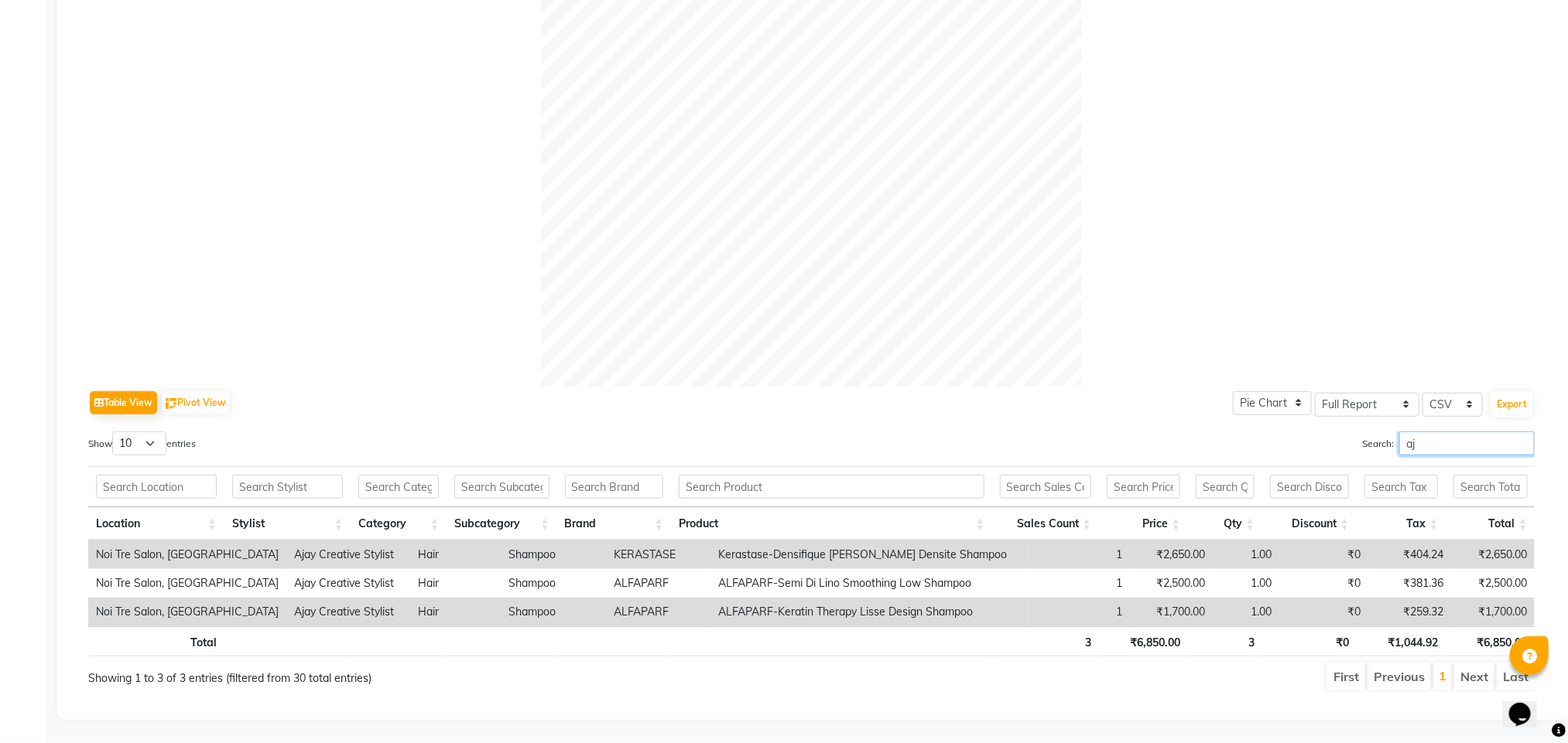
type input "a"
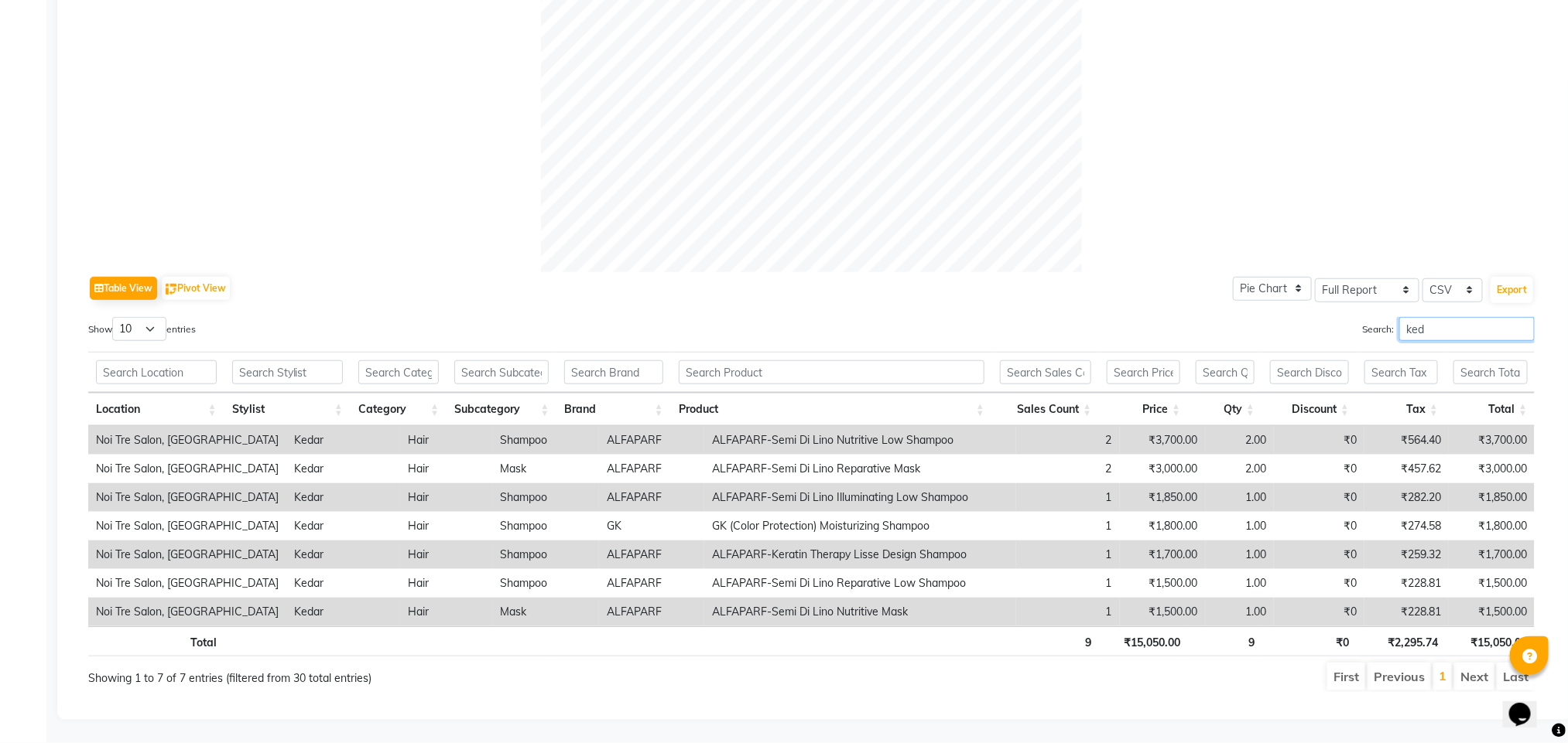
scroll to position [531, 0]
type input "k"
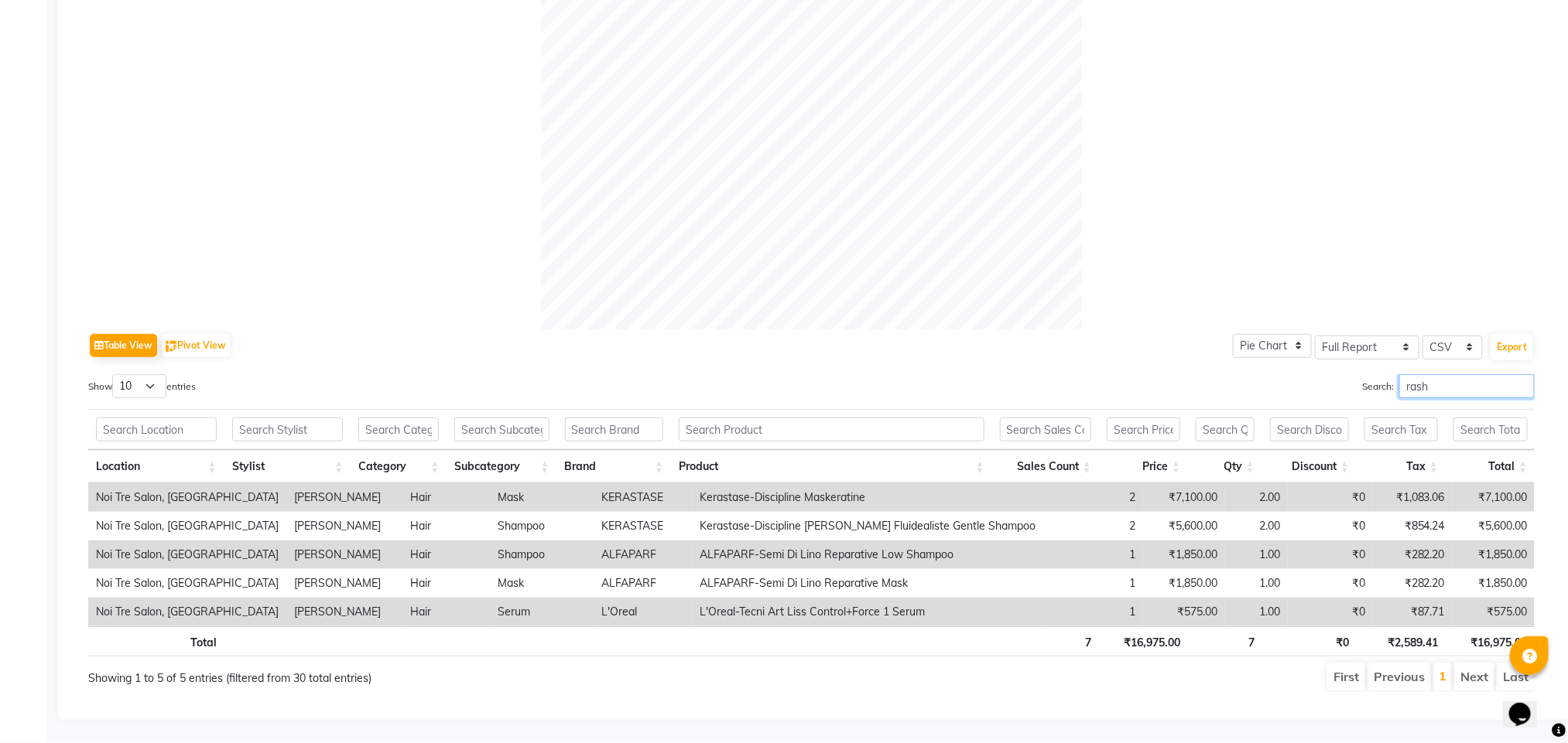
scroll to position [474, 0]
type input "r"
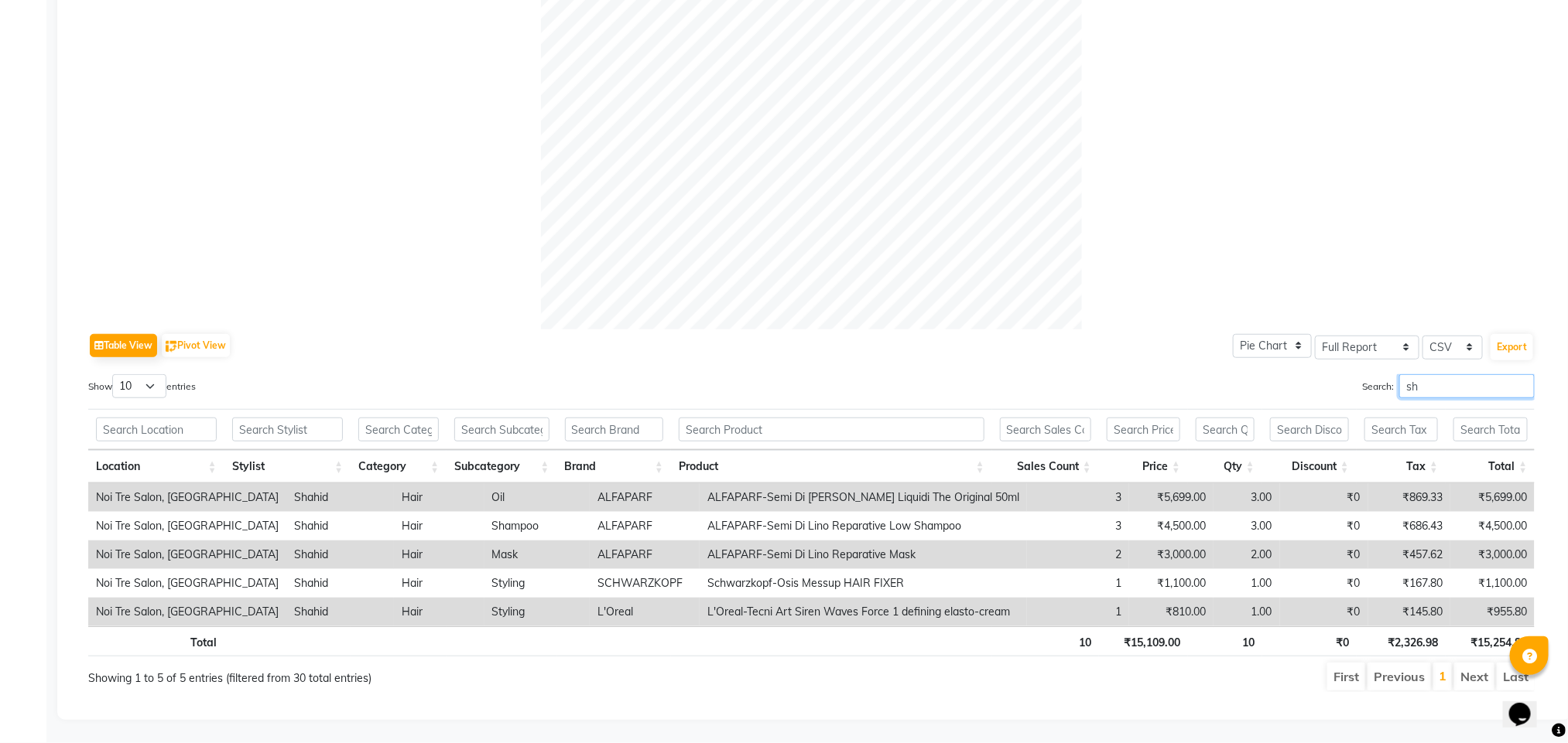
type input "s"
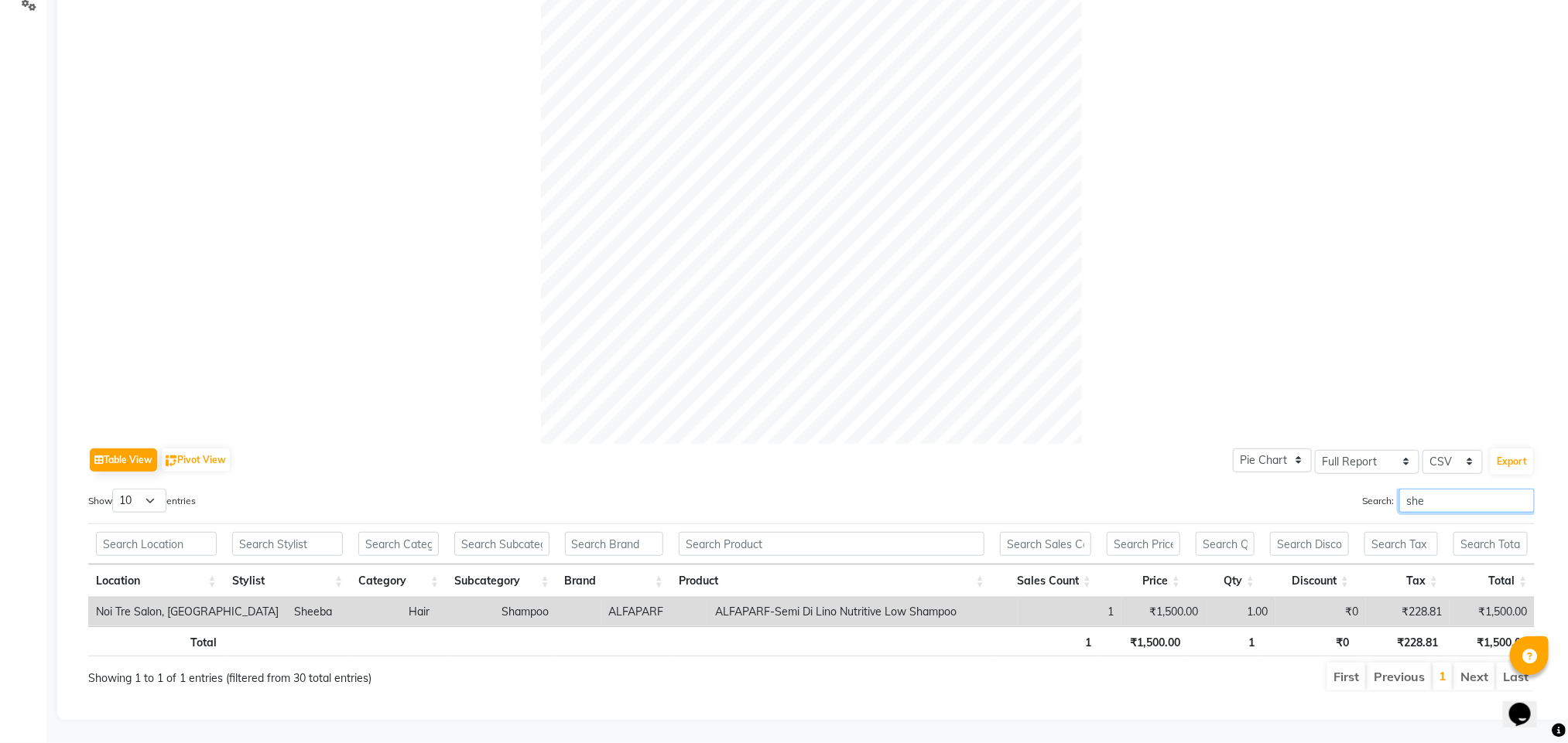
scroll to position [359, 0]
type input "s"
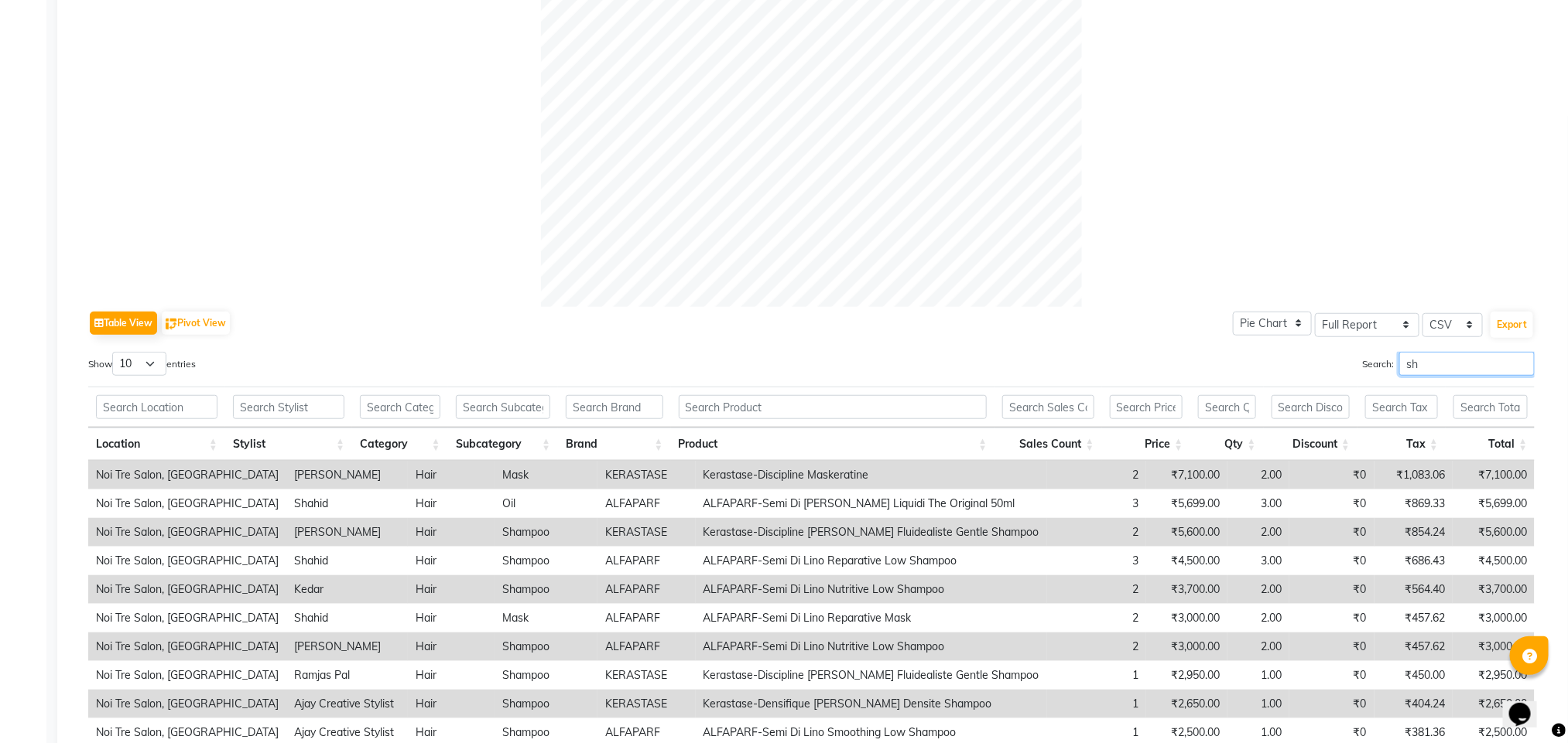
scroll to position [599, 0]
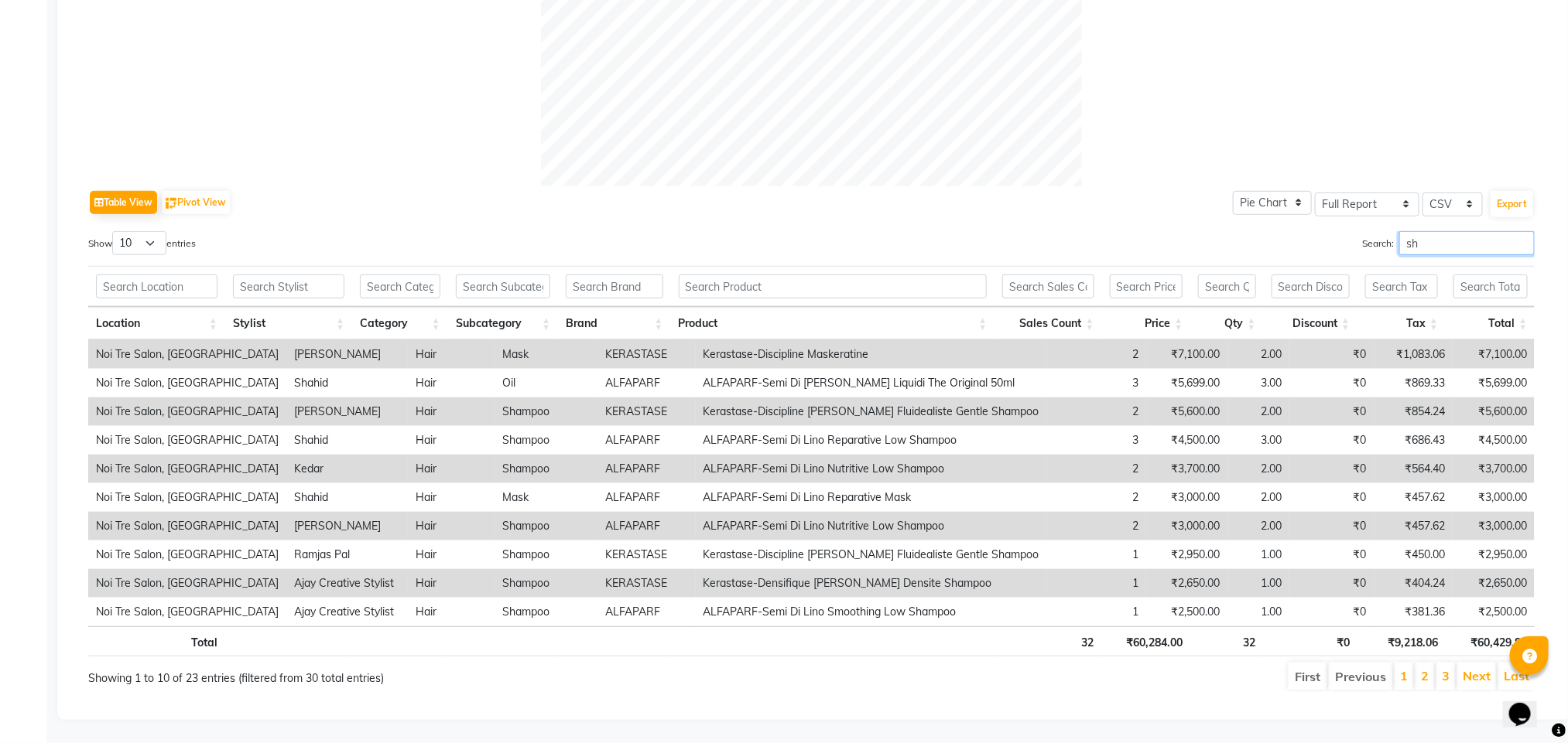
type input "s"
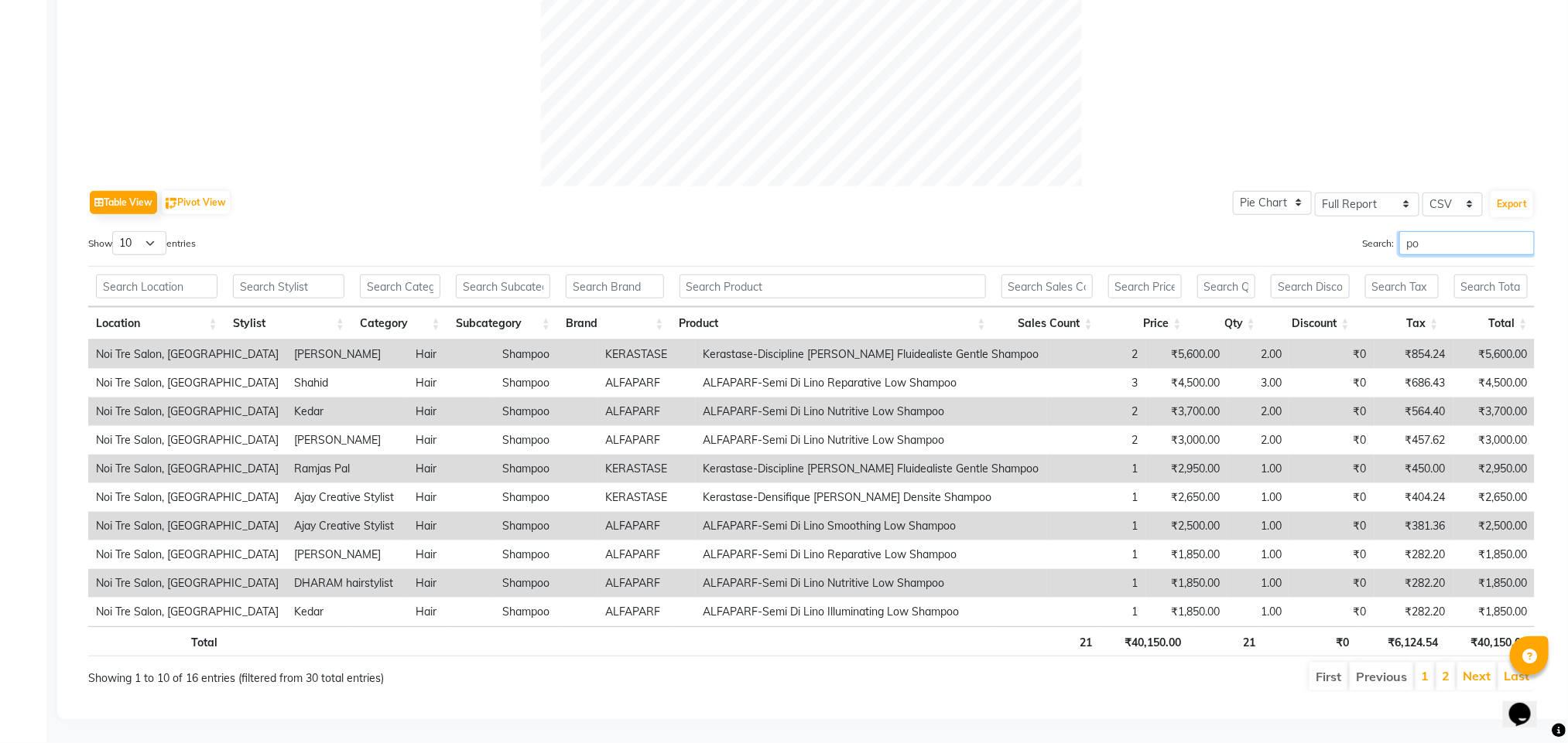
type input "p"
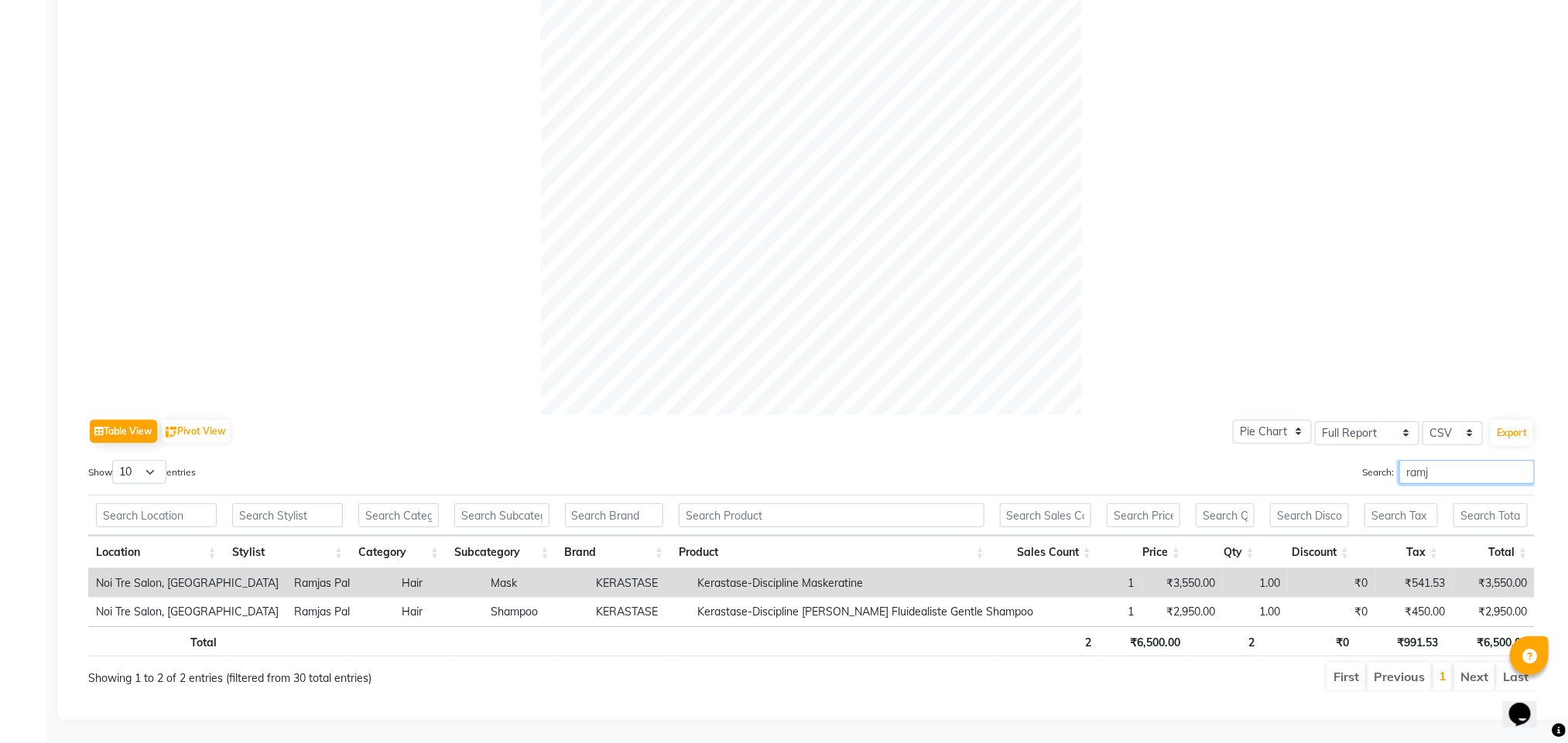
scroll to position [388, 0]
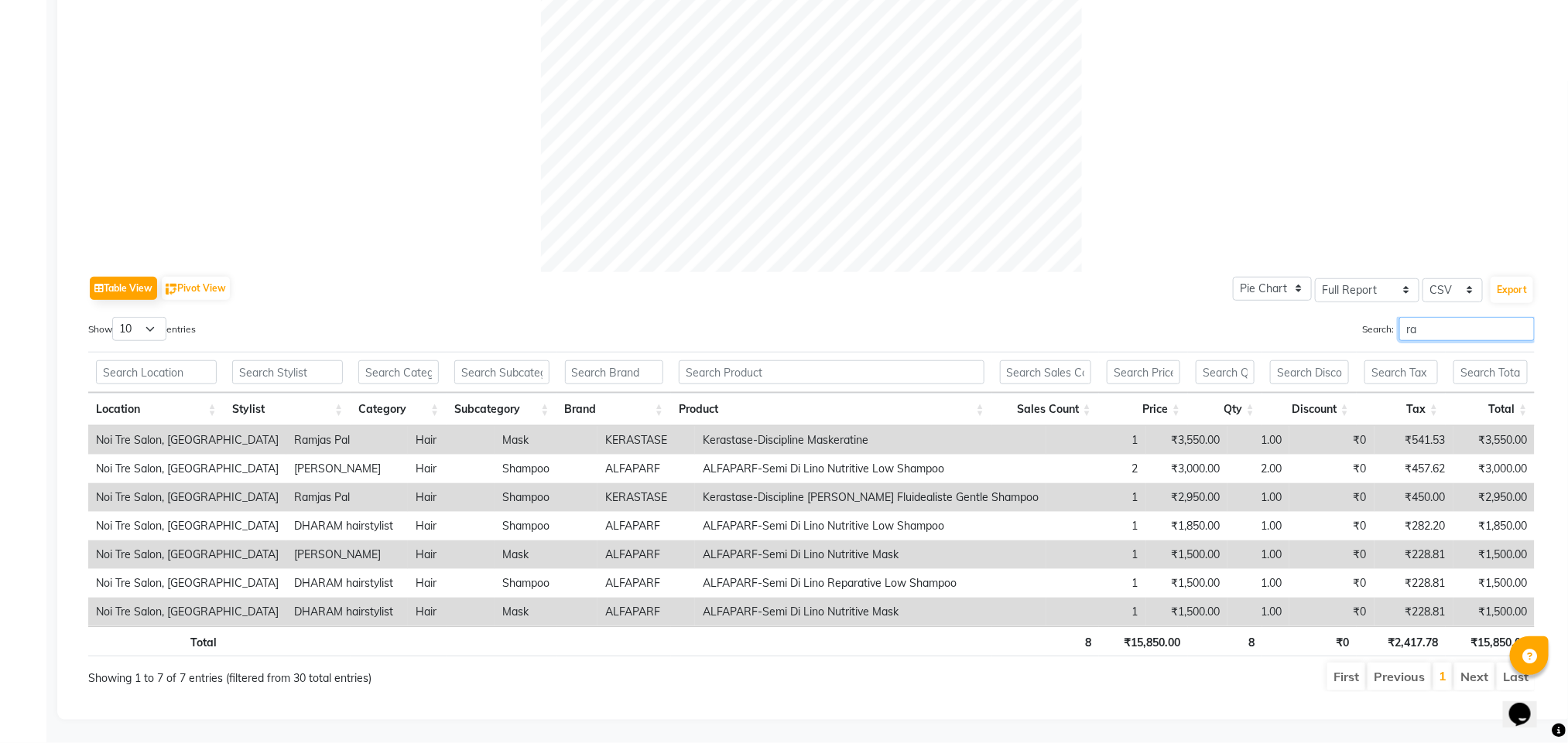
type input "r"
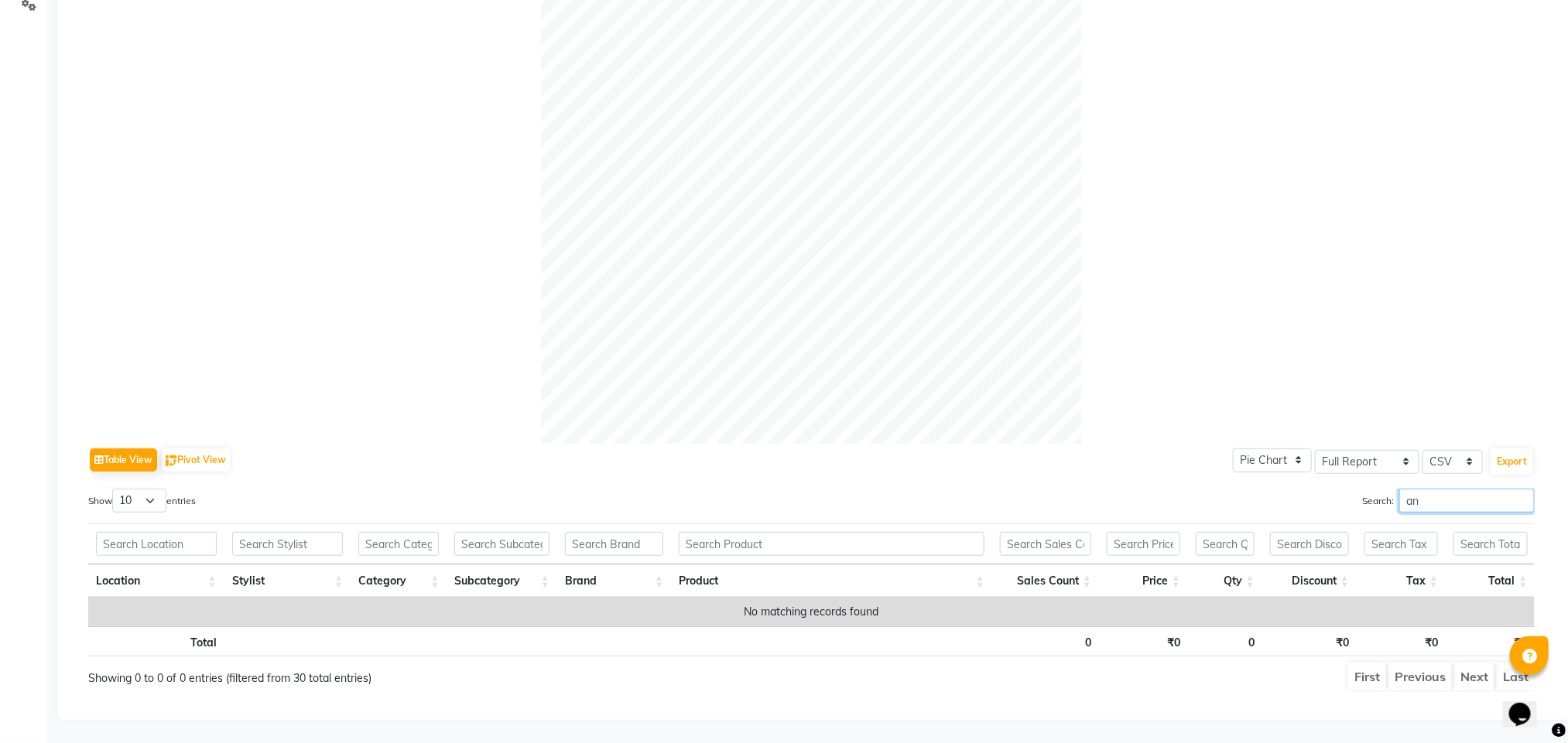
scroll to position [359, 0]
type input "a"
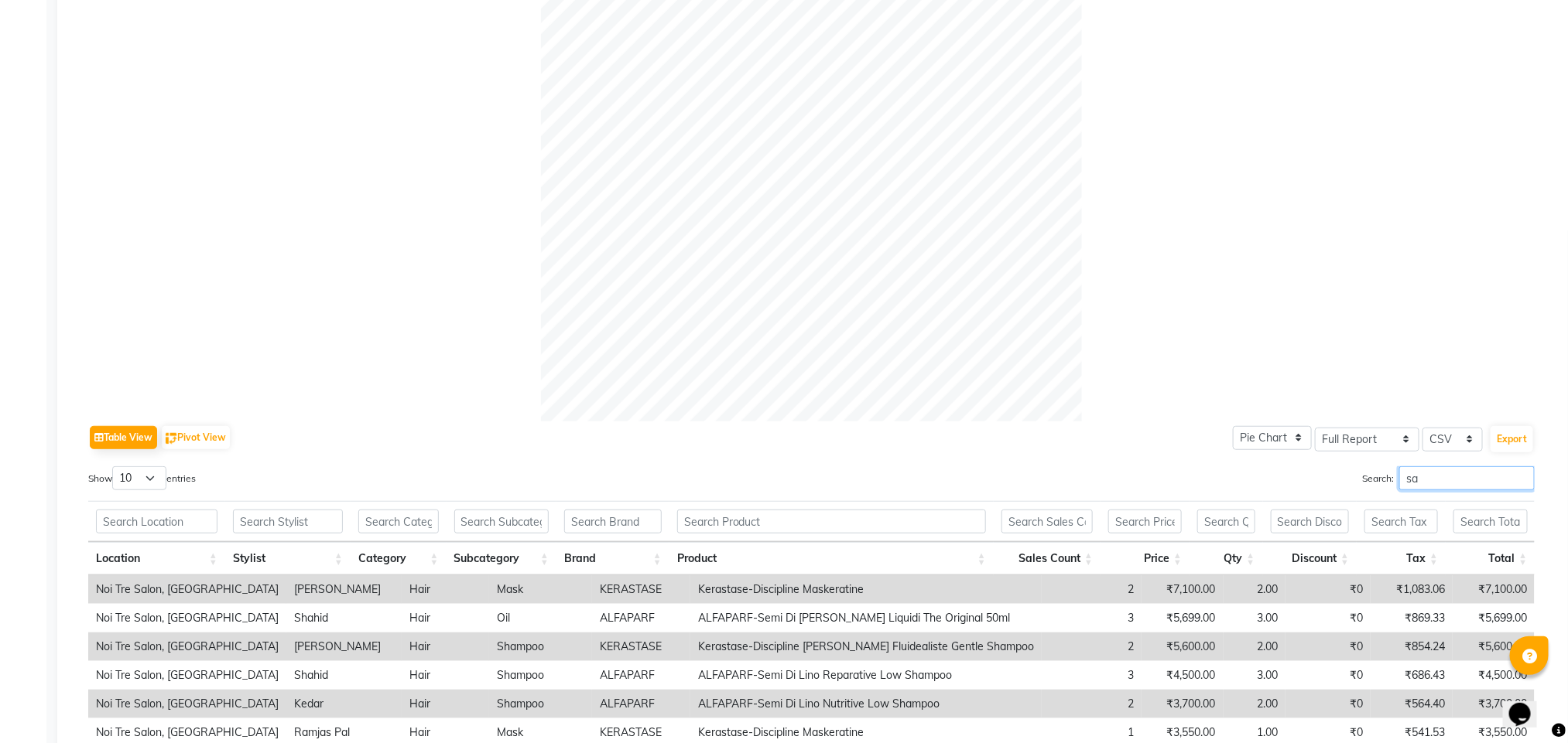
scroll to position [599, 0]
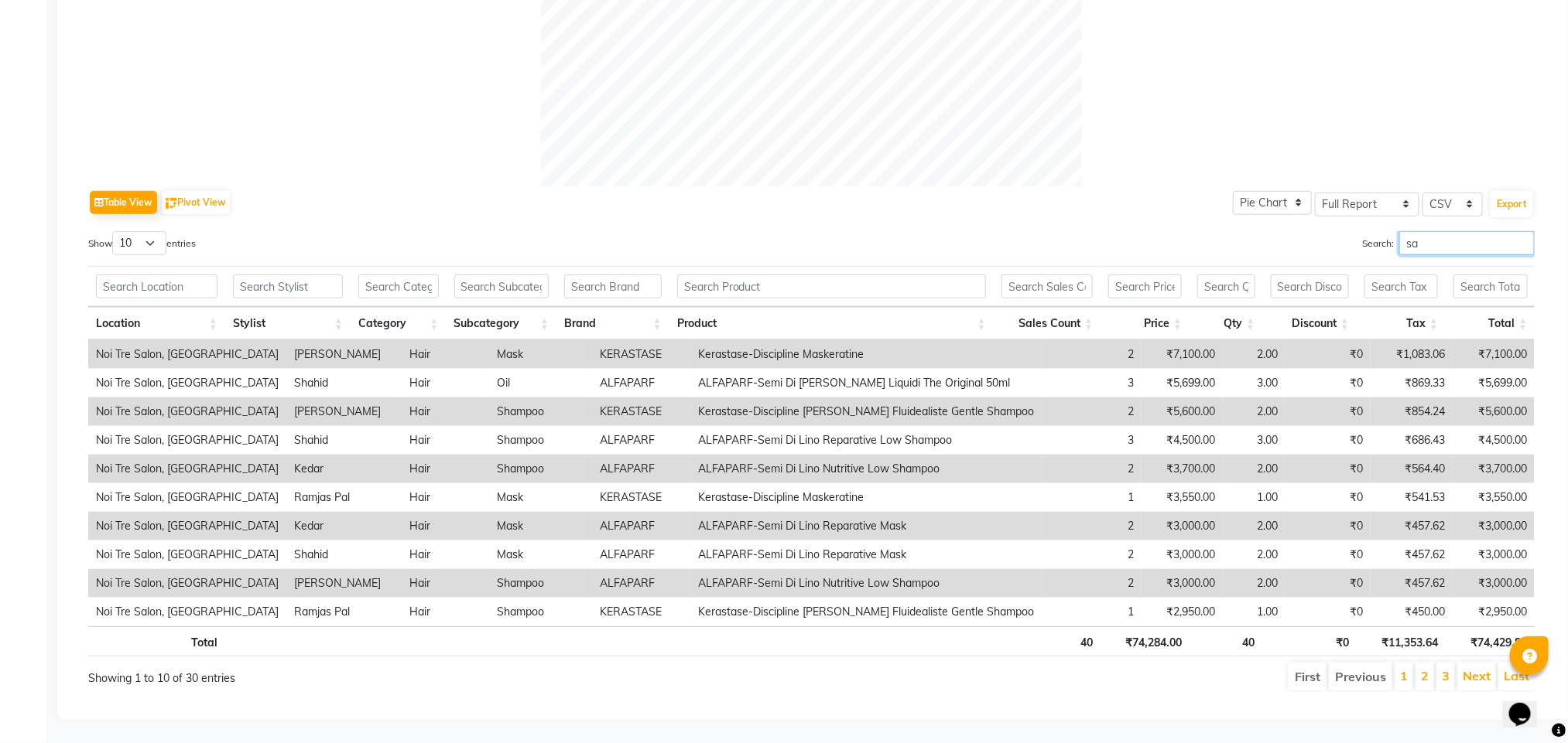
type input "s"
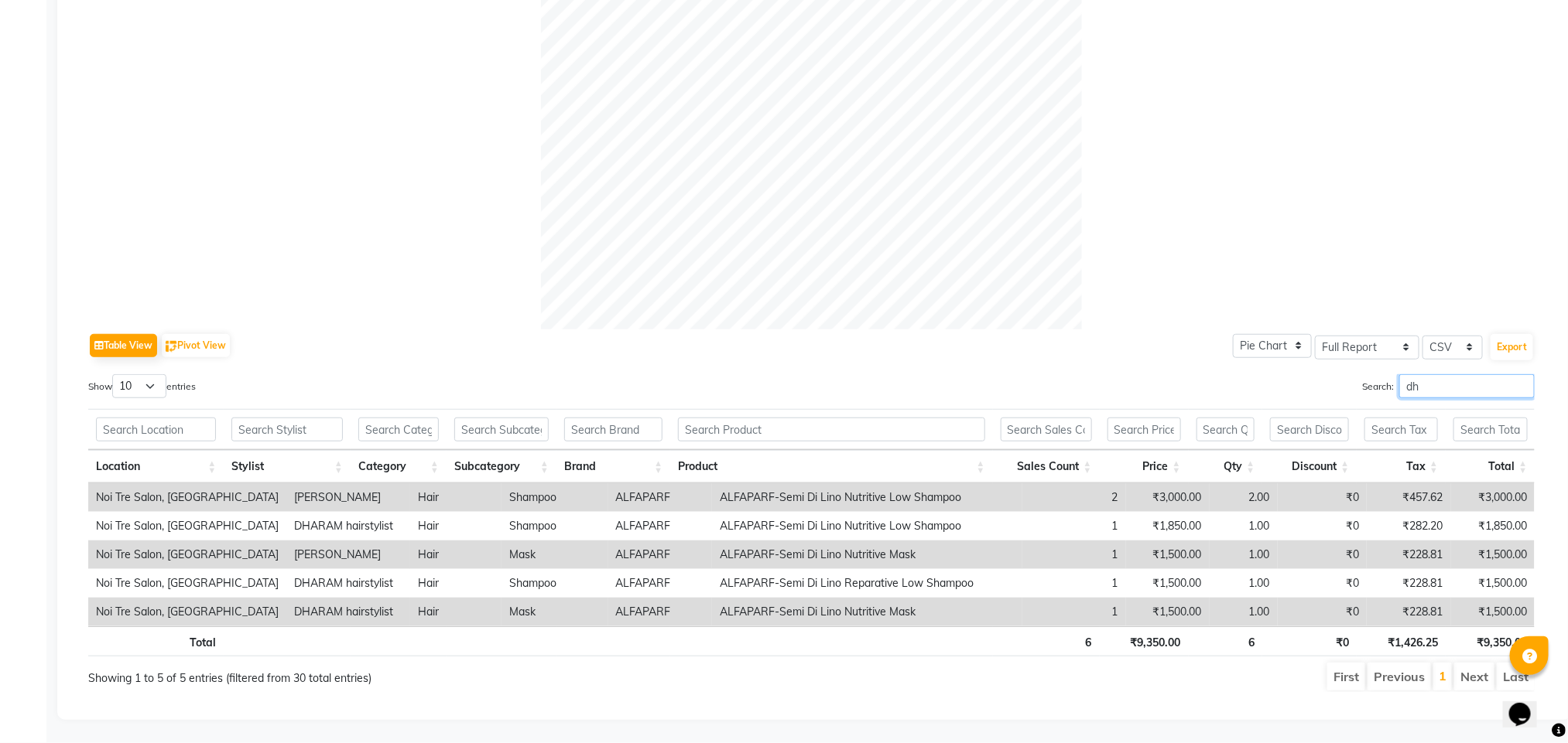
scroll to position [474, 0]
type input "d"
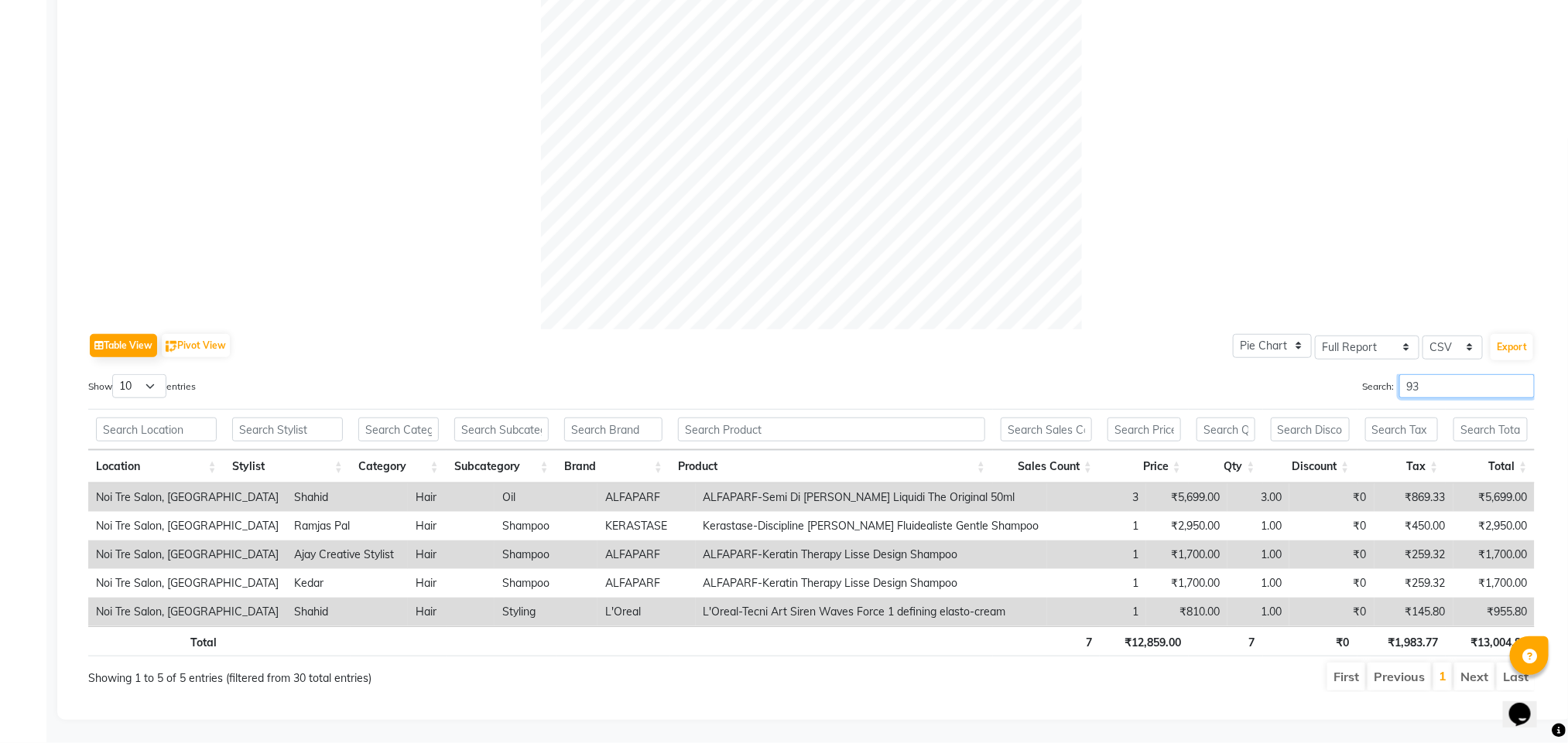
scroll to position [359, 0]
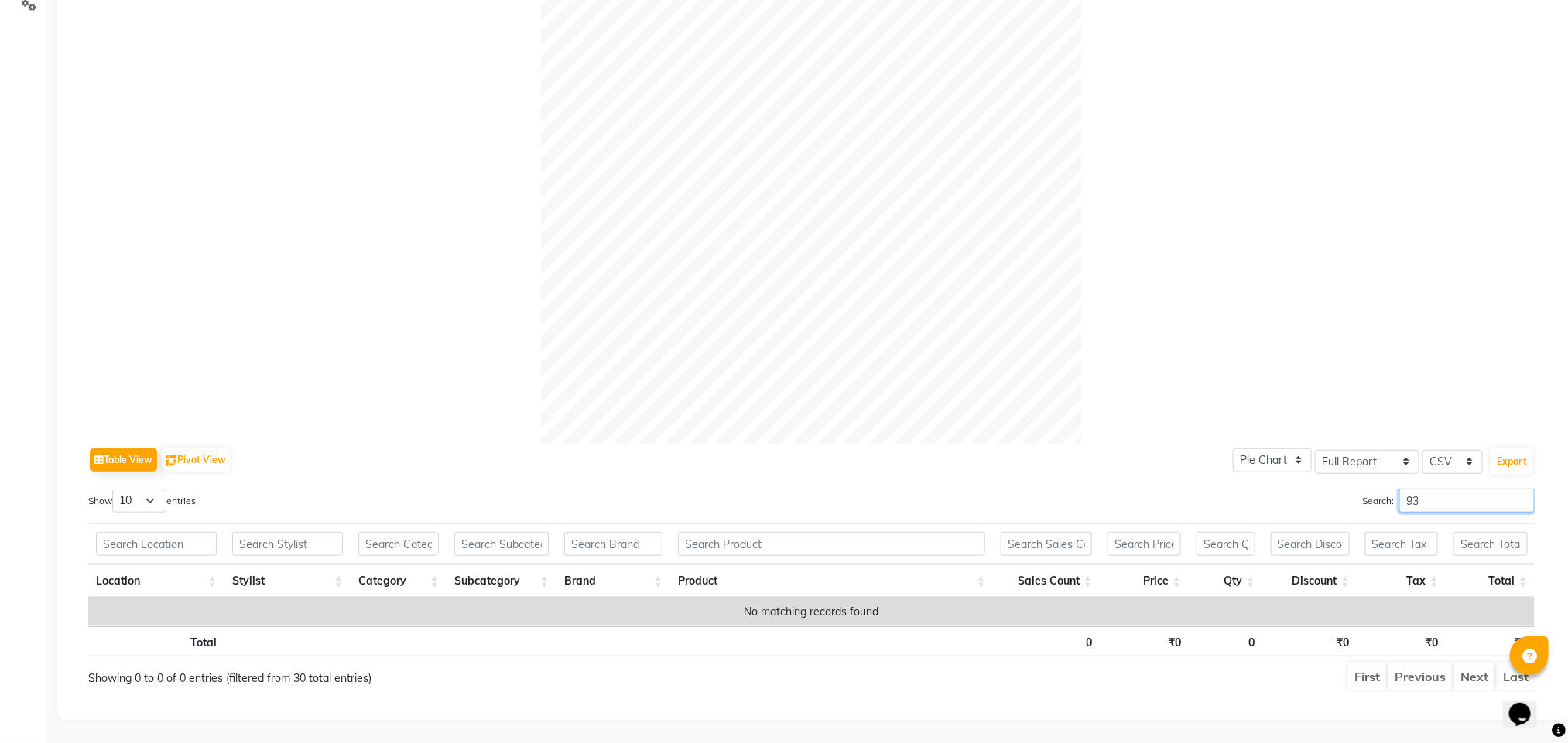
type input "9"
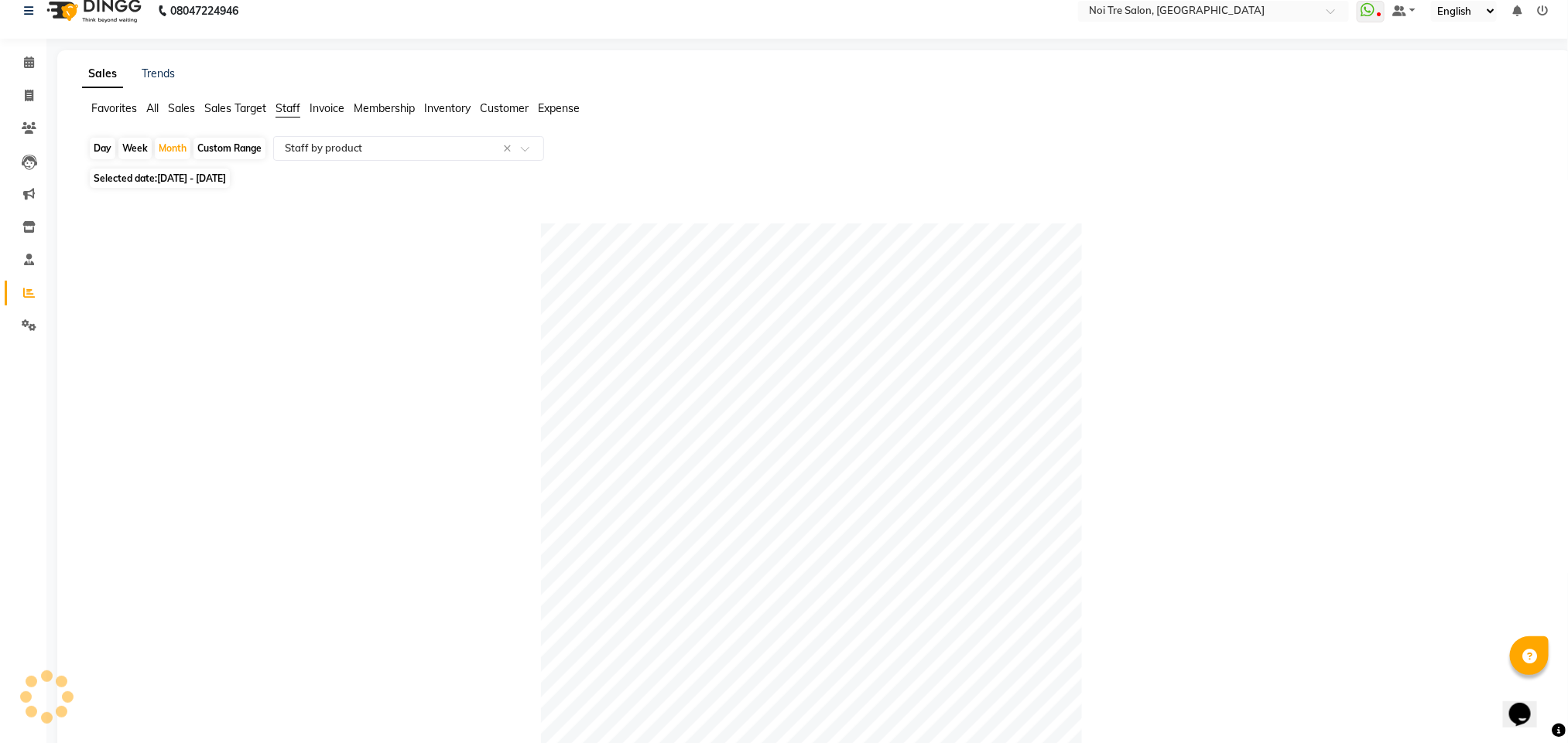
scroll to position [0, 0]
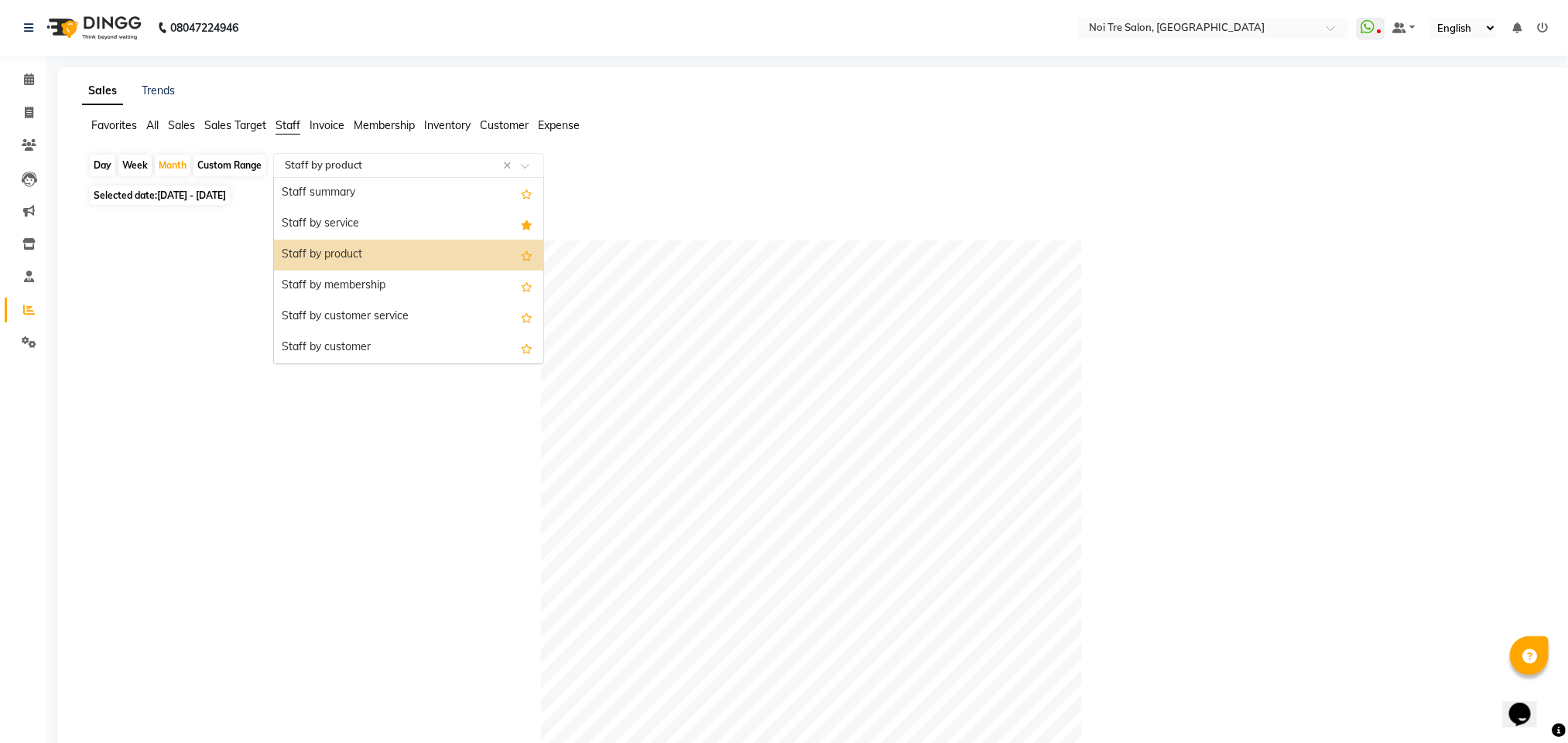
click at [356, 159] on input "text" at bounding box center [393, 165] width 223 height 15
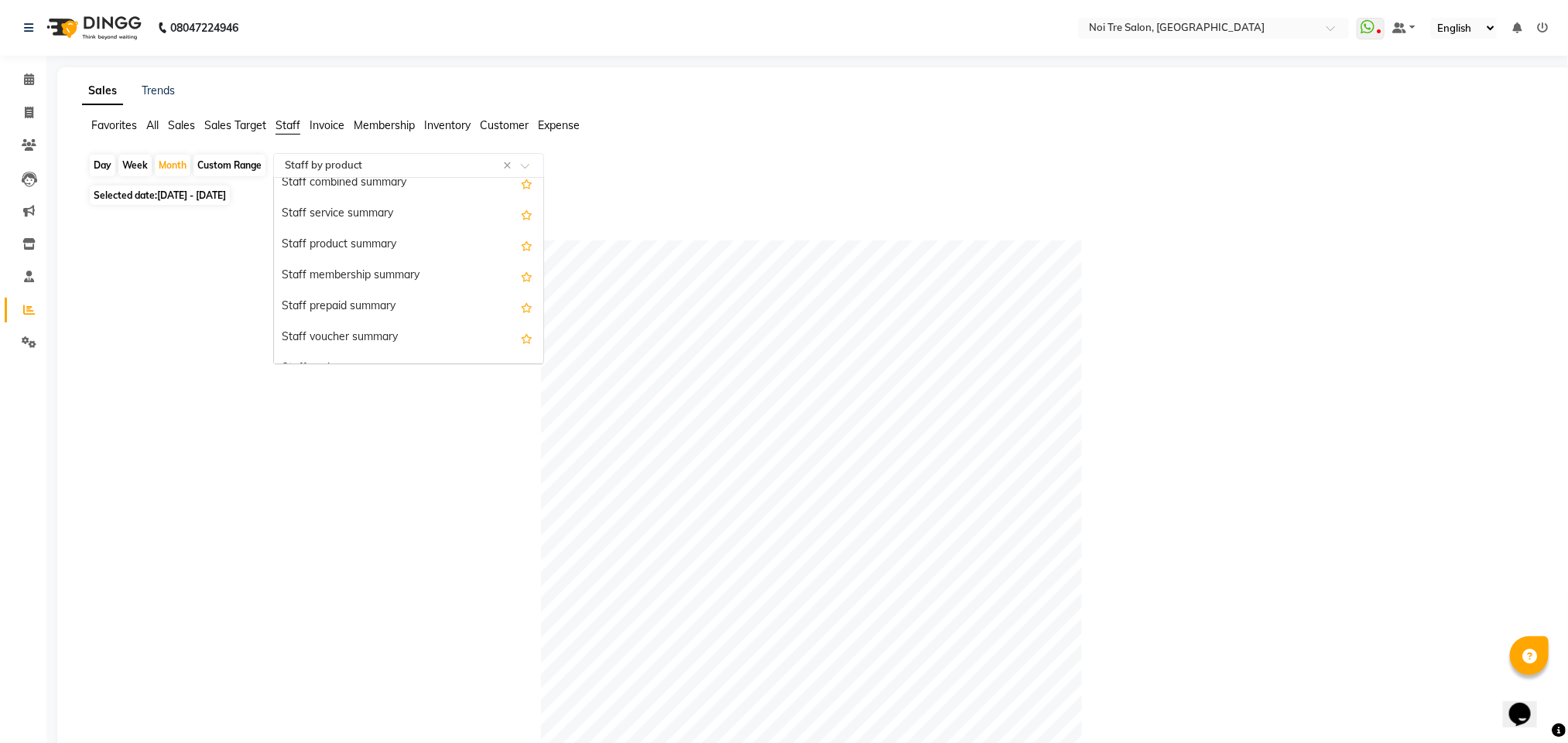
scroll to position [372, 0]
click at [353, 288] on div "Staff prepaid summary" at bounding box center [408, 286] width 269 height 31
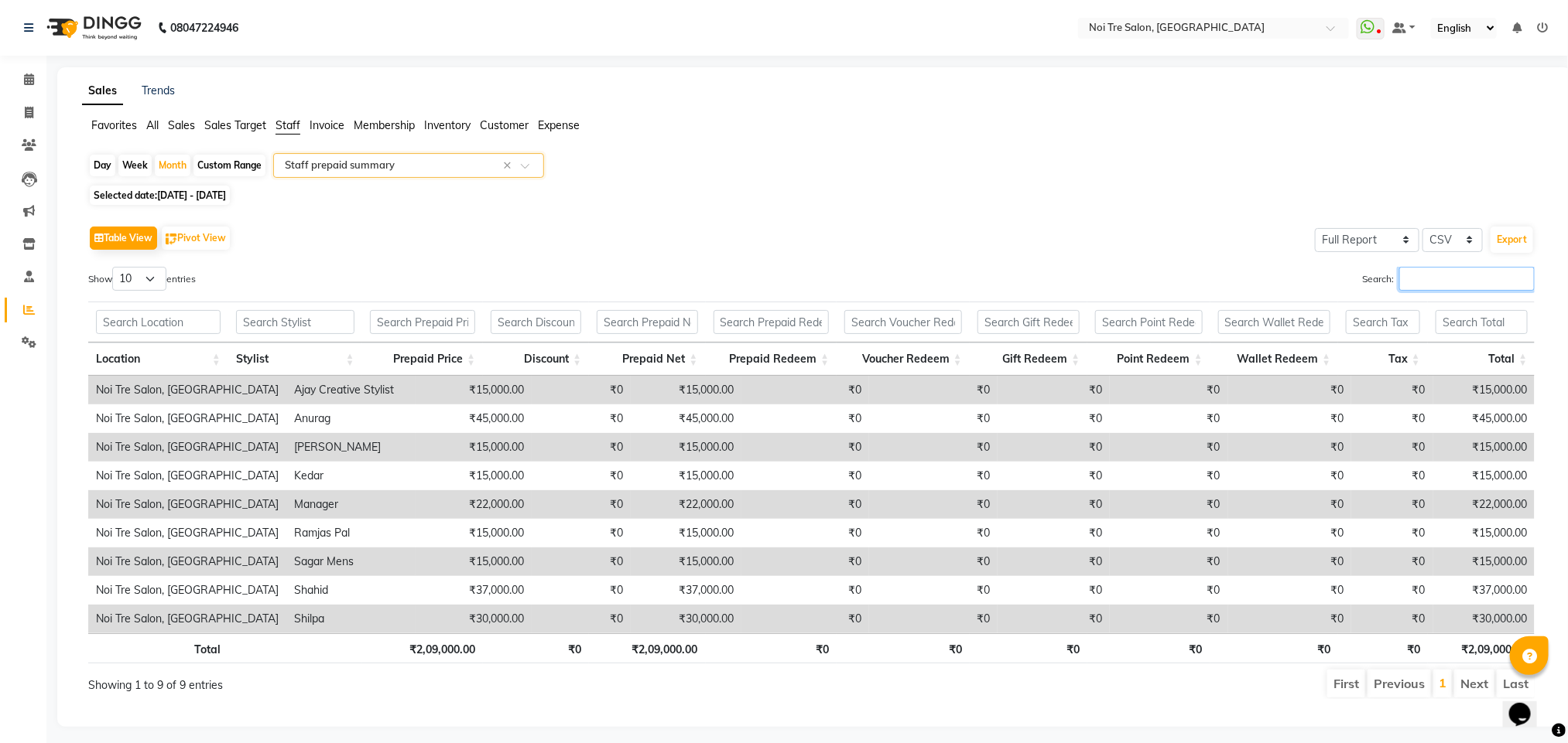
click at [1440, 277] on input "Search:" at bounding box center [1467, 279] width 136 height 24
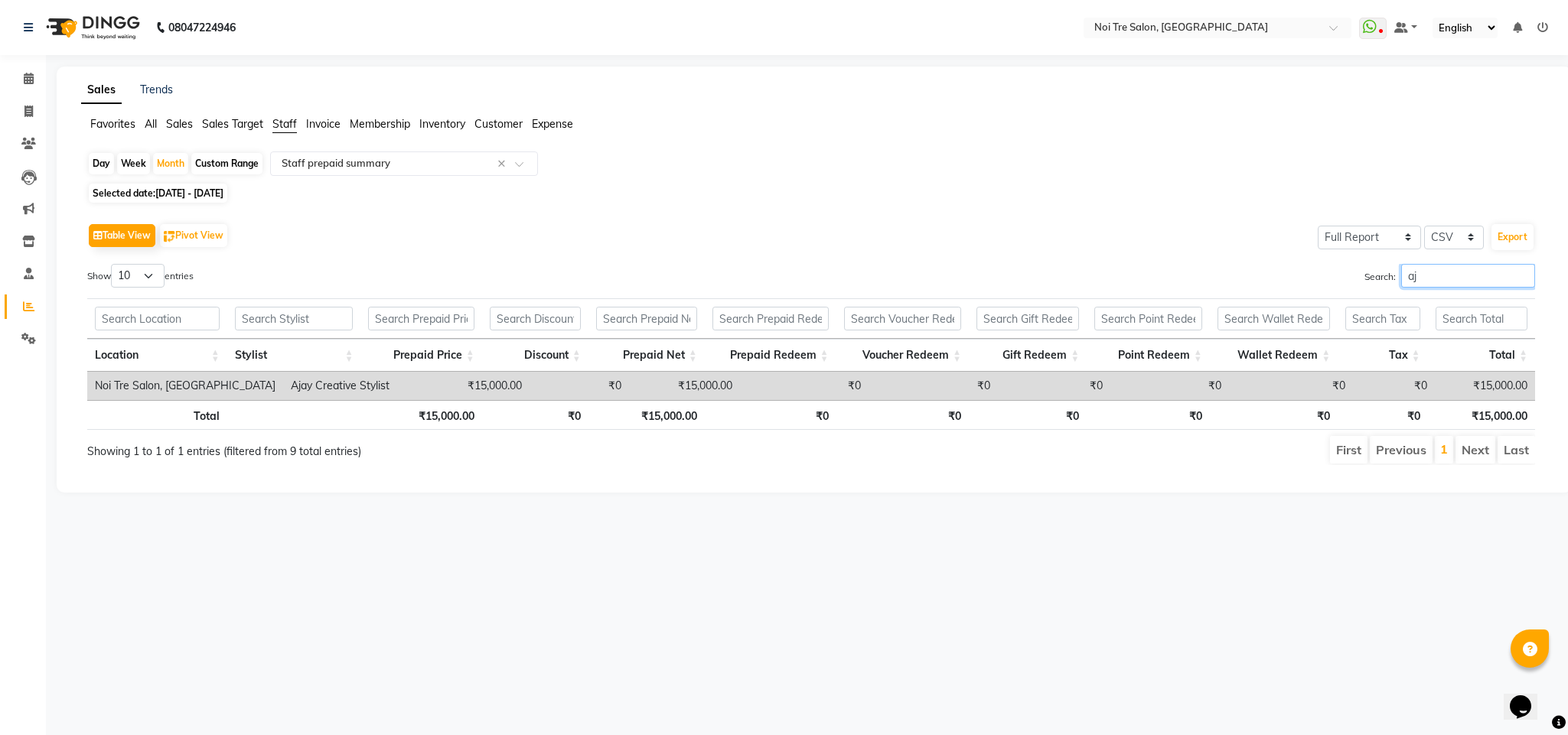
type input "a"
type input "k"
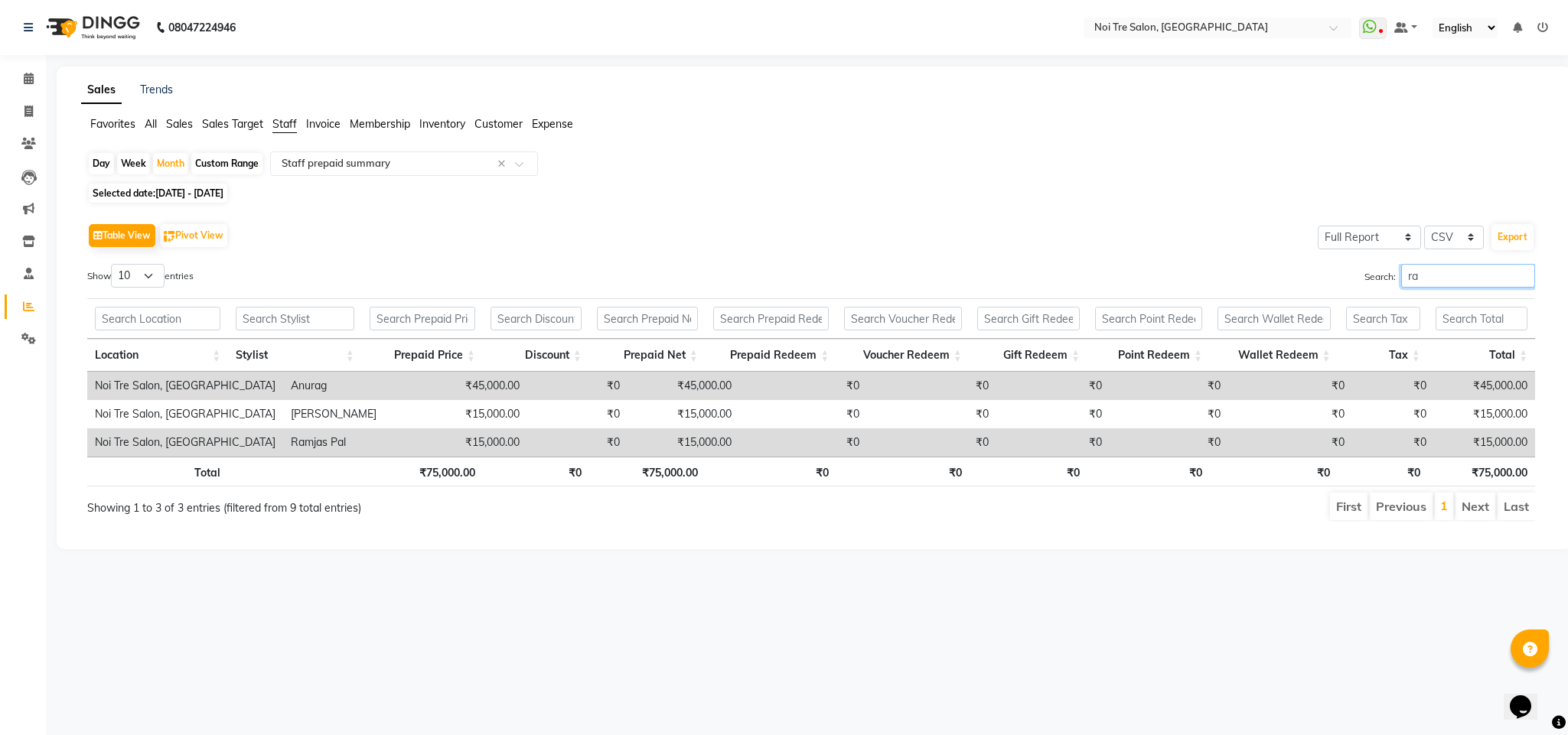
type input "r"
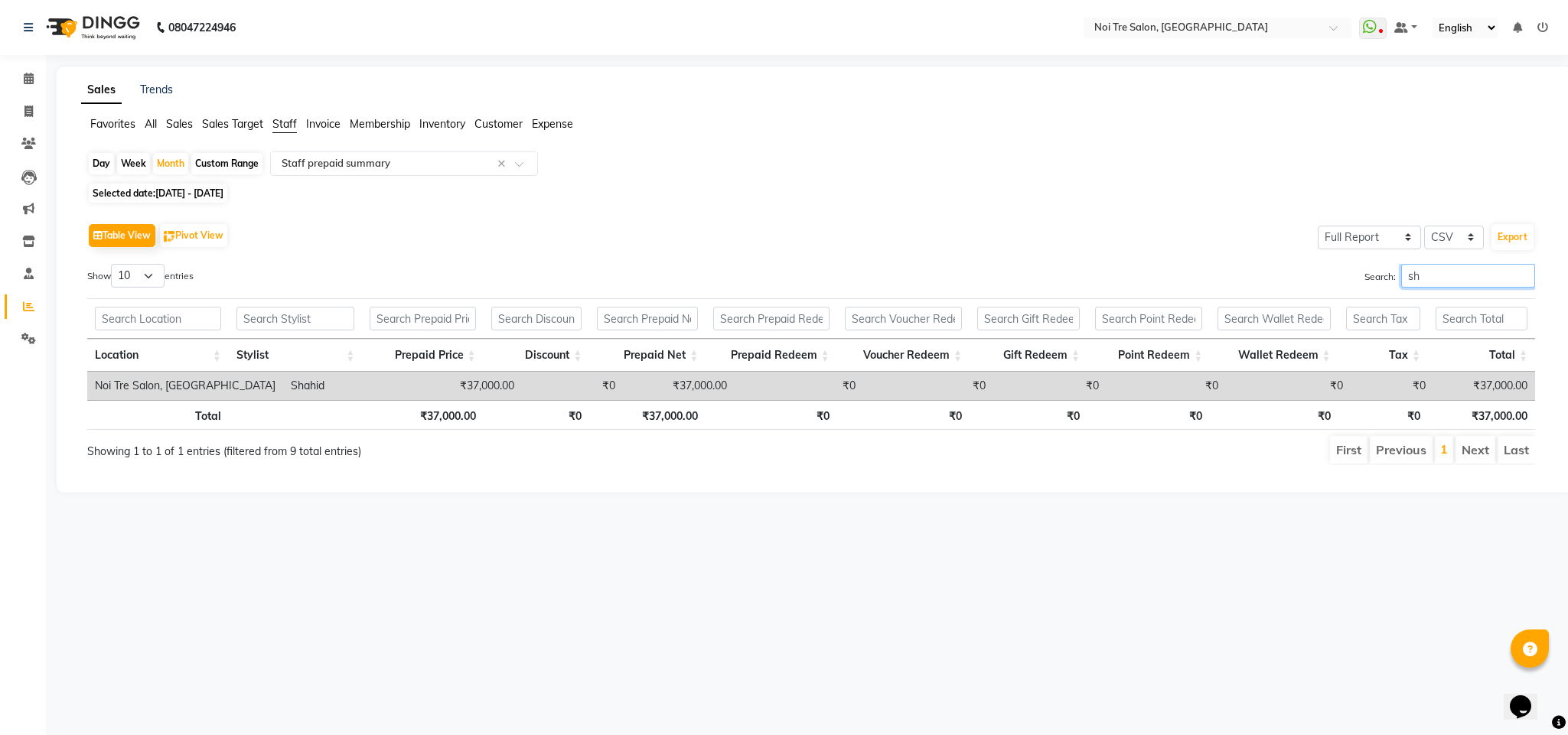
type input "s"
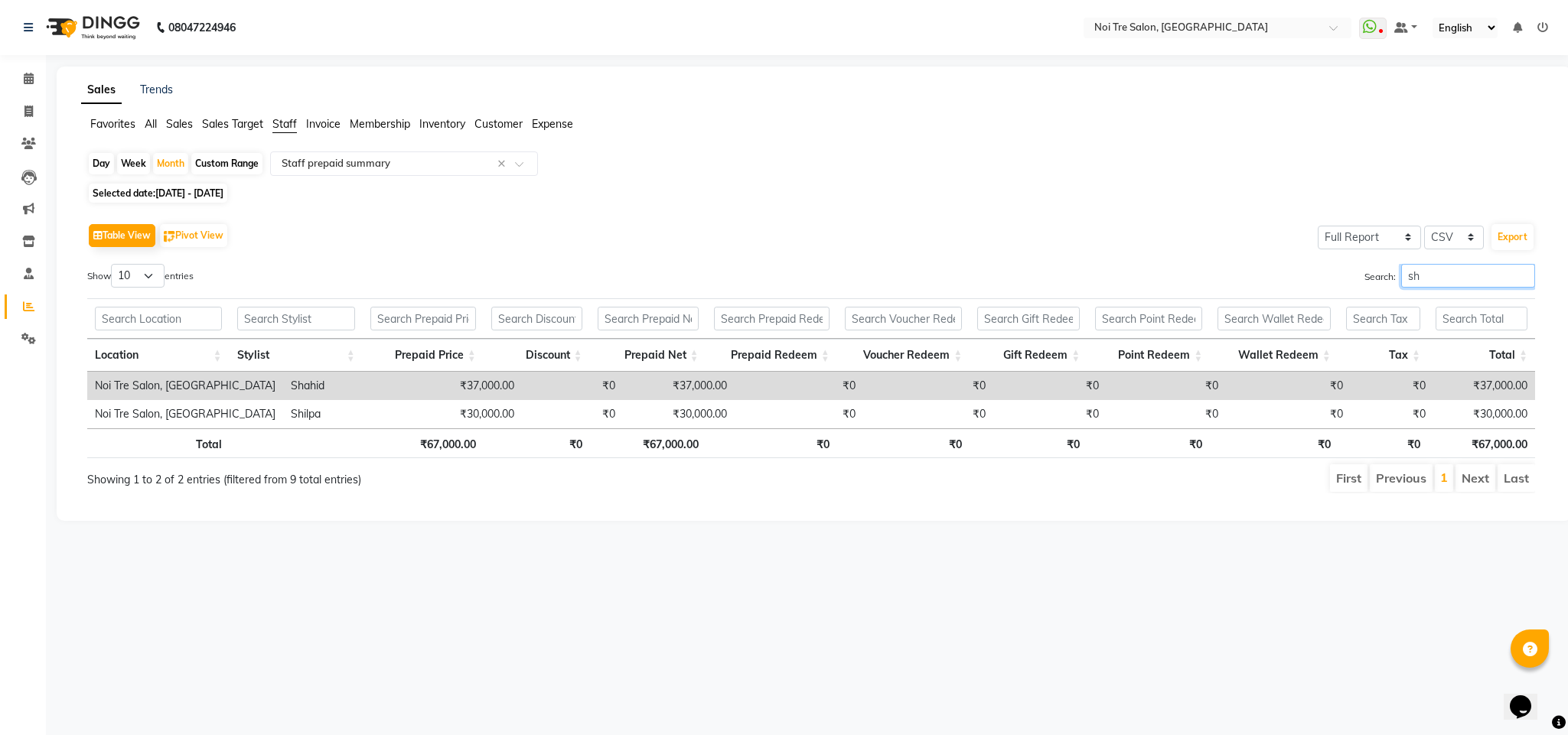
type input "s"
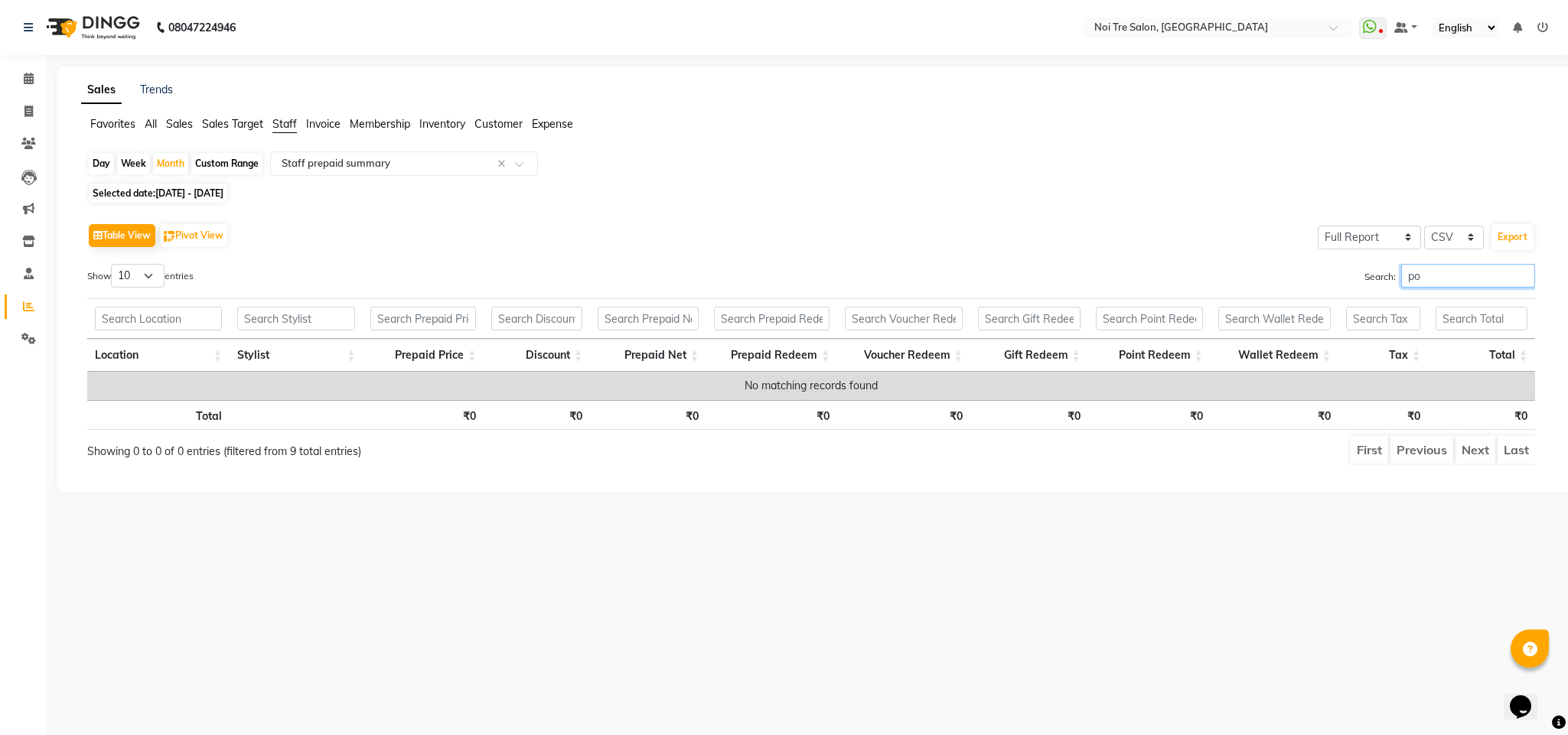
type input "p"
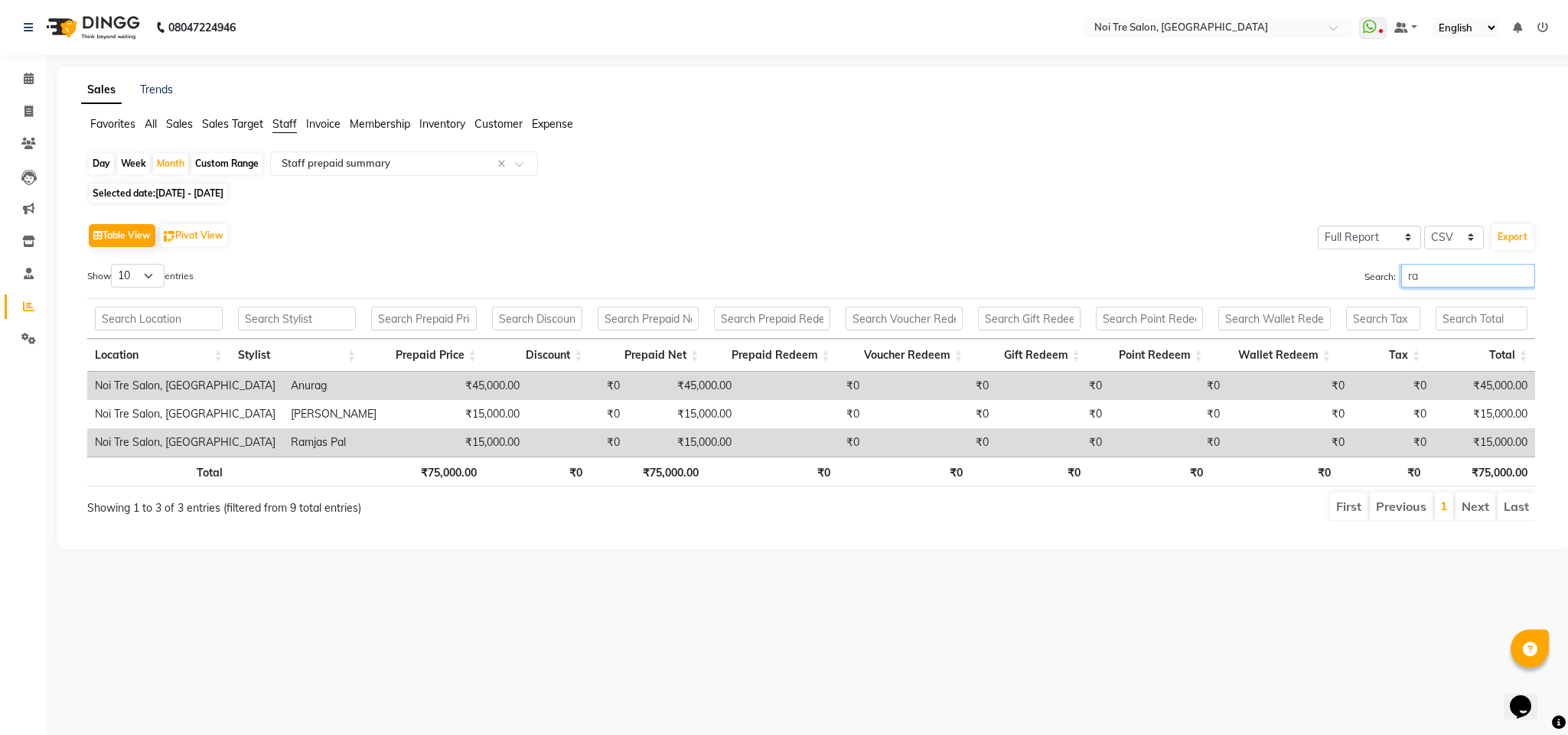
type input "r"
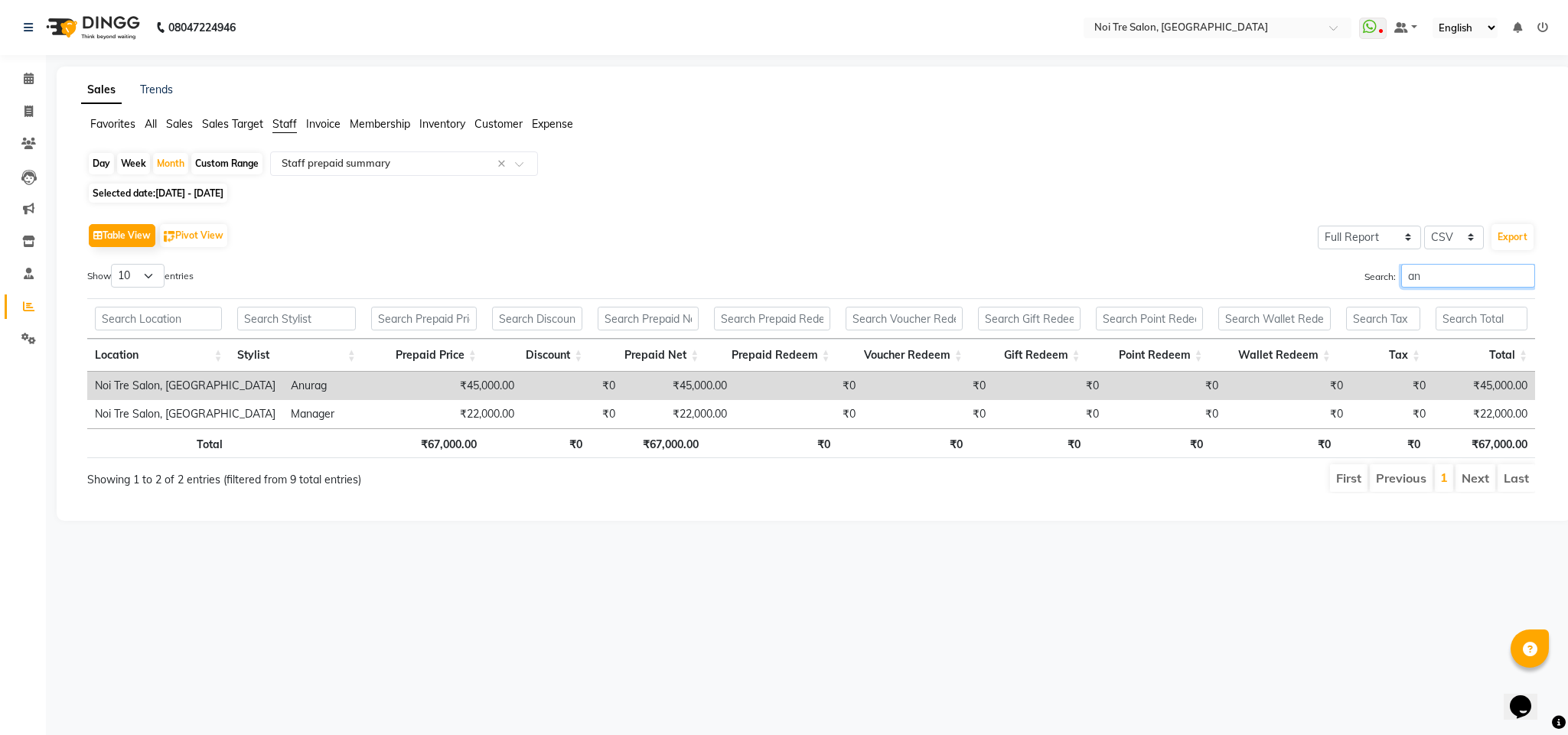
type input "a"
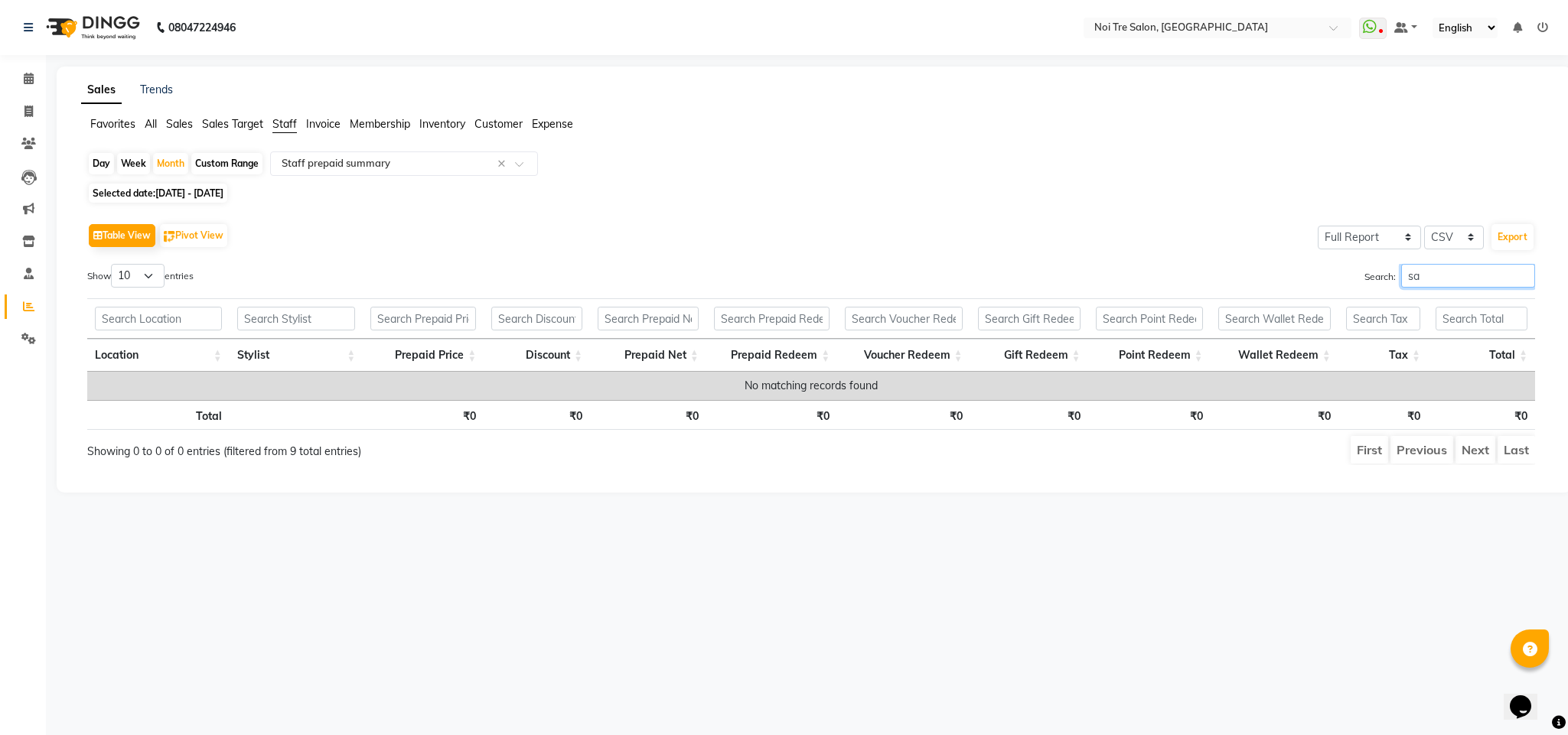
type input "s"
type input "d"
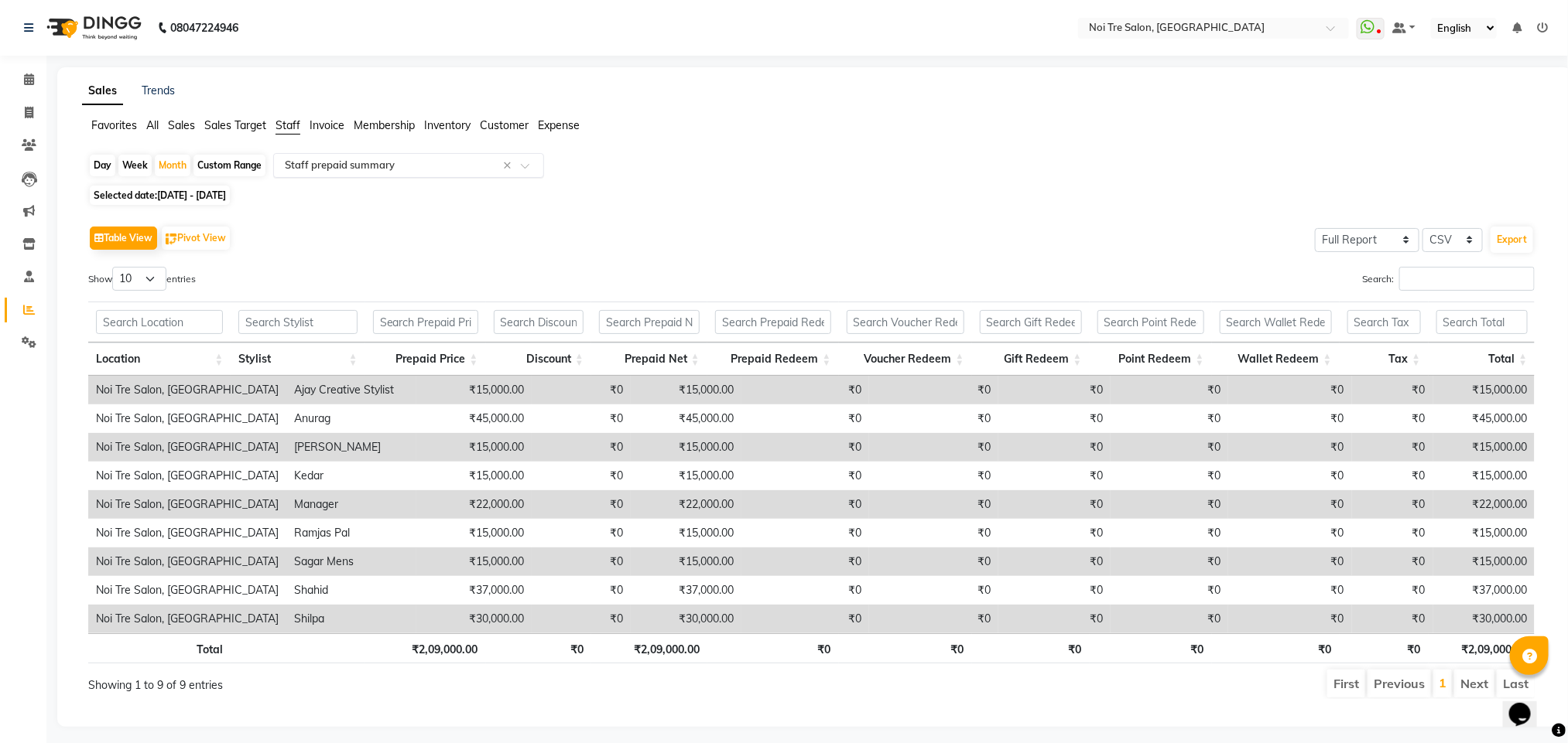
click at [376, 168] on input "text" at bounding box center [393, 165] width 223 height 15
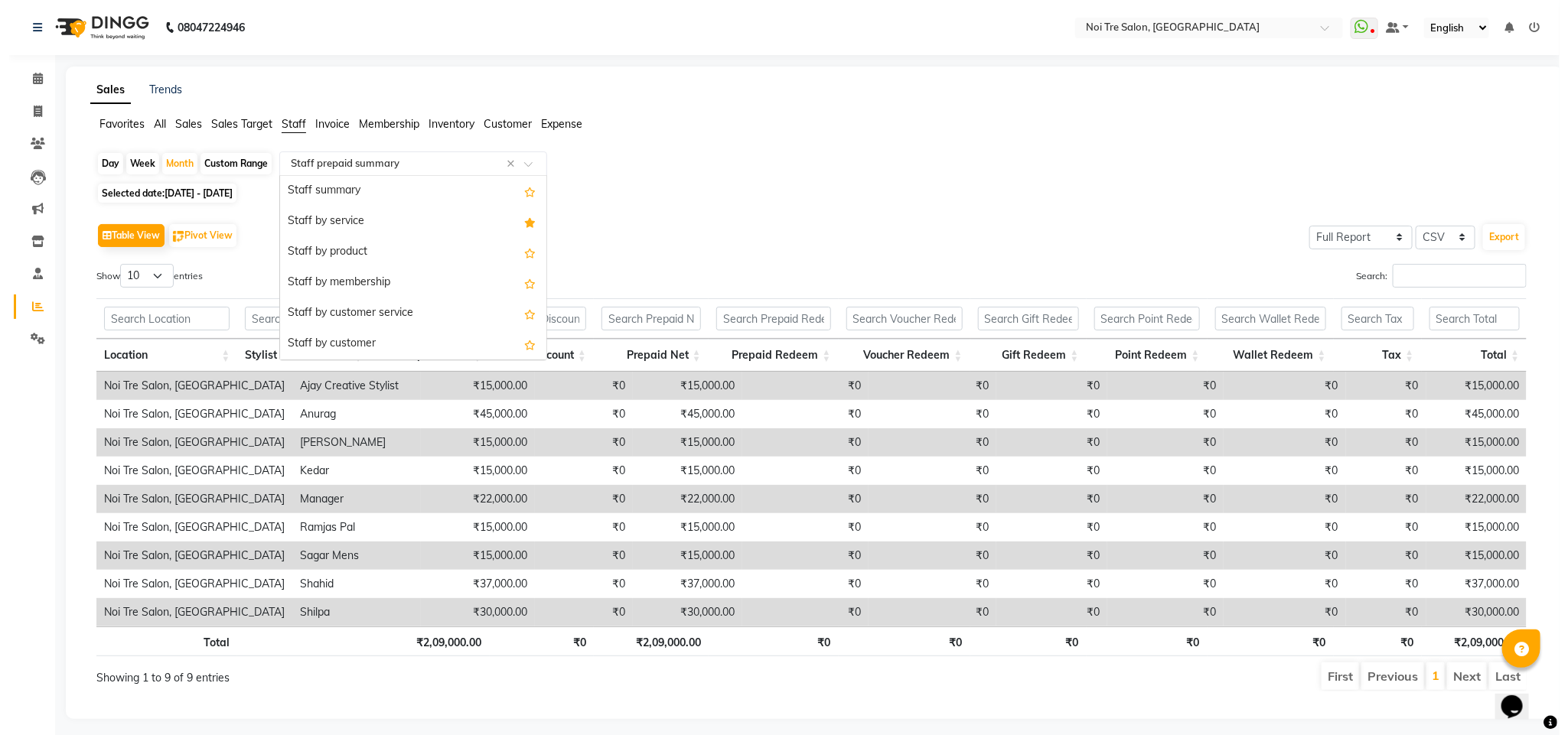
scroll to position [459, 0]
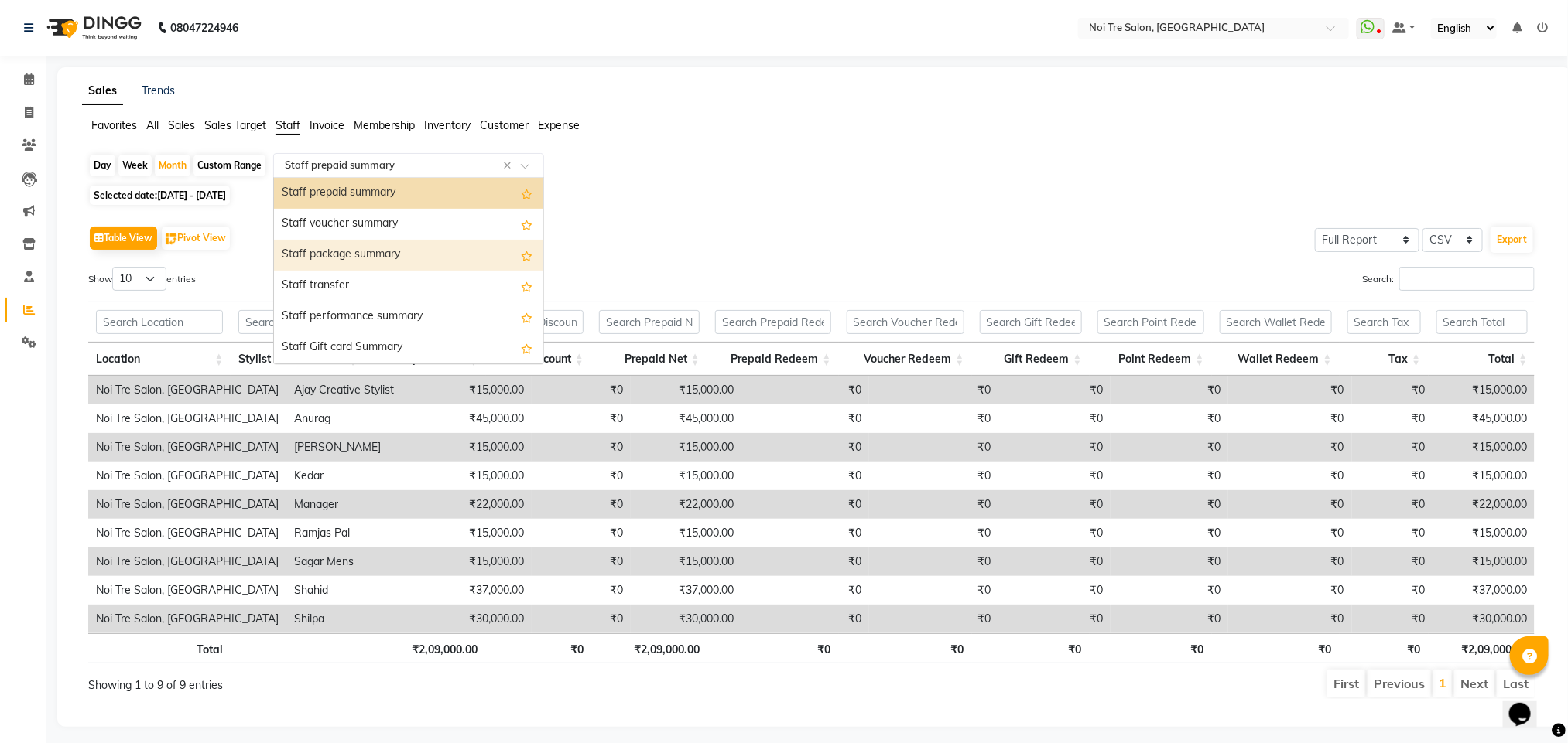
click at [411, 246] on div "Staff package summary" at bounding box center [408, 255] width 269 height 31
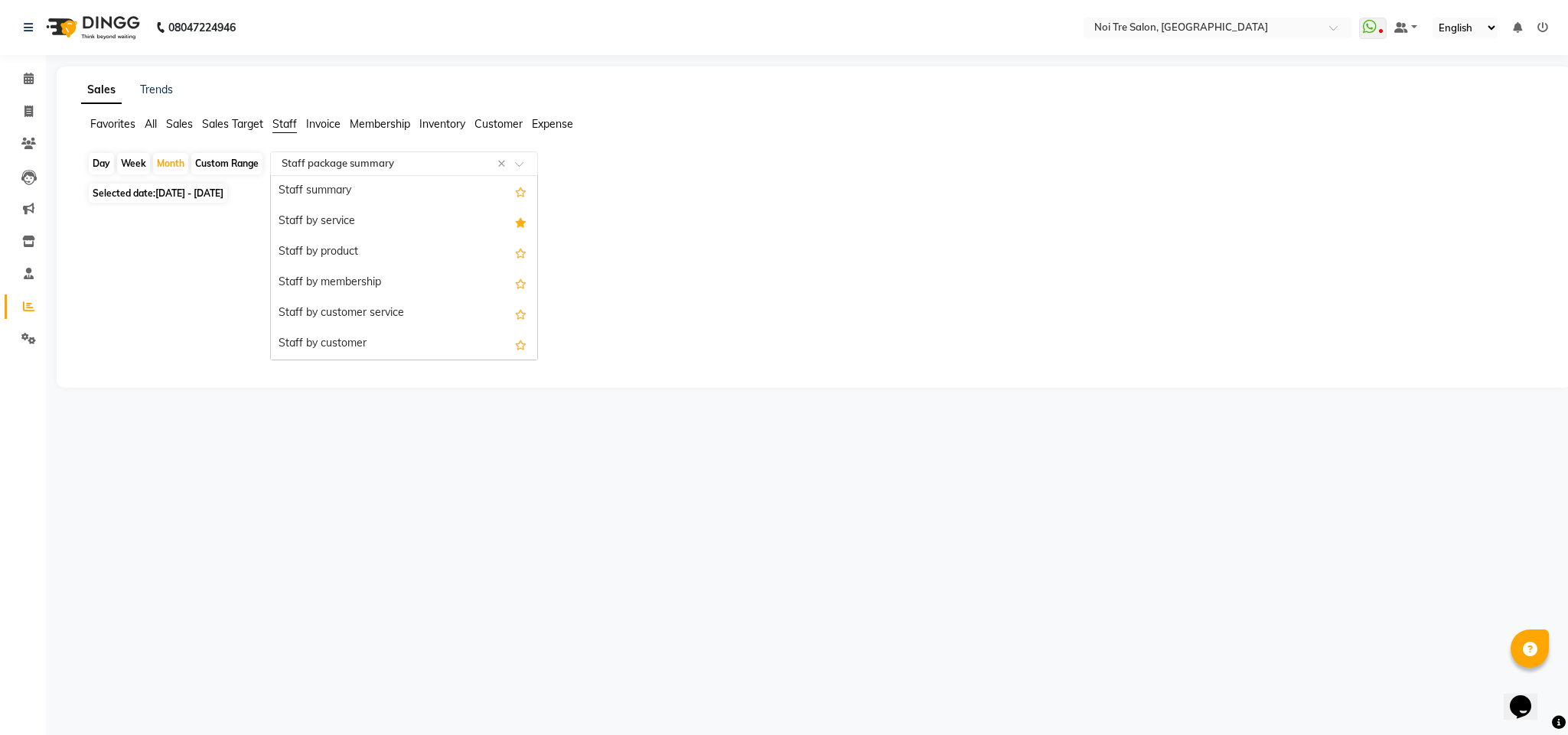
click at [351, 160] on input "text" at bounding box center [389, 164] width 221 height 15
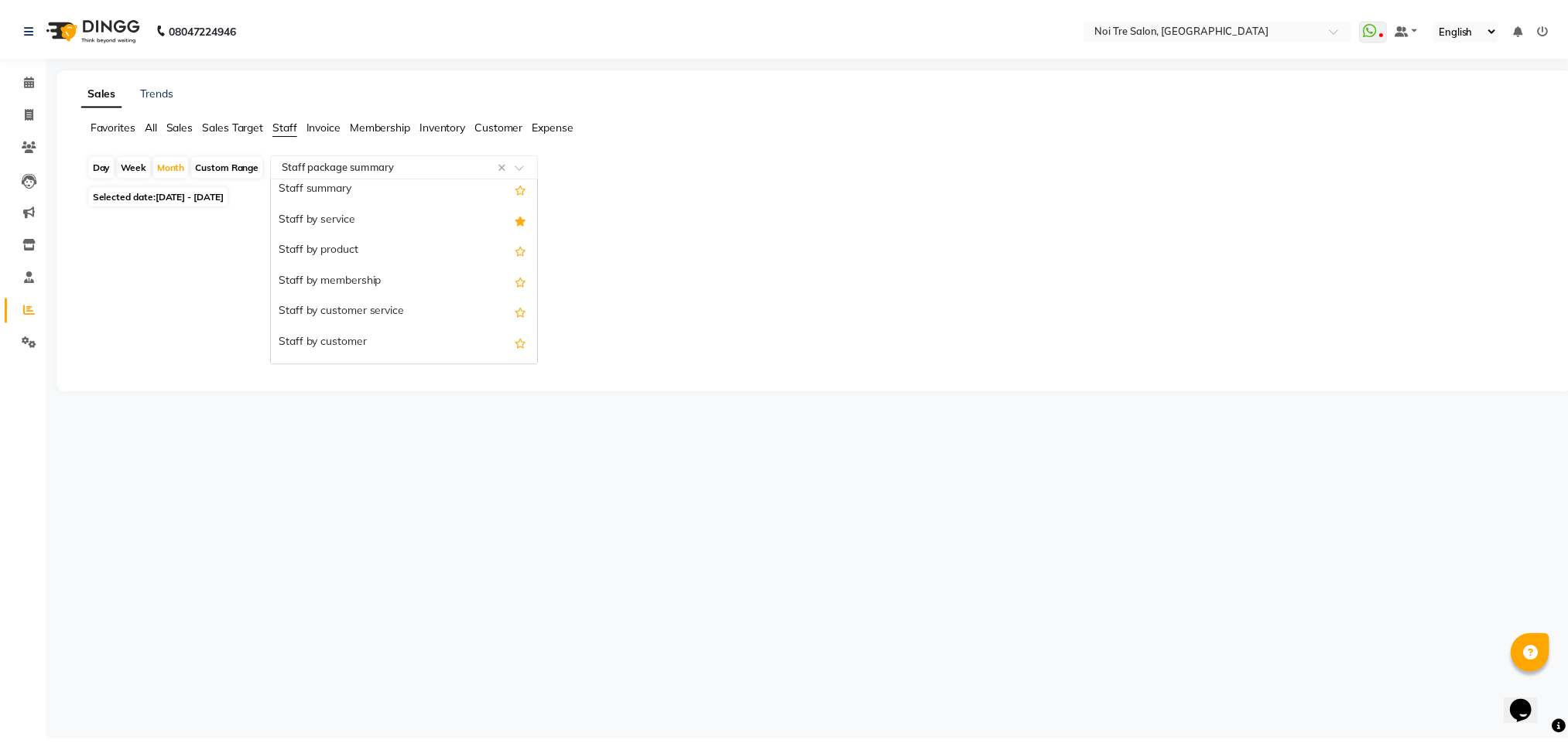
scroll to position [0, 0]
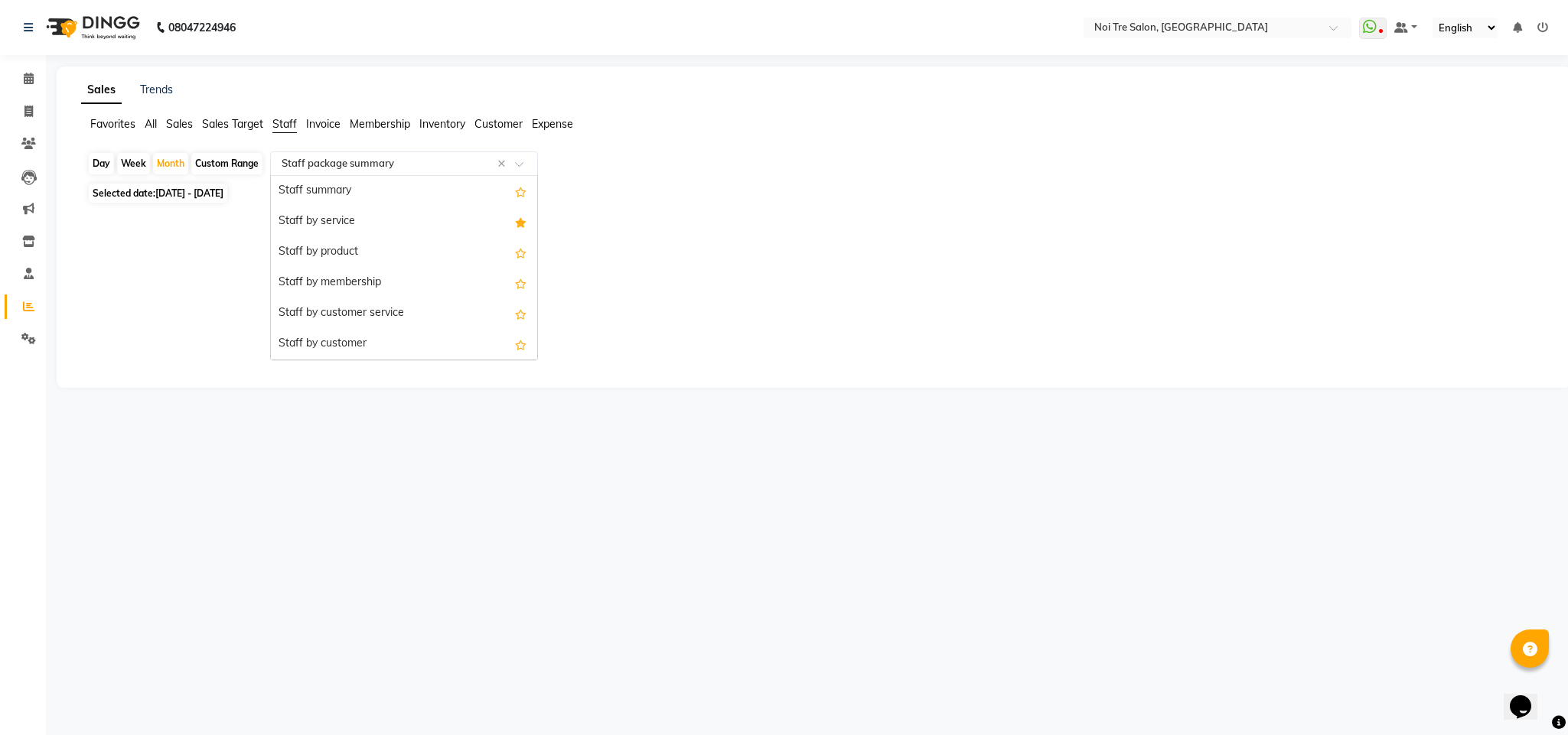
click at [606, 212] on div at bounding box center [811, 219] width 1472 height 25
click at [30, 279] on icon at bounding box center [29, 273] width 10 height 11
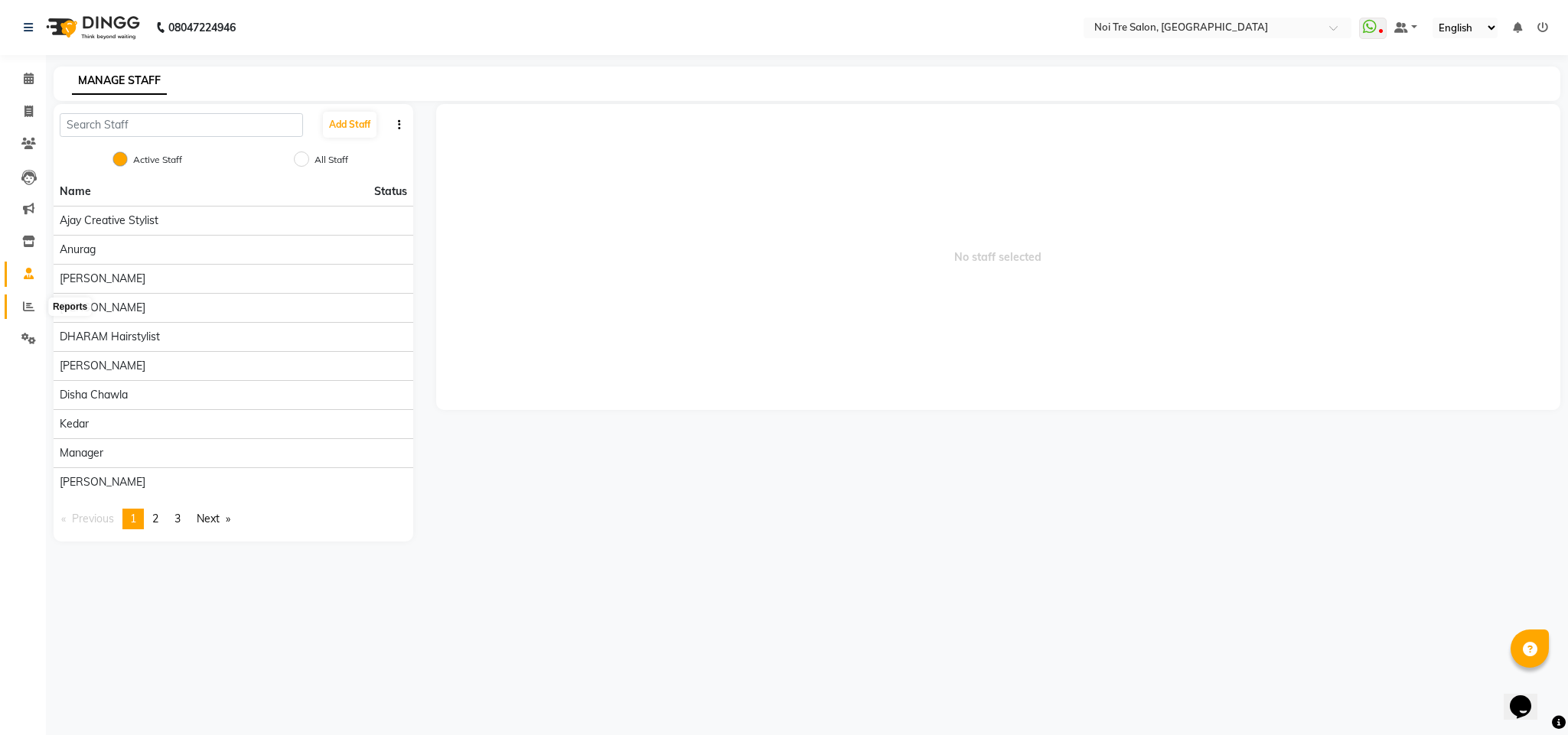
click at [28, 313] on span at bounding box center [29, 307] width 27 height 17
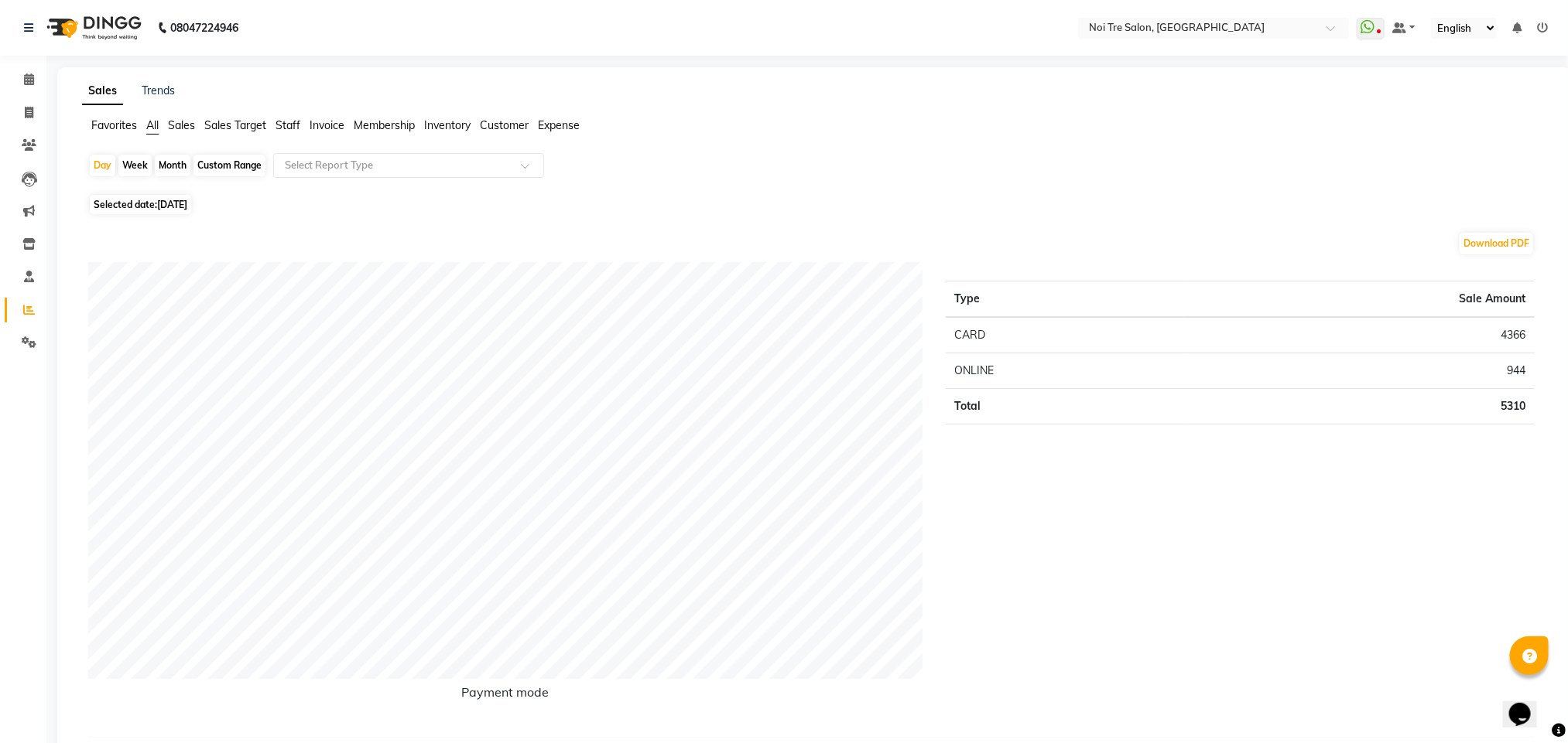
click at [177, 168] on div "Month" at bounding box center [173, 165] width 35 height 22
select select "9"
select select "2025"
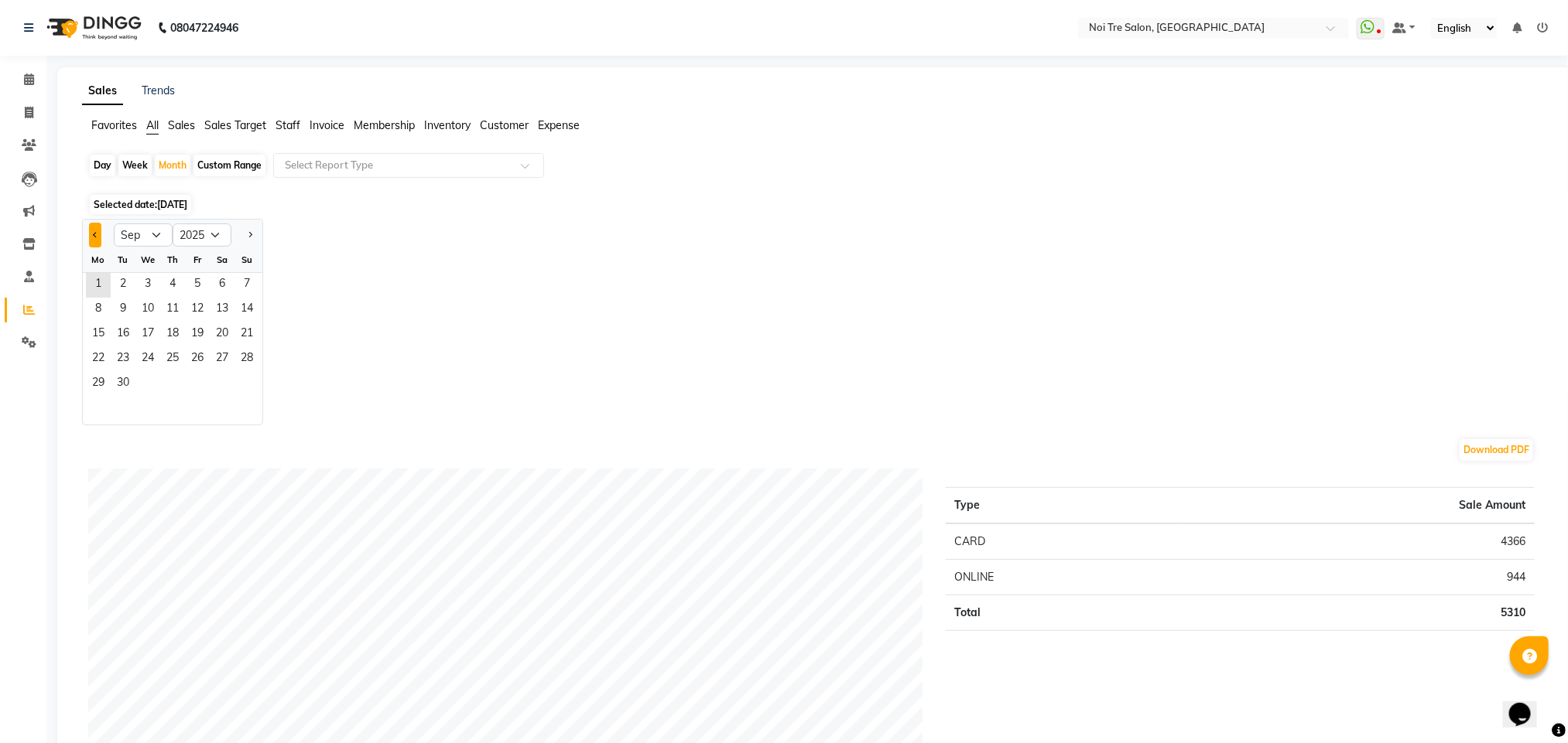
click at [93, 242] on button "Previous month" at bounding box center [95, 235] width 12 height 25
select select "8"
click at [163, 311] on span "7" at bounding box center [173, 310] width 25 height 25
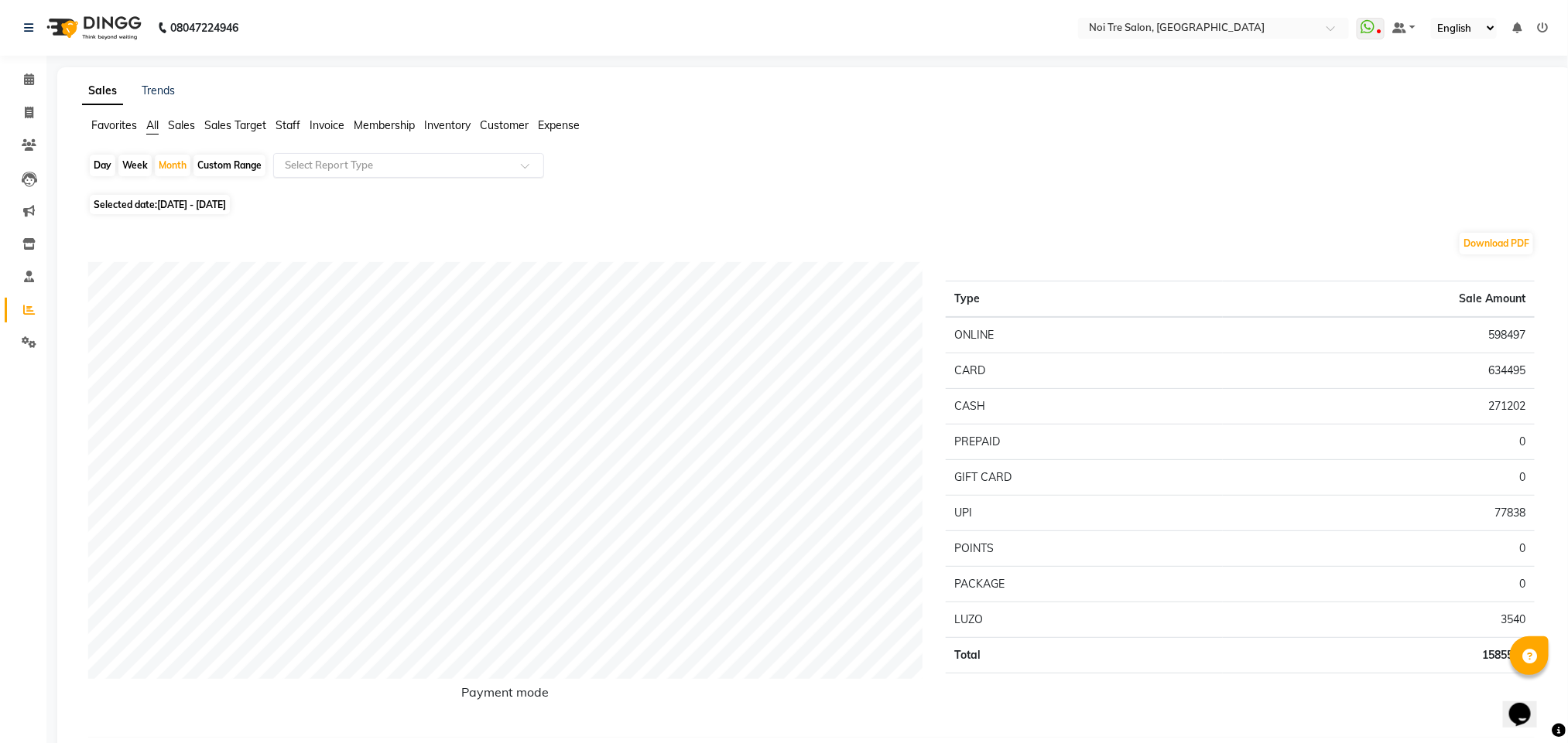
click at [330, 172] on input "text" at bounding box center [393, 165] width 223 height 15
click at [286, 119] on span "Staff" at bounding box center [287, 124] width 25 height 14
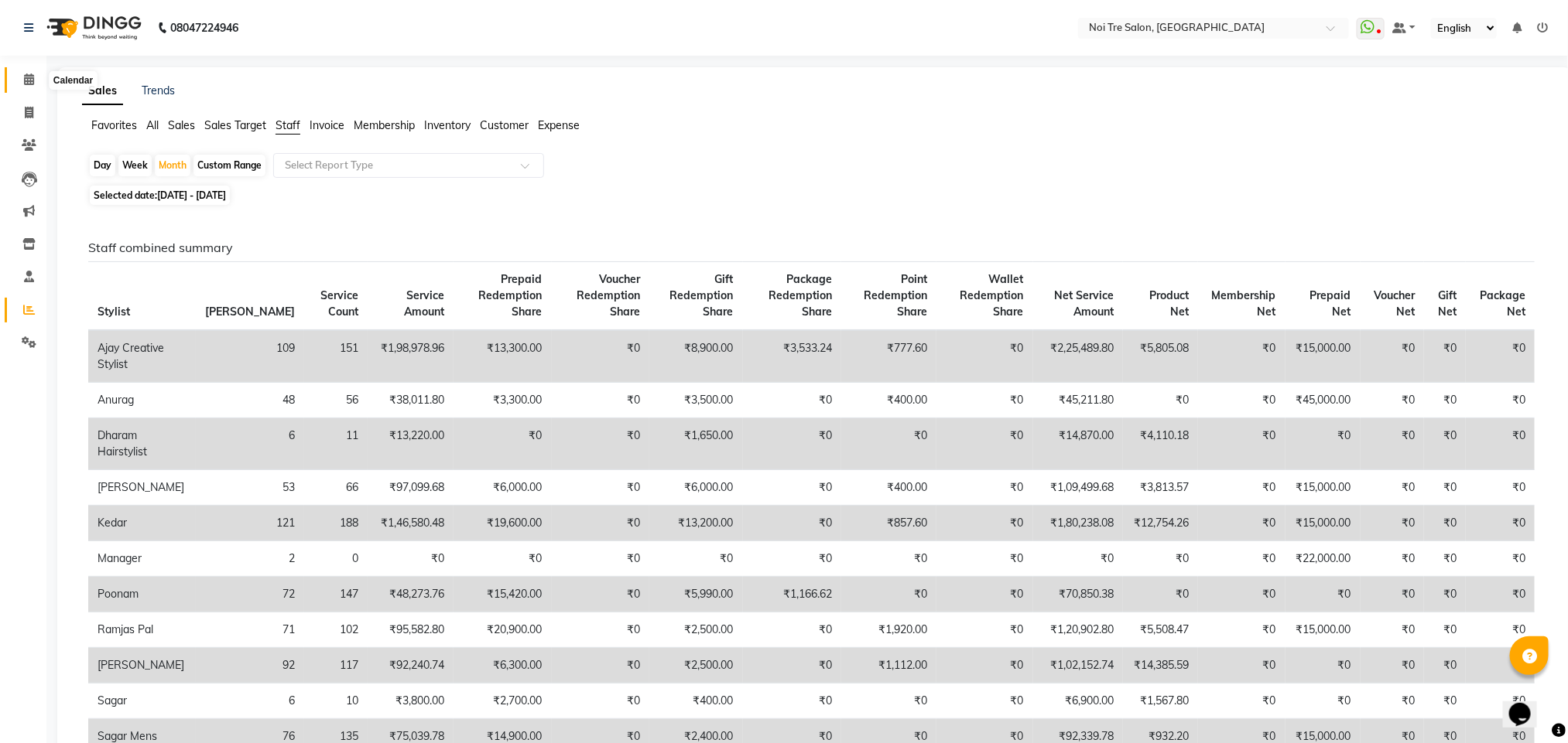
click at [32, 77] on icon at bounding box center [29, 79] width 10 height 11
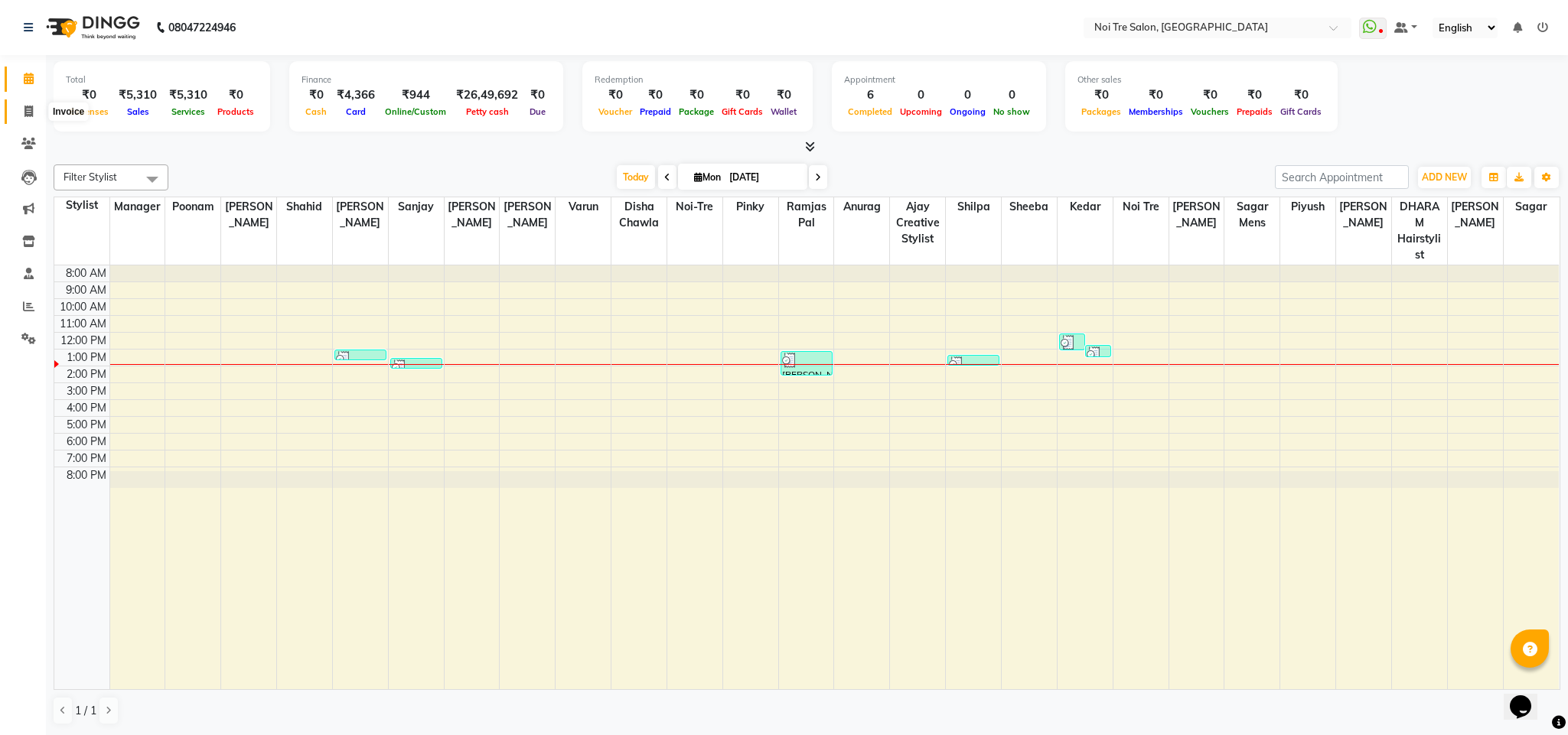
click at [32, 117] on span at bounding box center [29, 112] width 27 height 17
select select "service"
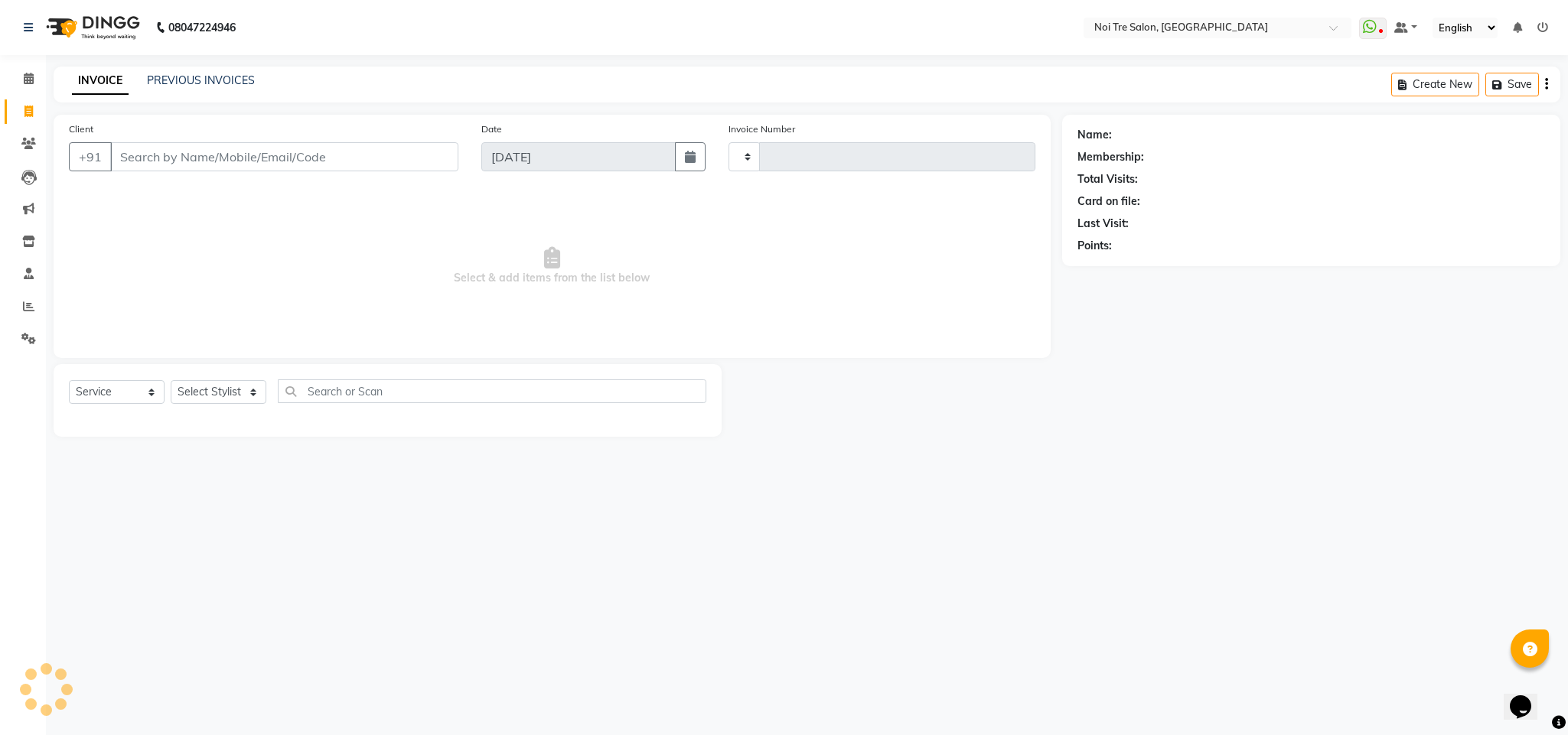
type input "3057"
select select "4307"
click at [161, 80] on link "PREVIOUS INVOICES" at bounding box center [201, 80] width 108 height 13
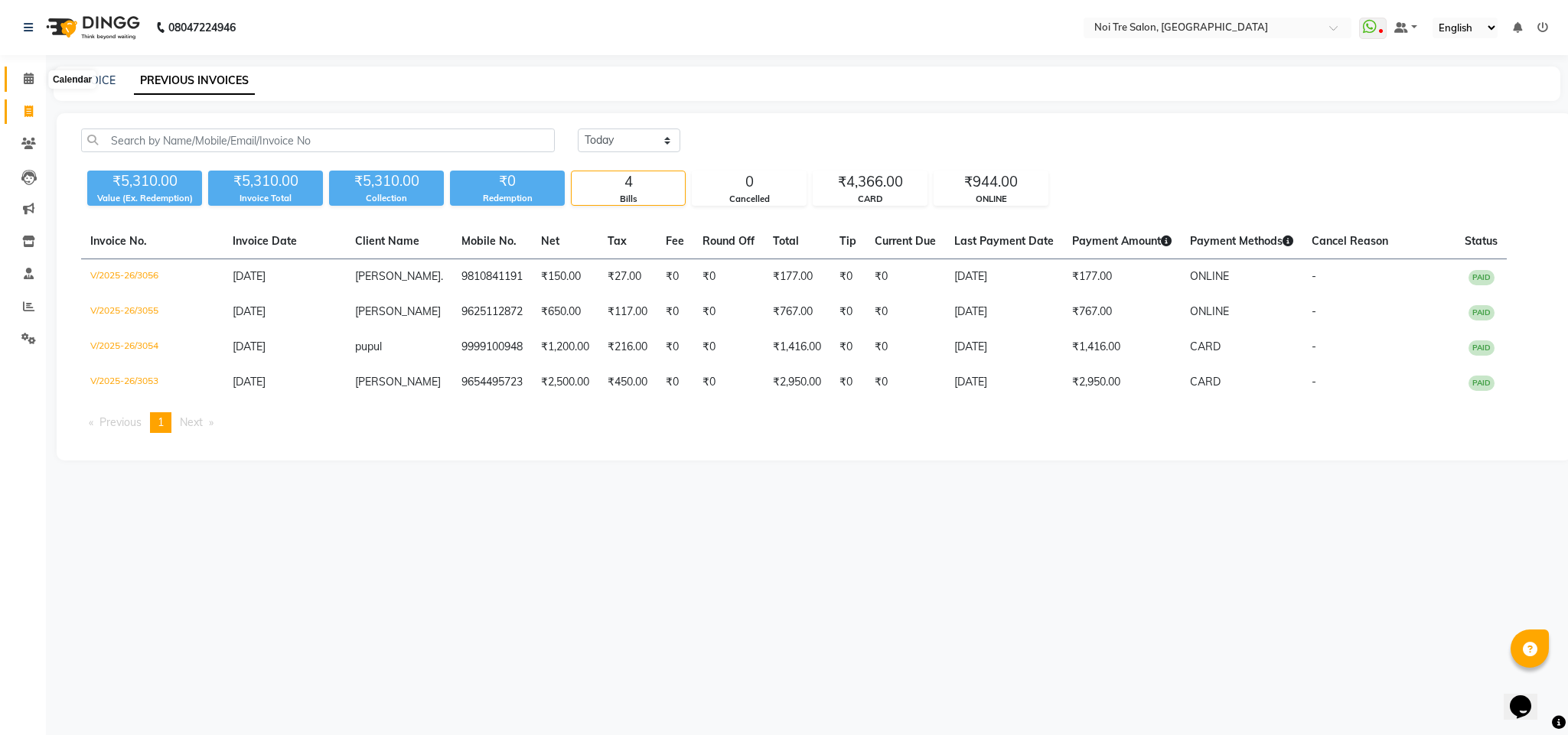
click at [19, 79] on span at bounding box center [29, 79] width 27 height 17
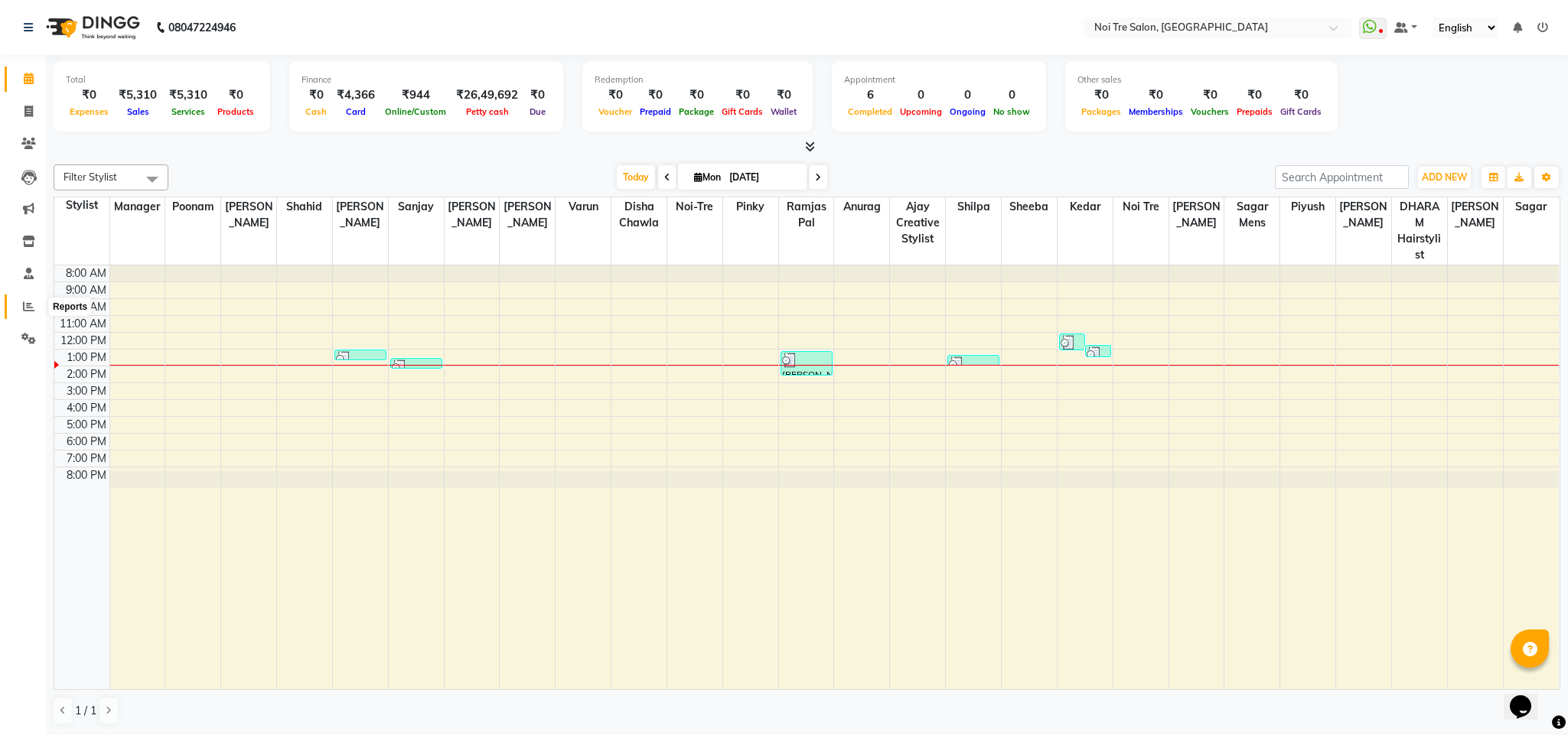
click at [26, 302] on icon at bounding box center [29, 306] width 11 height 11
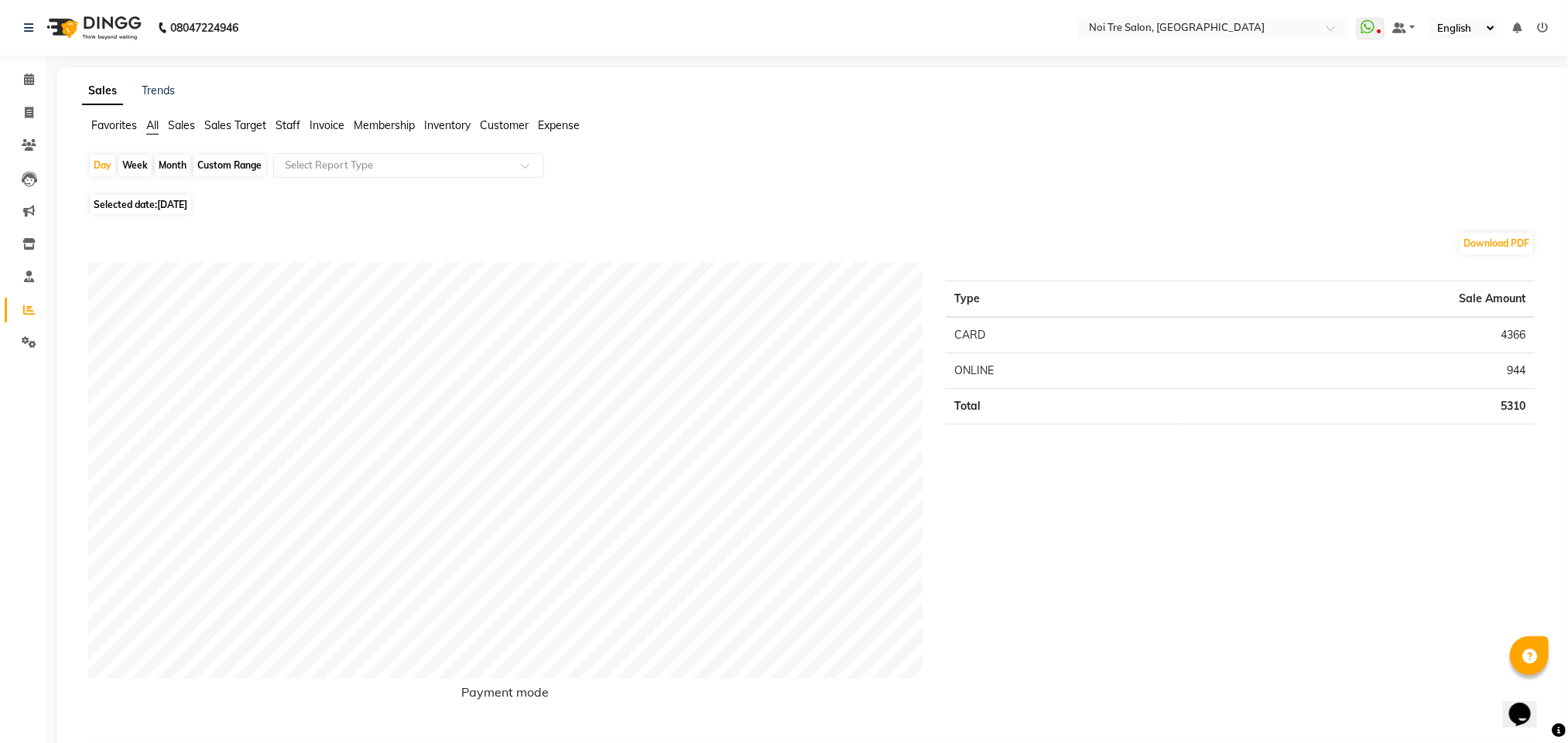
click at [173, 168] on div "Month" at bounding box center [173, 165] width 35 height 22
select select "9"
select select "2025"
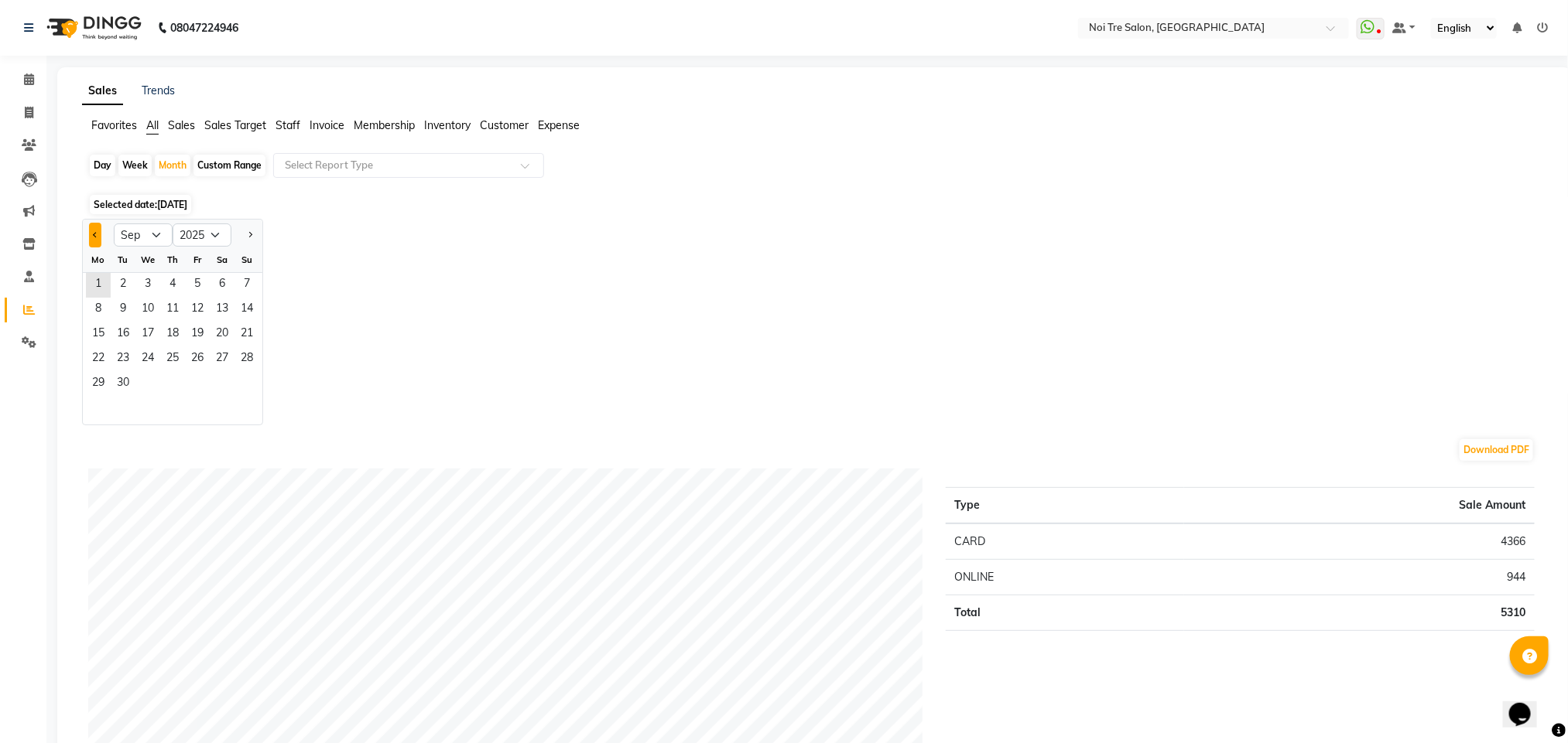
click at [98, 233] on button "Previous month" at bounding box center [95, 235] width 12 height 25
select select "8"
click at [173, 339] on span "14" at bounding box center [173, 335] width 25 height 25
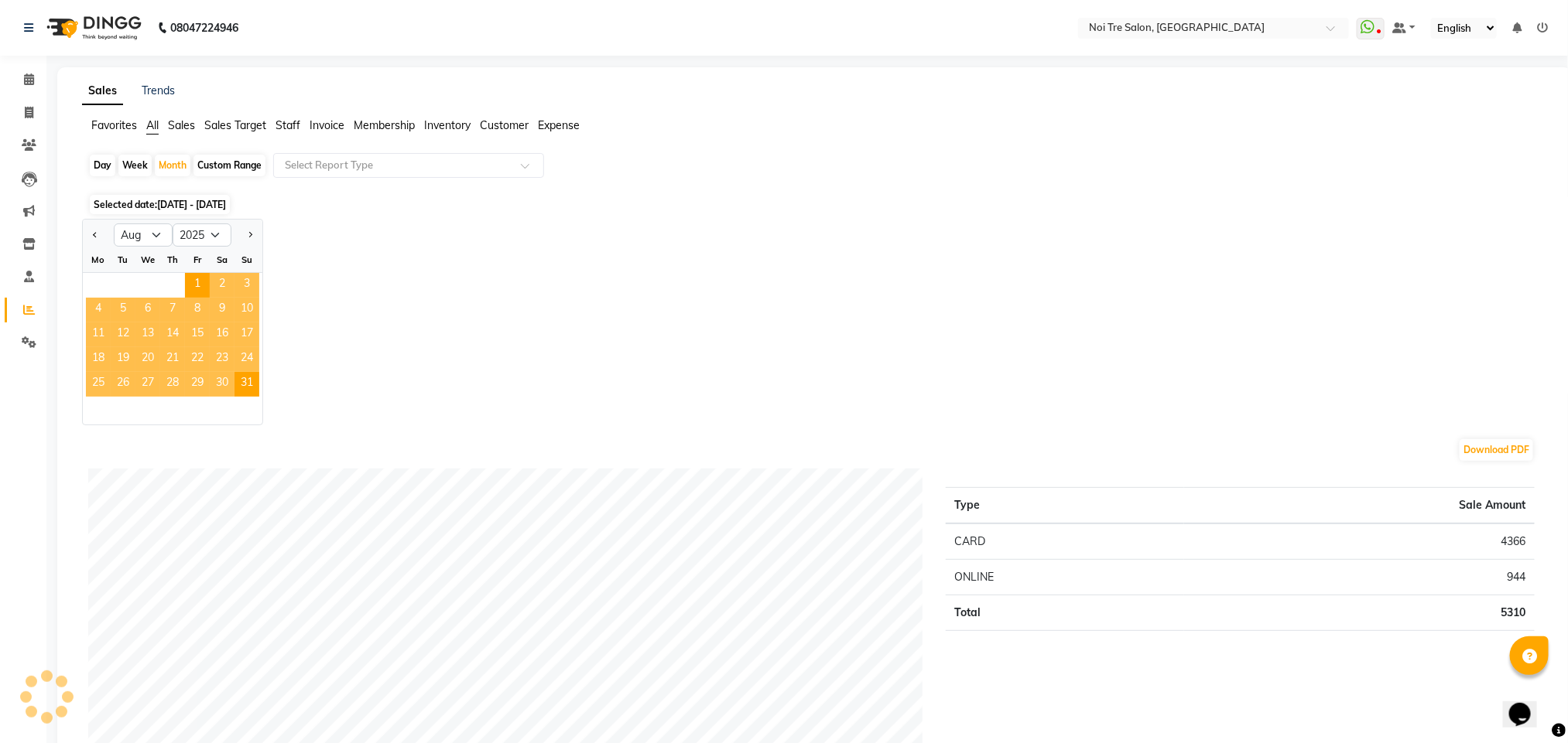
click at [617, 255] on div "Jan Feb Mar Apr May Jun [DATE] Aug Sep Oct Nov [DATE] 2016 2017 2018 2019 2020 …" at bounding box center [814, 322] width 1465 height 206
click at [204, 327] on span "15" at bounding box center [197, 335] width 25 height 25
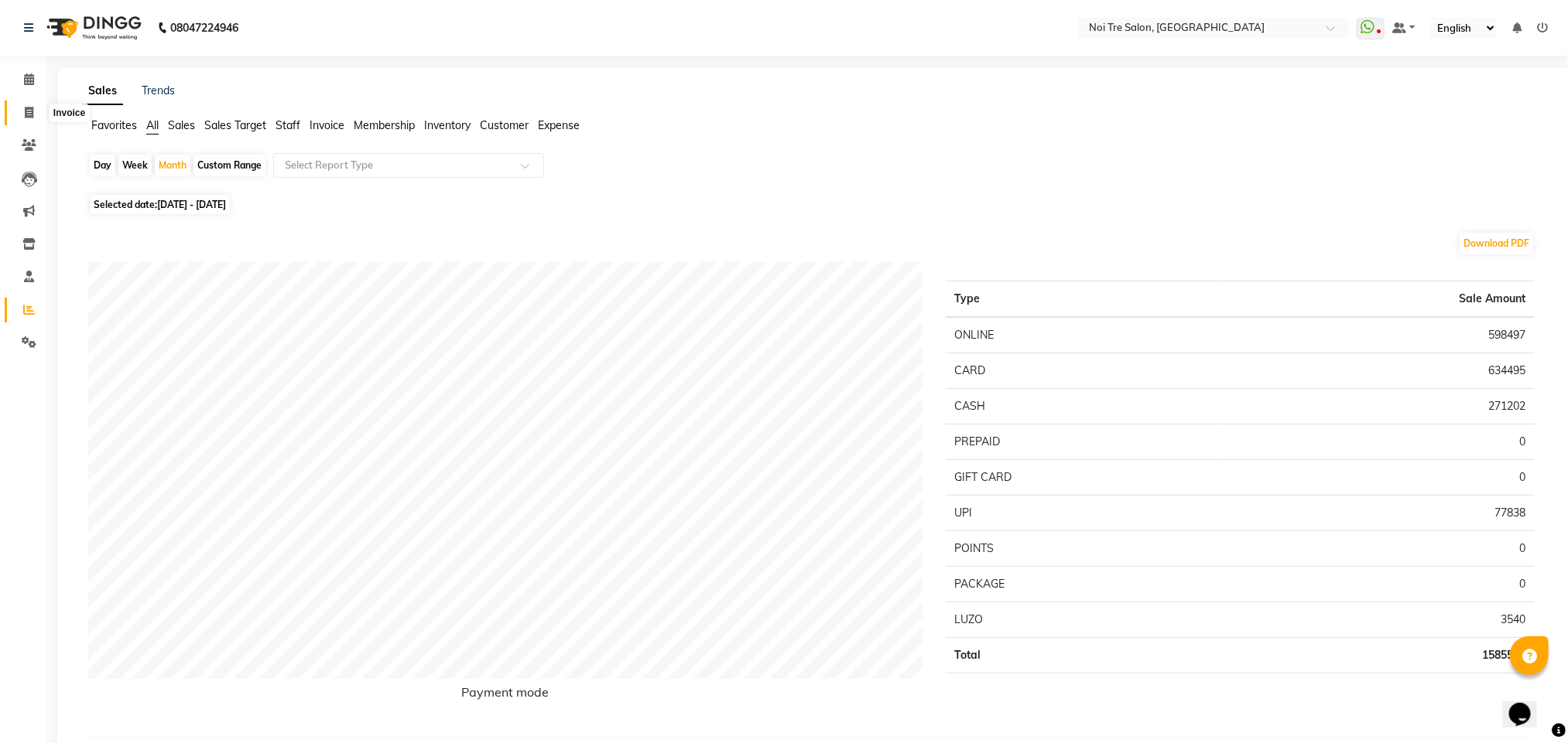
click at [26, 119] on span at bounding box center [29, 113] width 27 height 18
select select "service"
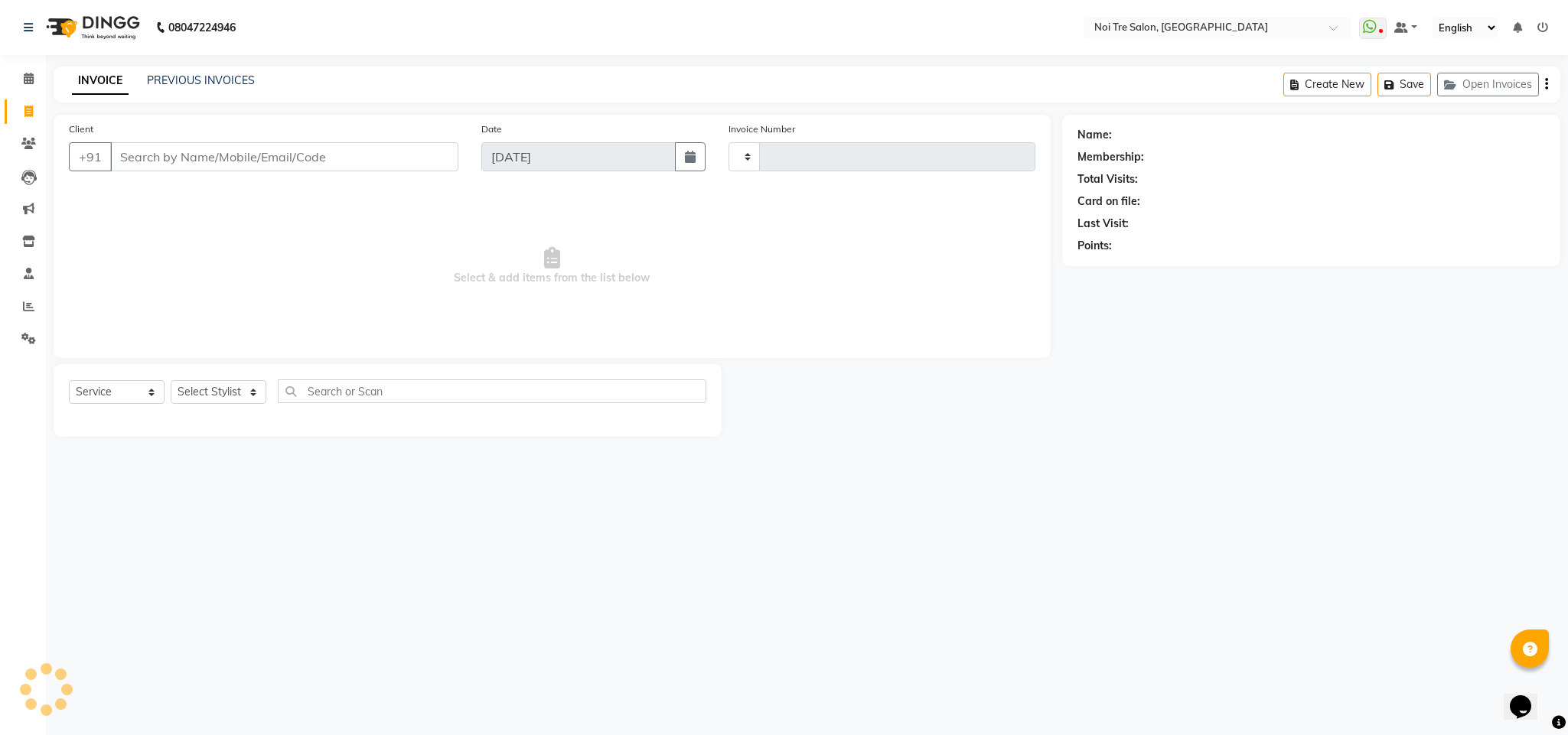
type input "3057"
select select "4307"
click at [225, 156] on input "Client" at bounding box center [284, 156] width 349 height 29
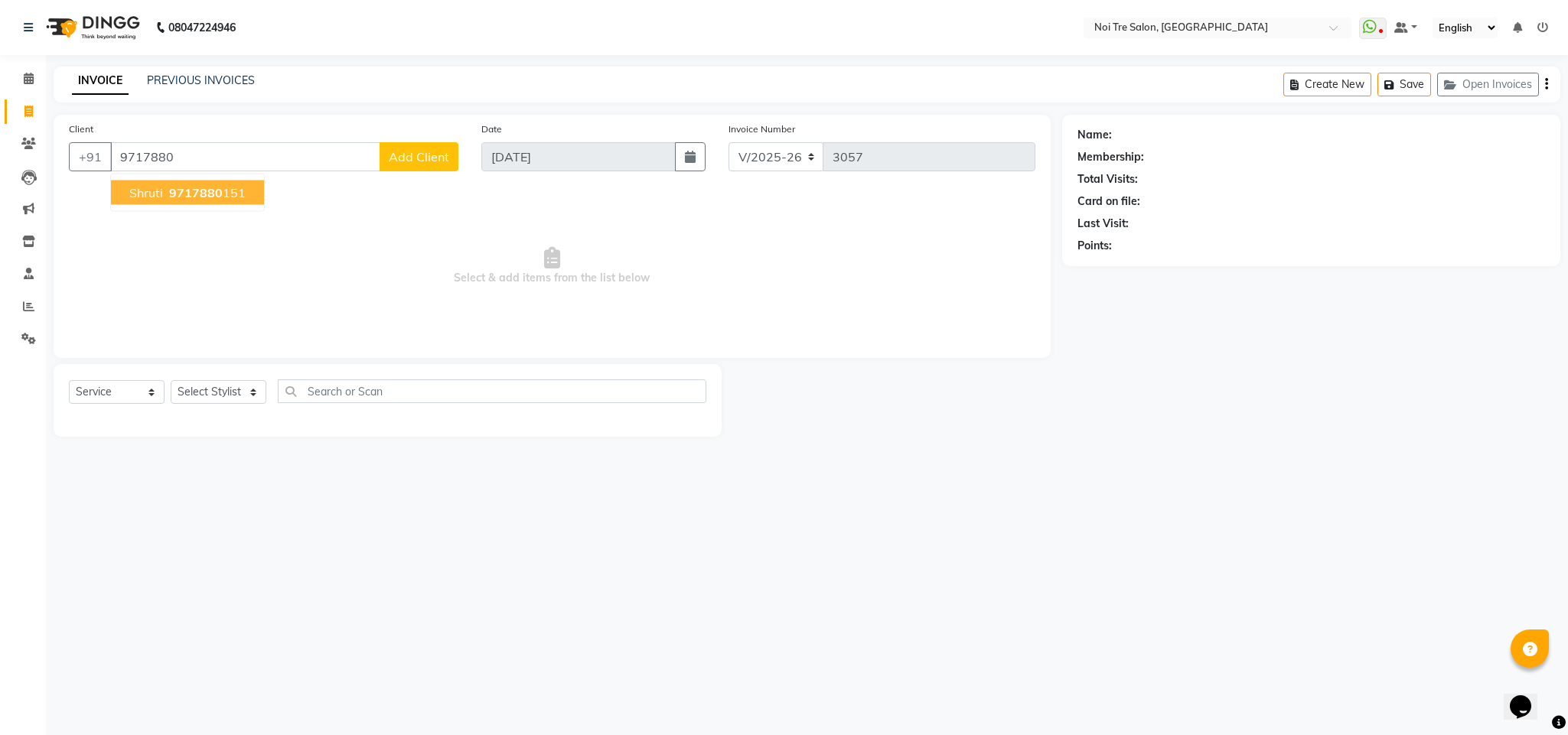
click at [250, 188] on button "shruti 9717880 151" at bounding box center [187, 192] width 153 height 25
type input "9717880151"
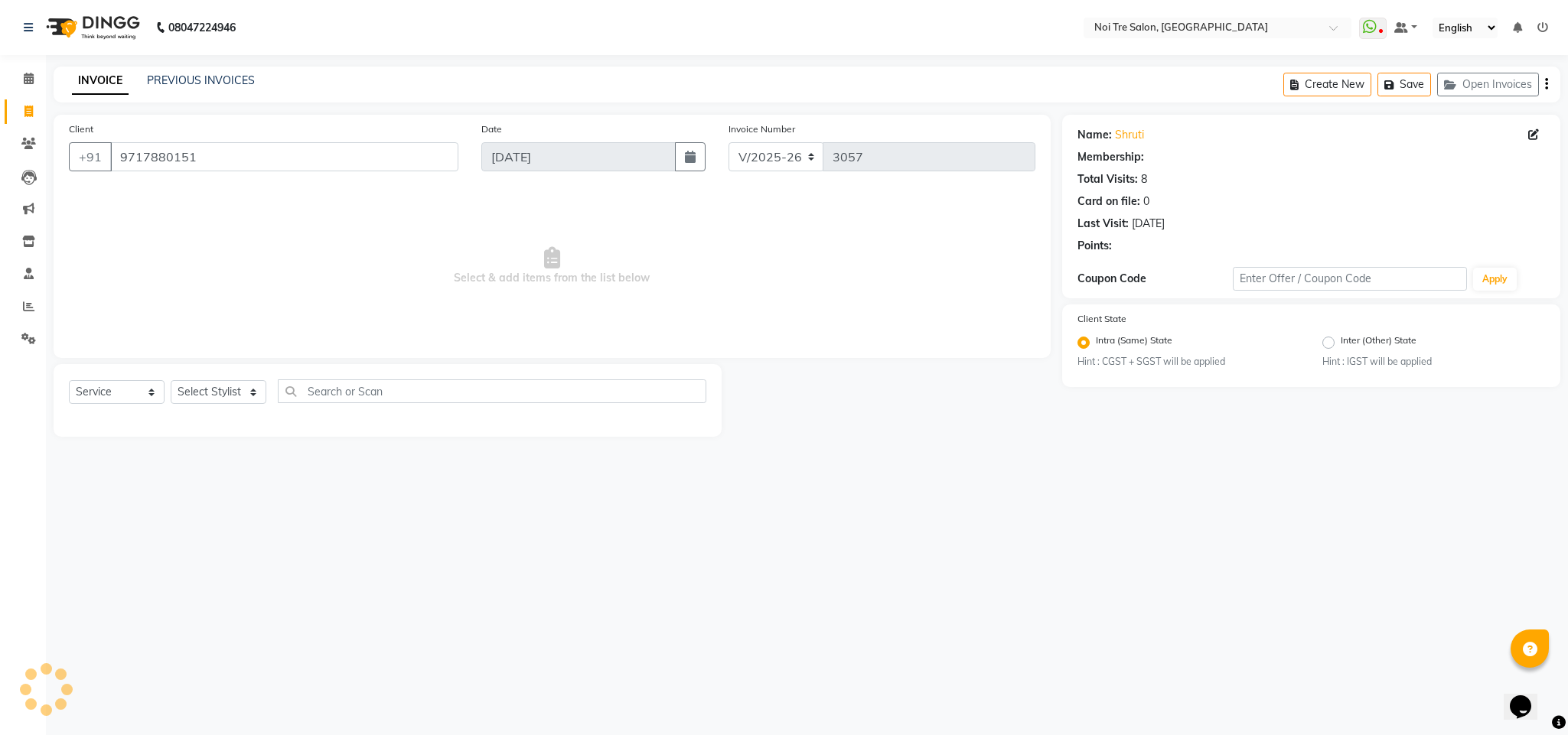
select select "1: Object"
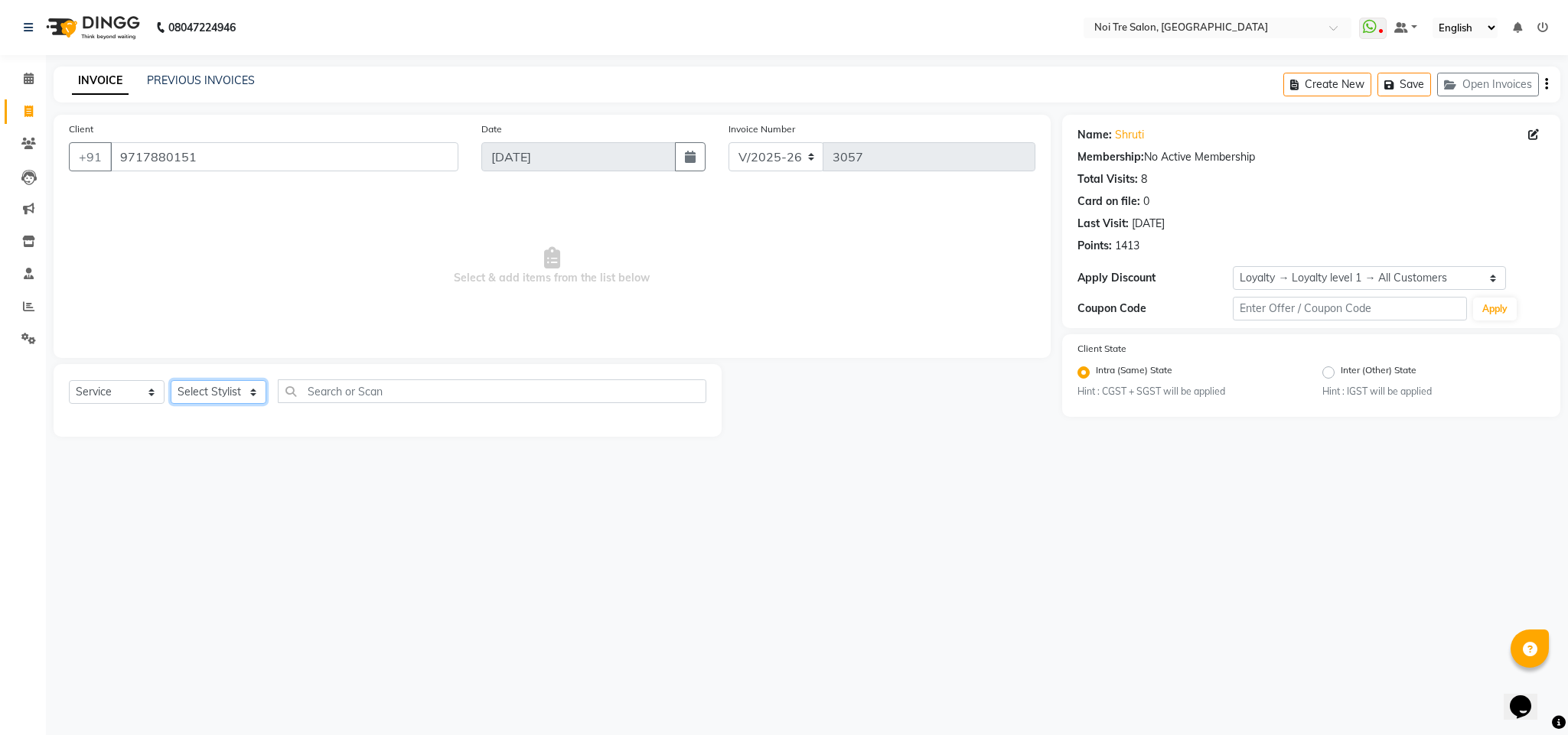
click at [225, 394] on select "Select Stylist Ajay Creative Stylist Anurag [PERSON_NAME] [PERSON_NAME] [PERSON…" at bounding box center [218, 392] width 95 height 24
select select "24530"
click at [171, 381] on select "Select Stylist Ajay Creative Stylist Anurag [PERSON_NAME] [PERSON_NAME] [PERSON…" at bounding box center [218, 392] width 95 height 24
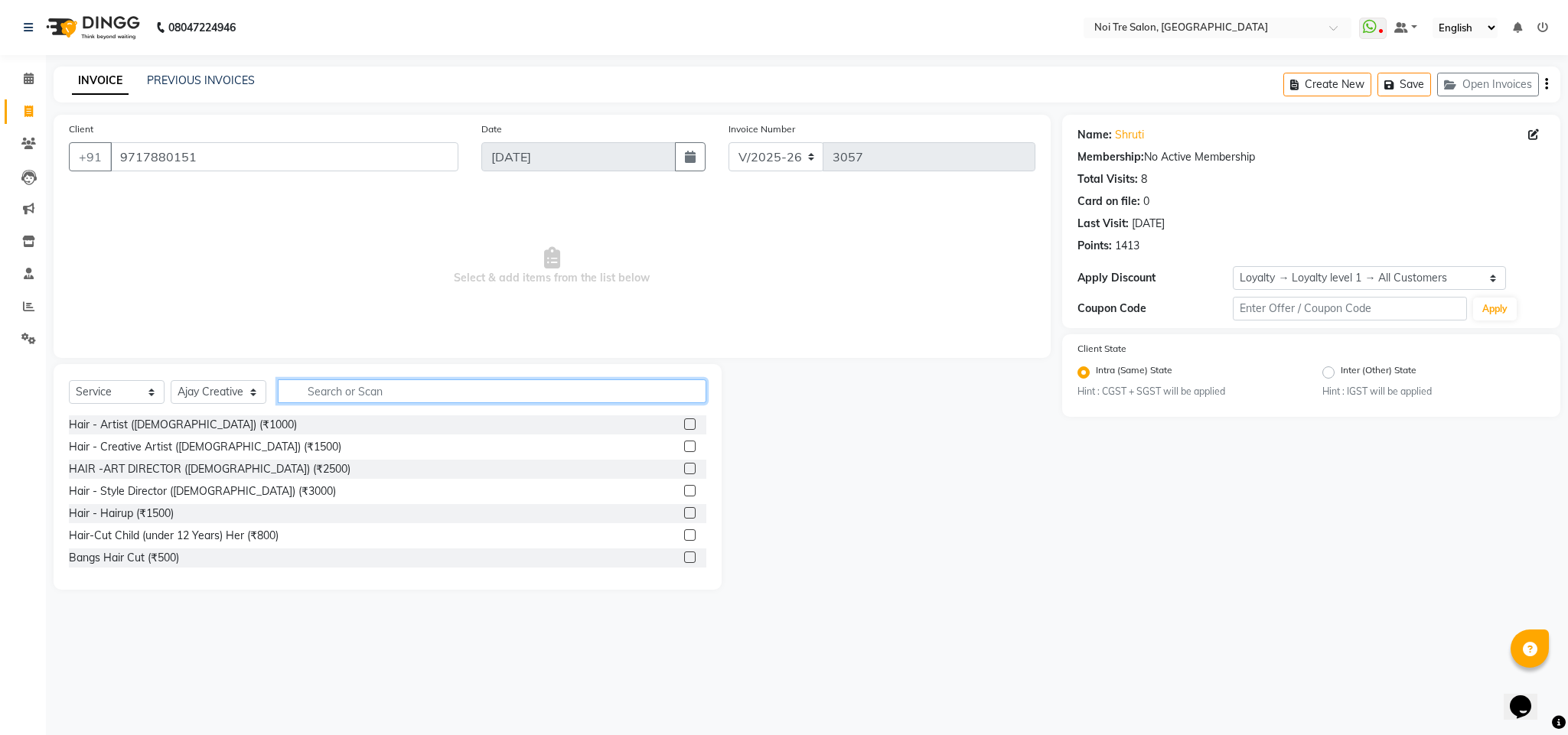
click at [356, 386] on input "text" at bounding box center [492, 391] width 429 height 24
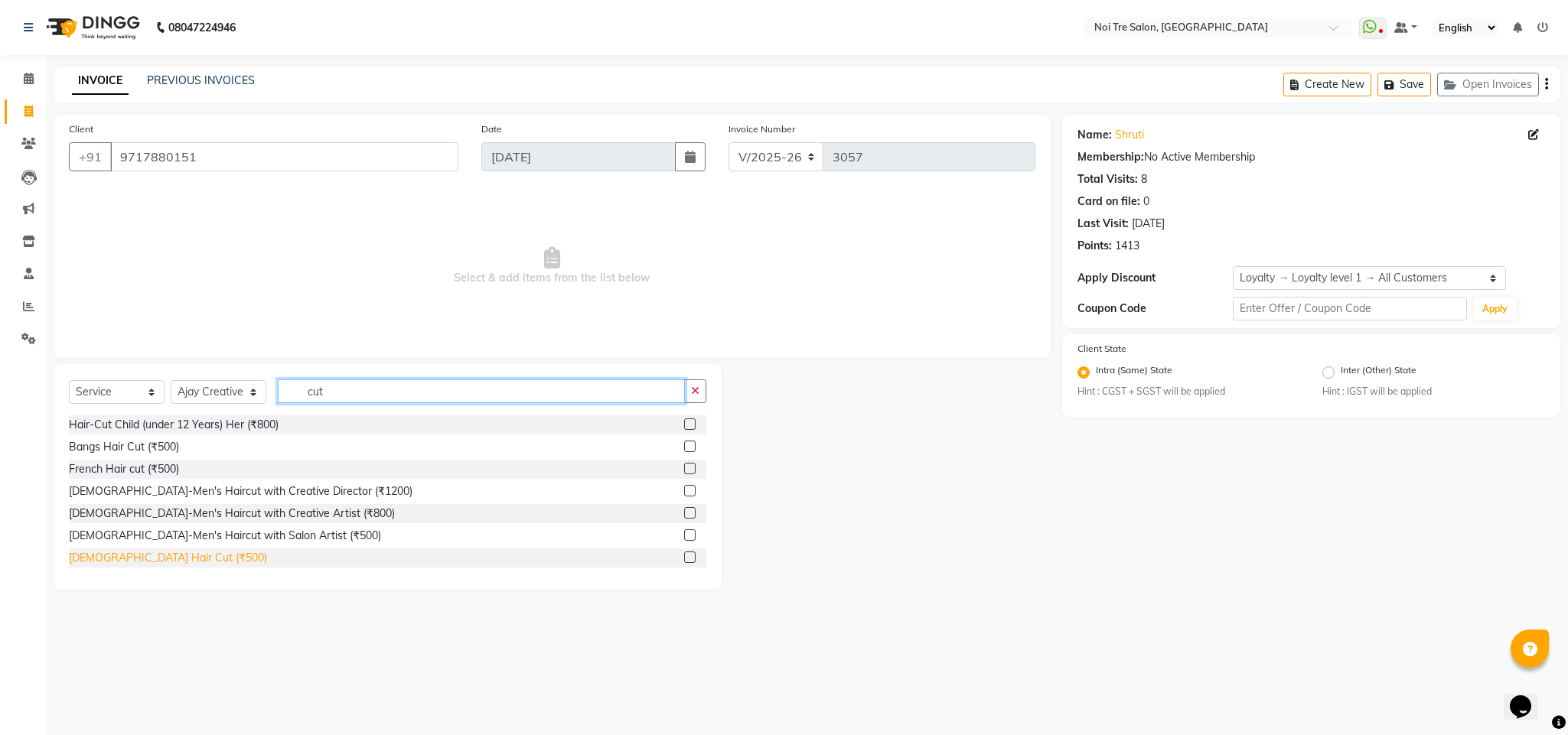
type input "cut"
click at [138, 558] on div "[DEMOGRAPHIC_DATA] Hair Cut (₹500)" at bounding box center [168, 558] width 198 height 16
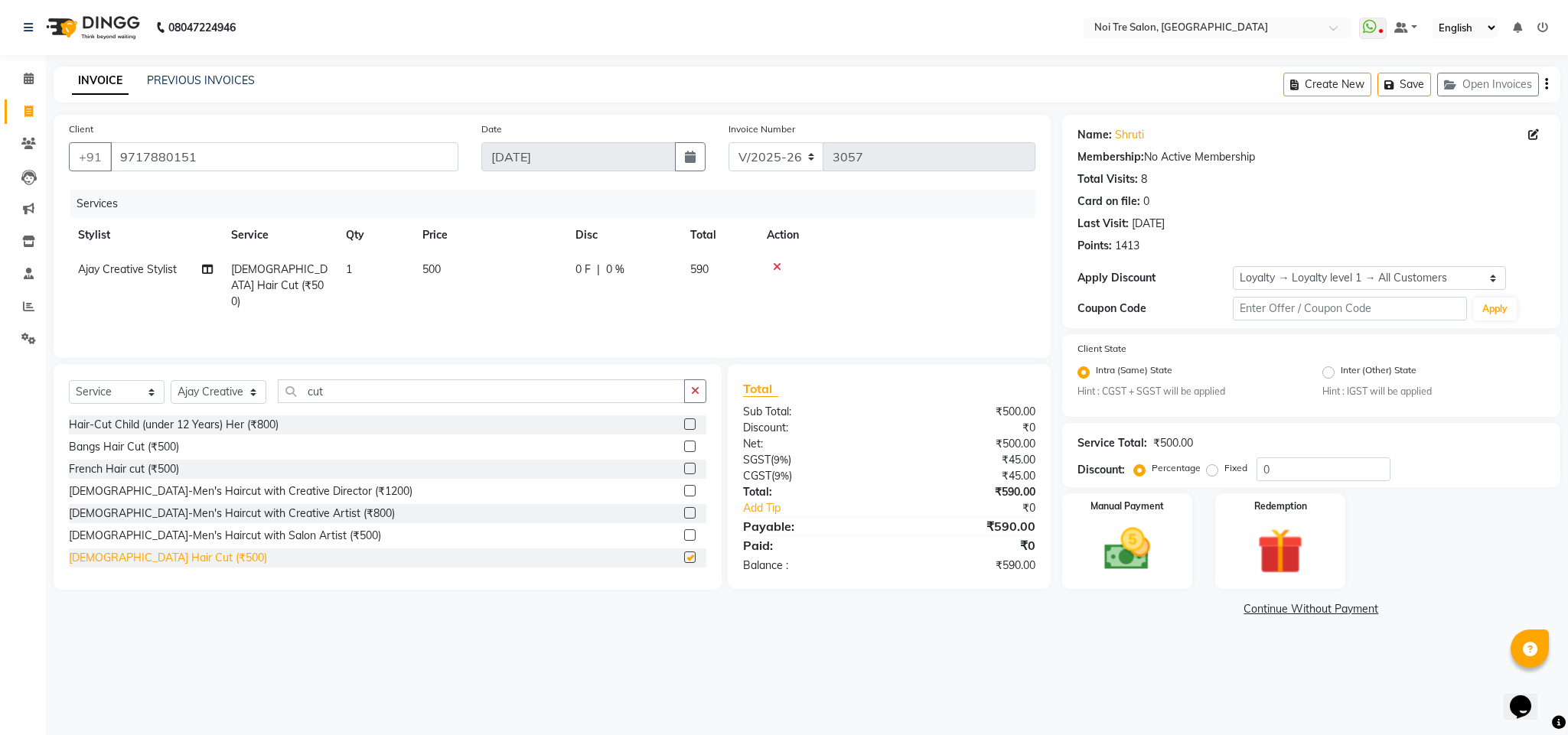
checkbox input "false"
click at [1109, 558] on img at bounding box center [1127, 548] width 78 height 55
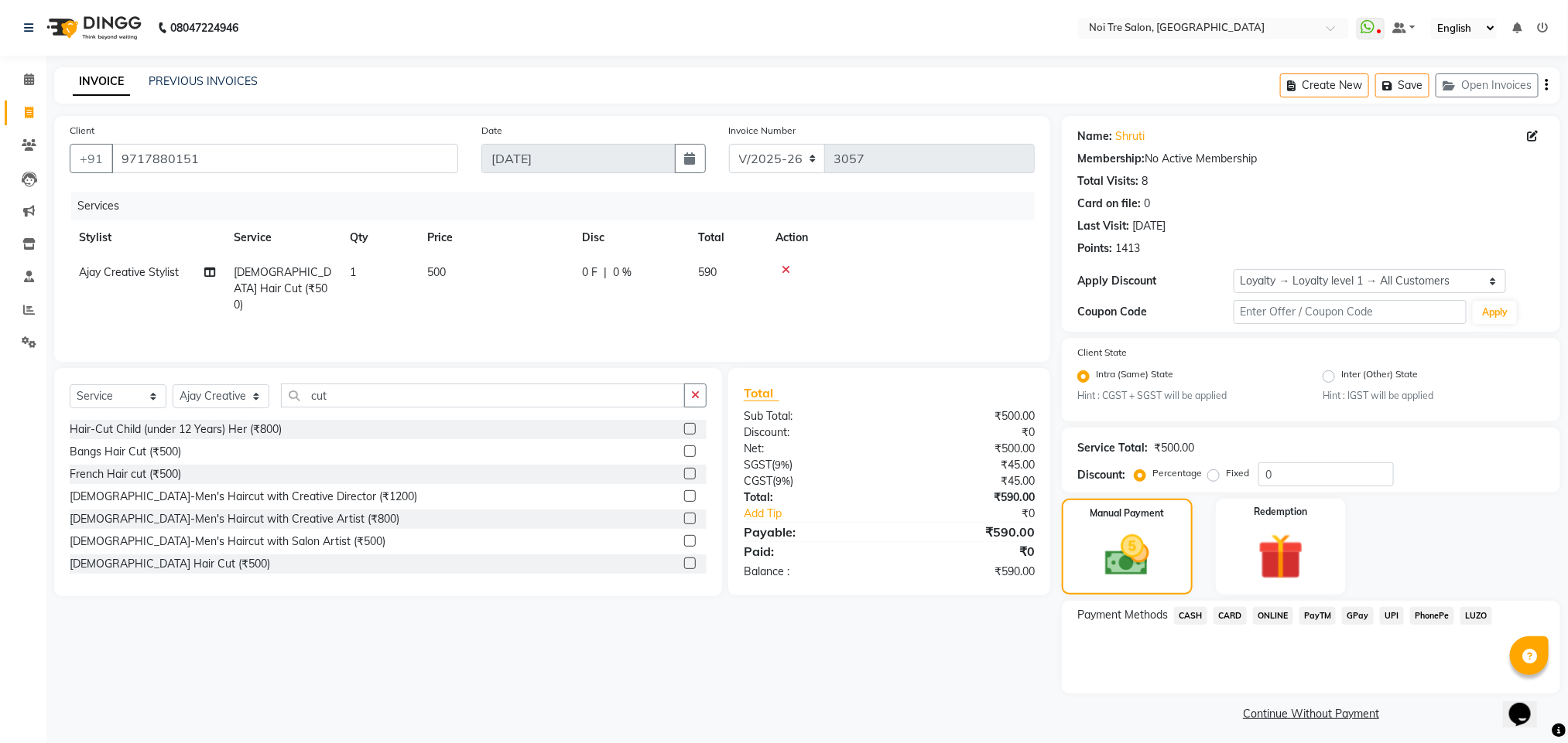
click at [1266, 618] on span "ONLINE" at bounding box center [1273, 616] width 40 height 18
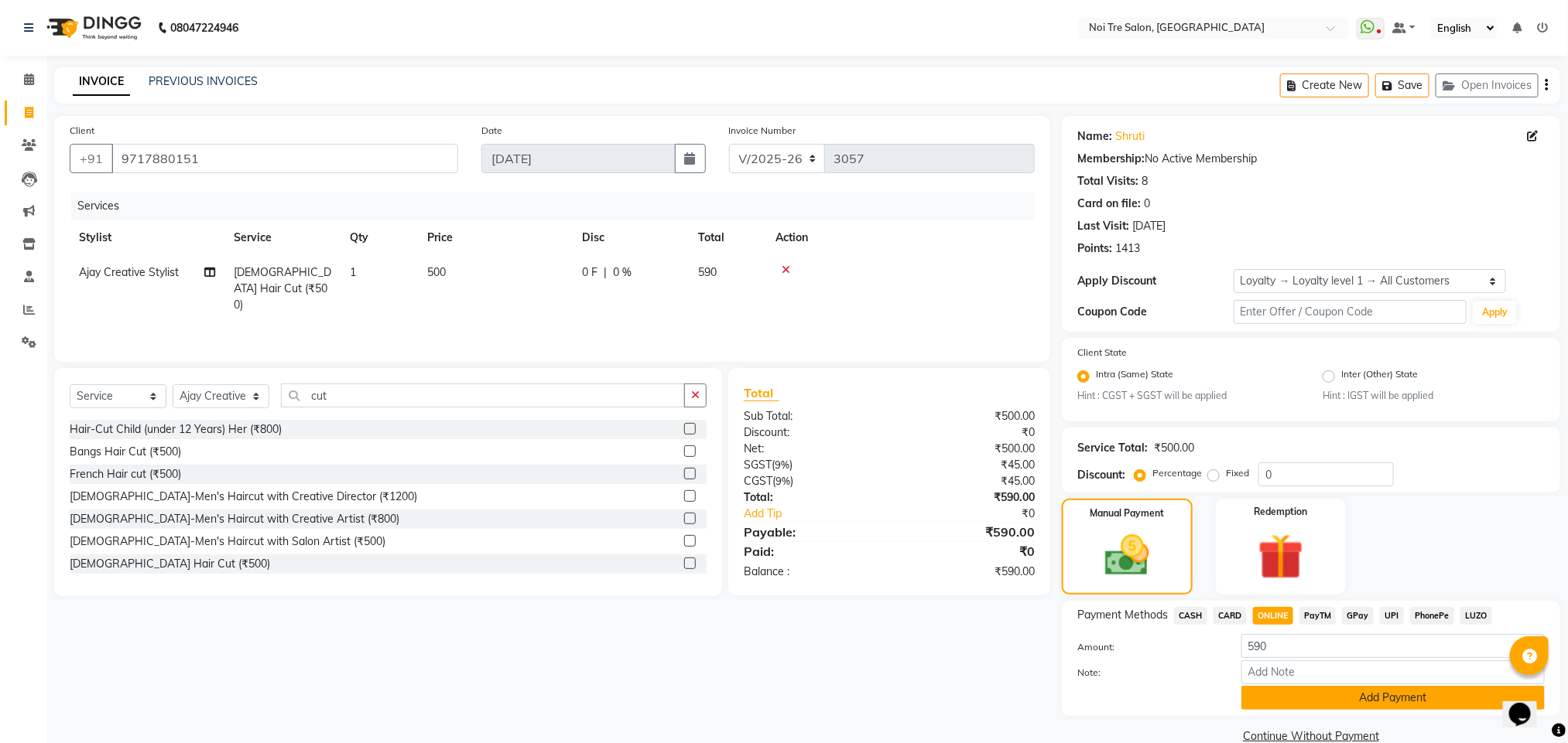
click at [1350, 701] on button "Add Payment" at bounding box center [1393, 698] width 303 height 24
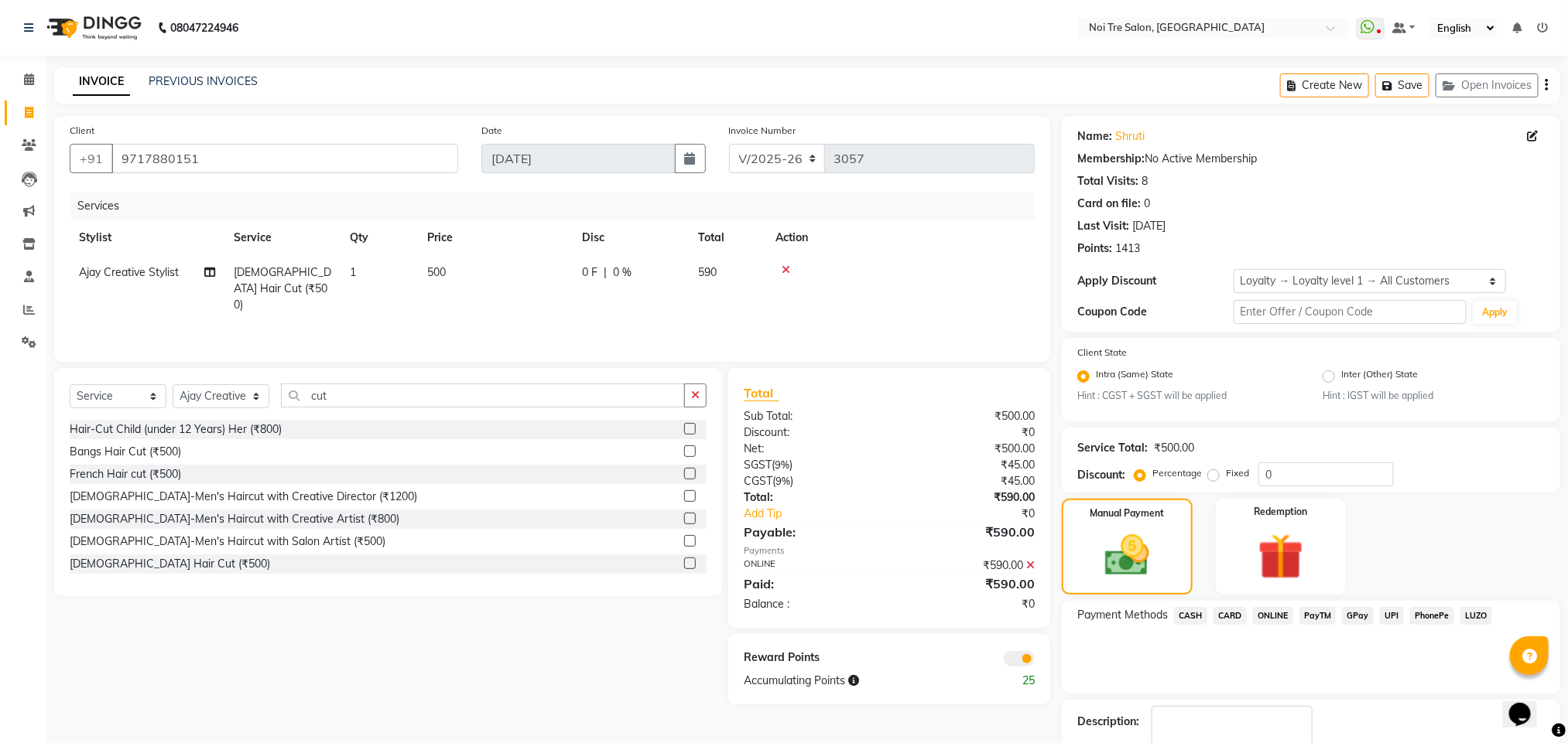
scroll to position [94, 0]
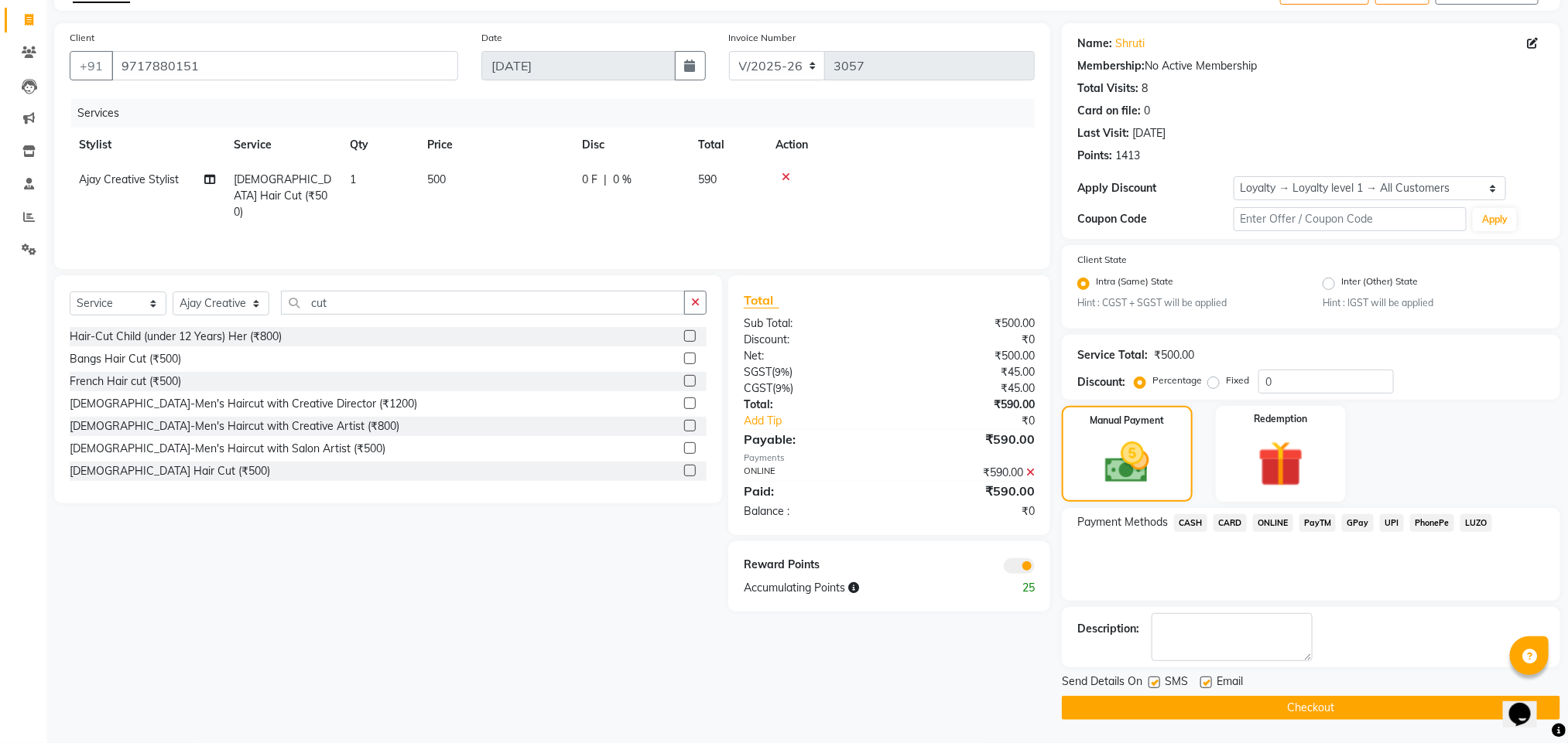
click at [1309, 705] on button "Checkout" at bounding box center [1310, 708] width 499 height 24
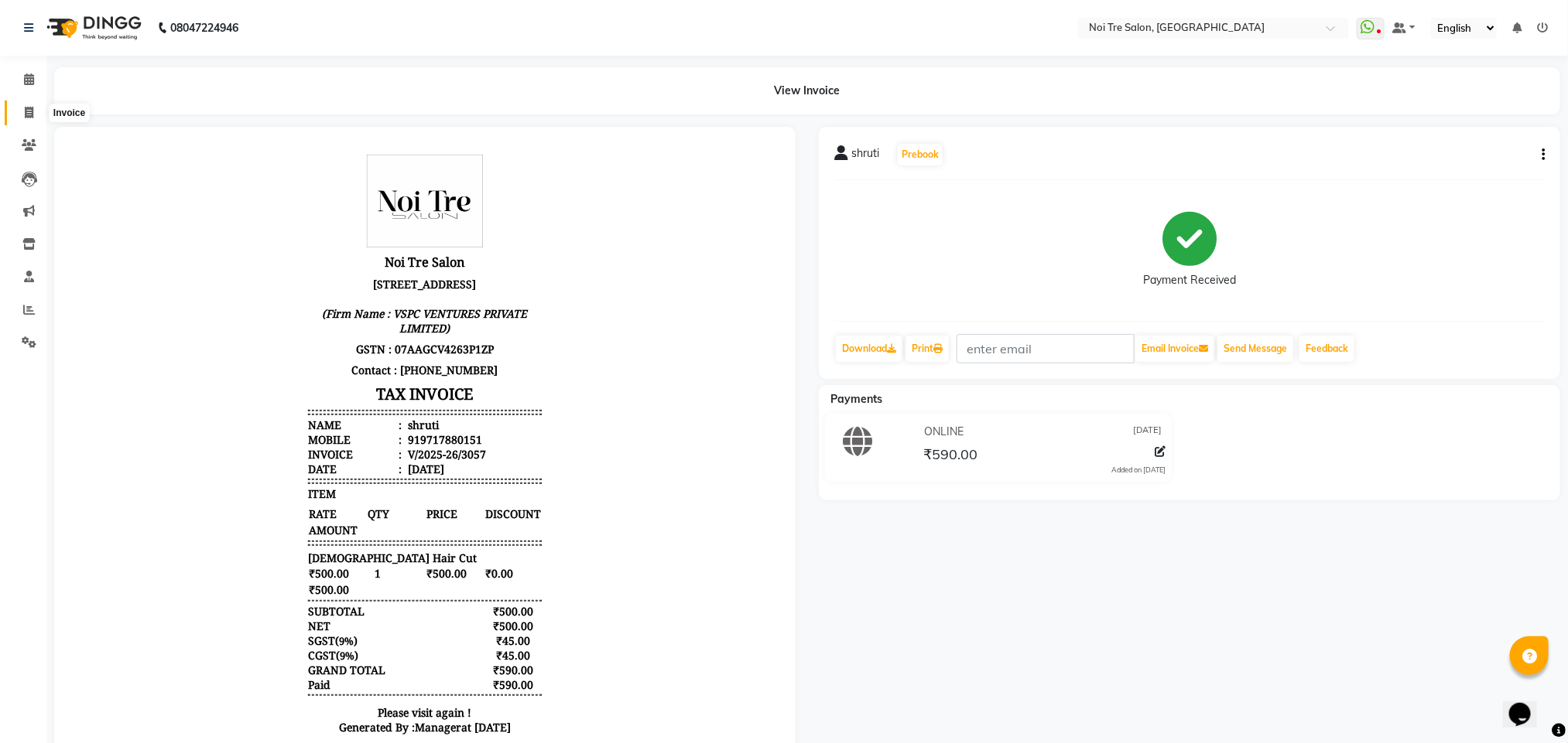
click at [25, 115] on icon at bounding box center [29, 112] width 9 height 11
select select "service"
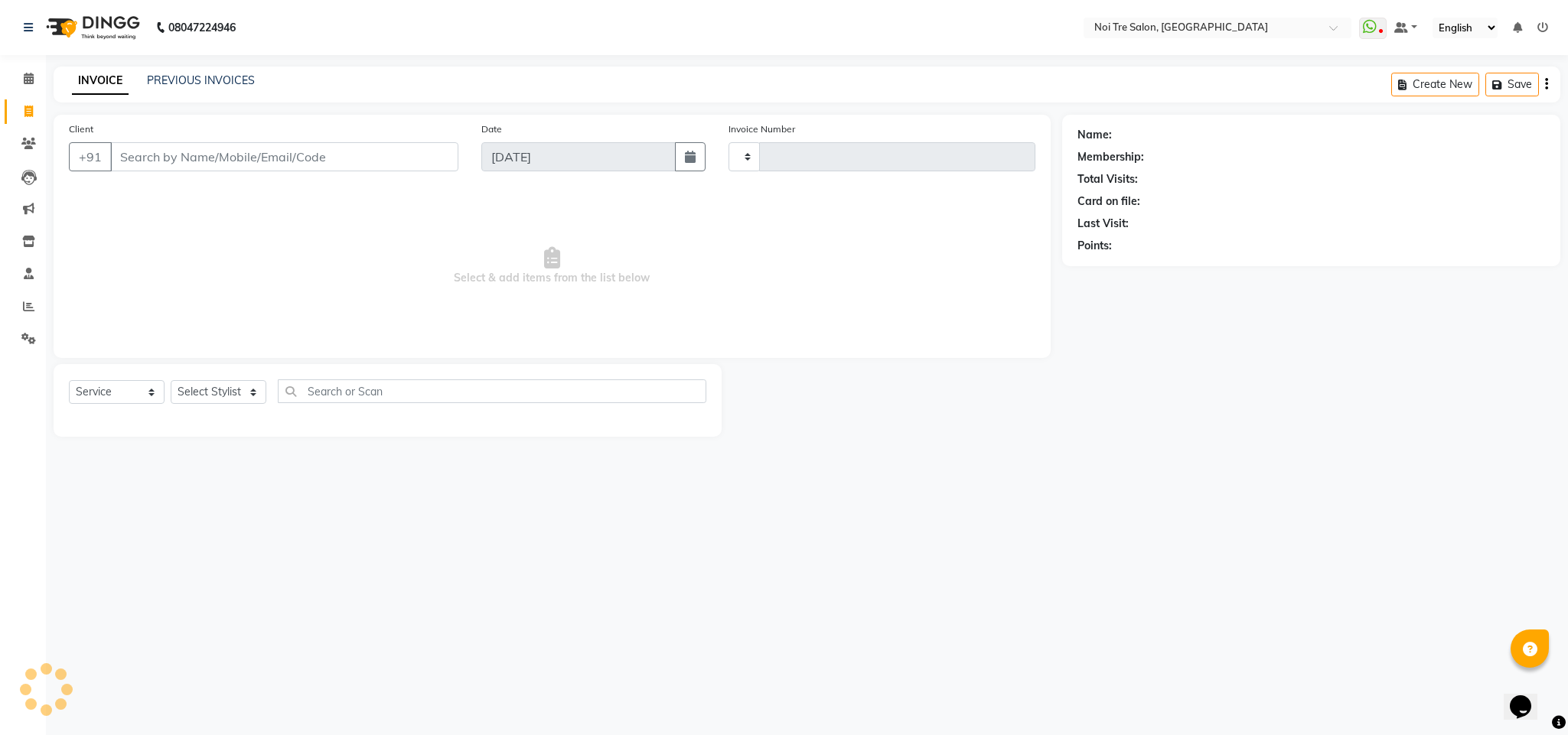
type input "3058"
select select "4307"
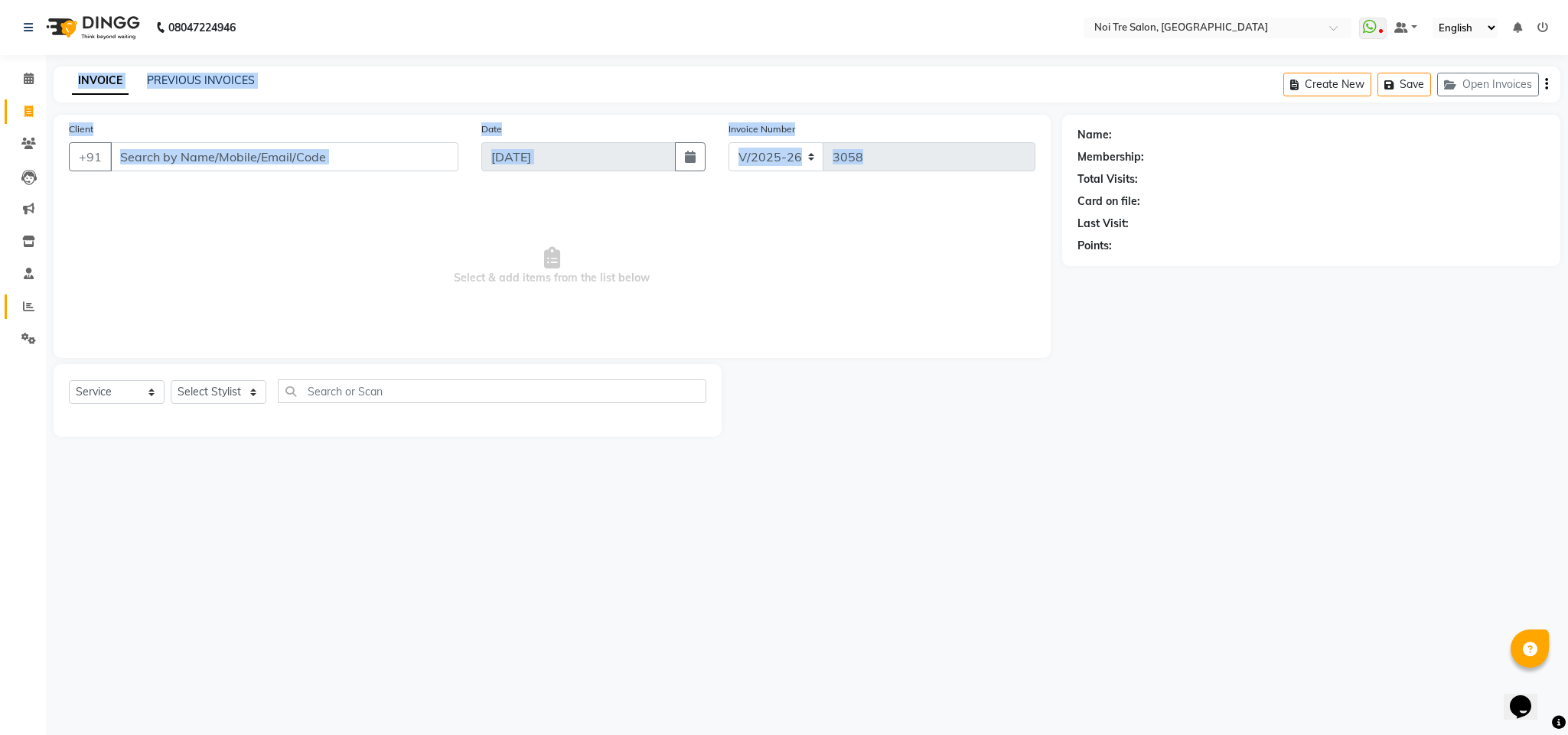
drag, startPoint x: 46, startPoint y: 317, endPoint x: 33, endPoint y: 317, distance: 13.0
click at [37, 317] on app-home "08047224946 Select Location × Noi Tre Salon, Dwarka WhatsApp Status ✕ Status: D…" at bounding box center [784, 229] width 1568 height 460
click at [29, 313] on span at bounding box center [29, 307] width 27 height 17
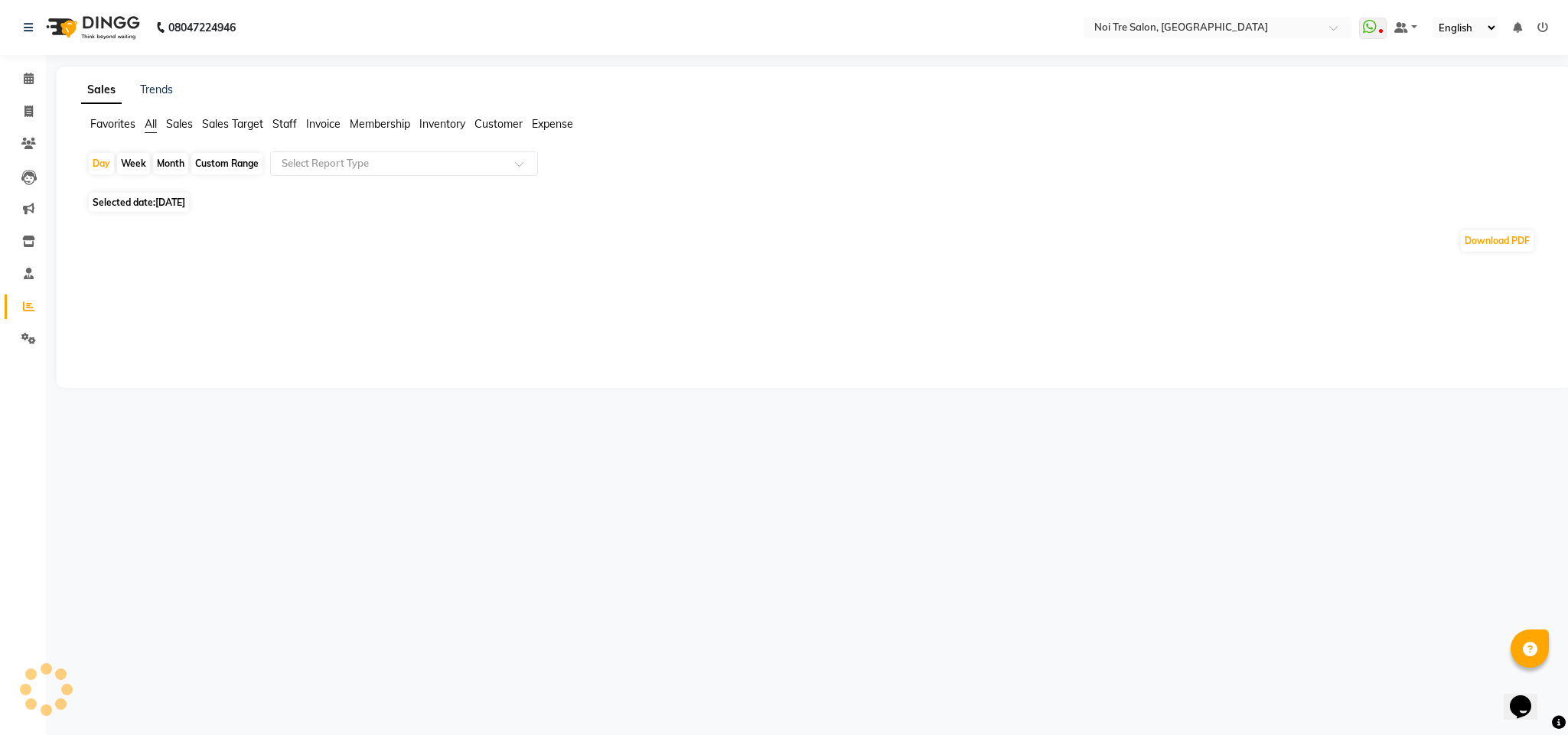
click at [181, 202] on span "[DATE]" at bounding box center [171, 202] width 30 height 11
select select "9"
select select "2025"
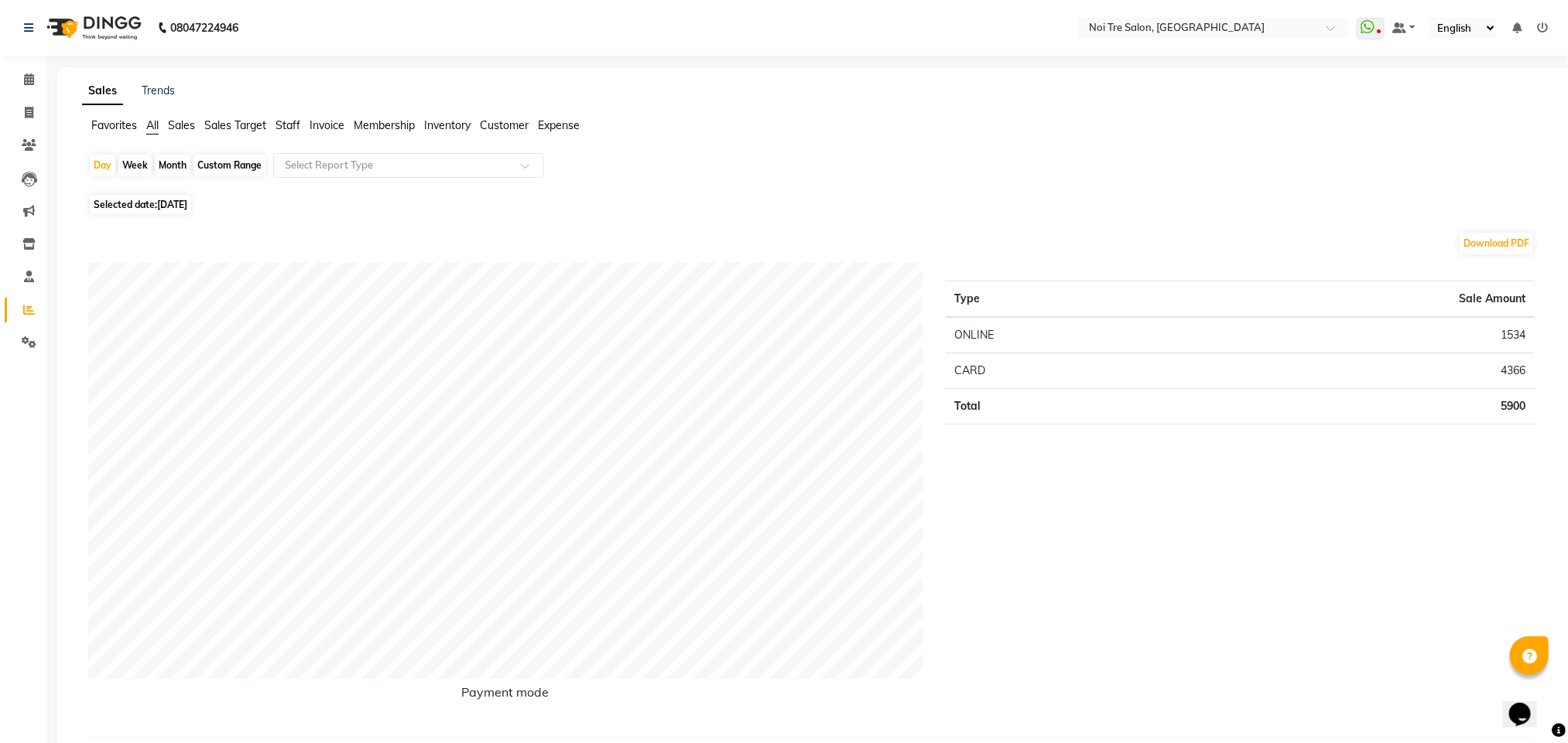
click at [144, 204] on span "Selected date: [DATE]" at bounding box center [141, 205] width 101 height 19
select select "9"
select select "2025"
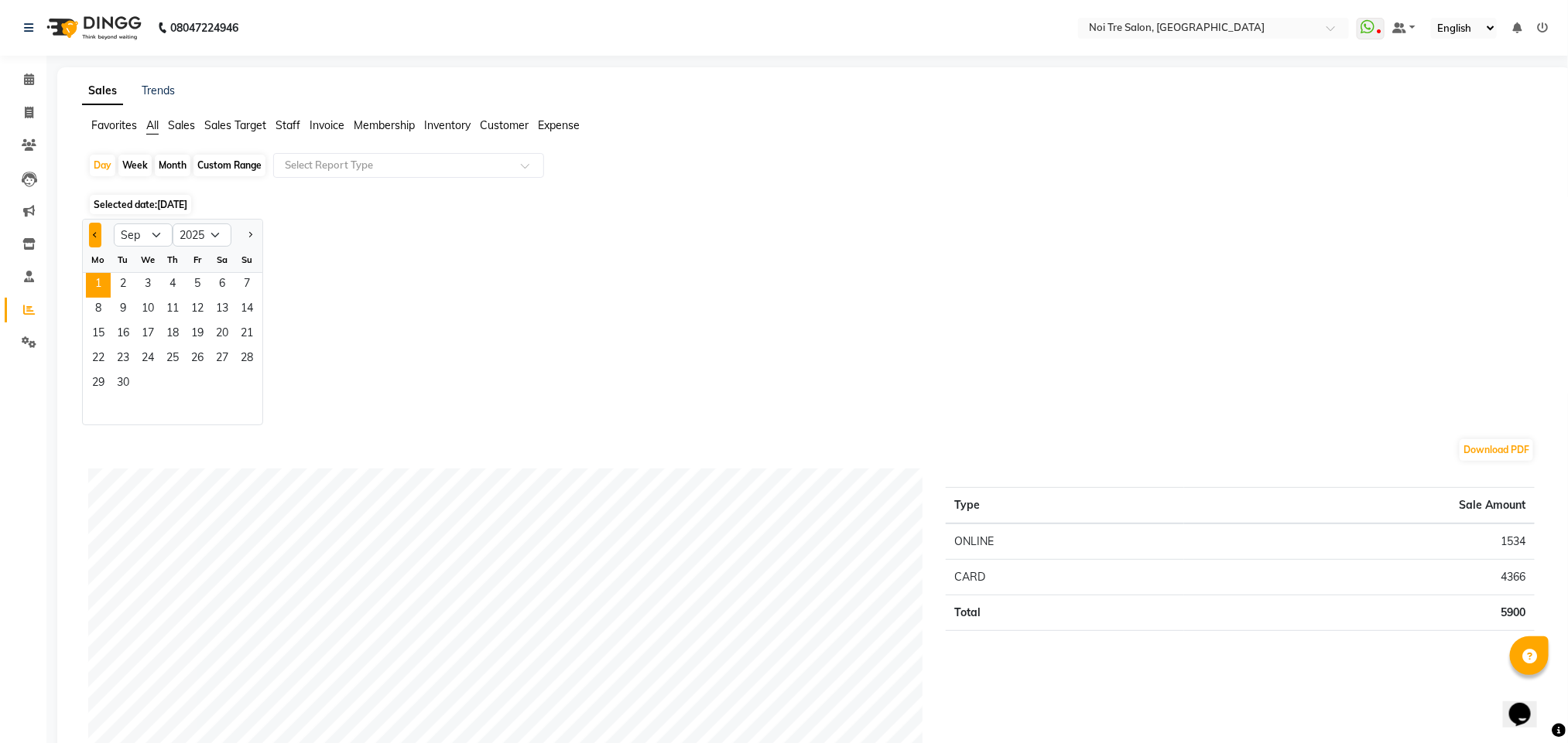
click at [100, 237] on button "Previous month" at bounding box center [95, 235] width 12 height 25
select select "8"
click at [201, 386] on span "29" at bounding box center [197, 384] width 25 height 25
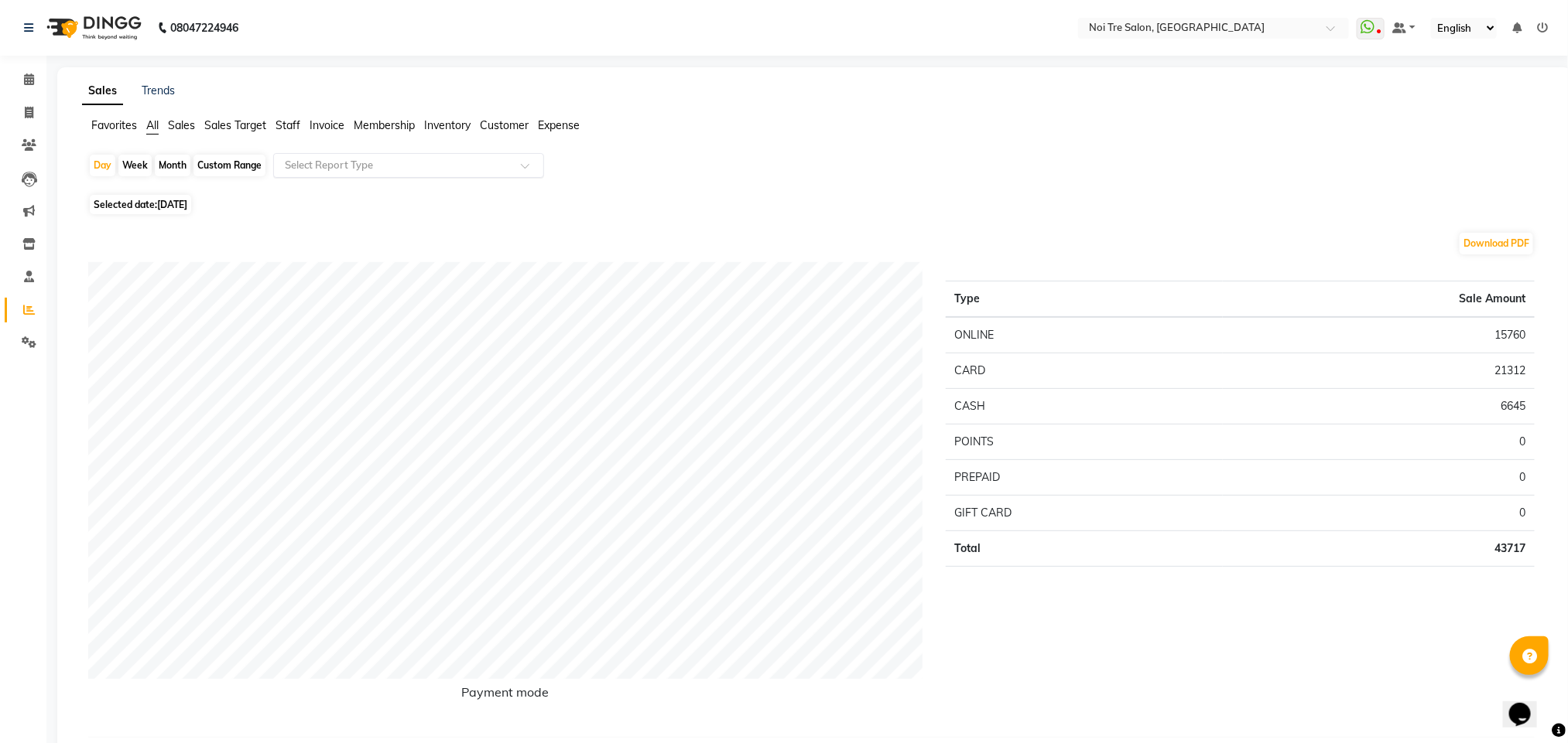
click at [406, 156] on div "Select Report Type" at bounding box center [408, 165] width 271 height 25
click at [284, 118] on li "Staff" at bounding box center [287, 126] width 25 height 16
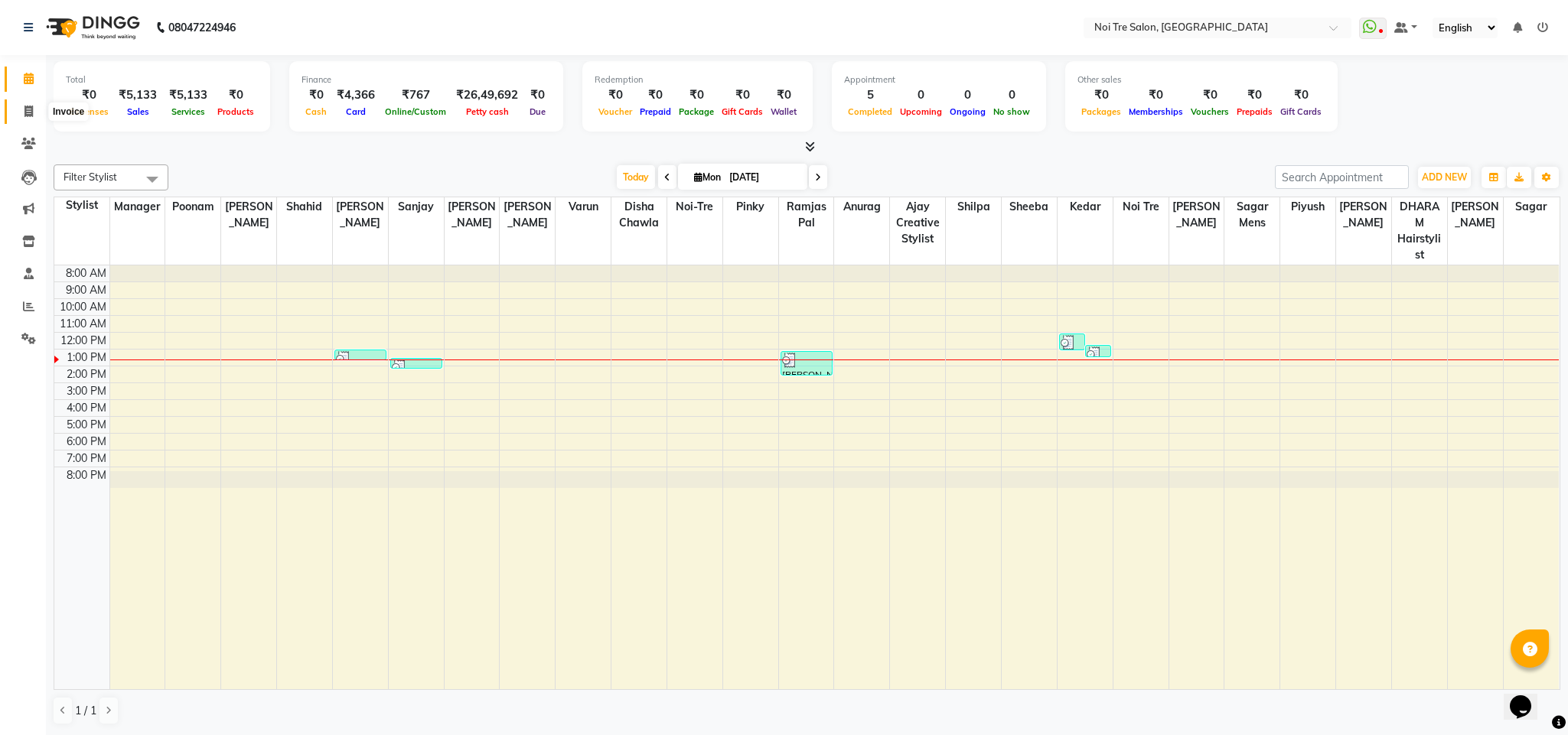
click at [30, 113] on icon at bounding box center [29, 111] width 9 height 11
select select "4307"
select select "service"
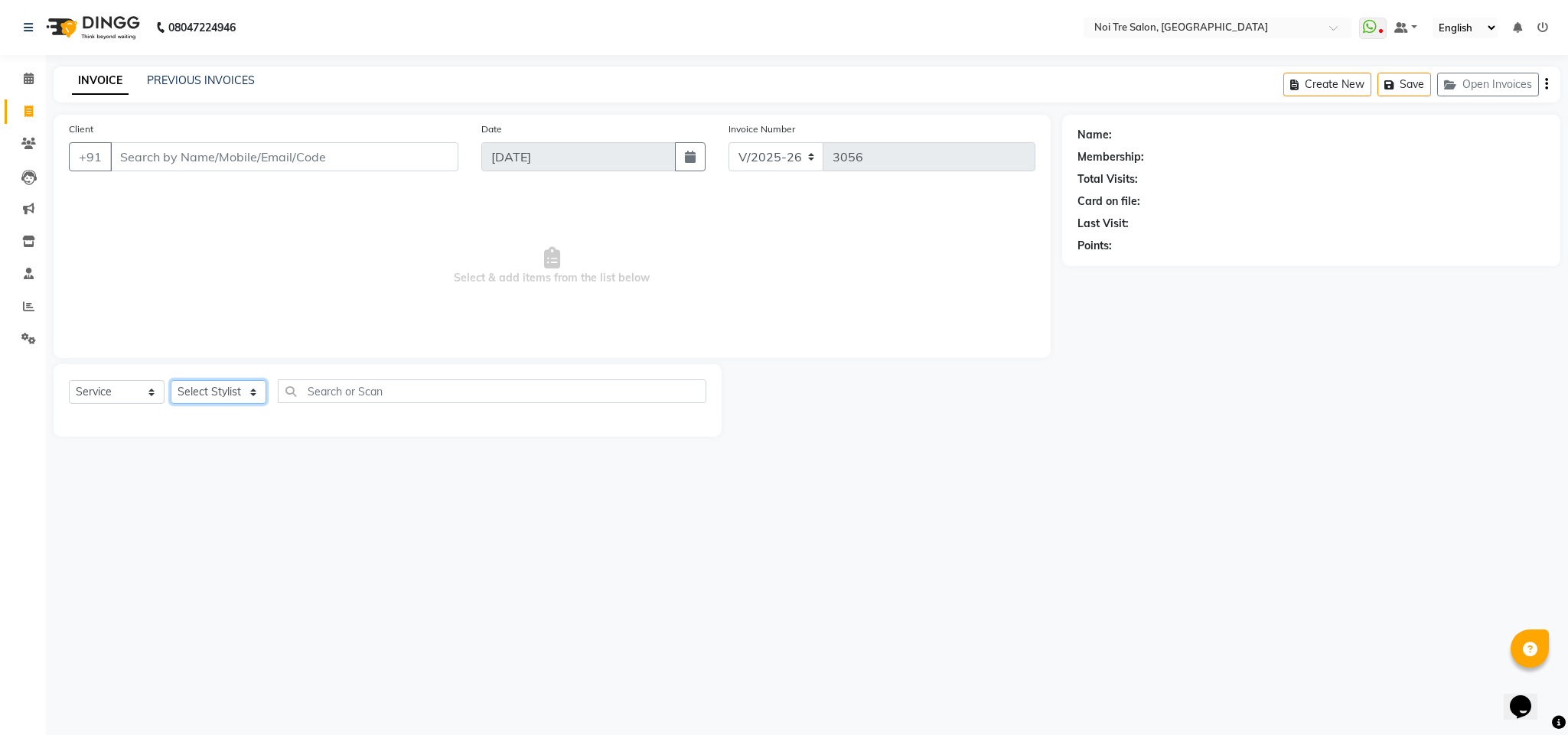
click at [234, 391] on select "Select Stylist" at bounding box center [218, 392] width 95 height 24
select select "24614"
click at [171, 381] on select "Select Stylist Ajay Creative Stylist Anurag [PERSON_NAME] [PERSON_NAME] [PERSON…" at bounding box center [218, 392] width 95 height 24
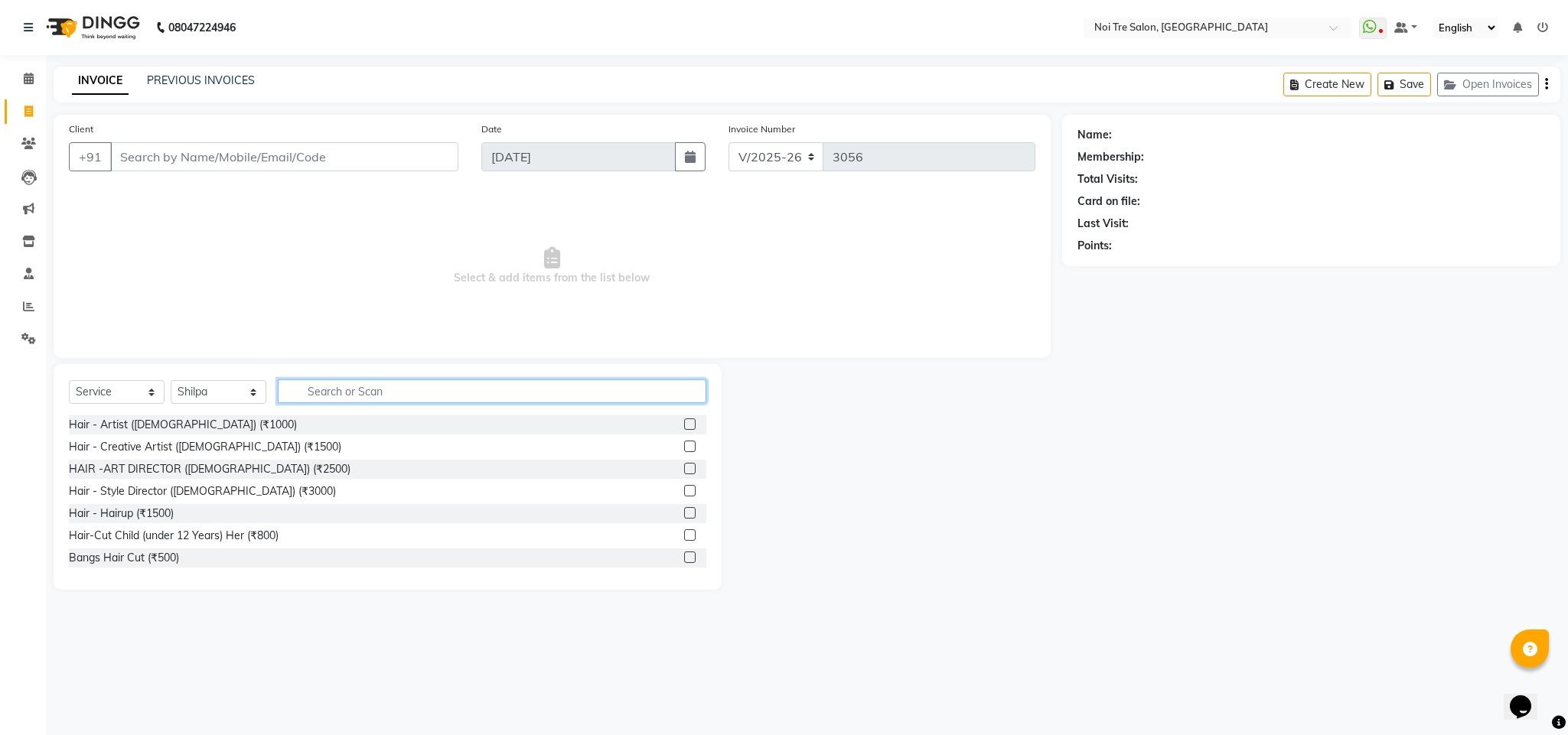
click at [341, 399] on input "text" at bounding box center [492, 391] width 429 height 24
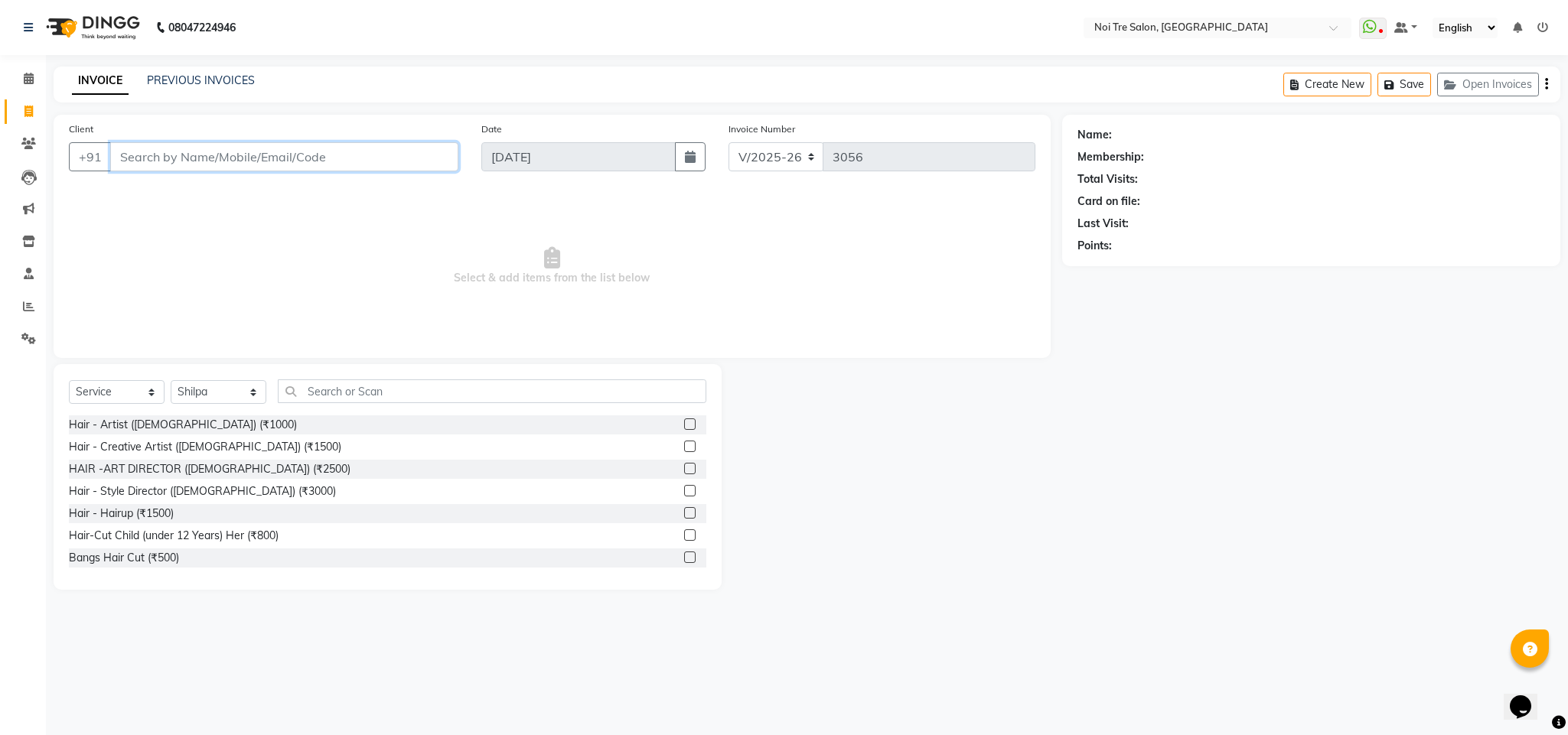
click at [171, 160] on input "Client" at bounding box center [284, 156] width 349 height 29
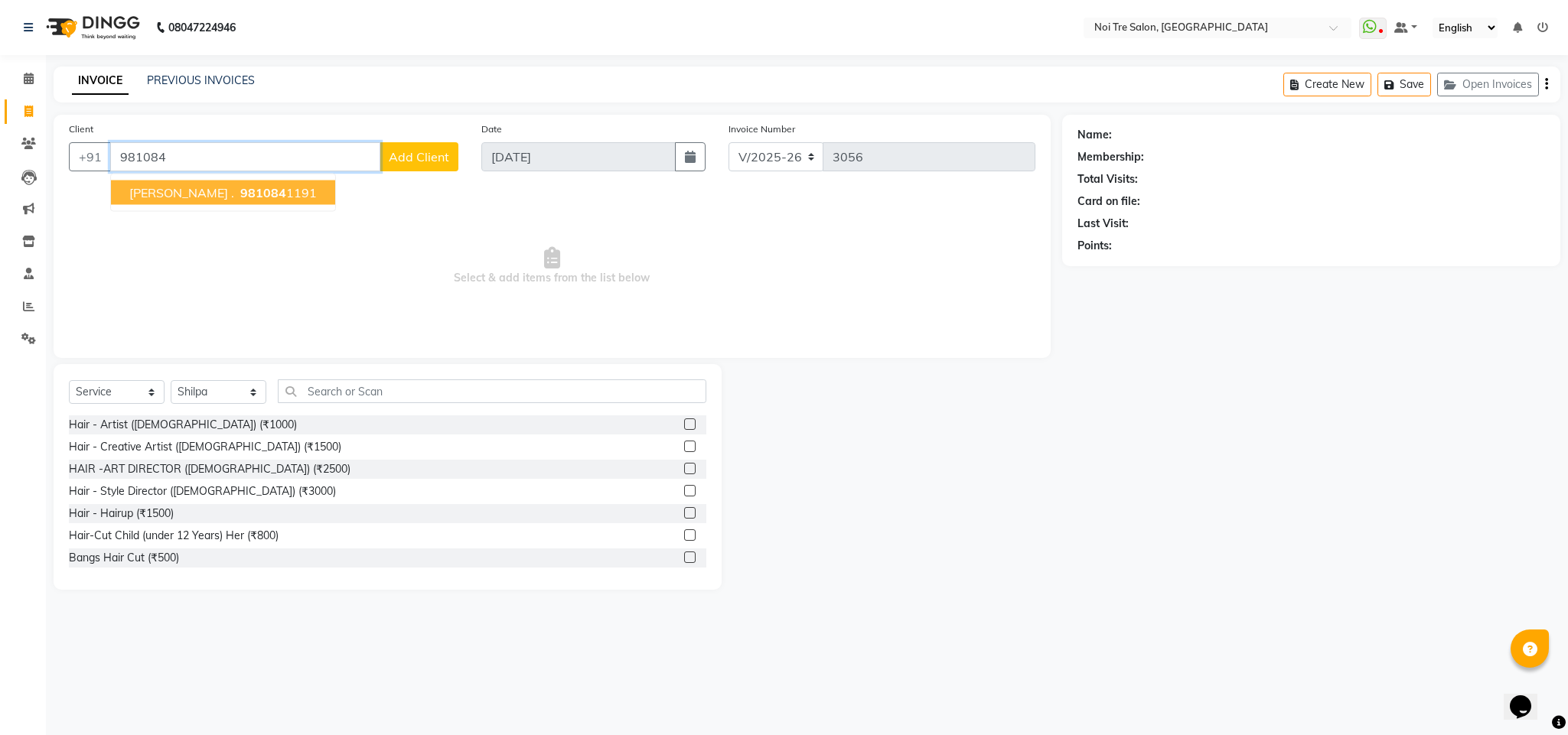
click at [241, 198] on span "981084" at bounding box center [264, 192] width 46 height 15
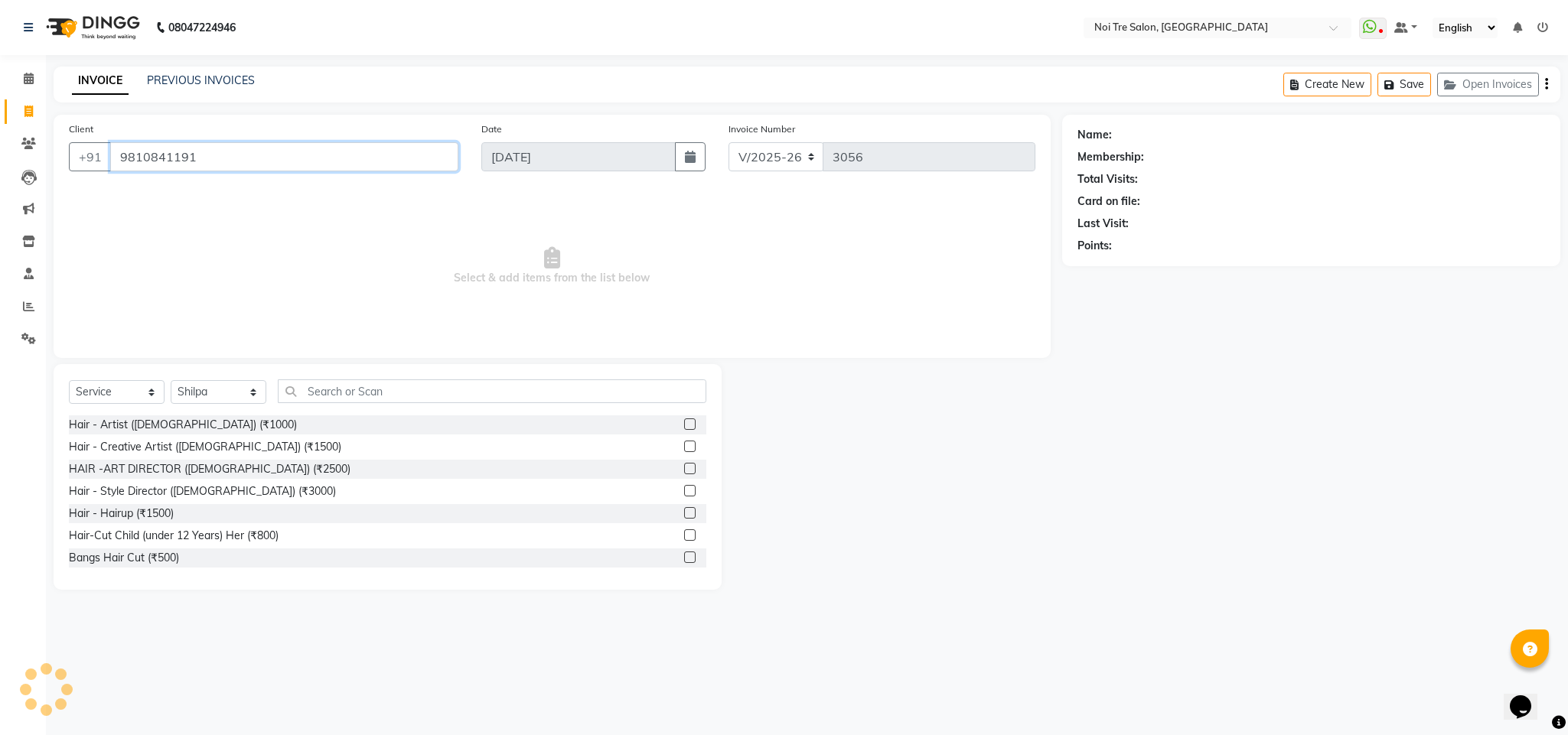
type input "9810841191"
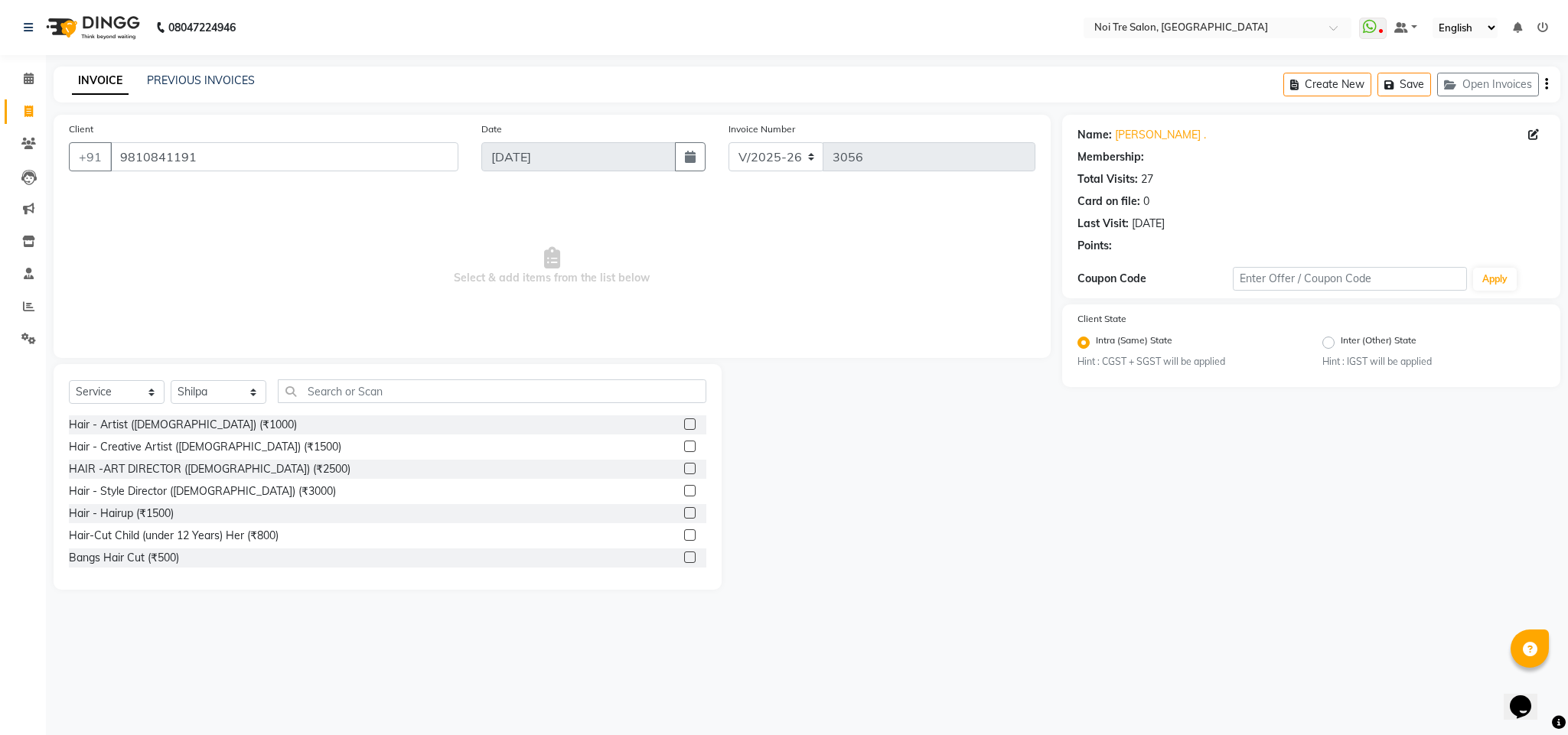
select select "1: Object"
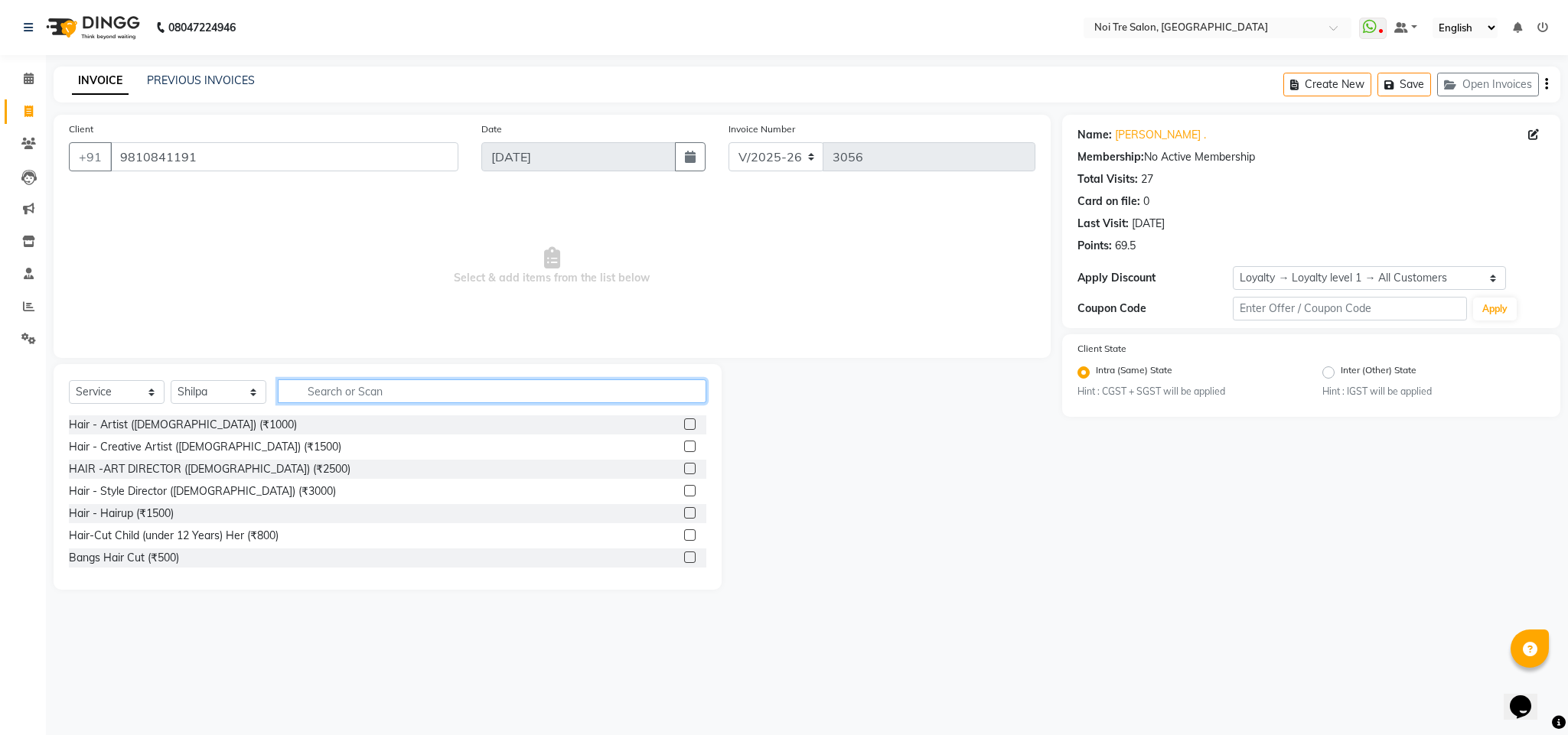
click at [353, 389] on input "text" at bounding box center [492, 391] width 429 height 24
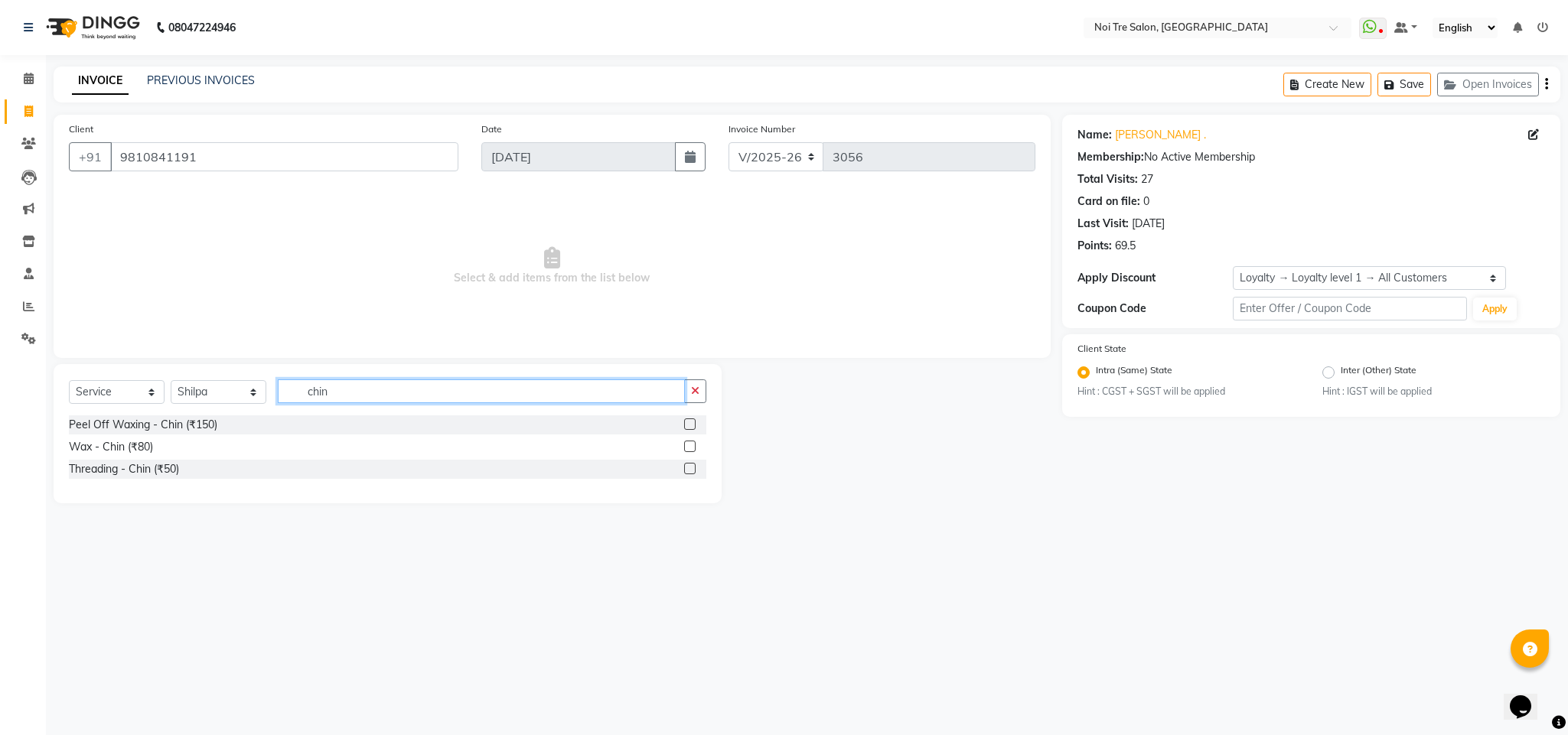
type input "chin"
click at [196, 415] on div "Peel Off Waxing - Chin (₹150)" at bounding box center [387, 425] width 638 height 19
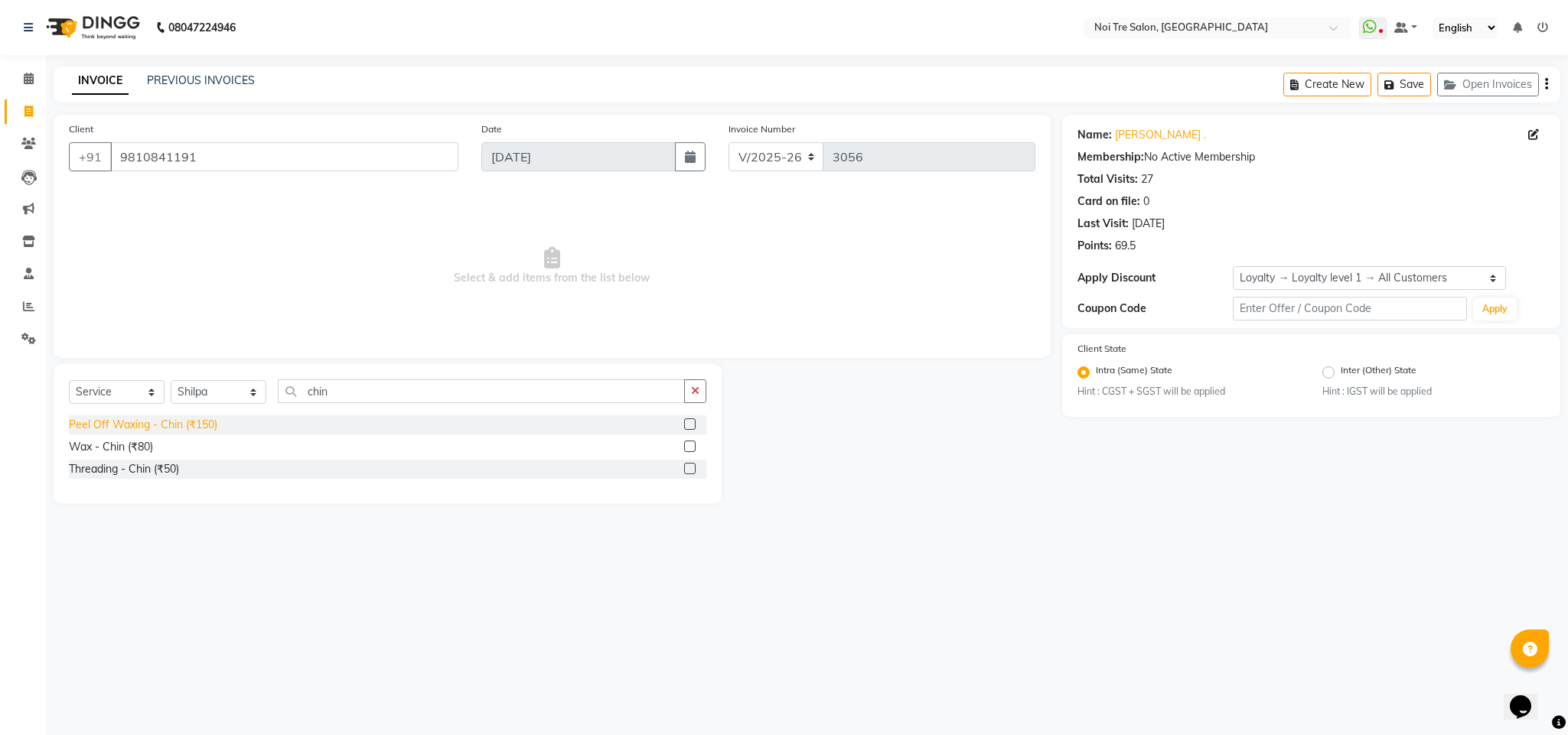
click at [200, 428] on div "Peel Off Waxing - Chin (₹150)" at bounding box center [143, 425] width 148 height 16
checkbox input "false"
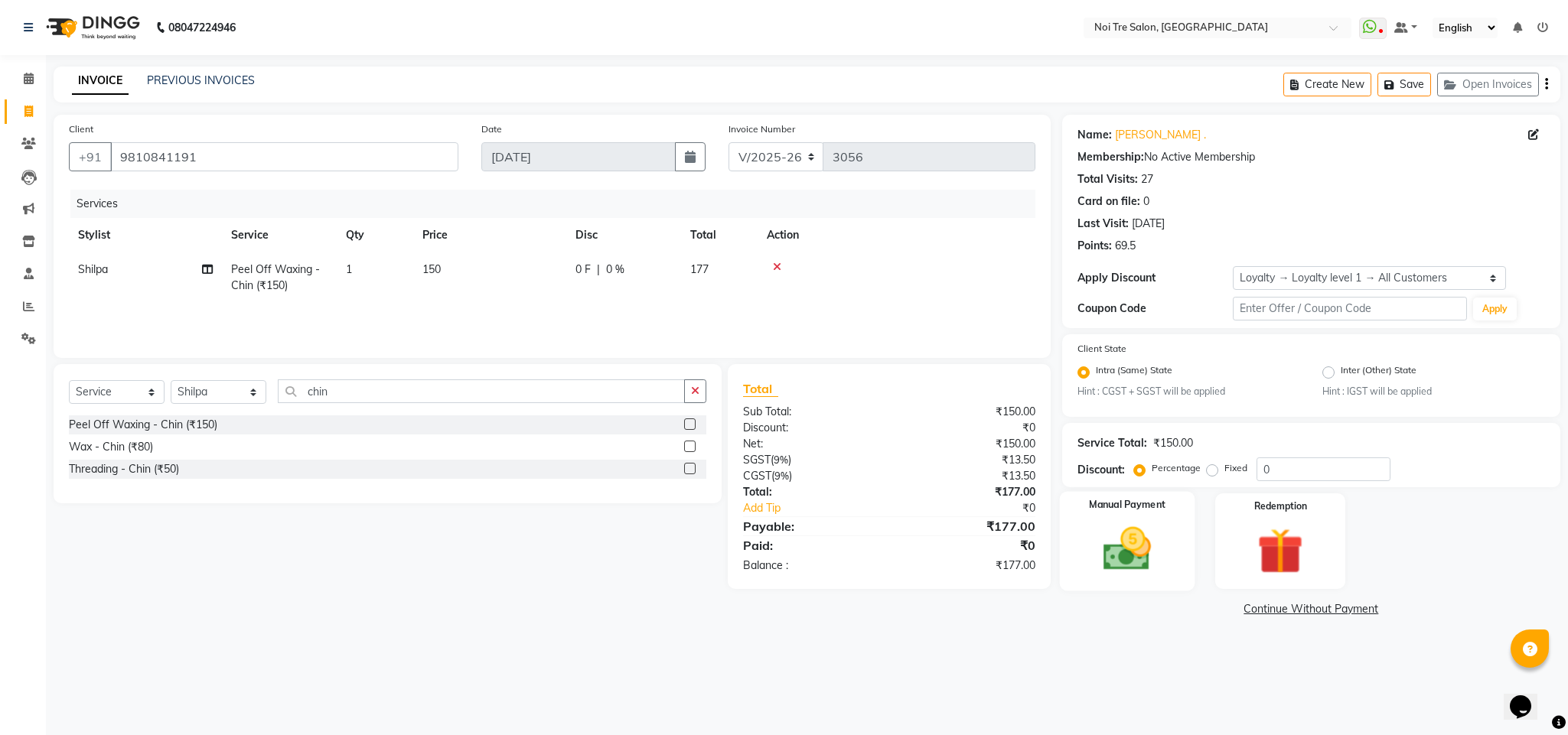
click at [1108, 521] on img at bounding box center [1127, 548] width 78 height 55
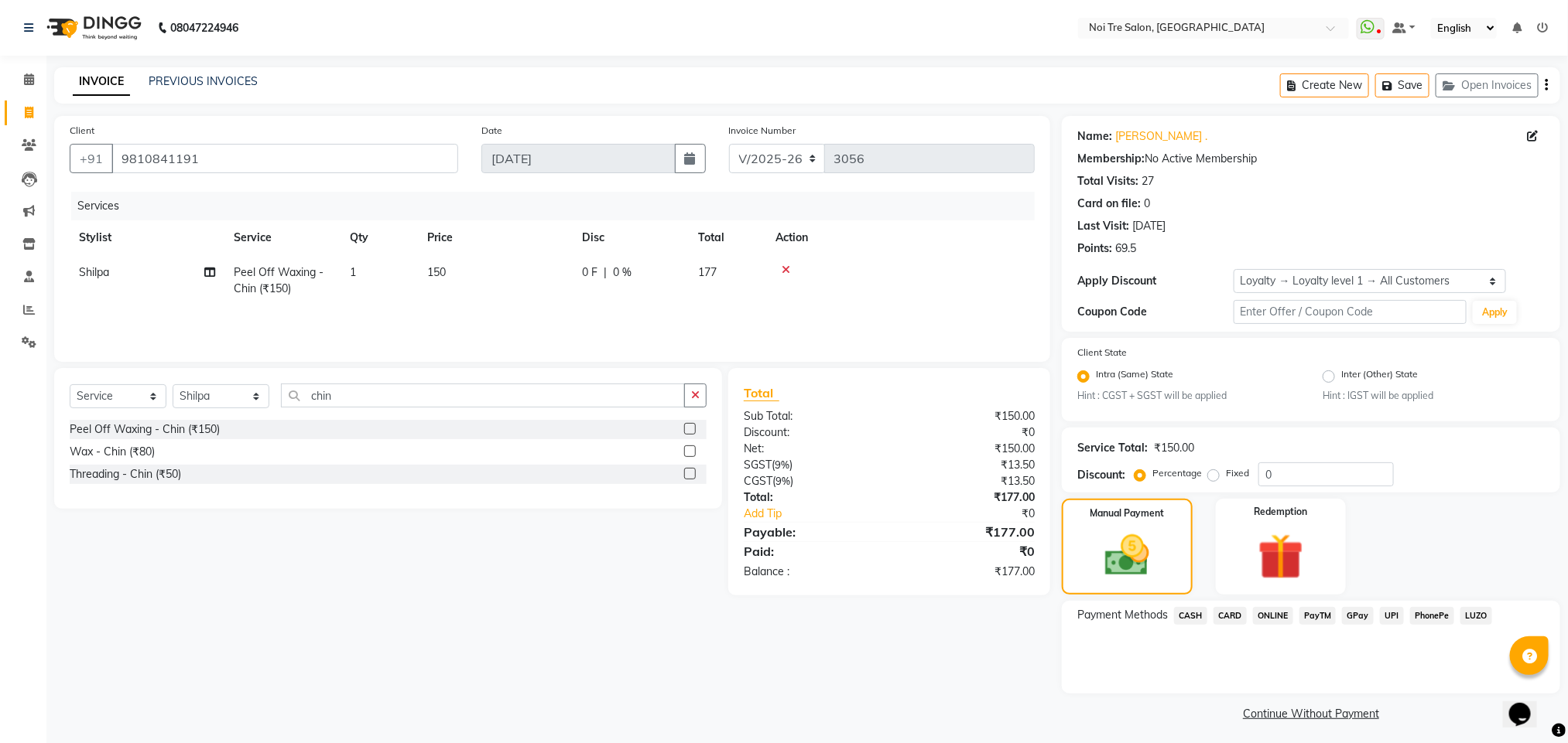
click at [1226, 615] on span "CARD" at bounding box center [1229, 616] width 33 height 18
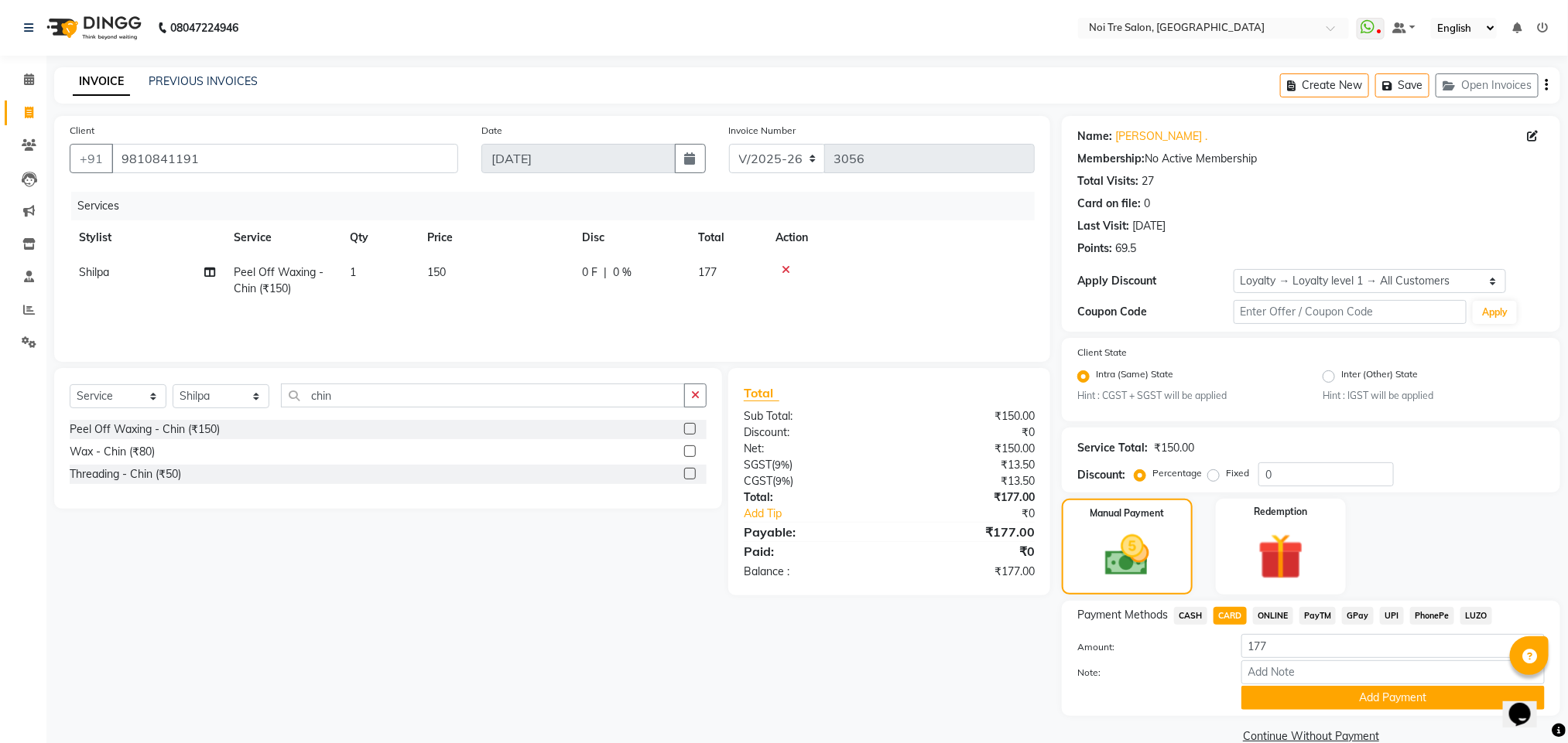
click at [1273, 615] on span "ONLINE" at bounding box center [1273, 616] width 40 height 18
click at [1292, 686] on button "Add Payment" at bounding box center [1393, 698] width 303 height 24
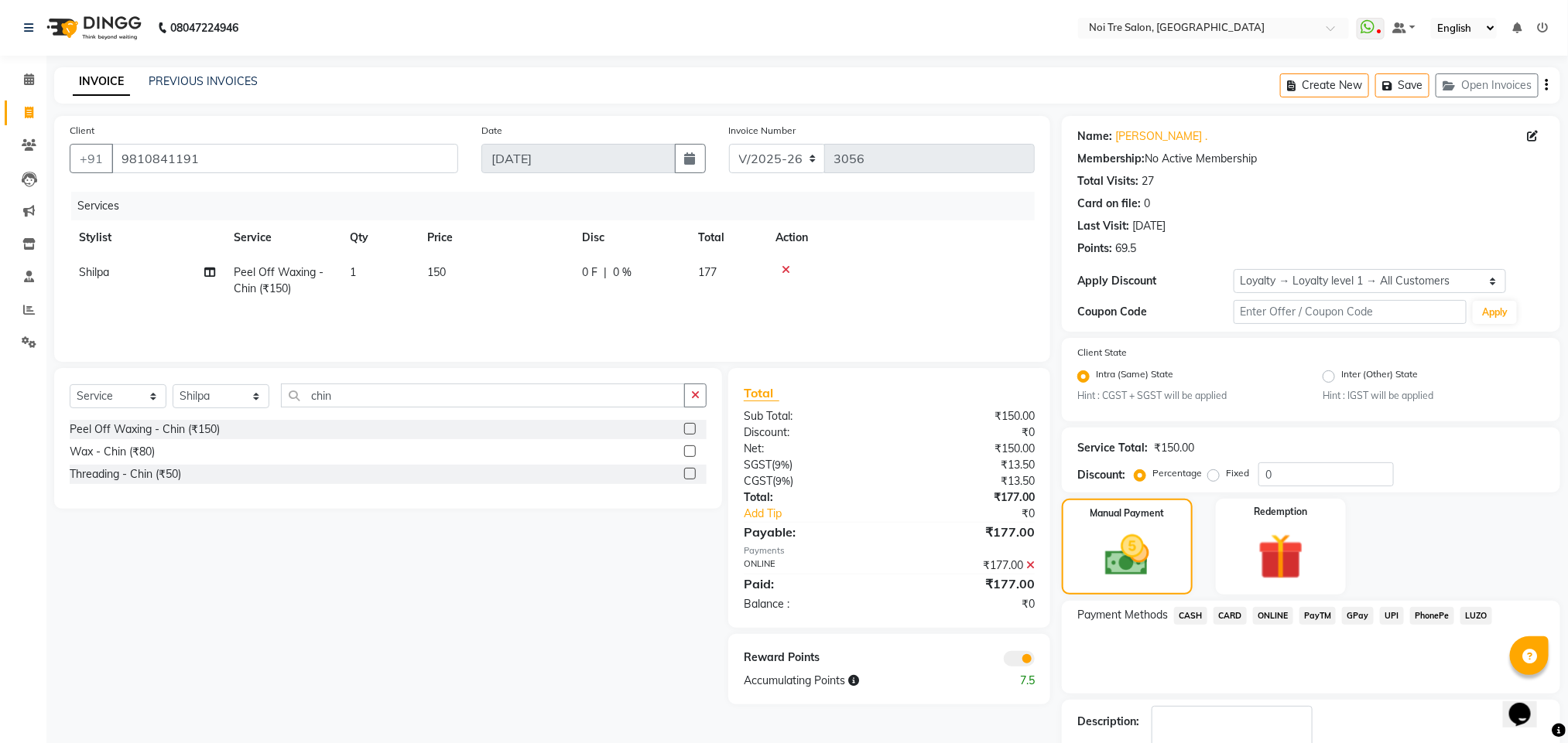
scroll to position [94, 0]
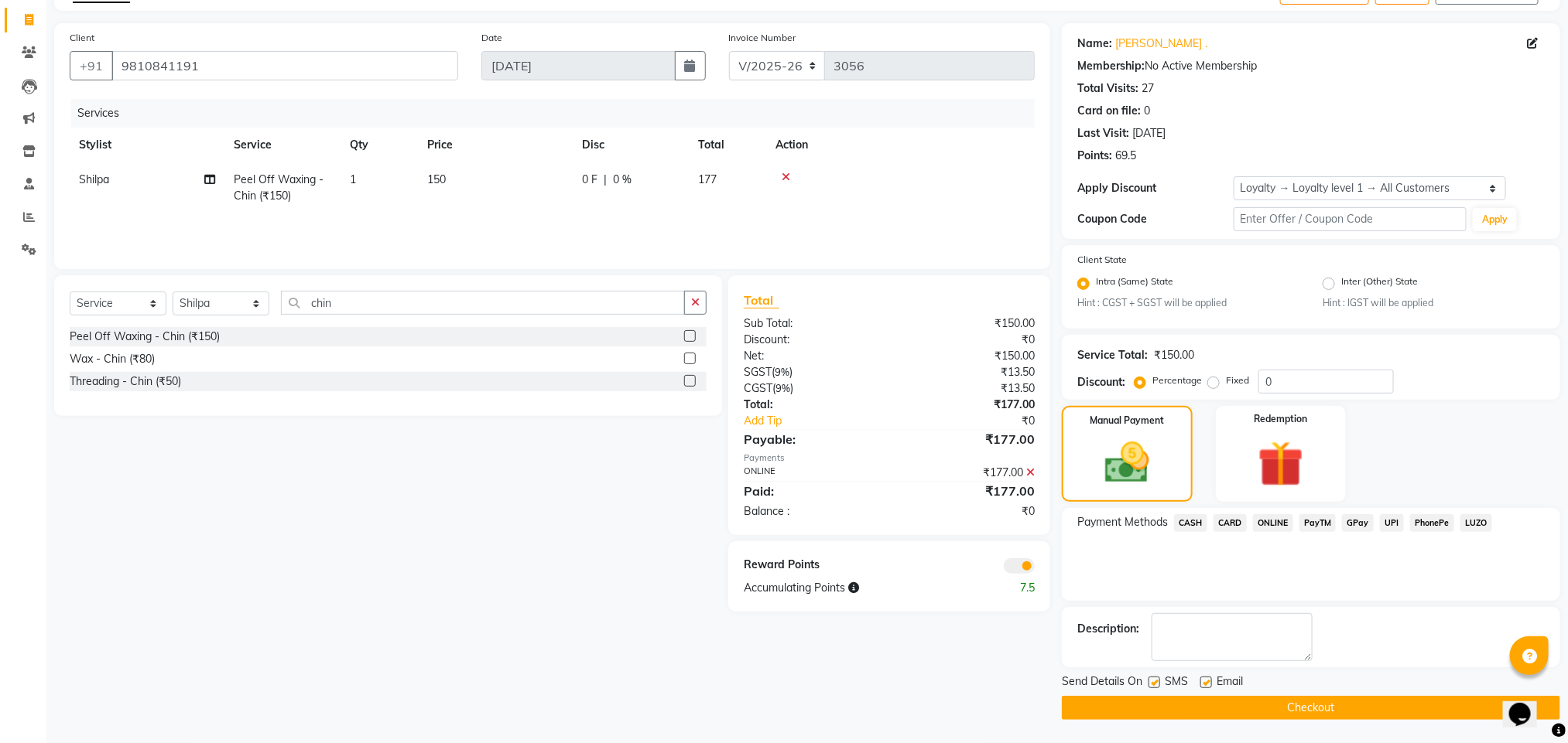
click at [1273, 699] on button "Checkout" at bounding box center [1310, 708] width 499 height 24
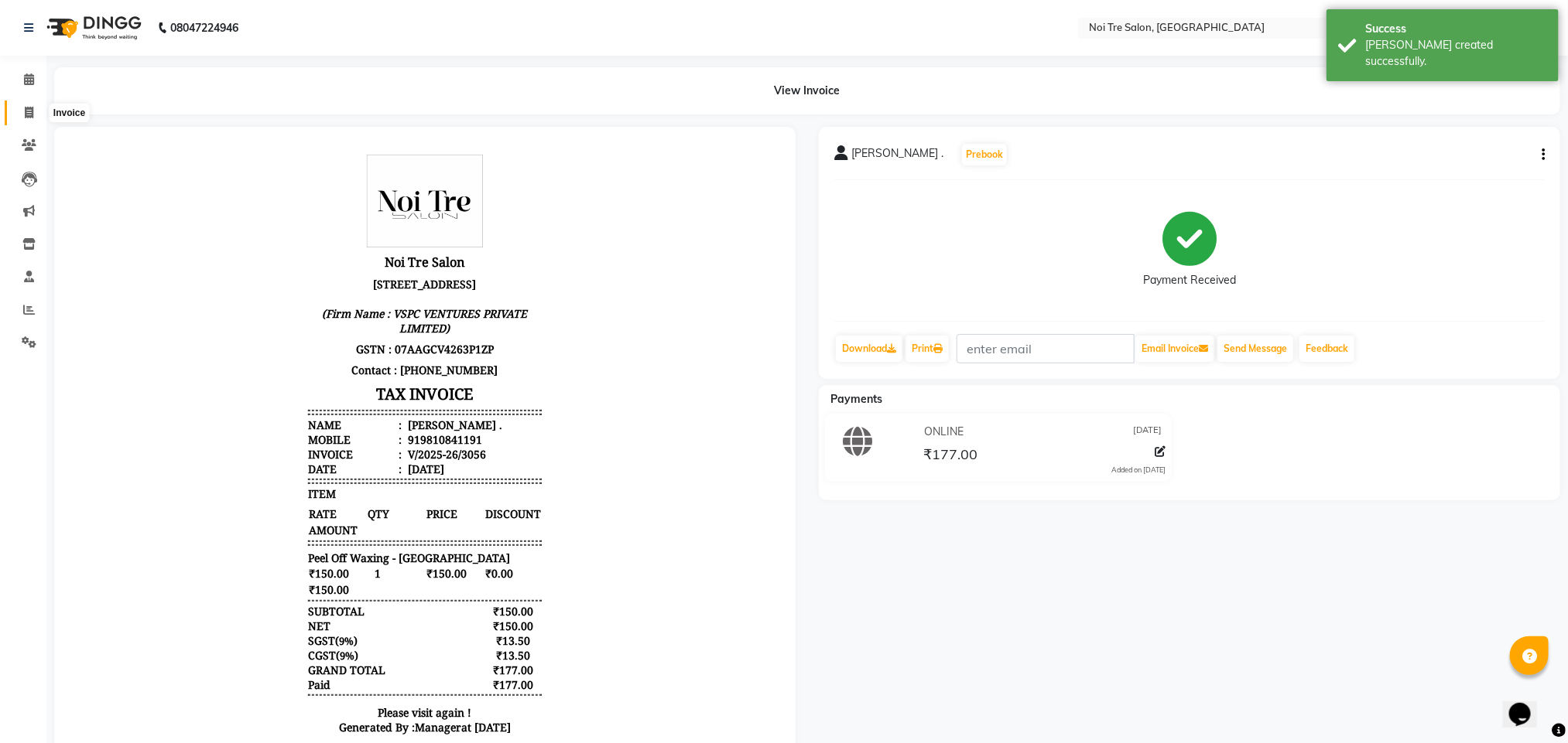
click at [21, 117] on span at bounding box center [29, 113] width 27 height 18
select select "service"
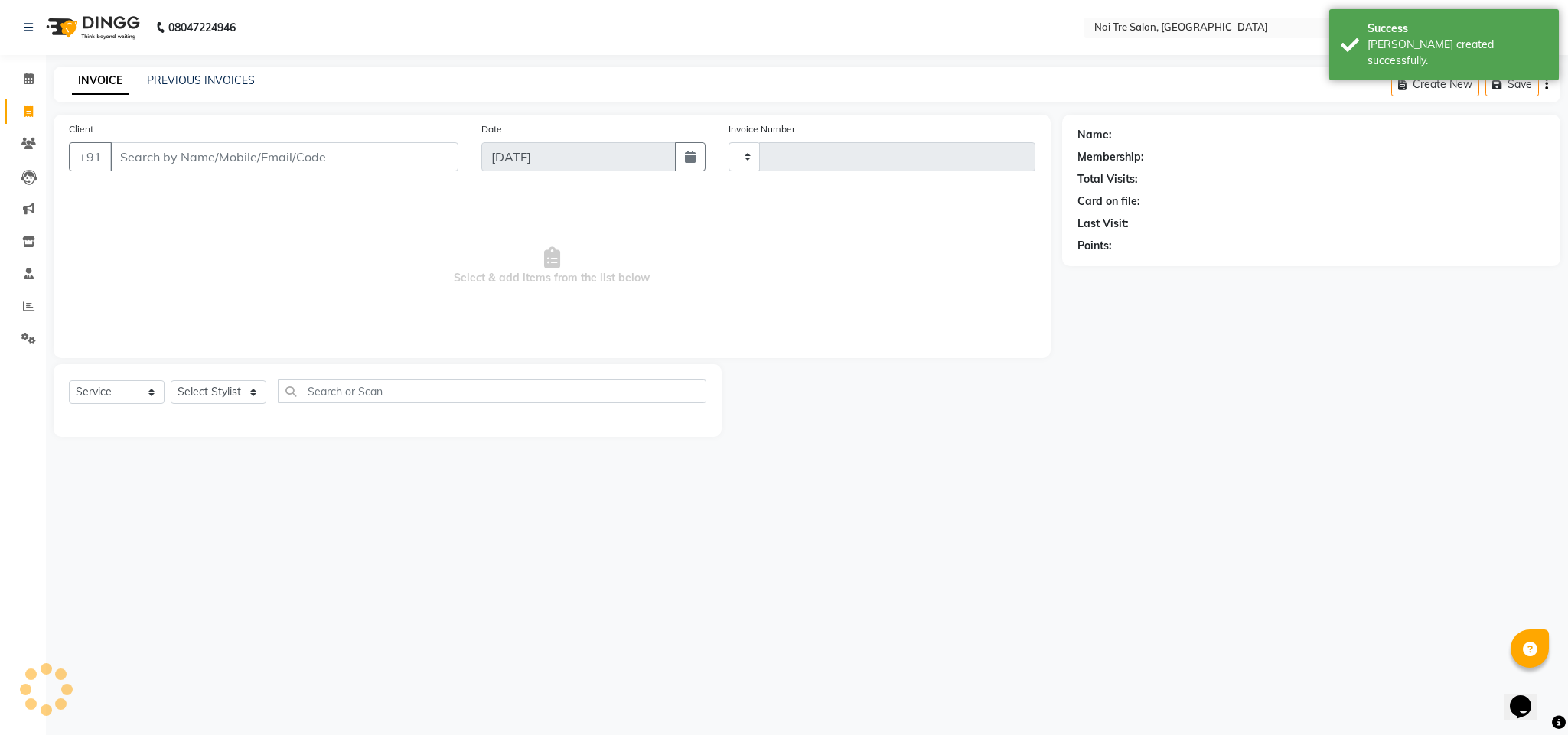
type input "3057"
select select "4307"
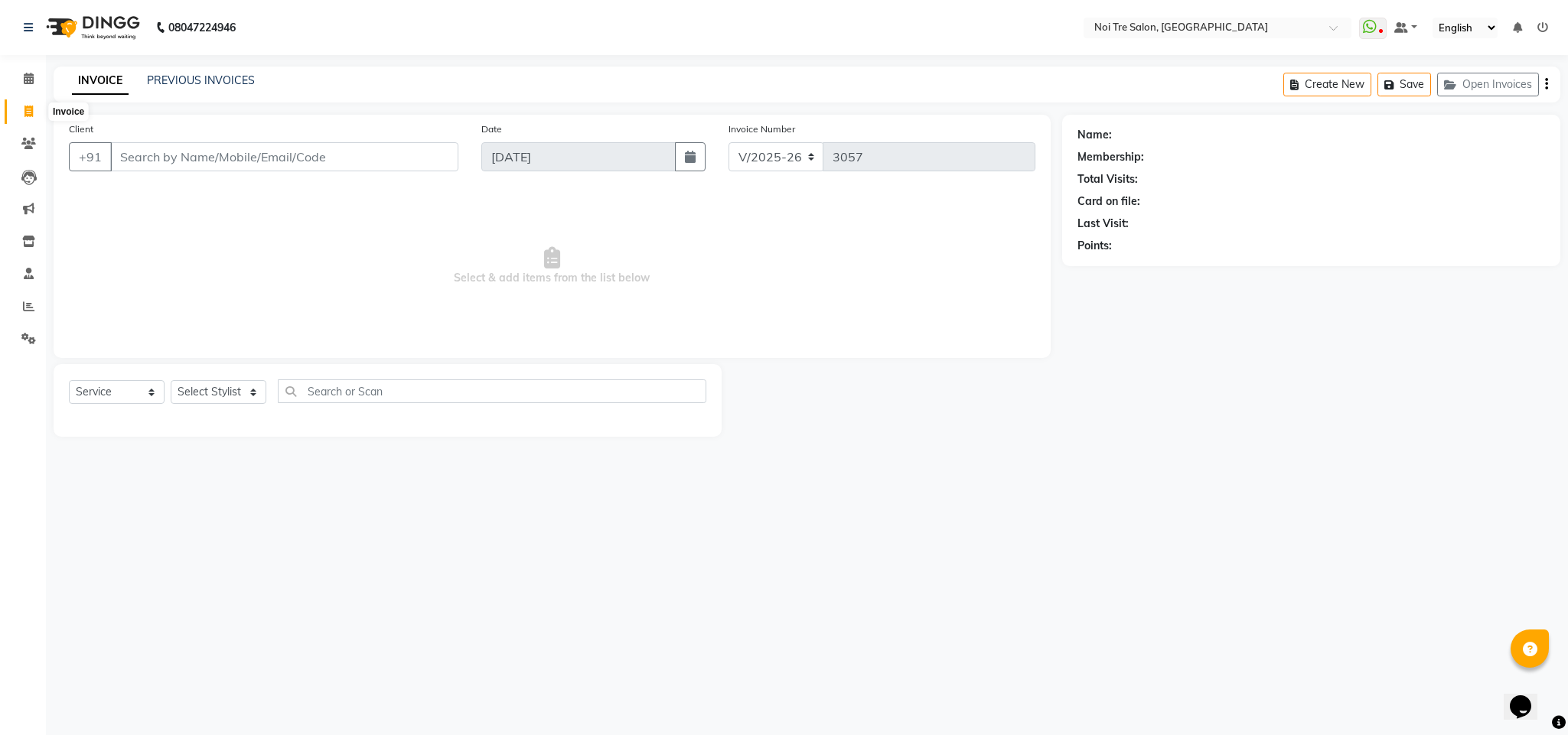
click at [26, 108] on icon at bounding box center [29, 111] width 9 height 11
select select "4307"
select select "service"
click at [31, 83] on icon at bounding box center [29, 79] width 10 height 11
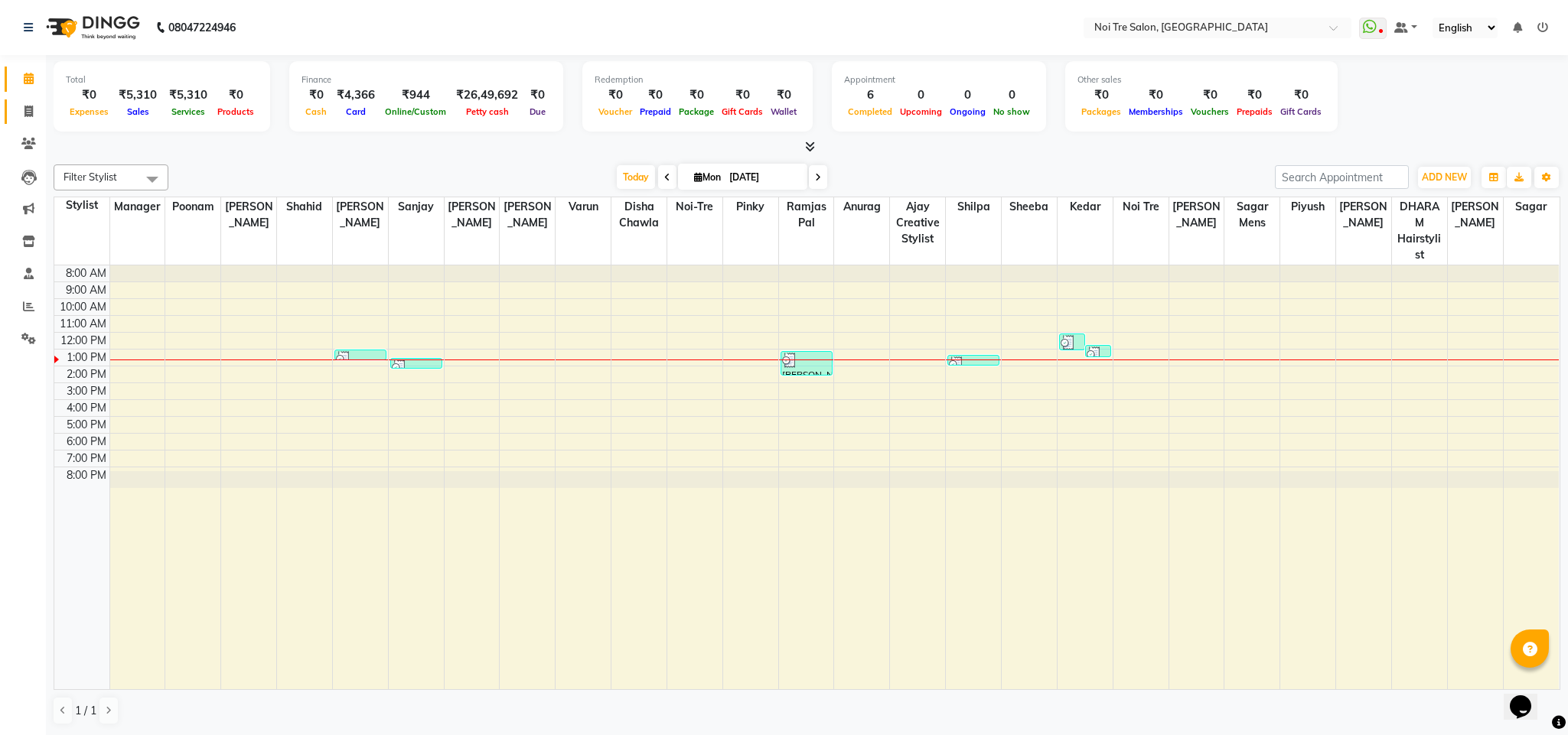
click at [26, 120] on link "Invoice" at bounding box center [23, 112] width 37 height 25
select select "service"
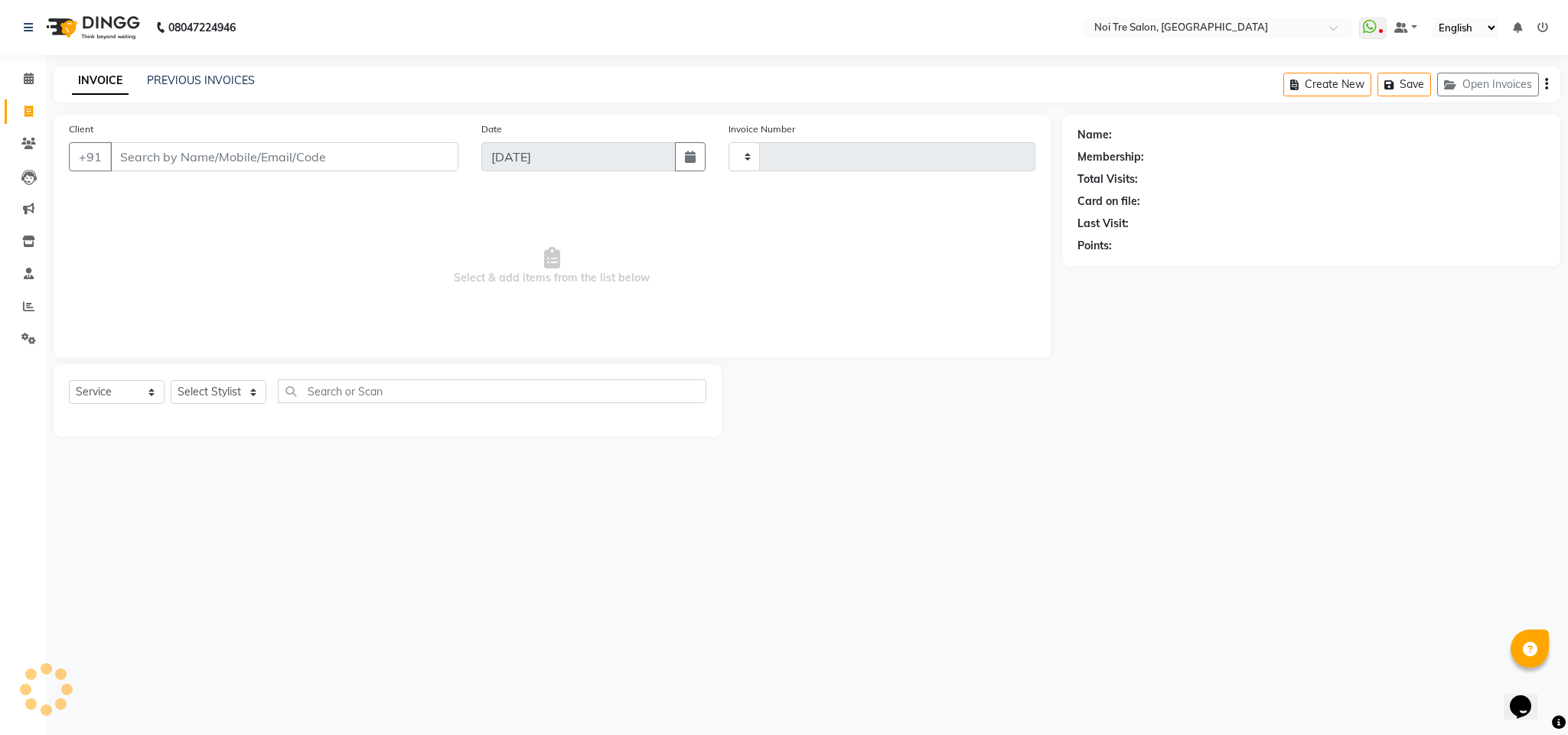
type input "3057"
select select "4307"
